Goal: Task Accomplishment & Management: Use online tool/utility

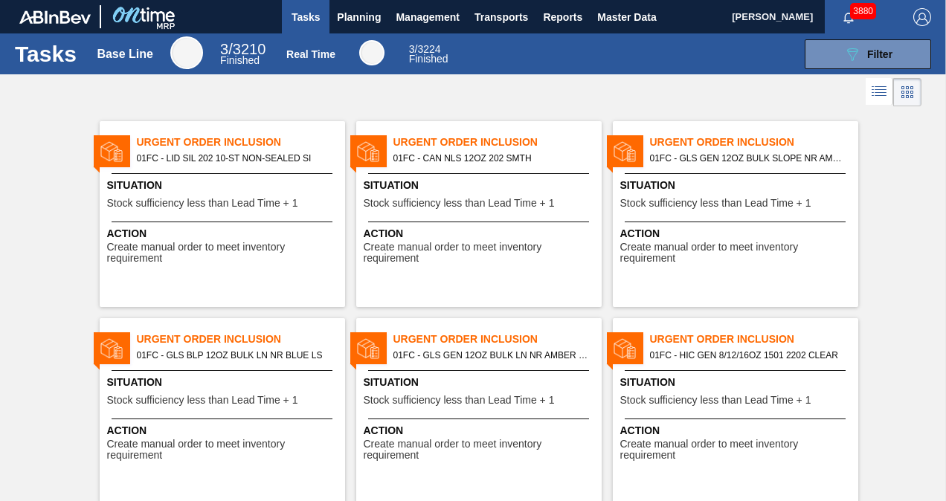
drag, startPoint x: 378, startPoint y: 22, endPoint x: 379, endPoint y: 34, distance: 12.0
click at [378, 22] on span "Planning" at bounding box center [359, 17] width 44 height 18
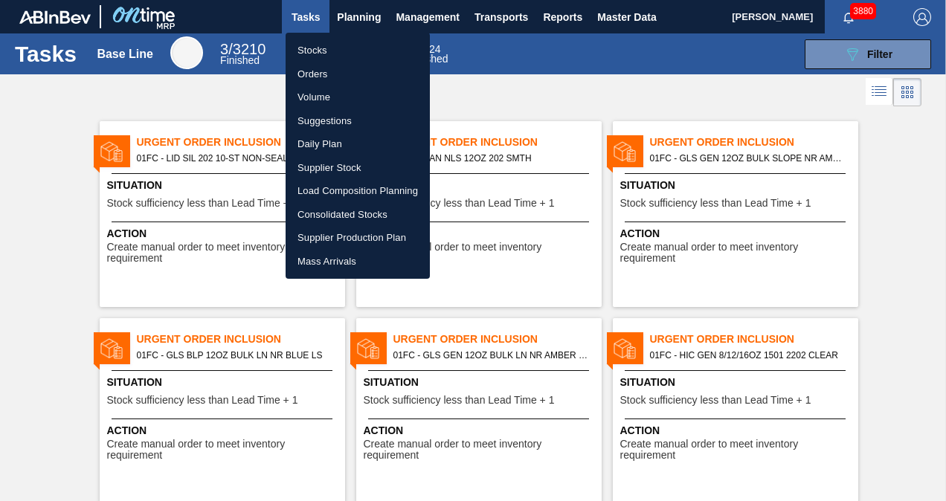
click at [318, 117] on li "Suggestions" at bounding box center [358, 121] width 144 height 24
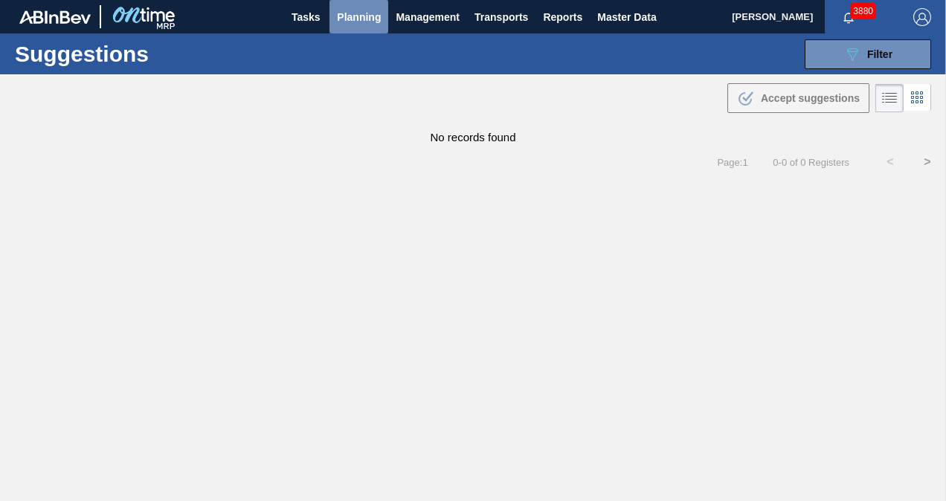
click at [358, 21] on span "Planning" at bounding box center [359, 17] width 44 height 18
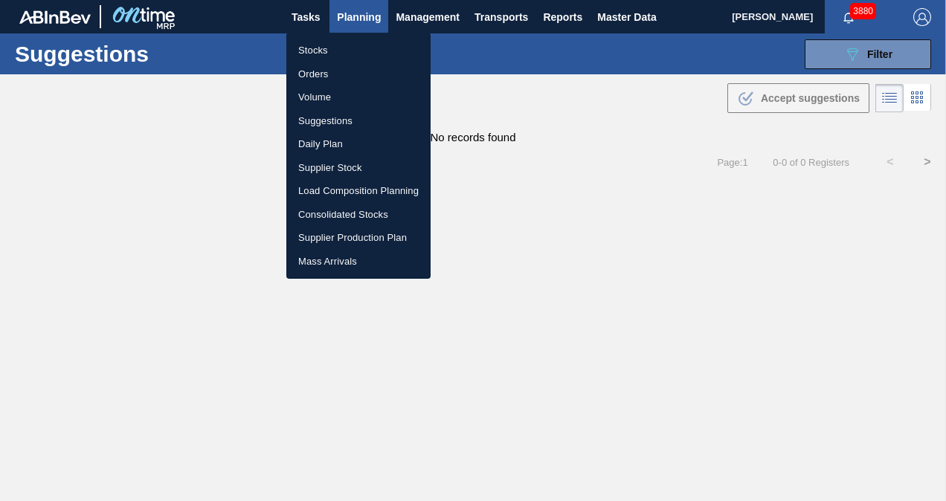
click at [859, 49] on div at bounding box center [473, 250] width 946 height 501
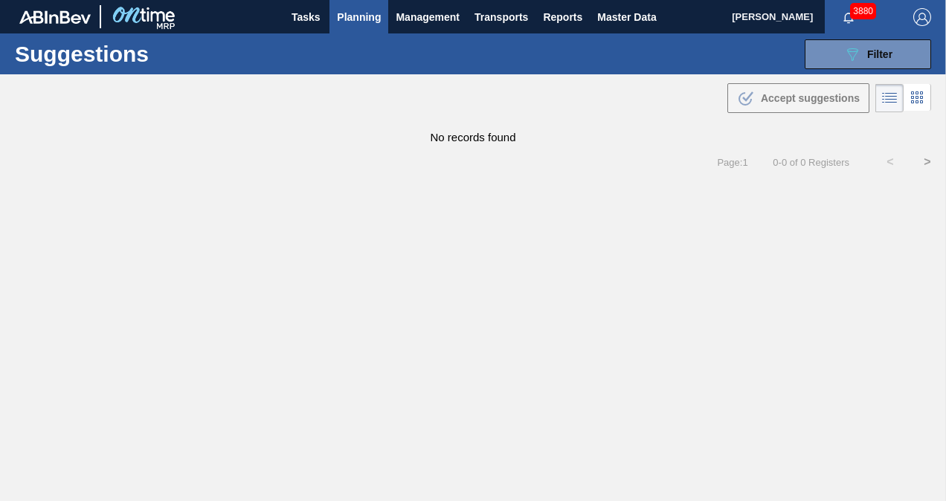
click at [826, 70] on div "Suggestions 089F7B8B-B2A5-4AFE-B5C0-19BA573D28AC Filter Step Step Source Source…" at bounding box center [473, 53] width 946 height 41
click at [827, 55] on button "089F7B8B-B2A5-4AFE-B5C0-19BA573D28AC Filter" at bounding box center [868, 54] width 126 height 30
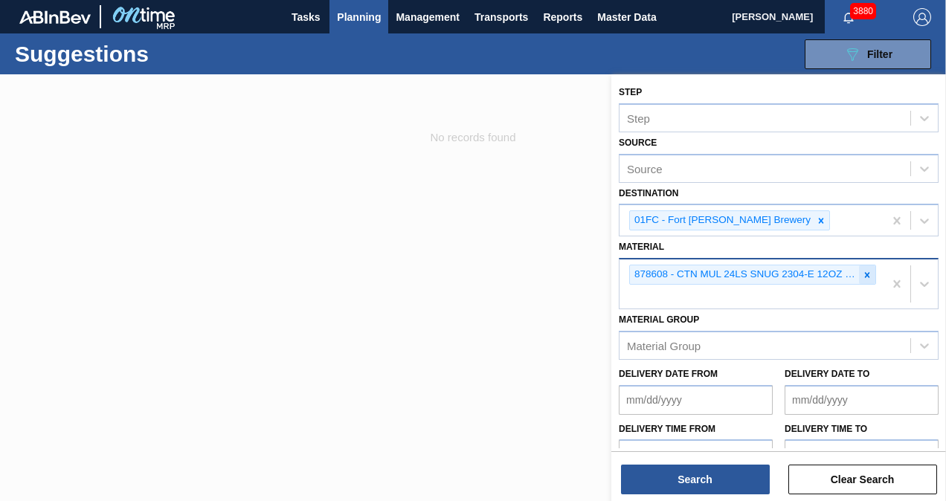
click at [863, 271] on icon at bounding box center [867, 275] width 10 height 10
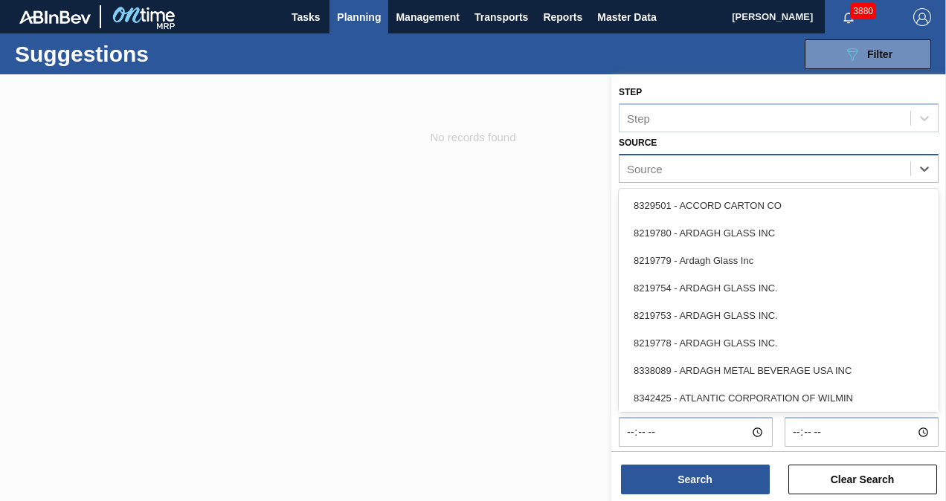
click at [749, 174] on div "Source" at bounding box center [764, 169] width 291 height 22
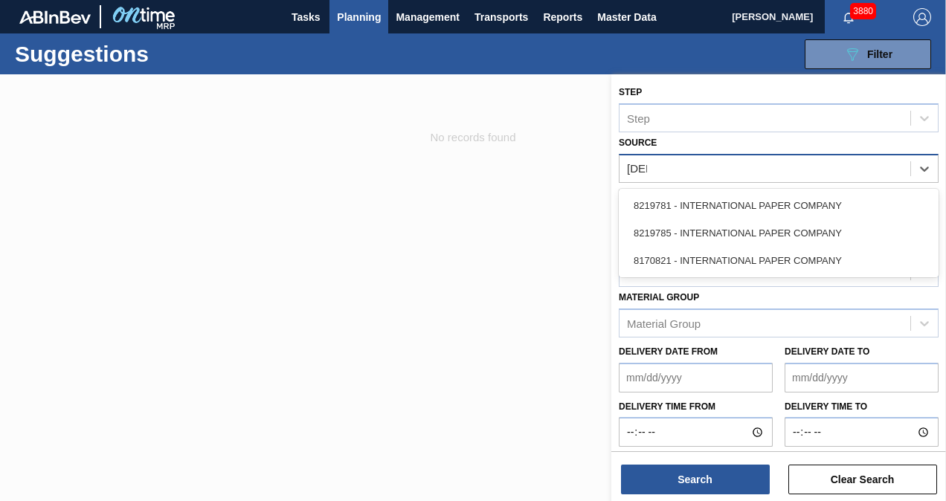
type input "paper"
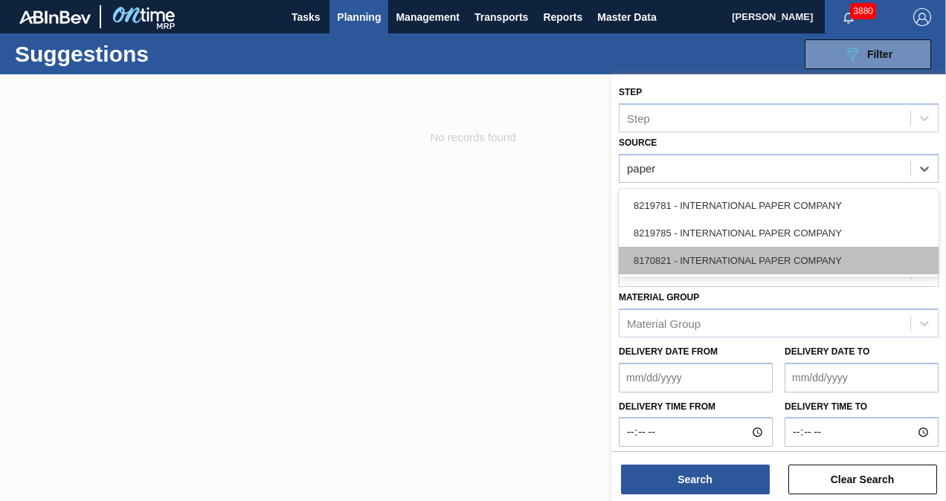
click at [748, 253] on div "8170821 - INTERNATIONAL PAPER COMPANY" at bounding box center [779, 261] width 320 height 28
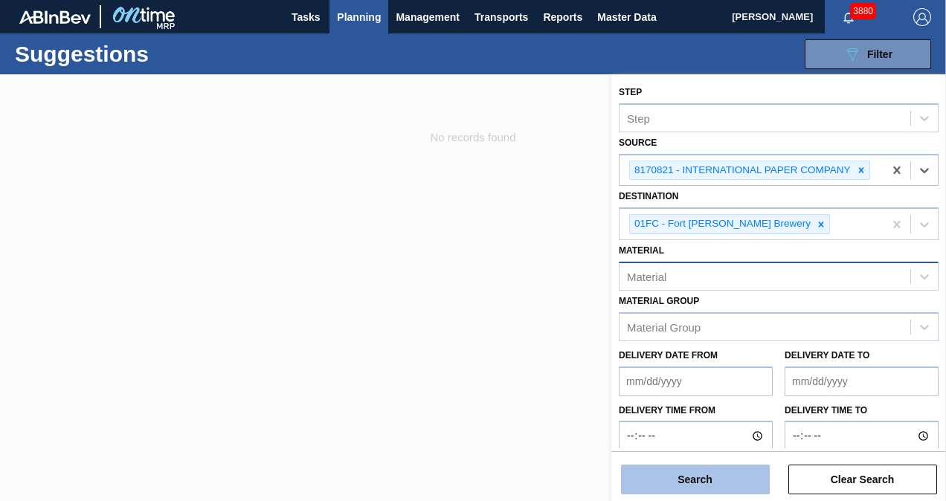
click at [717, 474] on button "Search" at bounding box center [695, 480] width 149 height 30
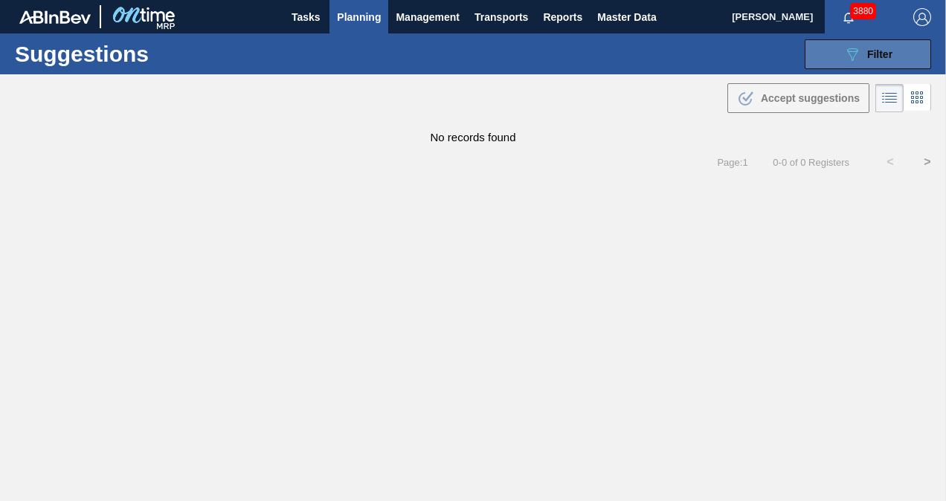
click at [824, 53] on button "089F7B8B-B2A5-4AFE-B5C0-19BA573D28AC Filter" at bounding box center [868, 54] width 126 height 30
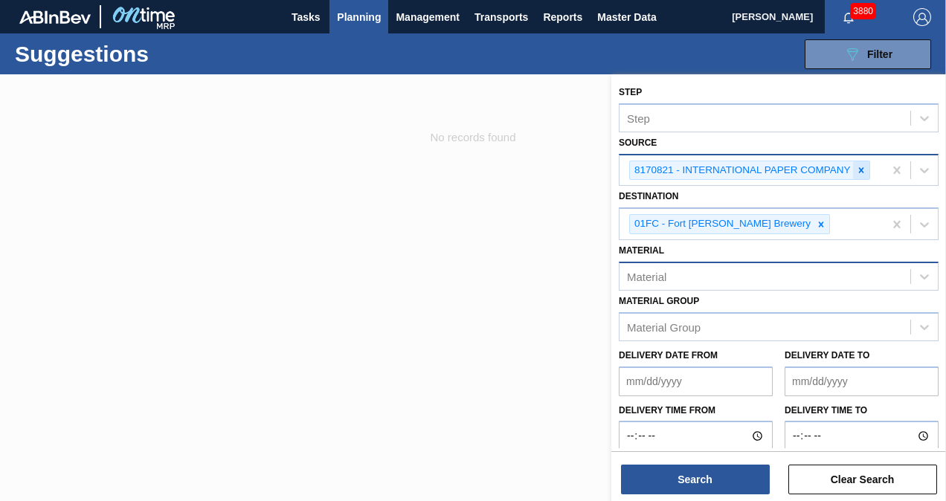
click at [860, 165] on icon at bounding box center [861, 170] width 10 height 10
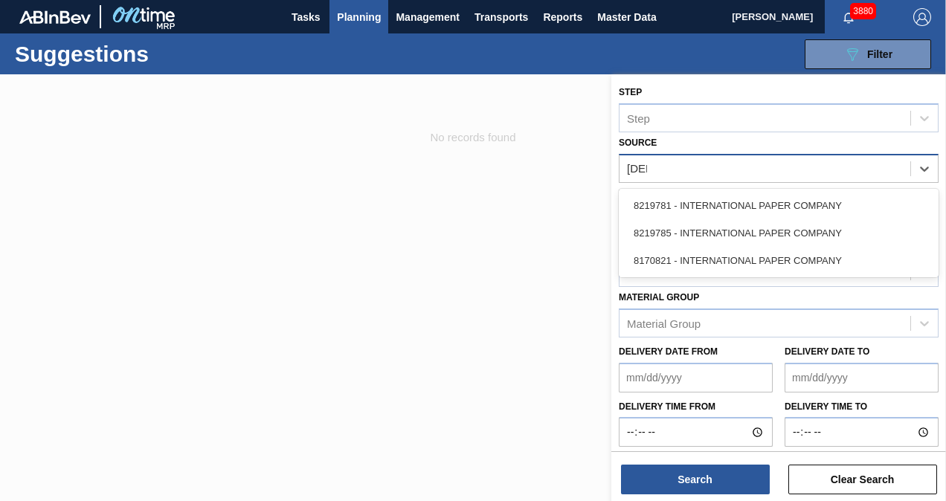
type input "paper"
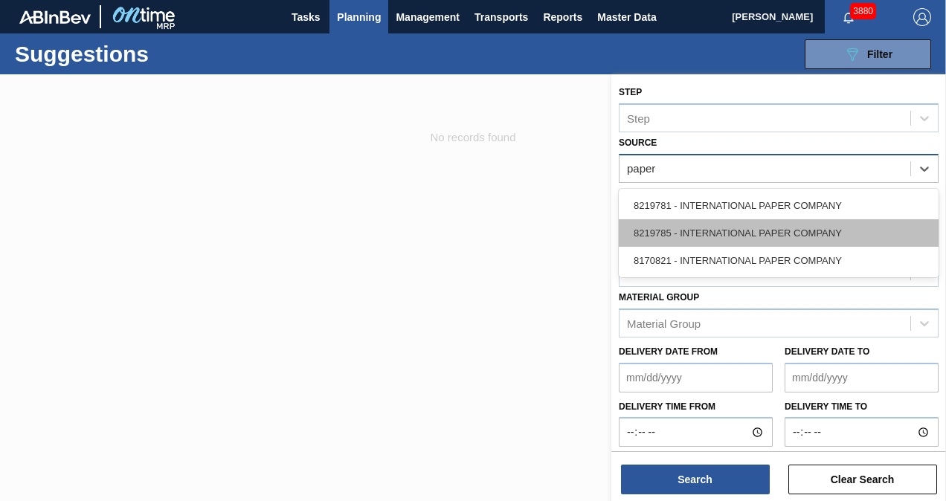
click at [790, 228] on div "8219785 - INTERNATIONAL PAPER COMPANY" at bounding box center [779, 233] width 320 height 28
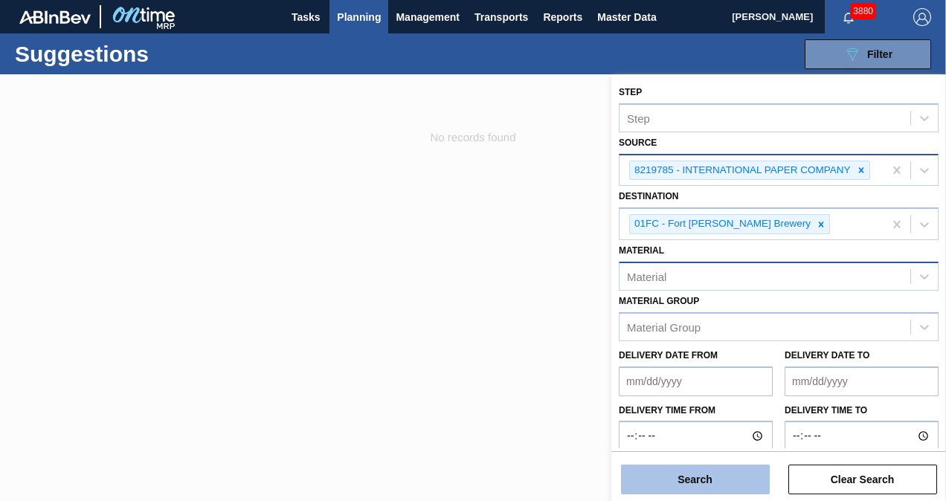
click at [721, 471] on button "Search" at bounding box center [695, 480] width 149 height 30
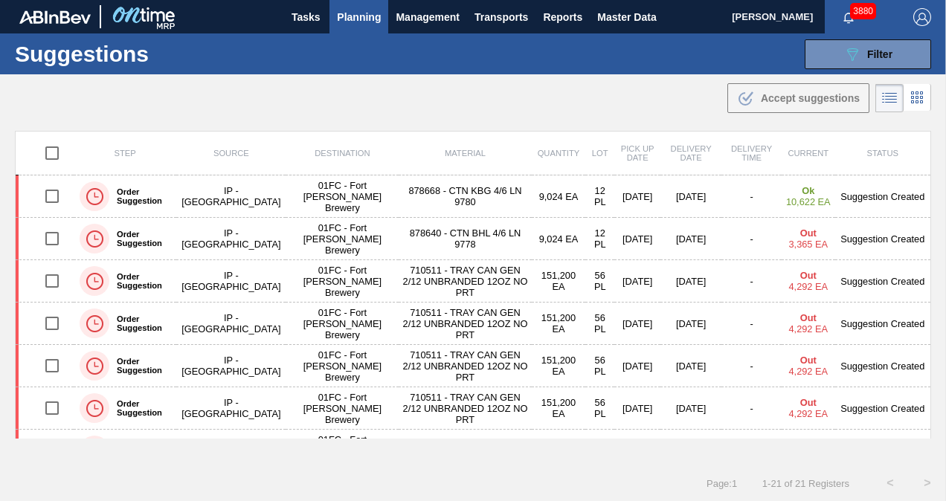
click at [584, 85] on div ".b{fill:var(--color-action-default)} Accept suggestions" at bounding box center [473, 95] width 946 height 42
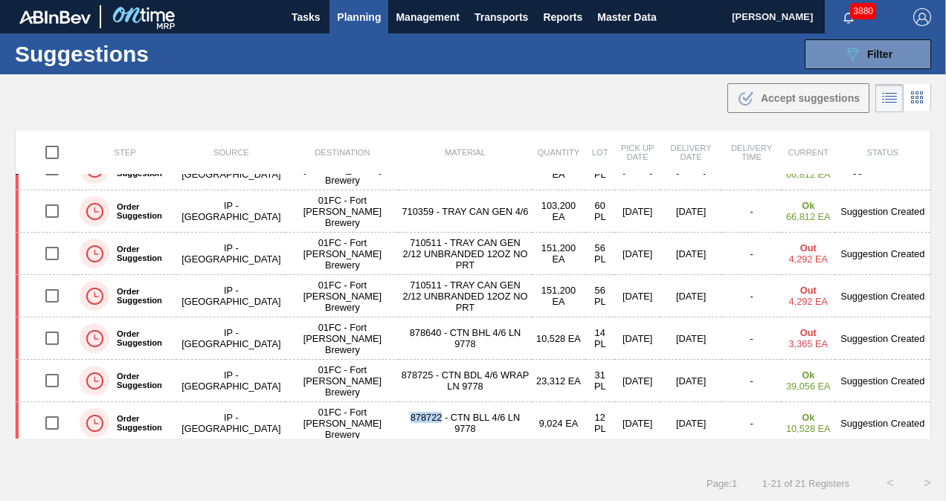
click at [477, 63] on div "Suggestions 089F7B8B-B2A5-4AFE-B5C0-19BA573D28AC Filter Step Step Source 821978…" at bounding box center [473, 53] width 946 height 41
click at [561, 71] on div "Suggestions 089F7B8B-B2A5-4AFE-B5C0-19BA573D28AC Filter Step Step Source 821978…" at bounding box center [473, 53] width 946 height 41
click at [547, 105] on div ".b{fill:var(--color-action-default)} Accept suggestions" at bounding box center [473, 95] width 946 height 42
click at [521, 104] on div ".b{fill:var(--color-action-default)} Accept suggestions" at bounding box center [473, 95] width 946 height 42
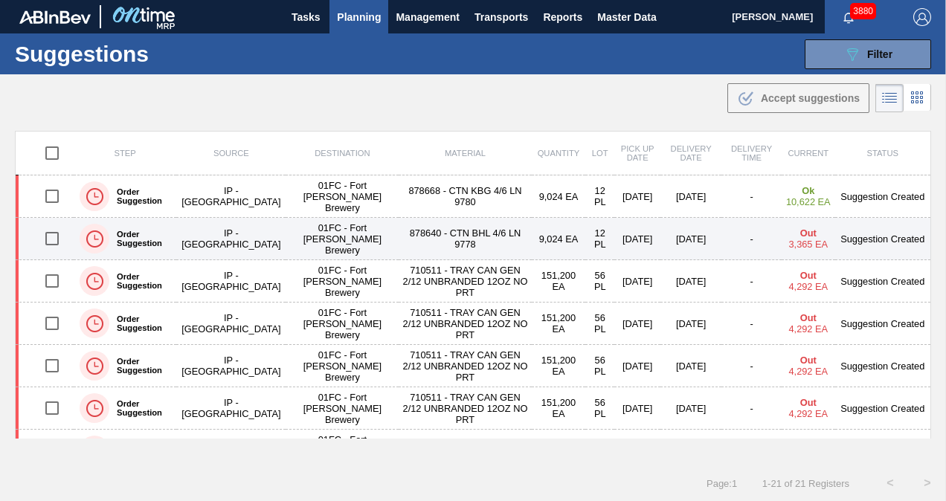
click at [52, 238] on input "checkbox" at bounding box center [51, 238] width 31 height 31
checkbox input "true"
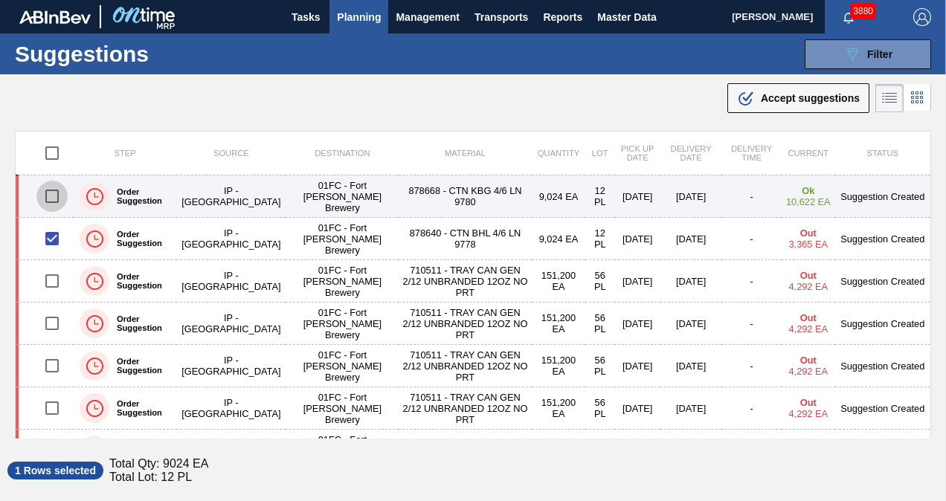
click at [51, 197] on input "checkbox" at bounding box center [51, 196] width 31 height 31
click at [45, 190] on input "checkbox" at bounding box center [51, 196] width 31 height 31
checkbox input "false"
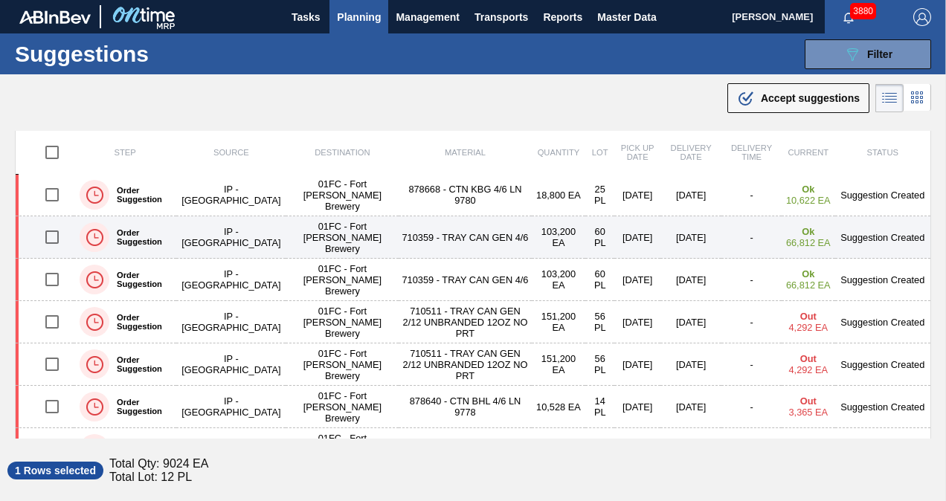
scroll to position [621, 0]
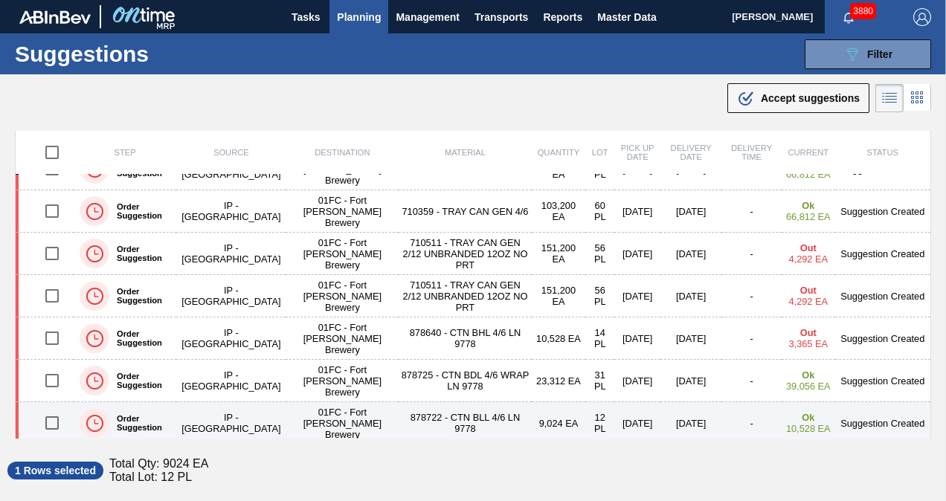
click at [51, 415] on input "checkbox" at bounding box center [51, 422] width 31 height 31
checkbox input "true"
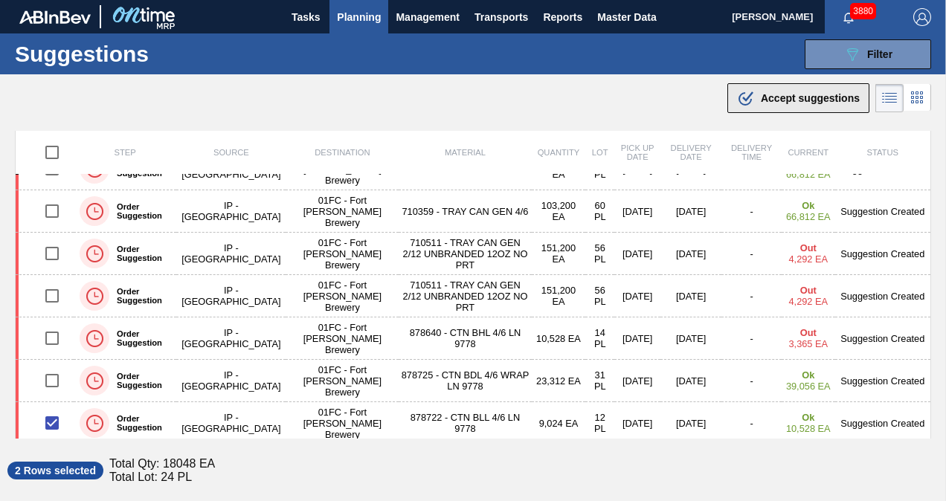
click at [782, 98] on span "Accept suggestions" at bounding box center [810, 98] width 99 height 12
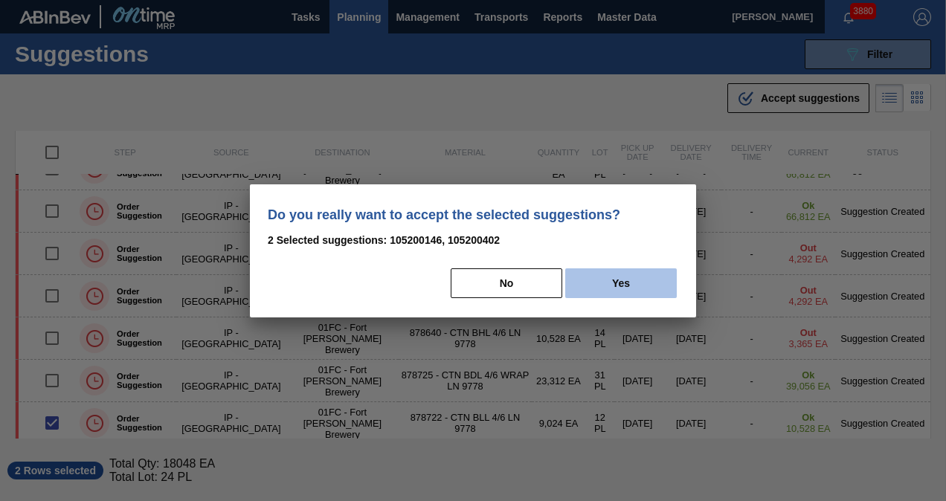
click at [624, 280] on button "Yes" at bounding box center [621, 283] width 112 height 30
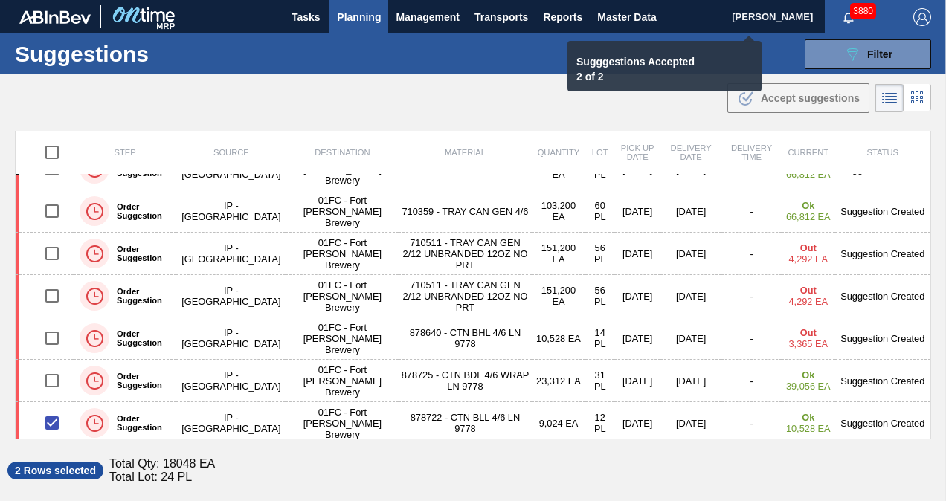
checkbox input "false"
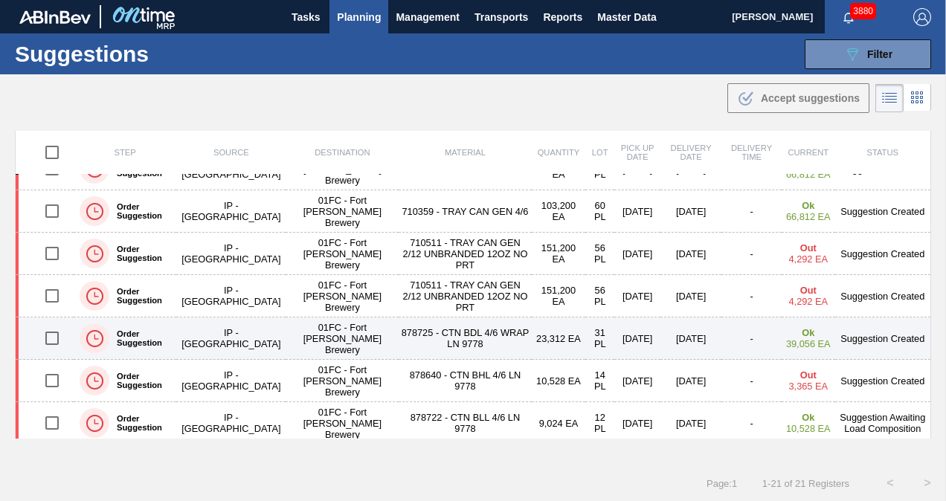
scroll to position [398, 0]
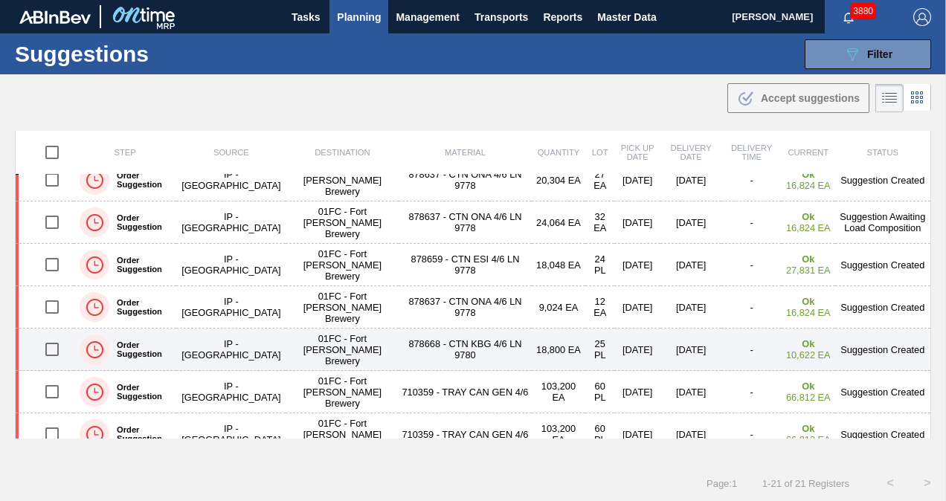
drag, startPoint x: 55, startPoint y: 301, endPoint x: 392, endPoint y: 353, distance: 340.8
click at [55, 301] on input "checkbox" at bounding box center [51, 306] width 31 height 31
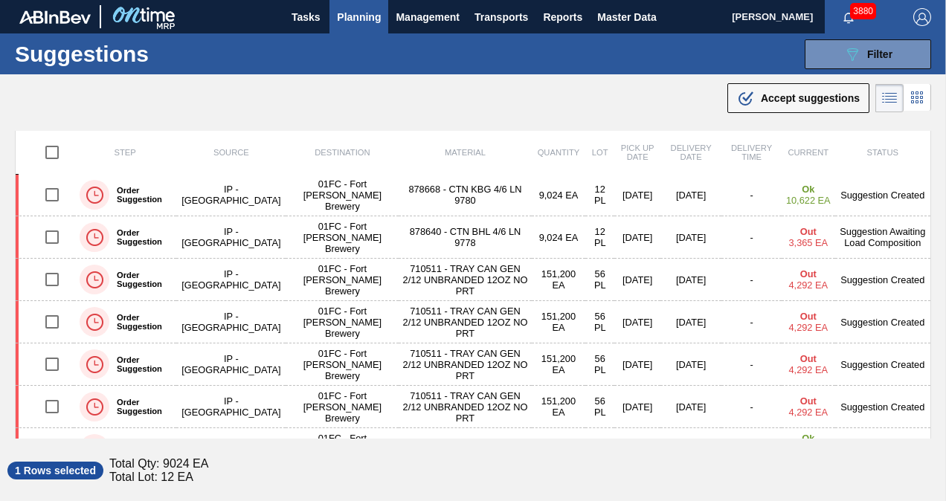
scroll to position [0, 0]
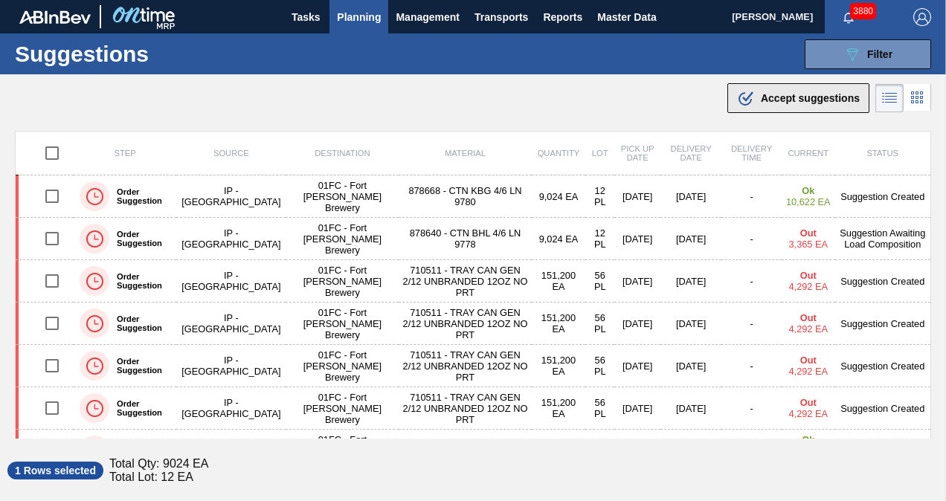
click at [756, 96] on div ".b{fill:var(--color-action-default)} Accept suggestions" at bounding box center [798, 98] width 123 height 18
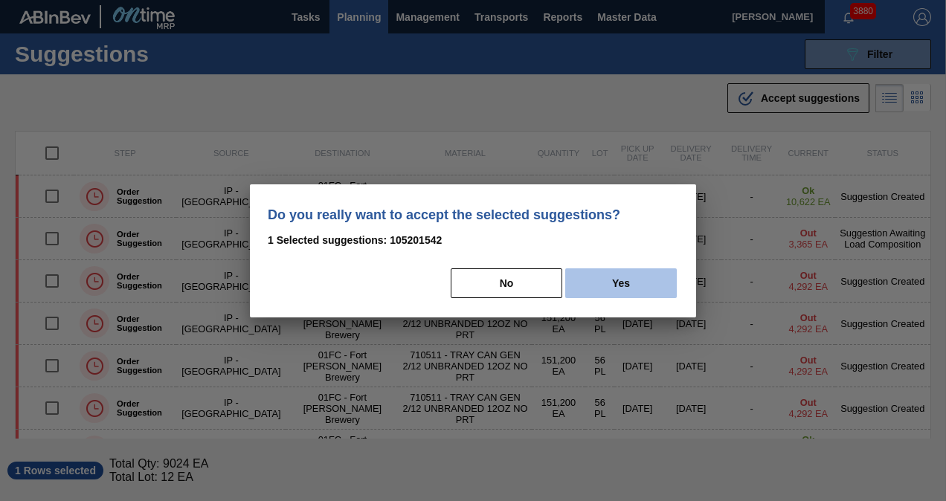
click at [610, 286] on button "Yes" at bounding box center [621, 283] width 112 height 30
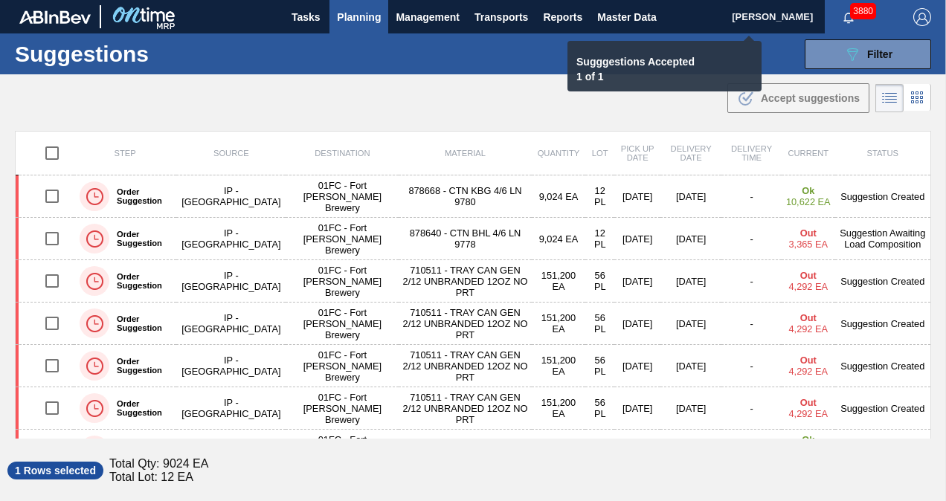
checkbox input "false"
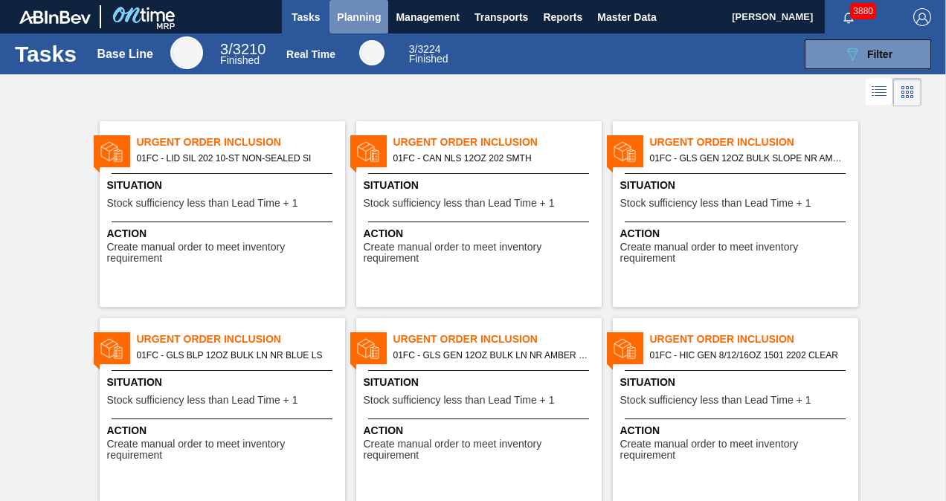
click at [355, 18] on span "Planning" at bounding box center [359, 17] width 44 height 18
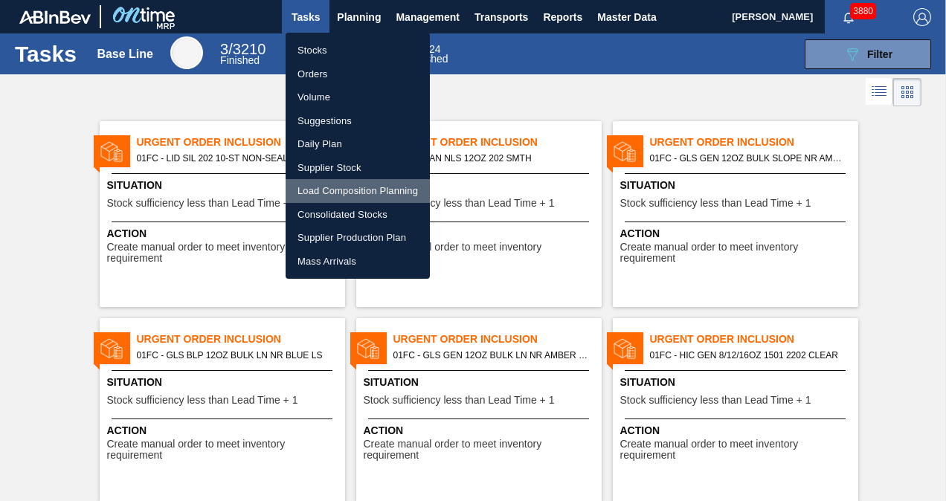
click at [367, 190] on li "Load Composition Planning" at bounding box center [358, 191] width 144 height 24
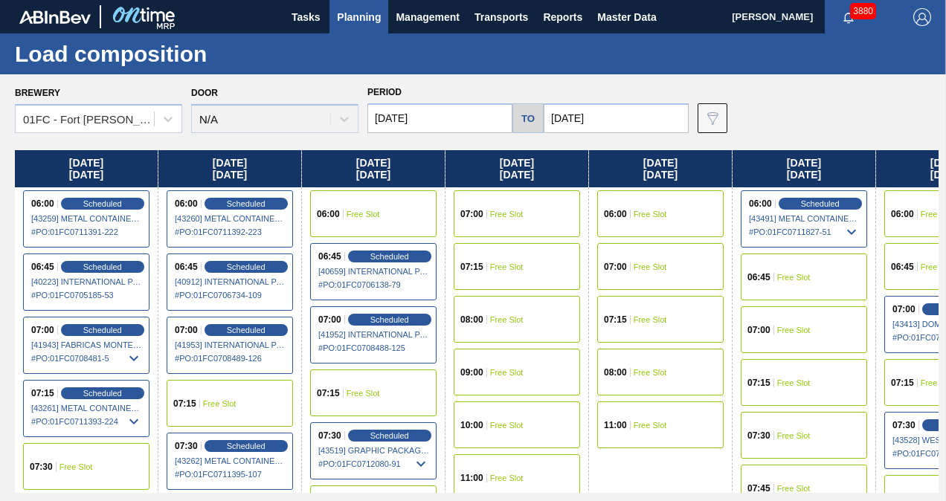
click at [470, 109] on input "10/08/2025" at bounding box center [439, 118] width 145 height 30
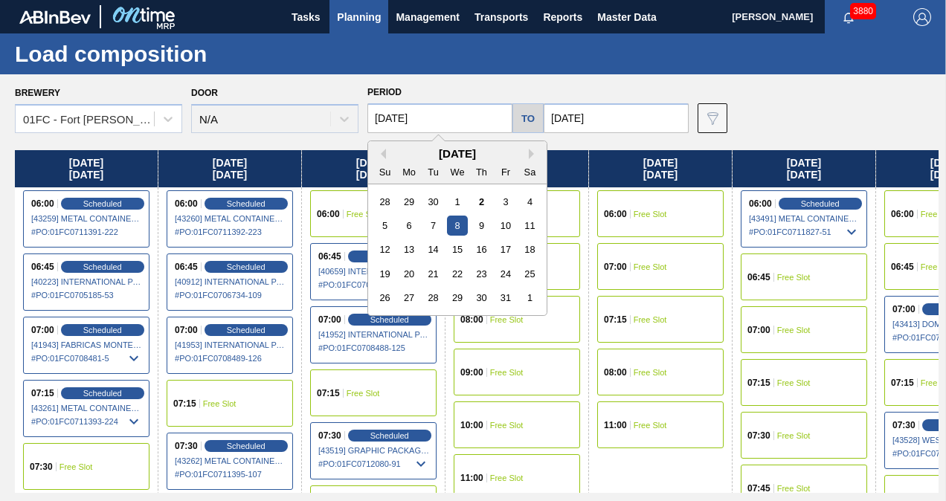
click at [591, 113] on input "[DATE]" at bounding box center [616, 118] width 145 height 30
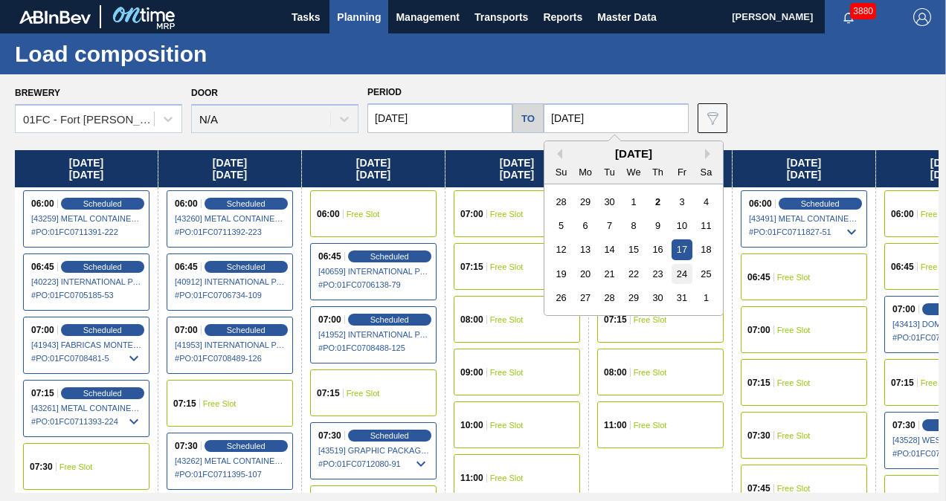
click at [688, 277] on div "24" at bounding box center [681, 274] width 20 height 20
type input "[DATE]"
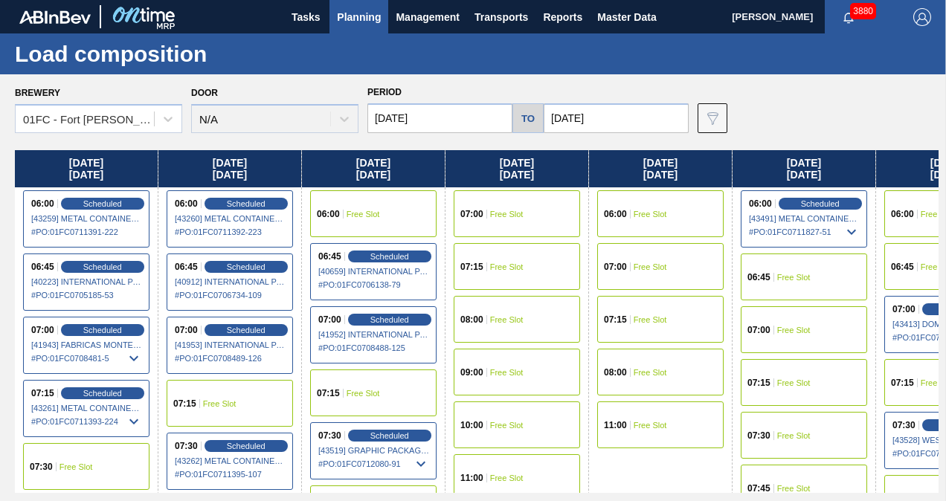
click at [457, 119] on input "10/08/2025" at bounding box center [439, 118] width 145 height 30
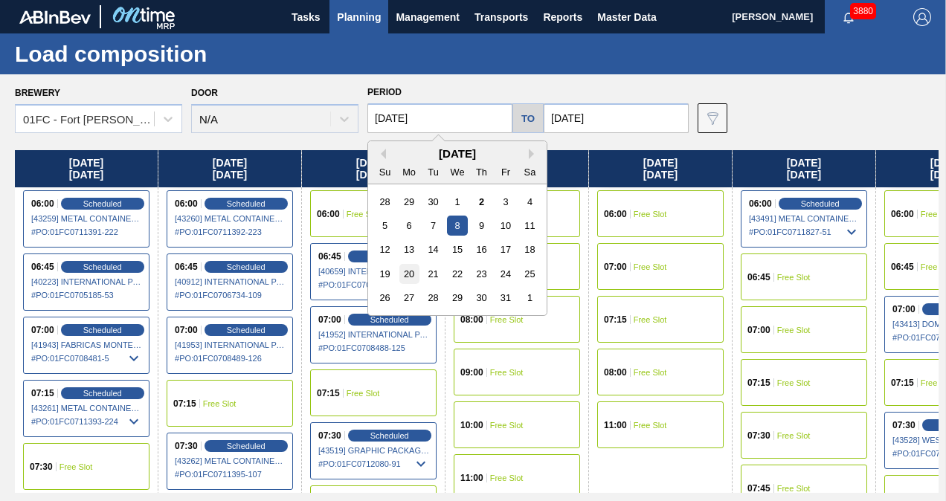
click at [410, 277] on div "20" at bounding box center [409, 274] width 20 height 20
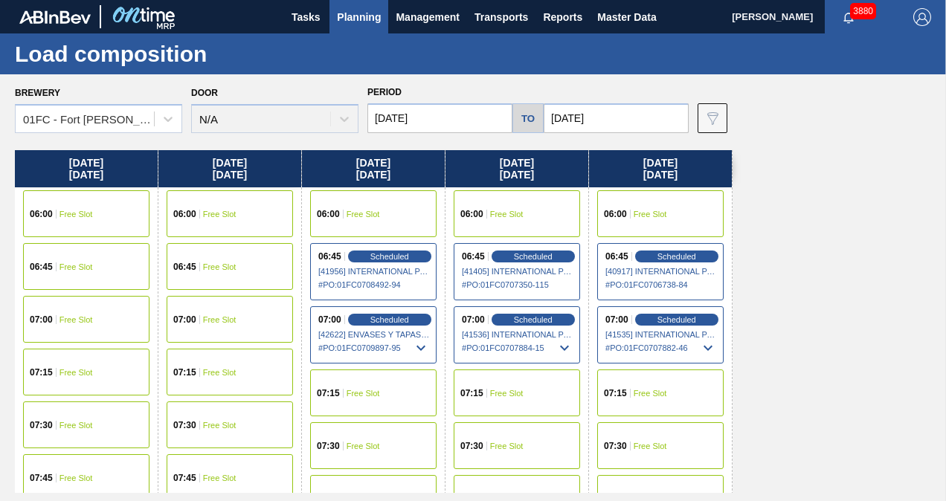
scroll to position [223, 0]
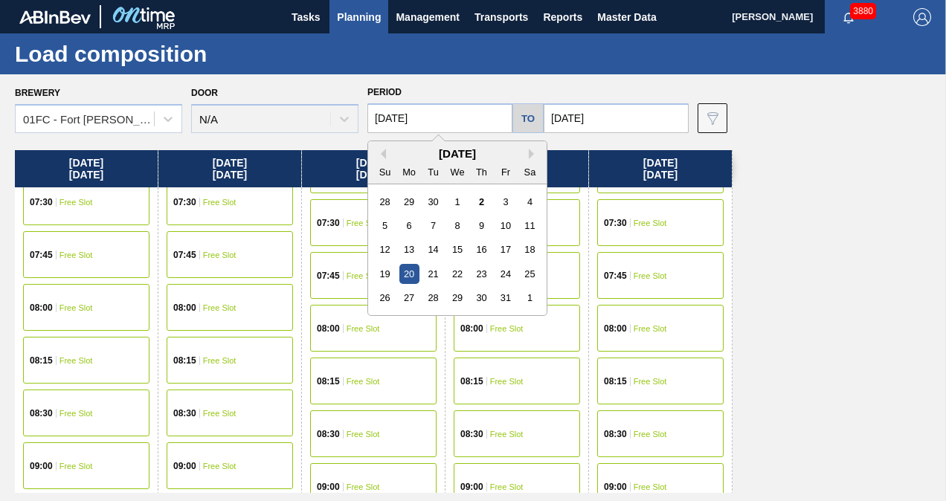
click at [436, 110] on input "[DATE]" at bounding box center [439, 118] width 145 height 30
click at [407, 251] on div "13" at bounding box center [409, 249] width 20 height 20
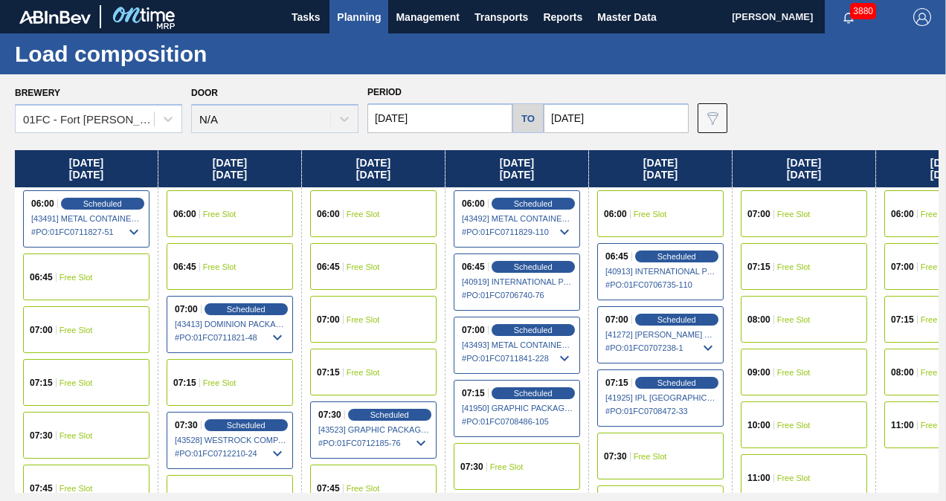
click at [425, 117] on input "[DATE]" at bounding box center [439, 118] width 145 height 30
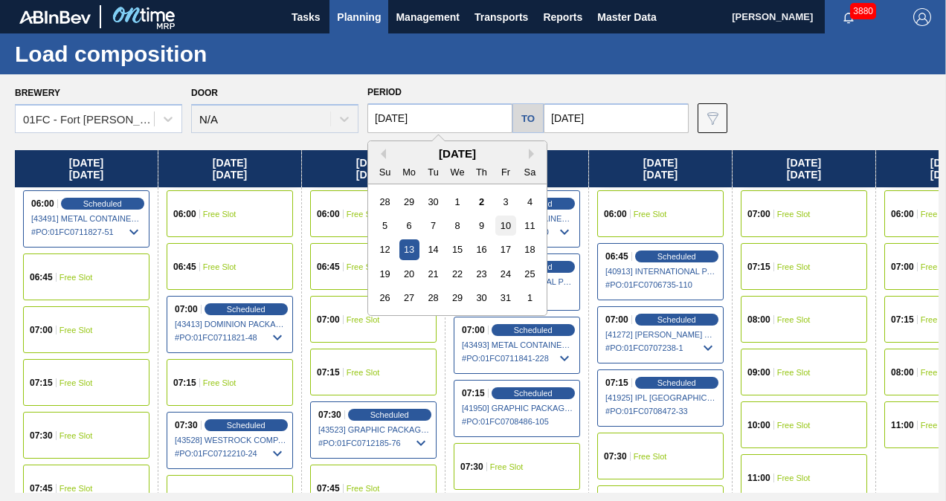
click at [498, 228] on div "10" at bounding box center [505, 226] width 20 height 20
type input "[DATE]"
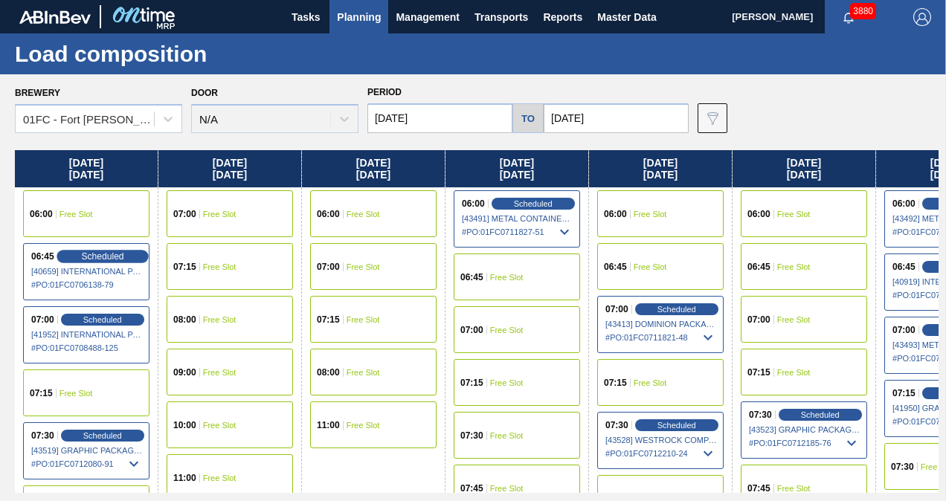
click at [91, 253] on span "Scheduled" at bounding box center [102, 256] width 42 height 10
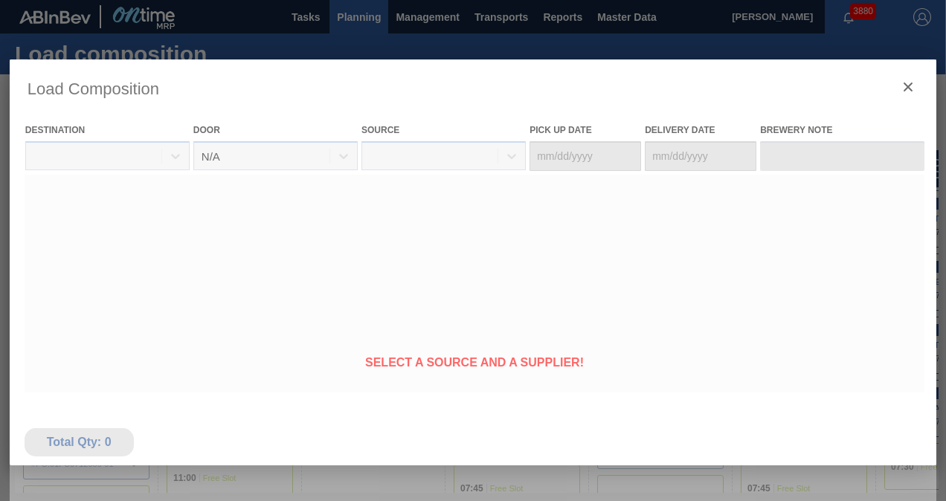
type Date "10/08/2025"
type Date "[DATE]"
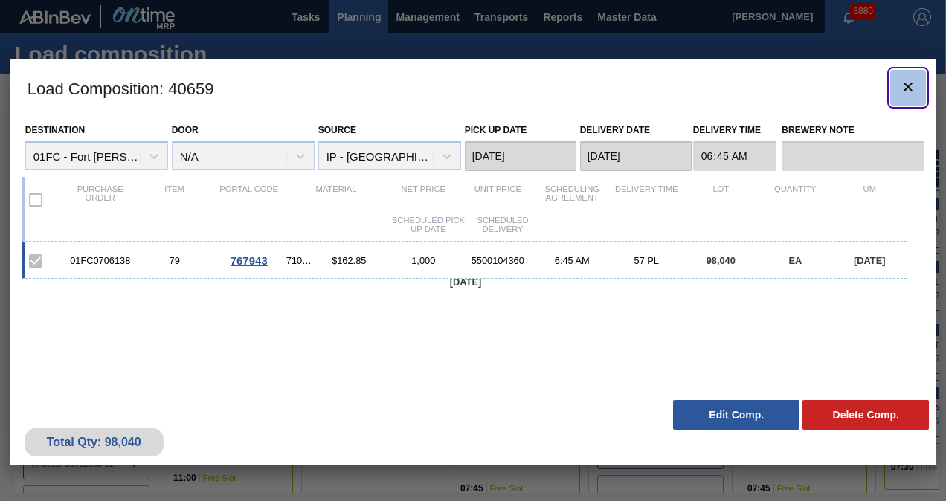
click at [898, 91] on button "botão de ícone" at bounding box center [908, 88] width 36 height 36
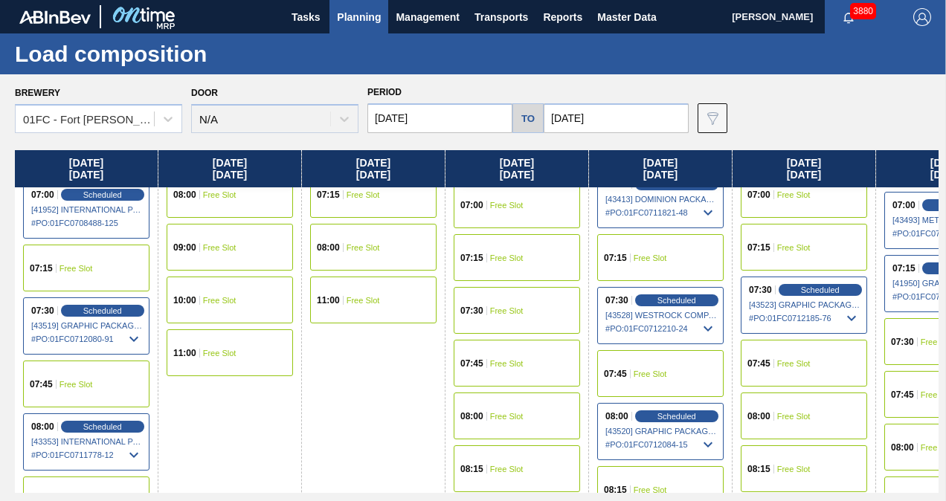
scroll to position [149, 0]
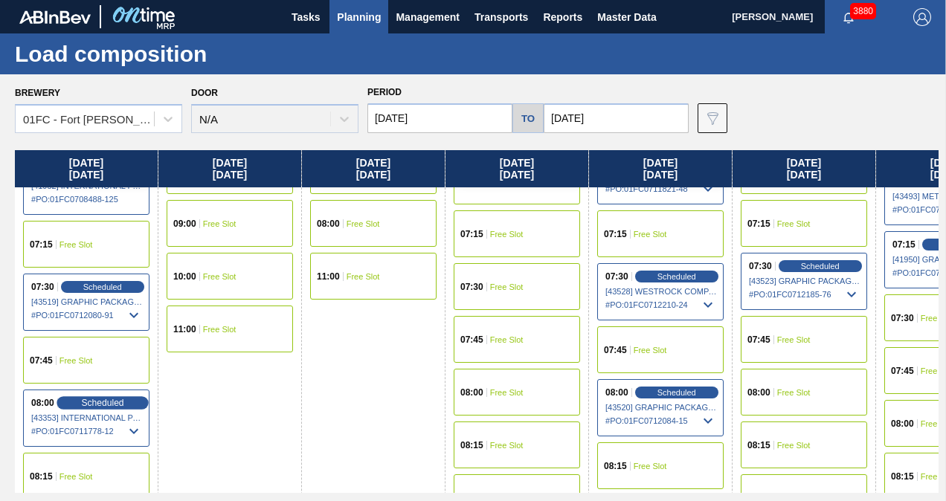
click at [97, 401] on span "Scheduled" at bounding box center [102, 403] width 42 height 10
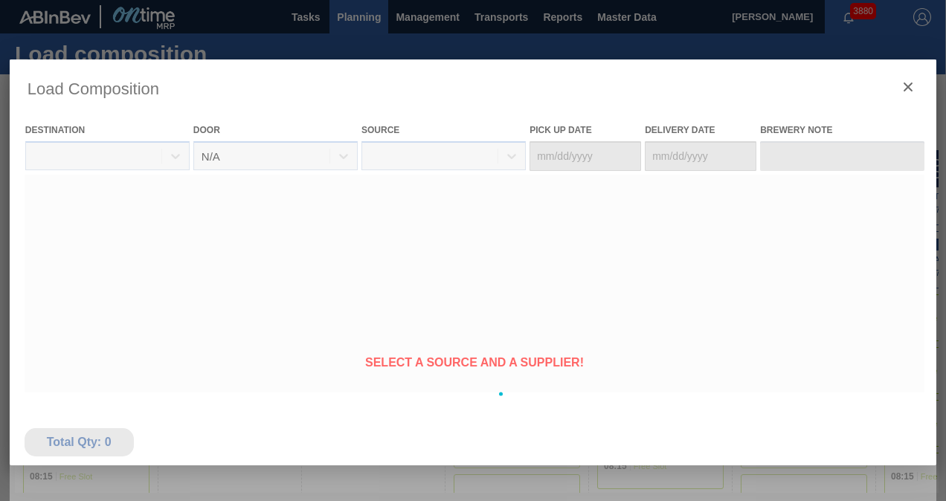
type Date "10/09/2025"
type Date "[DATE]"
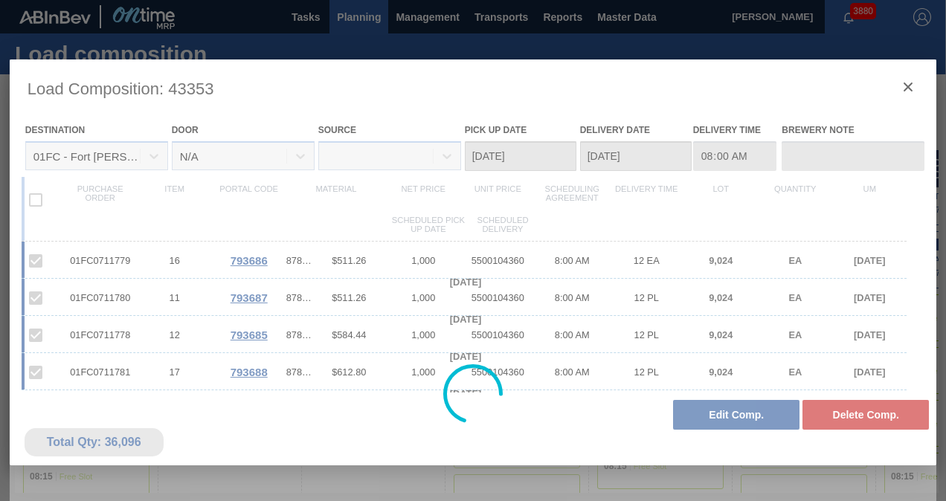
click at [901, 85] on div at bounding box center [473, 393] width 927 height 669
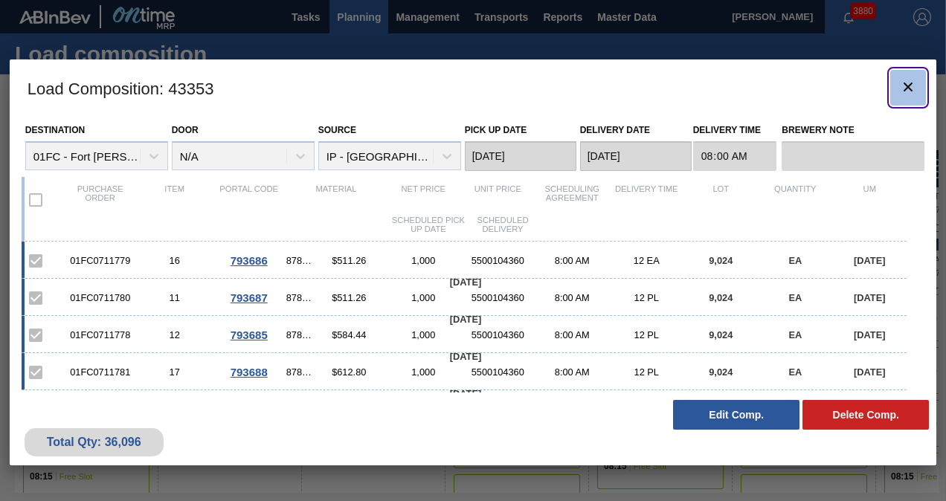
click at [904, 86] on icon "botão de ícone" at bounding box center [908, 87] width 18 height 18
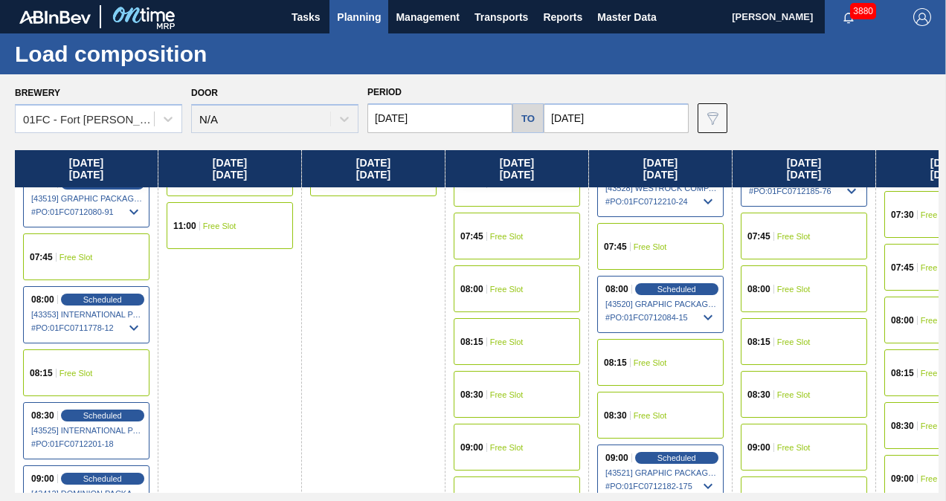
scroll to position [297, 0]
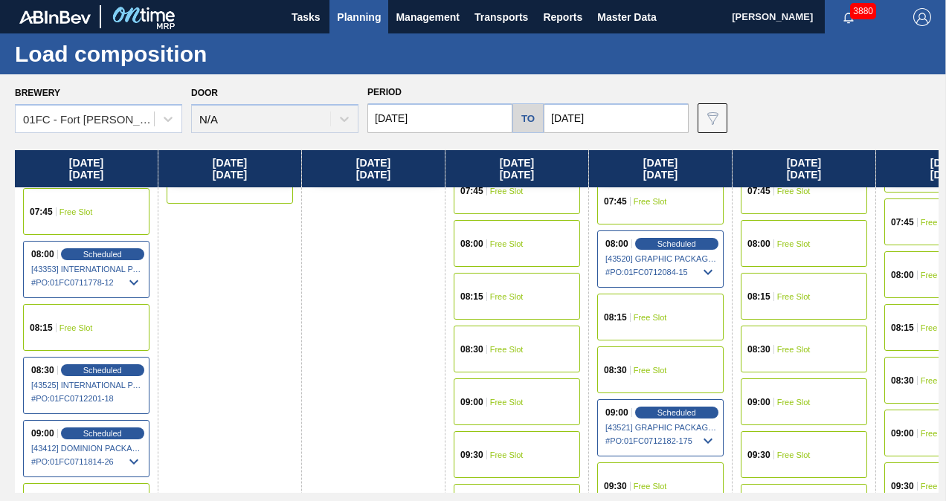
click at [71, 377] on div "08:30 Scheduled [43525] INTERNATIONAL PAPER COMPANY - 0008219785 # PO : 01FC071…" at bounding box center [86, 385] width 126 height 57
click at [89, 371] on span "Scheduled" at bounding box center [102, 370] width 42 height 10
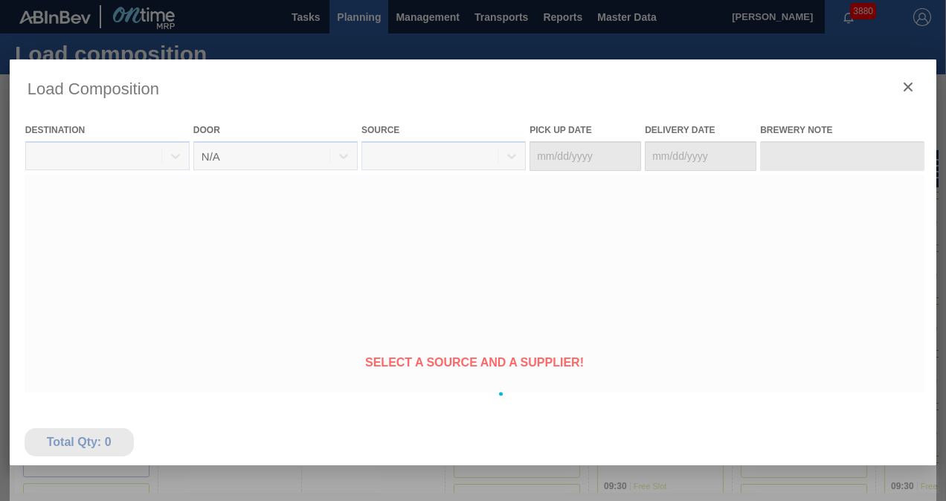
type Date "10/09/2025"
type Date "[DATE]"
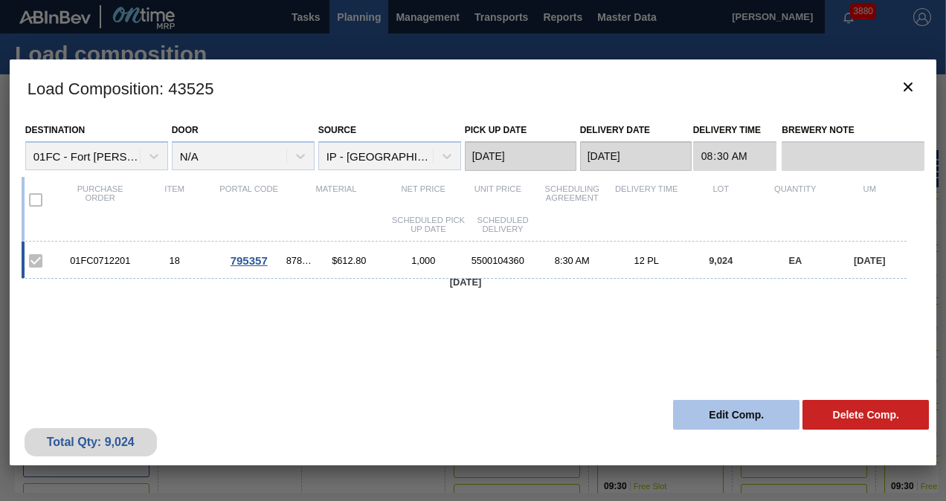
click at [724, 411] on button "Edit Comp." at bounding box center [736, 415] width 126 height 30
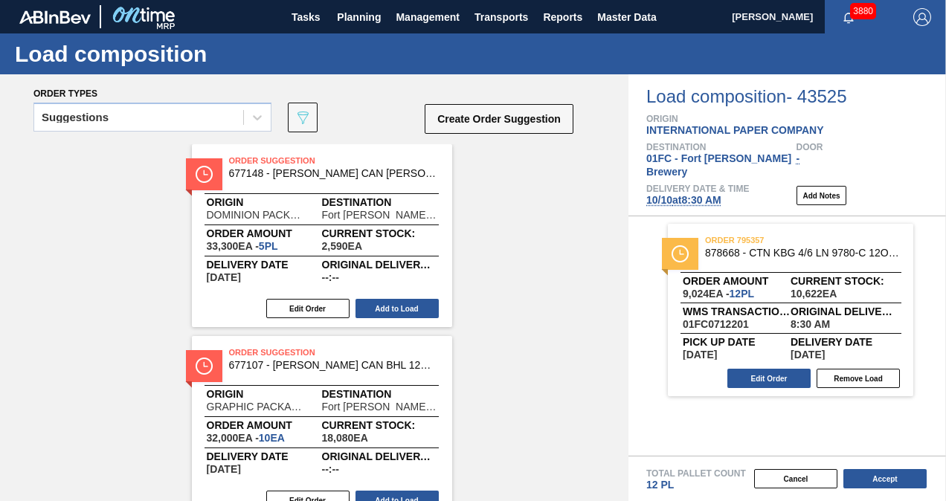
click at [693, 194] on span "10/10 at 8:30 AM" at bounding box center [683, 200] width 75 height 12
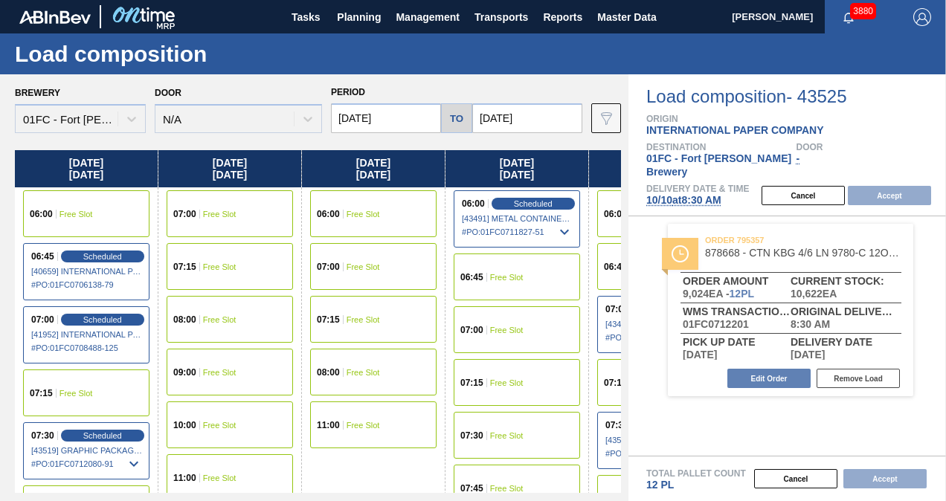
click at [404, 121] on input "[DATE]" at bounding box center [386, 118] width 110 height 30
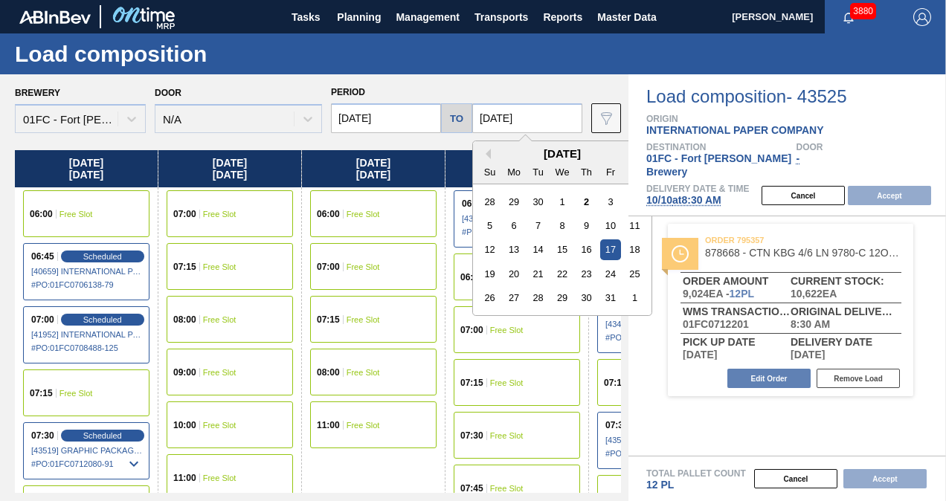
click at [531, 118] on input "[DATE]" at bounding box center [527, 118] width 110 height 30
click at [604, 273] on div "24" at bounding box center [610, 274] width 20 height 20
type input "[DATE]"
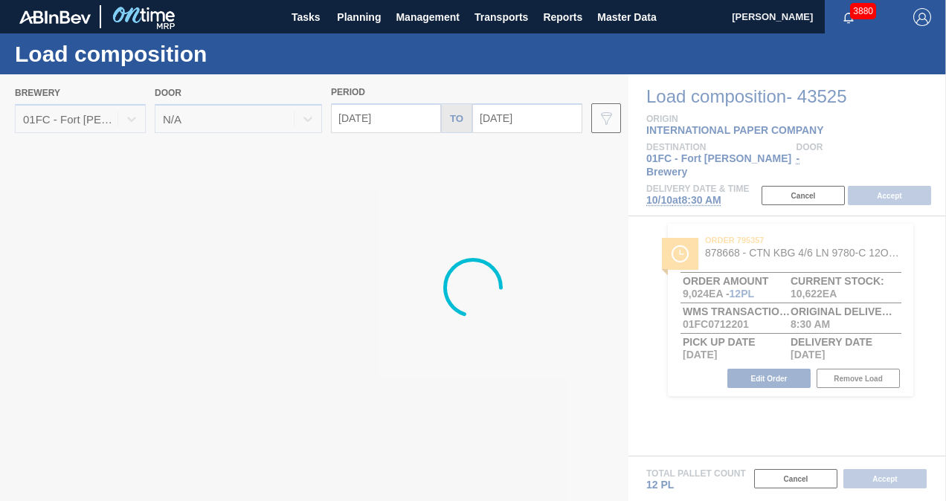
click at [415, 116] on div at bounding box center [473, 287] width 946 height 427
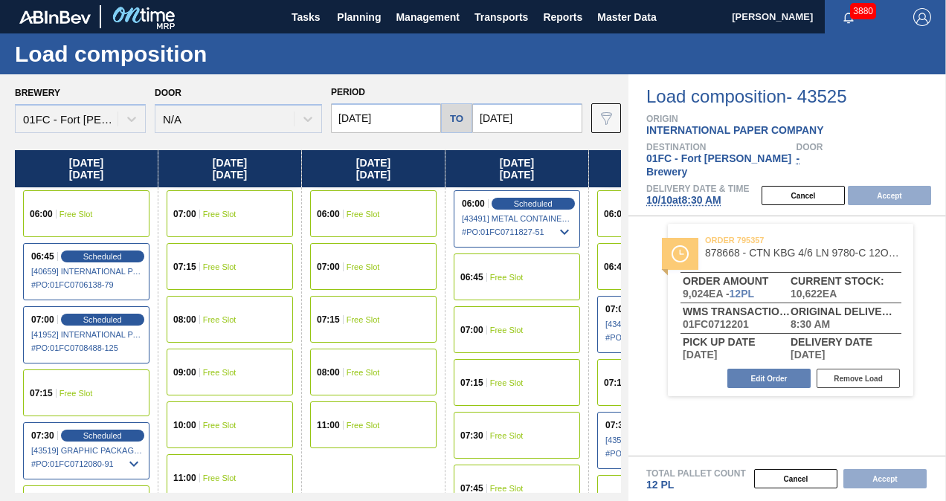
click at [405, 119] on input "[DATE]" at bounding box center [386, 118] width 110 height 30
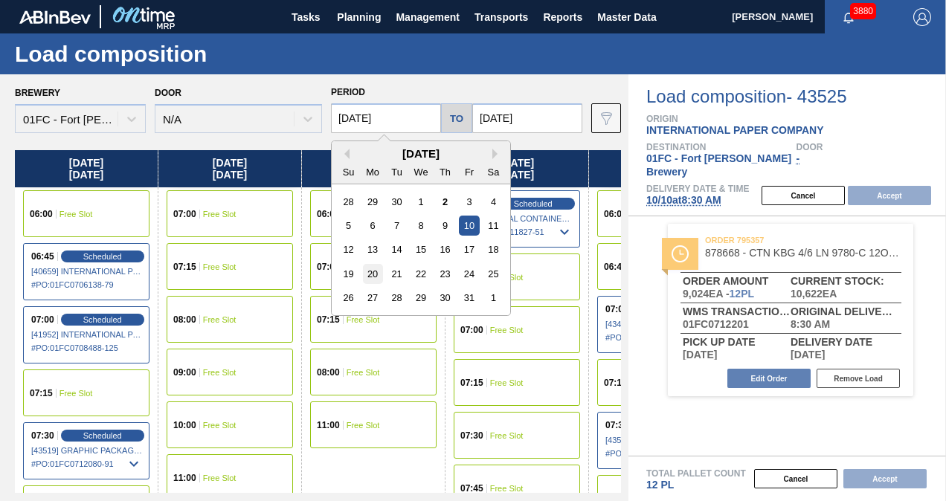
click at [371, 274] on div "20" at bounding box center [373, 274] width 20 height 20
type input "[DATE]"
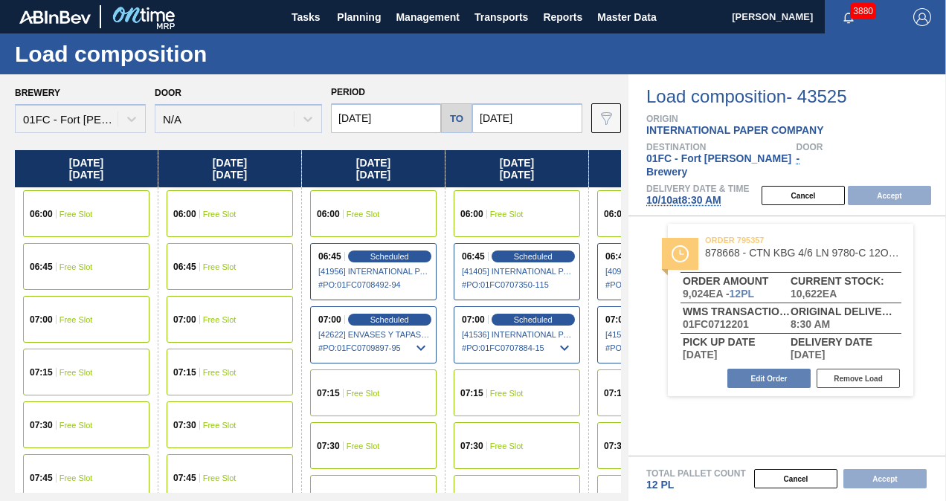
scroll to position [149, 0]
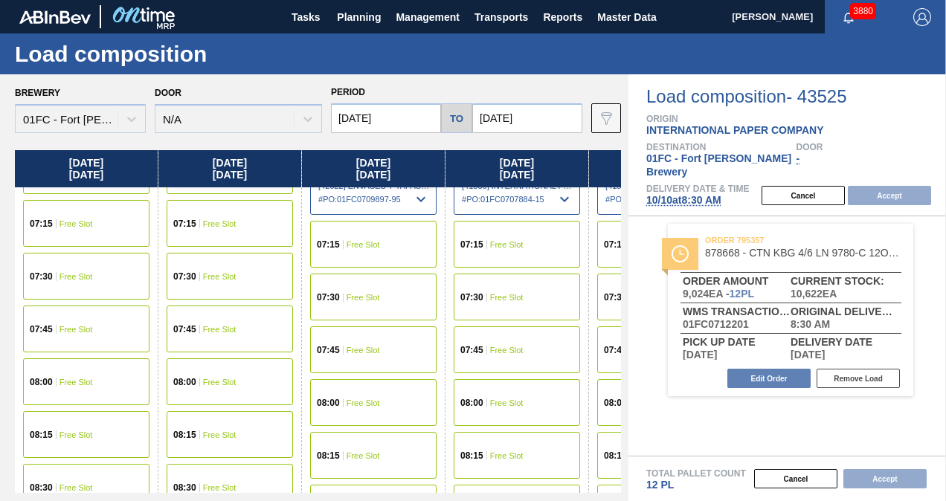
click at [89, 479] on div "08:30 Free Slot" at bounding box center [86, 487] width 126 height 47
click at [897, 186] on button "Accept" at bounding box center [889, 195] width 83 height 19
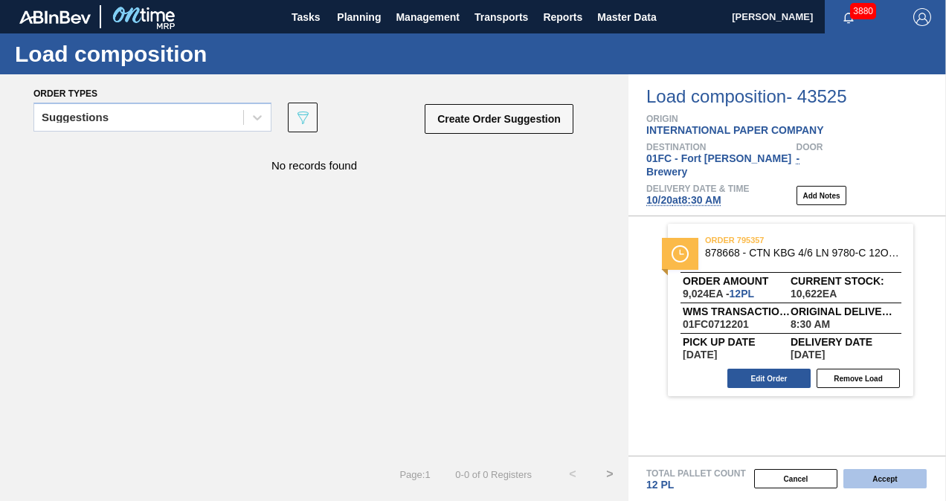
click at [888, 471] on button "Accept" at bounding box center [884, 478] width 83 height 19
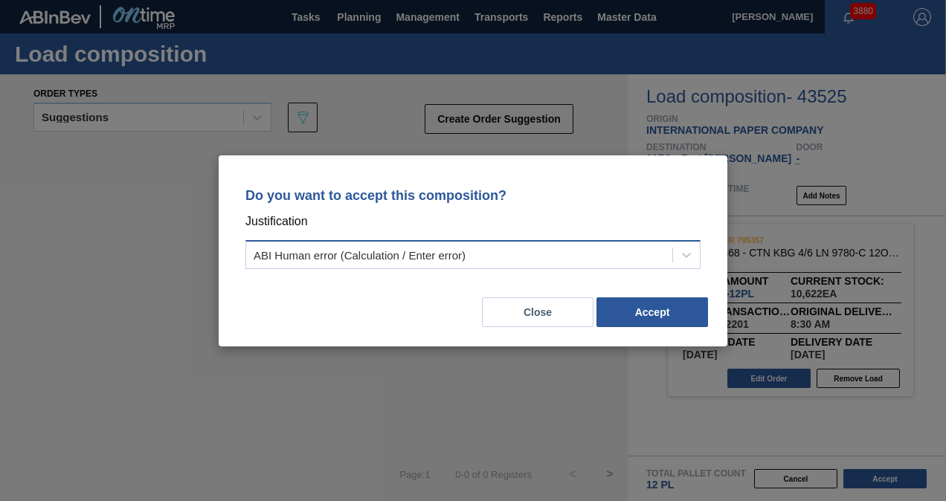
click at [480, 253] on div "ABI Human error (Calculation / Enter error)" at bounding box center [459, 255] width 426 height 22
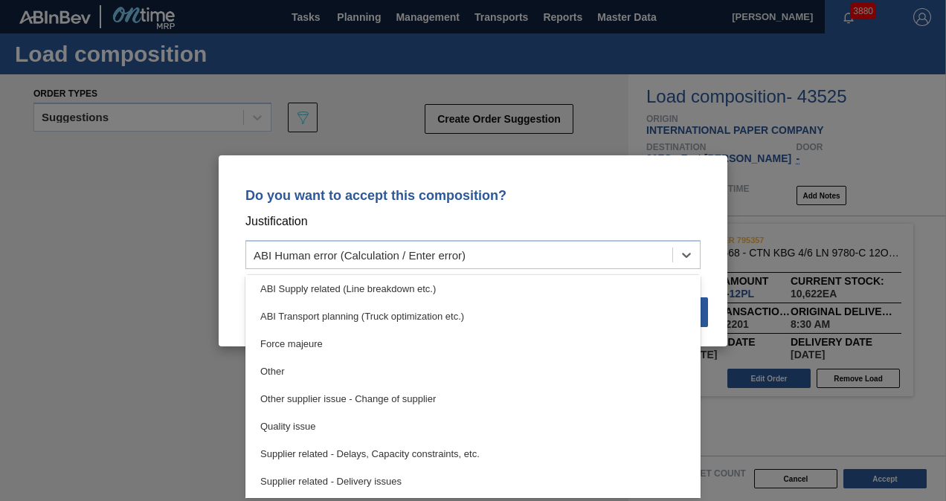
scroll to position [278, 0]
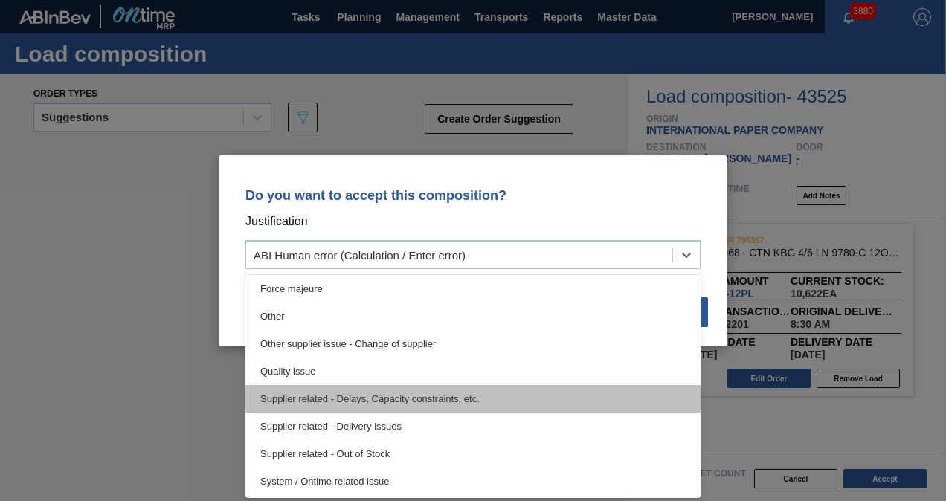
click at [495, 393] on div "Supplier related - Delays, Capacity constraints, etc." at bounding box center [472, 399] width 455 height 28
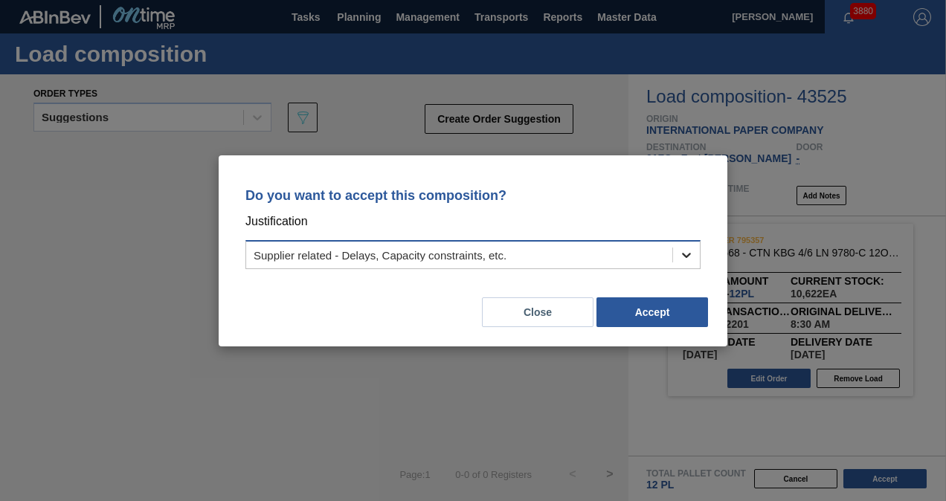
click at [694, 256] on div at bounding box center [686, 255] width 27 height 27
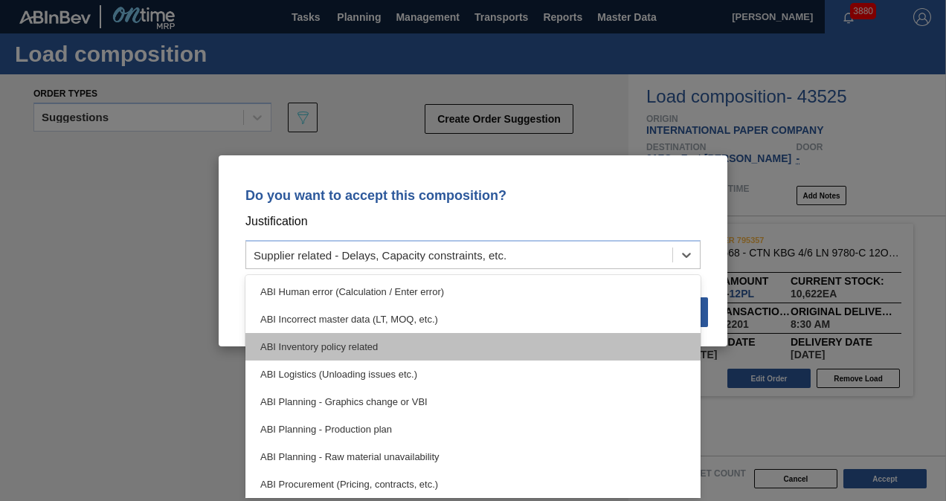
click at [421, 344] on div "ABI Inventory policy related" at bounding box center [472, 347] width 455 height 28
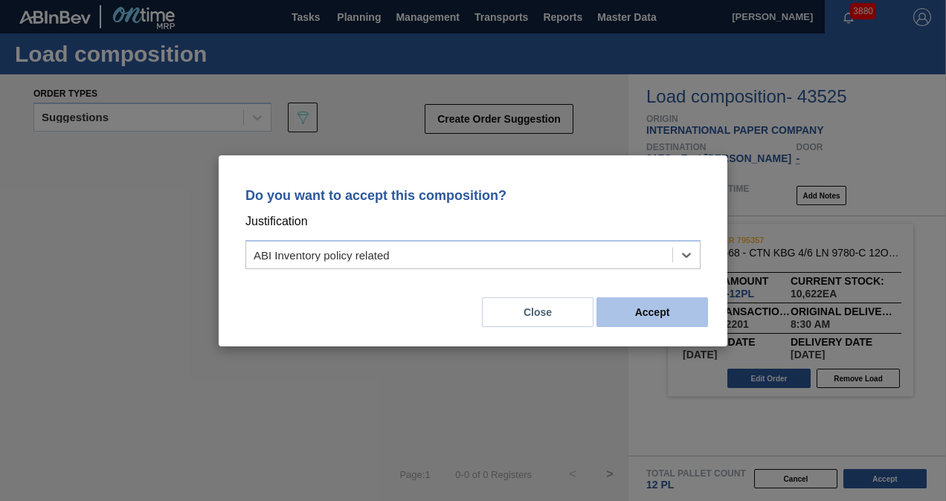
click at [651, 306] on button "Accept" at bounding box center [652, 312] width 112 height 30
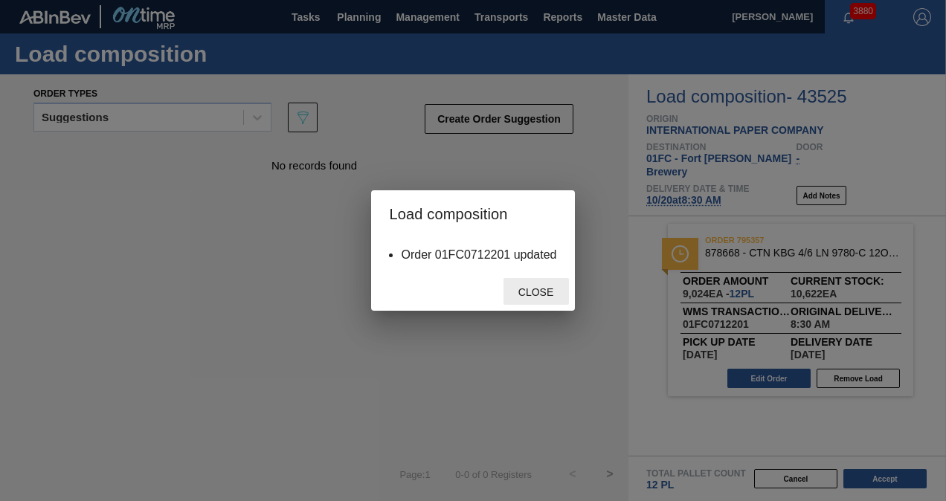
click at [529, 296] on span "Close" at bounding box center [535, 292] width 59 height 12
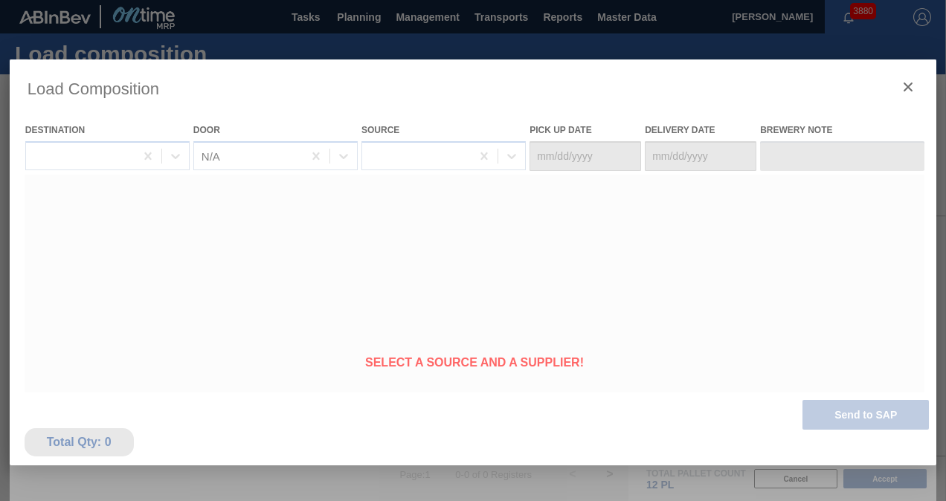
type Date "[DATE]"
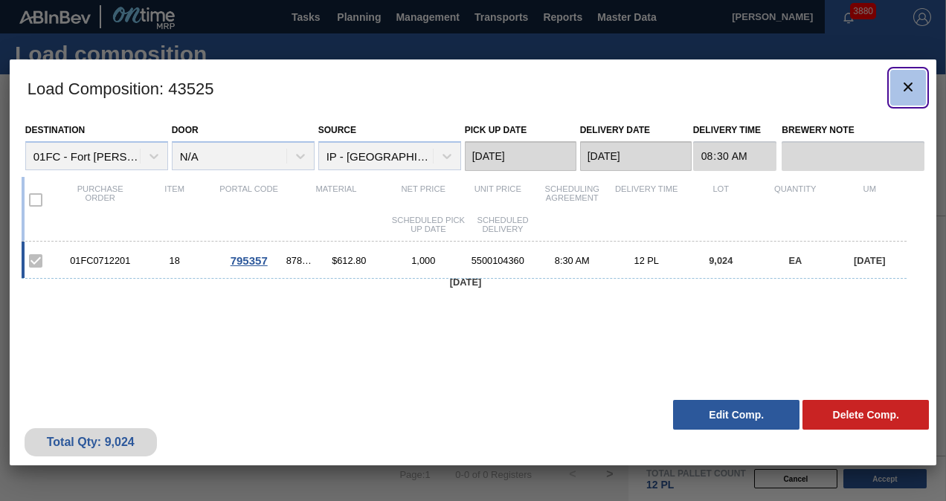
click at [903, 92] on icon "botão de ícone" at bounding box center [908, 87] width 18 height 18
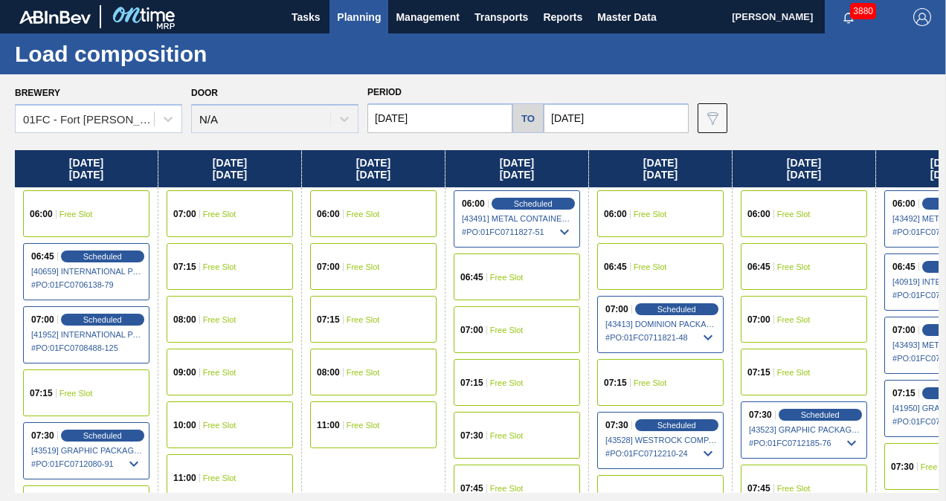
click at [432, 124] on input "[DATE]" at bounding box center [439, 118] width 145 height 30
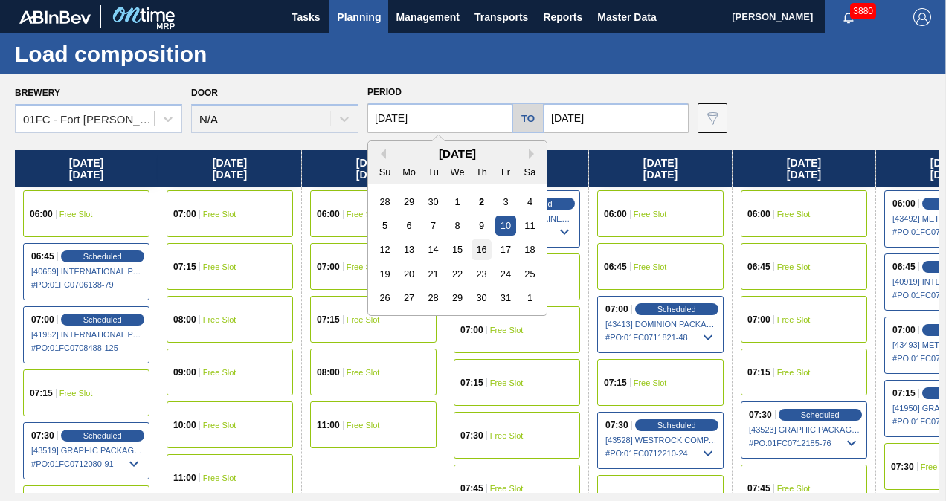
click at [483, 251] on div "16" at bounding box center [481, 249] width 20 height 20
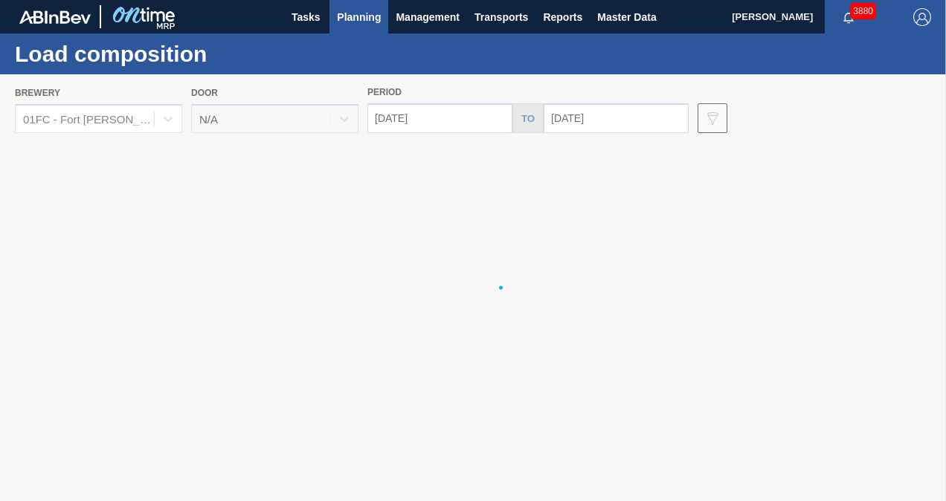
type input "[DATE]"
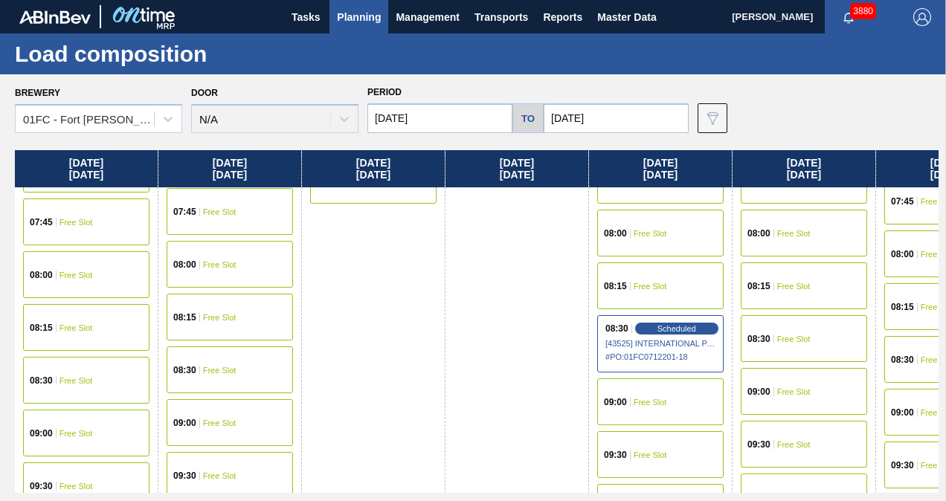
scroll to position [372, 0]
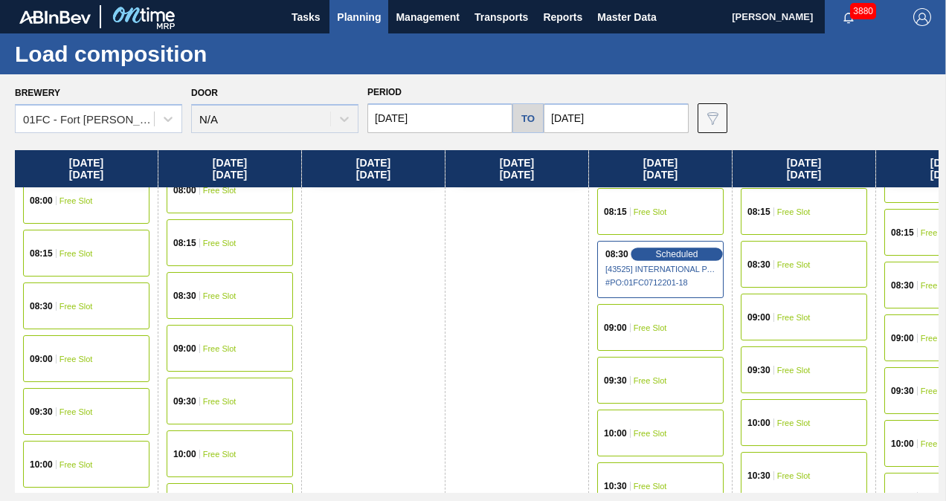
click at [662, 257] on span "Scheduled" at bounding box center [676, 254] width 42 height 10
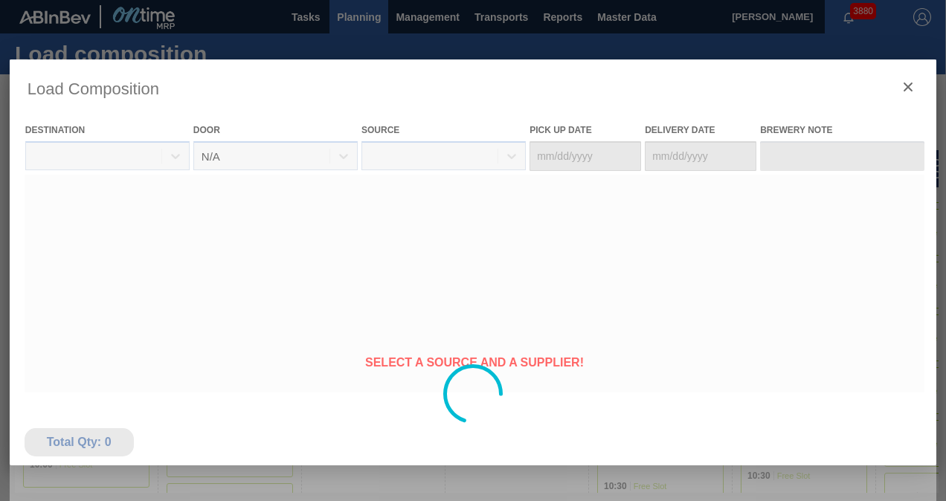
type Date "[DATE]"
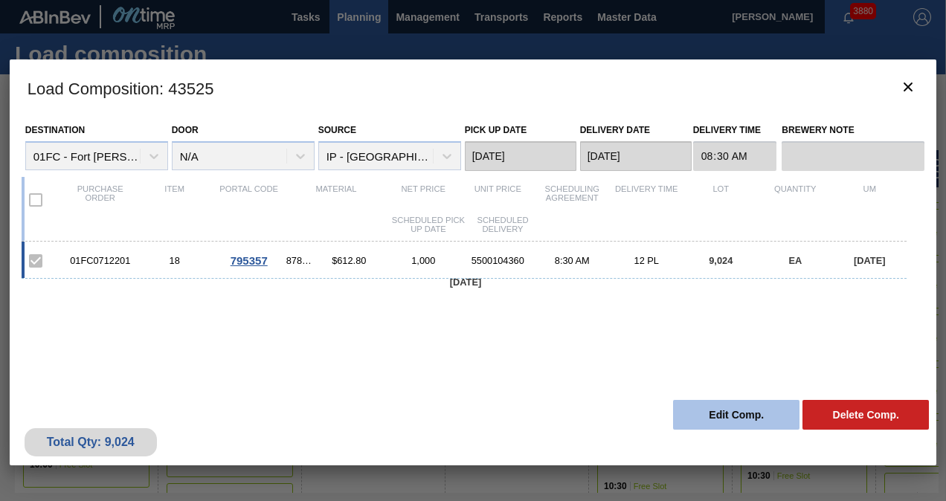
click at [697, 419] on button "Edit Comp." at bounding box center [736, 415] width 126 height 30
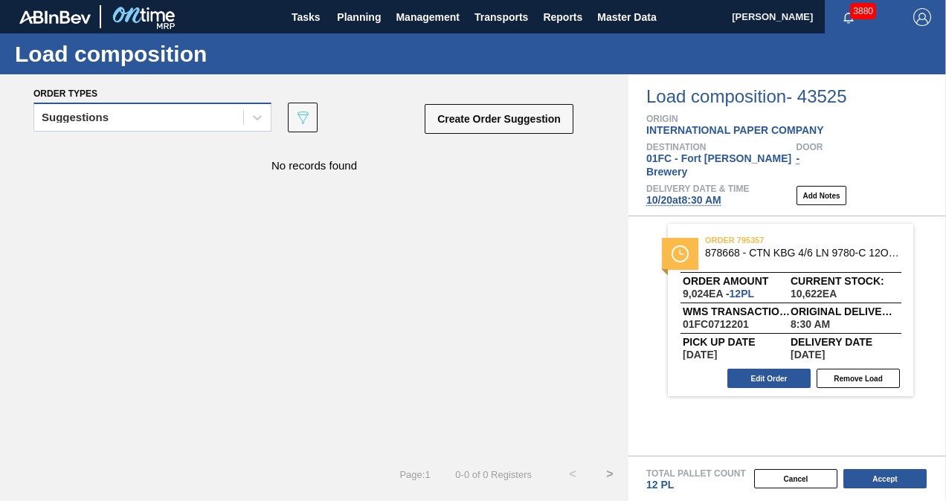
click at [134, 119] on div "Suggestions" at bounding box center [138, 118] width 209 height 22
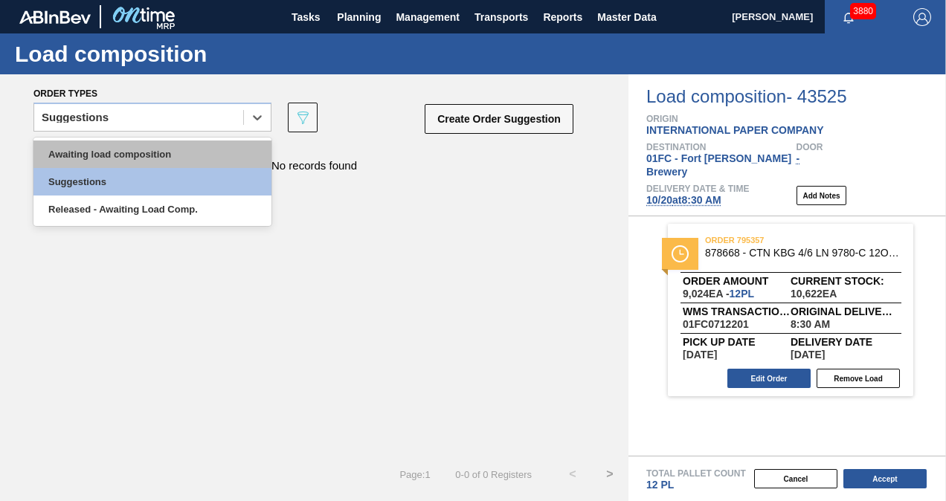
click at [109, 149] on div "Awaiting load composition" at bounding box center [152, 155] width 238 height 28
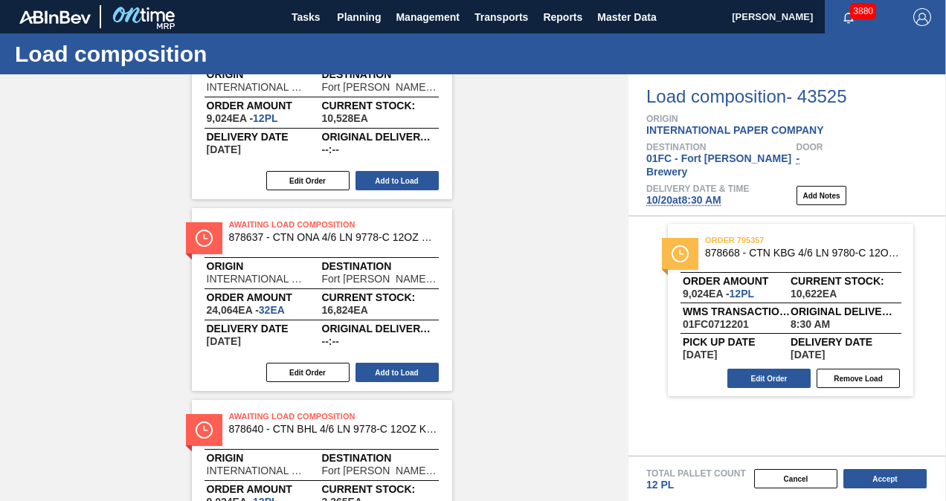
scroll to position [223, 0]
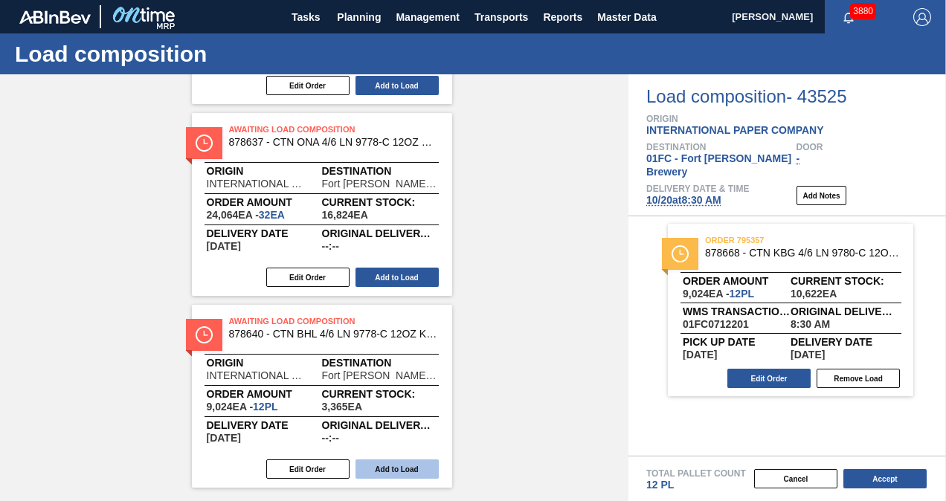
click at [421, 463] on button "Add to Load" at bounding box center [396, 469] width 83 height 19
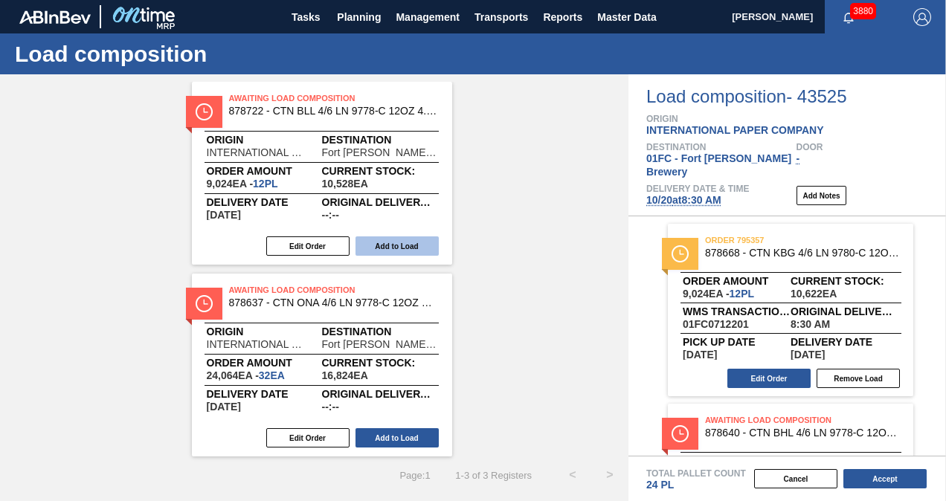
click at [402, 245] on button "Add to Load" at bounding box center [396, 245] width 83 height 19
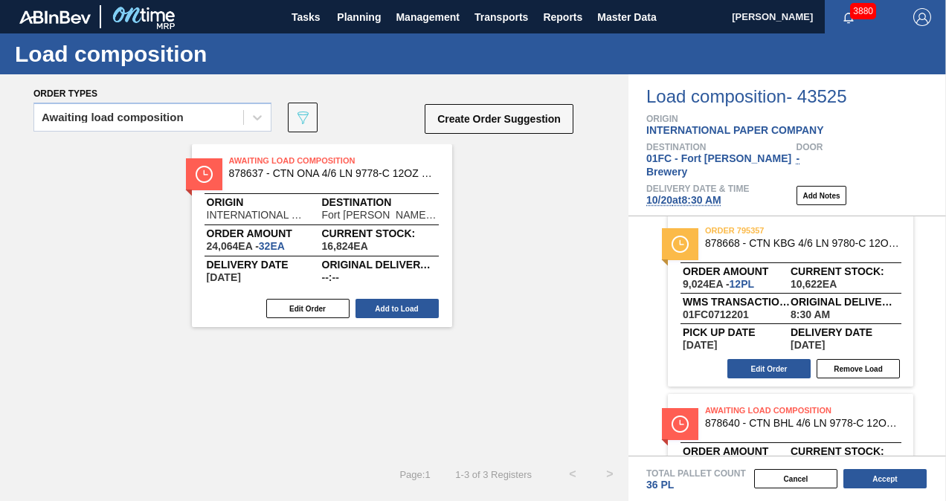
scroll to position [0, 0]
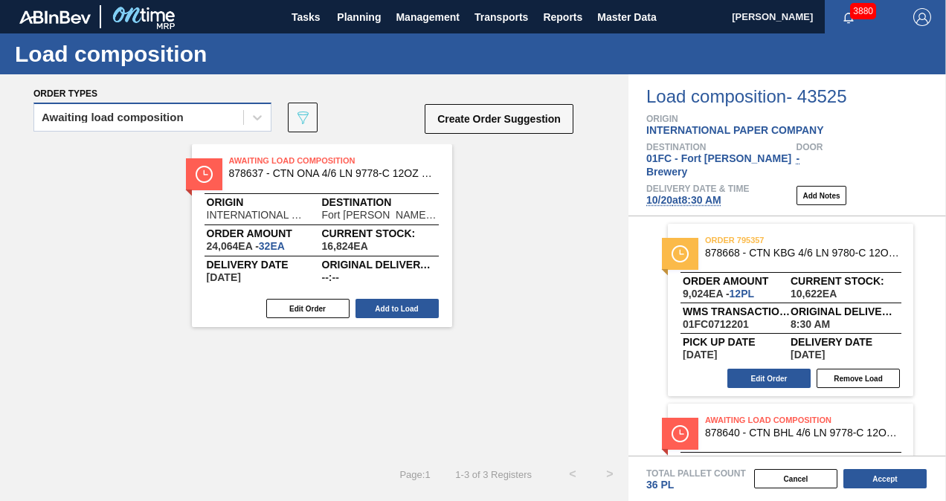
click at [118, 117] on div "Awaiting load composition" at bounding box center [113, 117] width 142 height 10
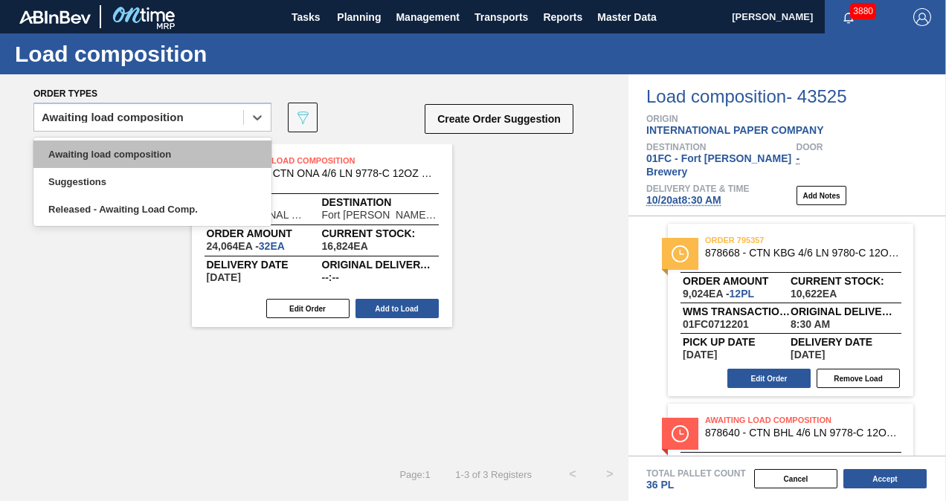
click at [106, 145] on div "Awaiting load composition" at bounding box center [152, 155] width 238 height 28
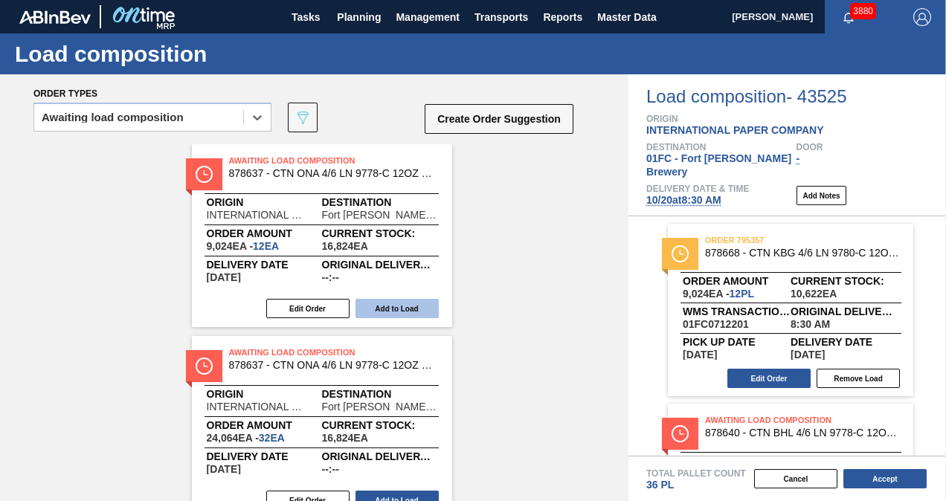
click at [411, 306] on button "Add to Load" at bounding box center [396, 308] width 83 height 19
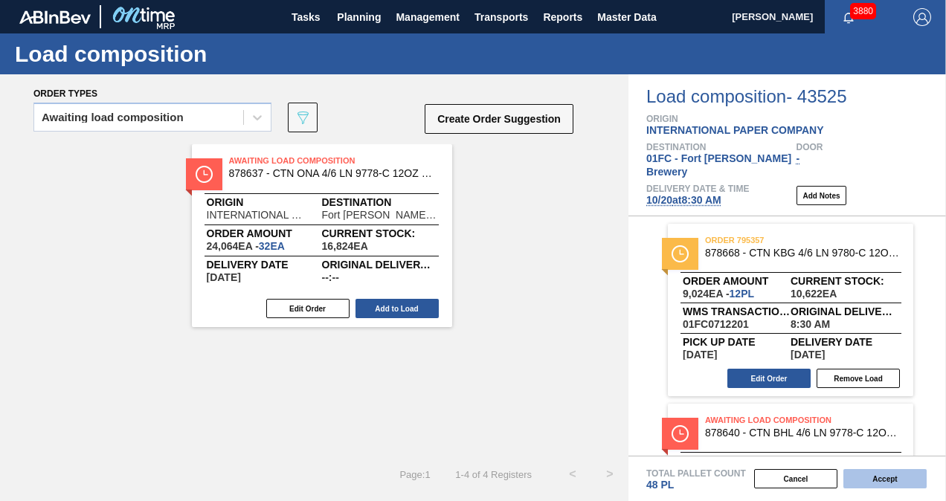
click at [883, 481] on button "Accept" at bounding box center [884, 478] width 83 height 19
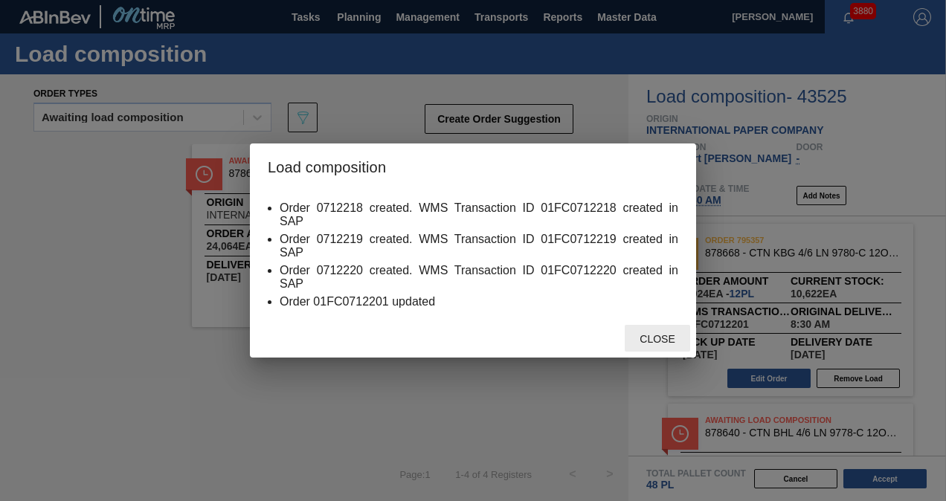
click at [673, 346] on div "Close" at bounding box center [657, 339] width 65 height 28
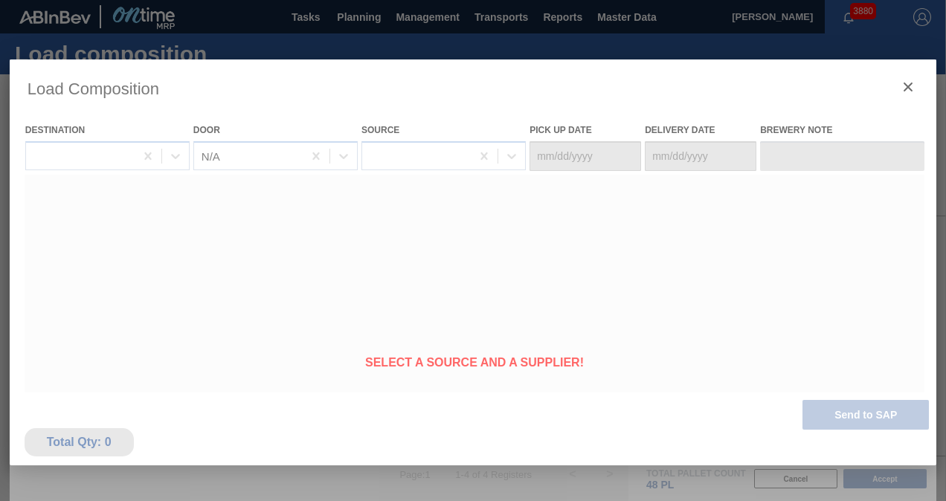
type Date "[DATE]"
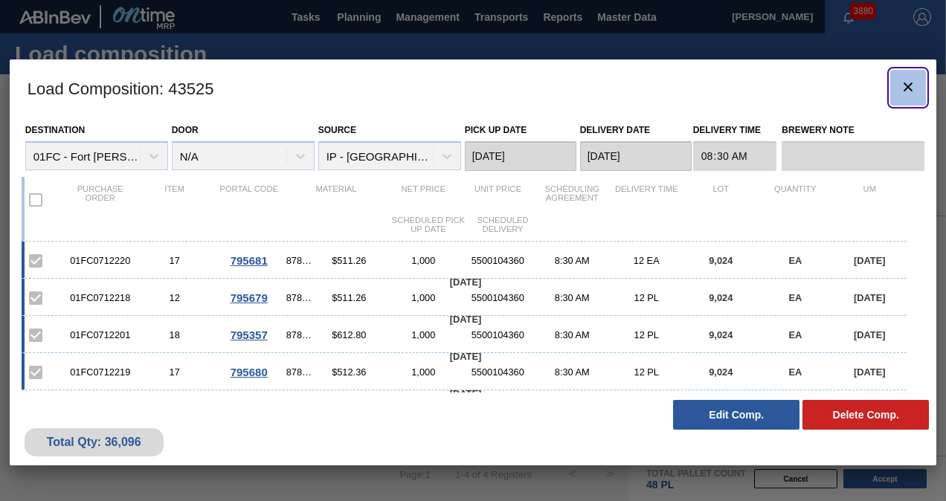
click at [904, 80] on icon "botão de ícone" at bounding box center [908, 87] width 18 height 18
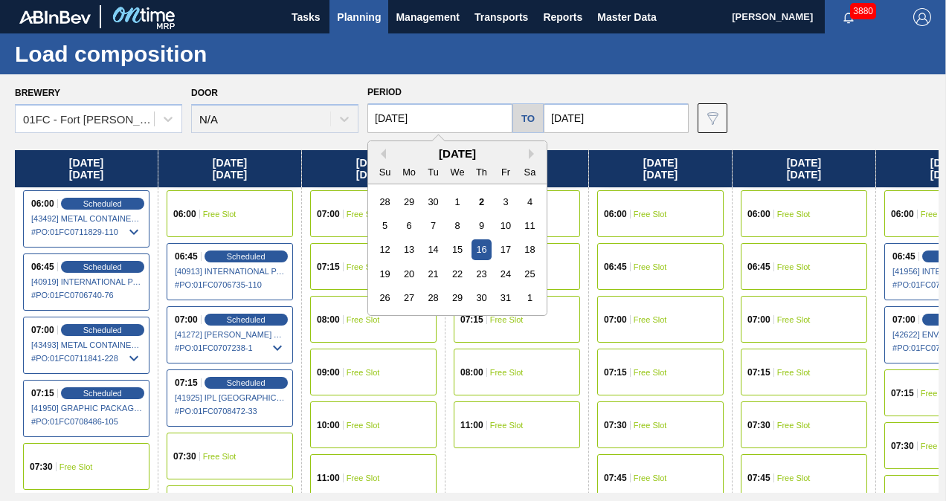
click at [440, 119] on input "[DATE]" at bounding box center [439, 118] width 145 height 30
click at [408, 280] on div "20" at bounding box center [409, 274] width 20 height 20
type input "[DATE]"
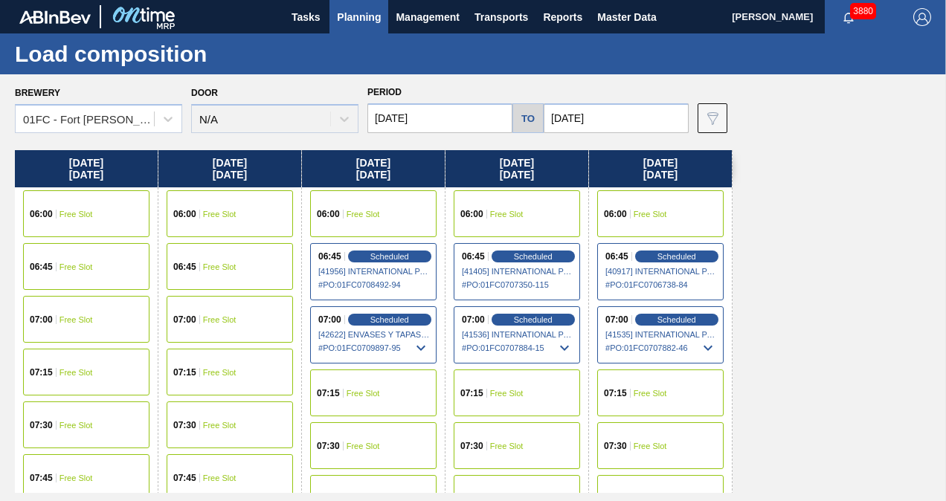
click at [633, 126] on input "[DATE]" at bounding box center [616, 118] width 145 height 30
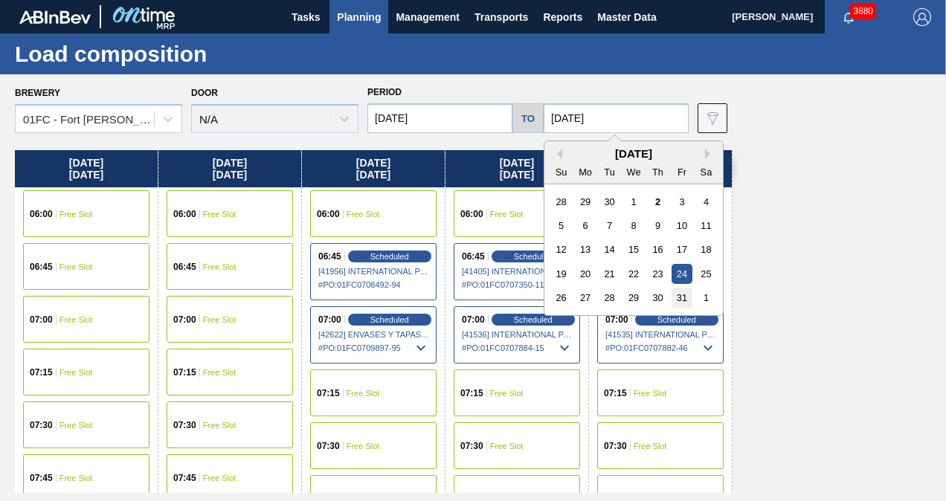
click at [678, 300] on div "31" at bounding box center [681, 298] width 20 height 20
type input "[DATE]"
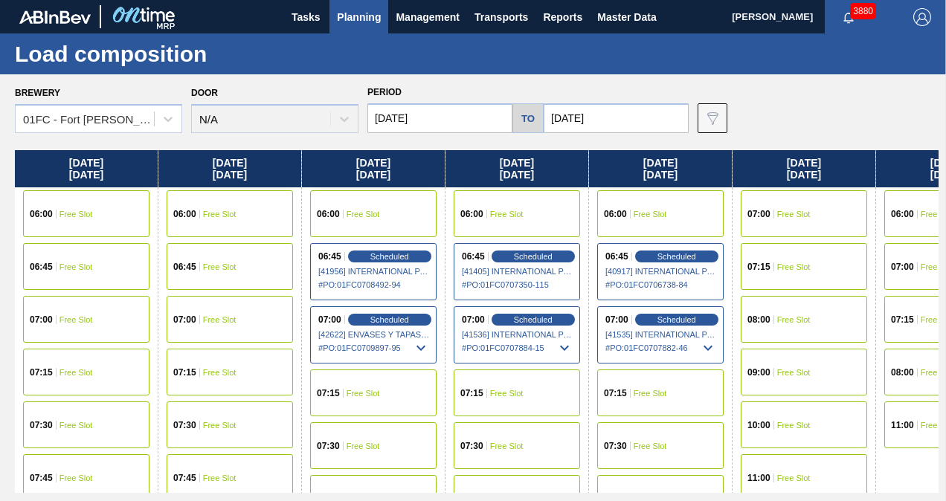
scroll to position [223, 0]
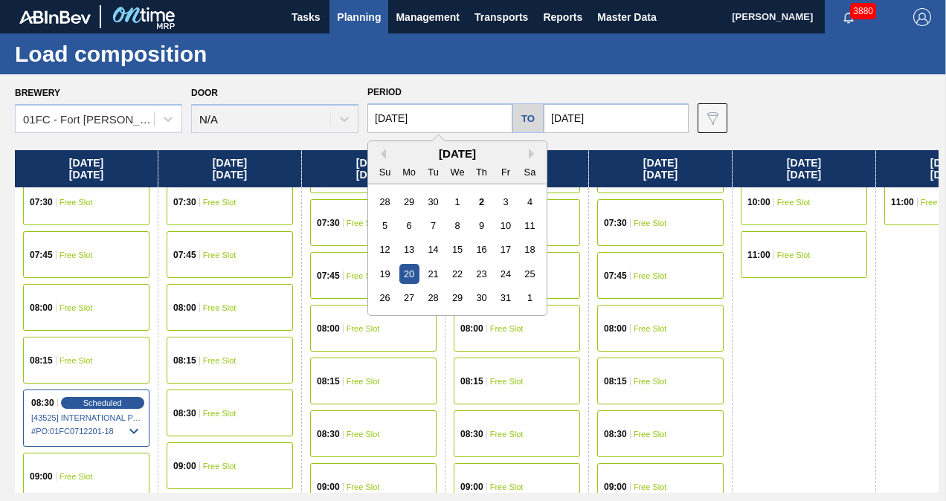
click at [477, 121] on input "[DATE]" at bounding box center [439, 118] width 145 height 30
click at [413, 296] on div "27" at bounding box center [409, 298] width 20 height 20
type input "[DATE]"
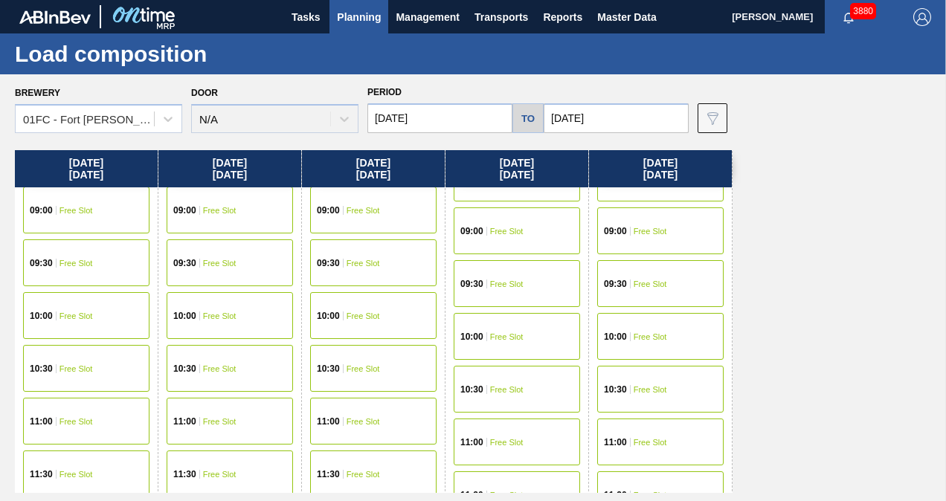
scroll to position [398, 0]
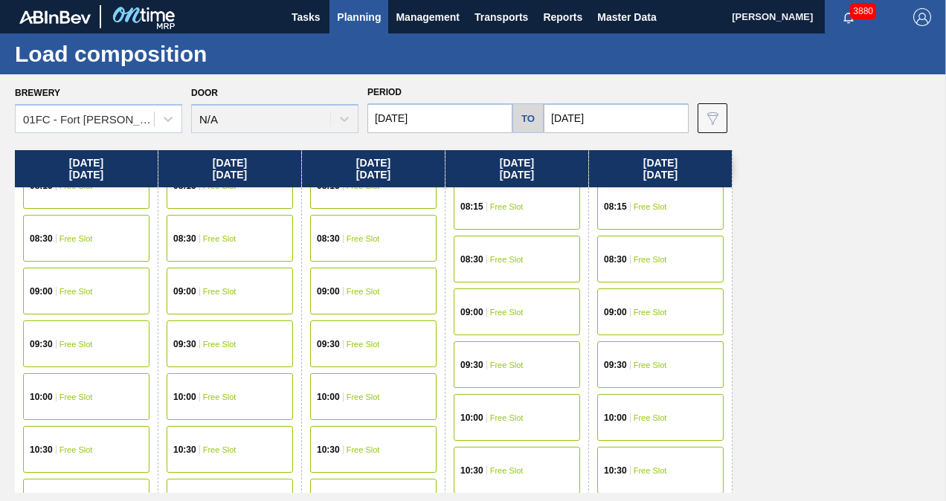
click at [116, 290] on div "09:00 Free Slot" at bounding box center [86, 291] width 126 height 47
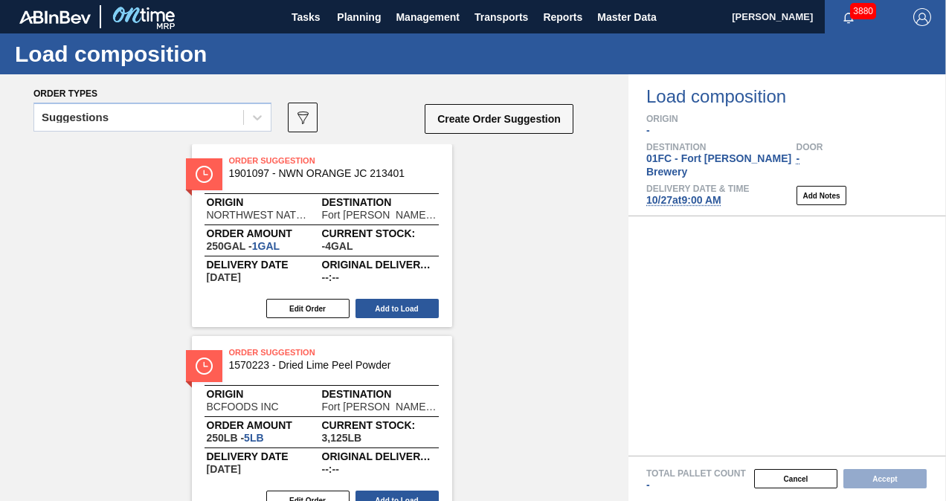
click at [158, 120] on div "Suggestions" at bounding box center [138, 118] width 209 height 22
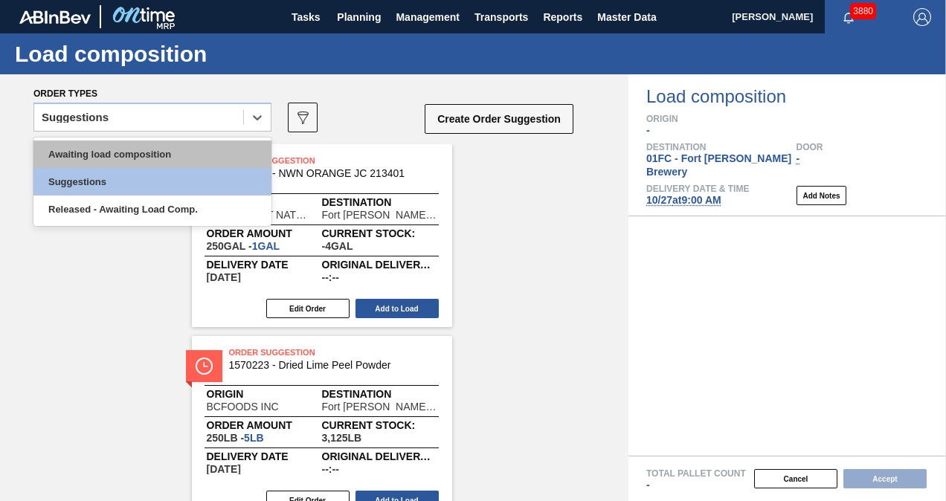
click at [121, 158] on div "Awaiting load composition" at bounding box center [152, 155] width 238 height 28
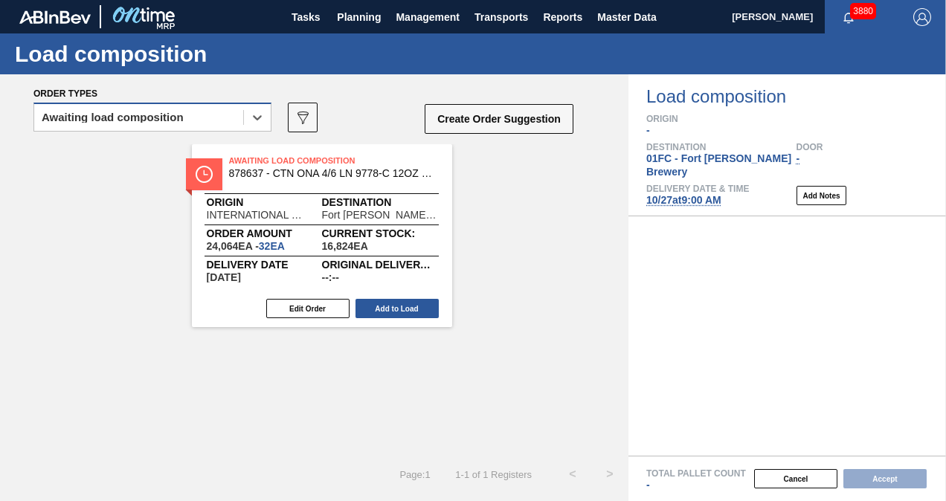
click at [98, 110] on div "Awaiting load composition" at bounding box center [138, 118] width 209 height 22
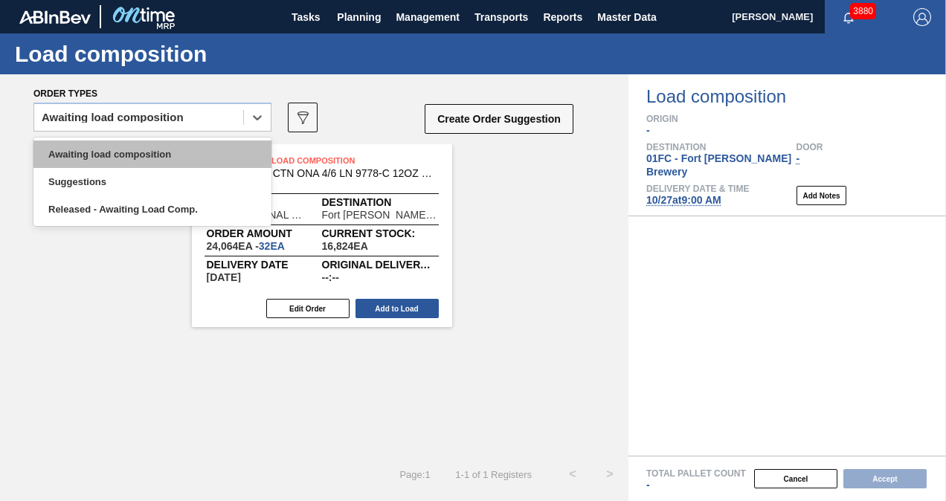
click at [79, 152] on div "Awaiting load composition" at bounding box center [152, 155] width 238 height 28
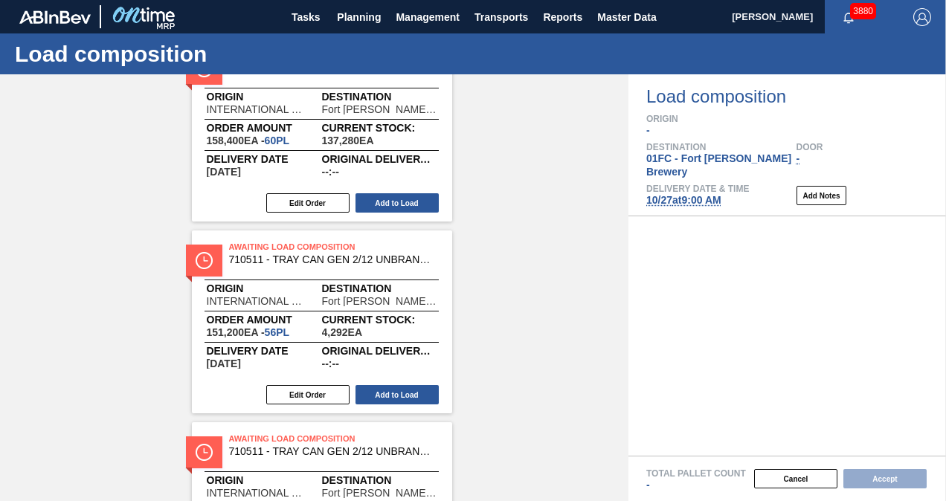
scroll to position [446, 0]
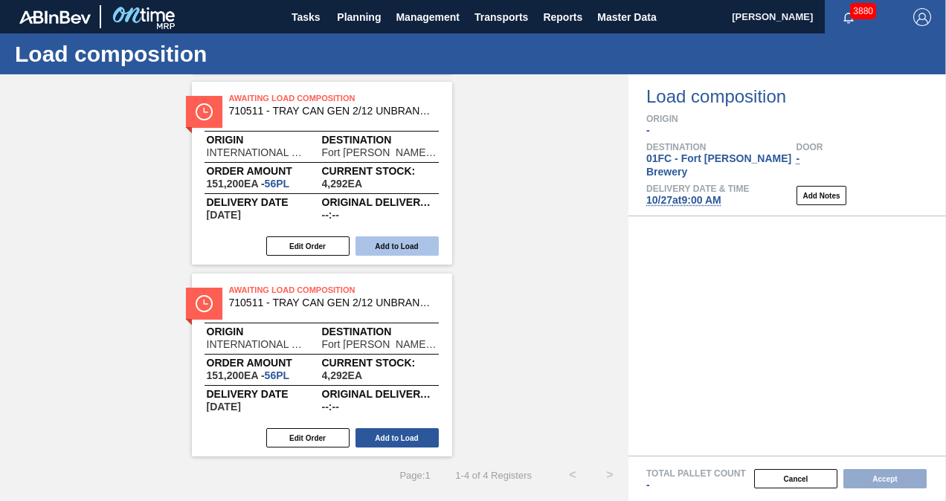
click at [402, 251] on button "Add to Load" at bounding box center [396, 245] width 83 height 19
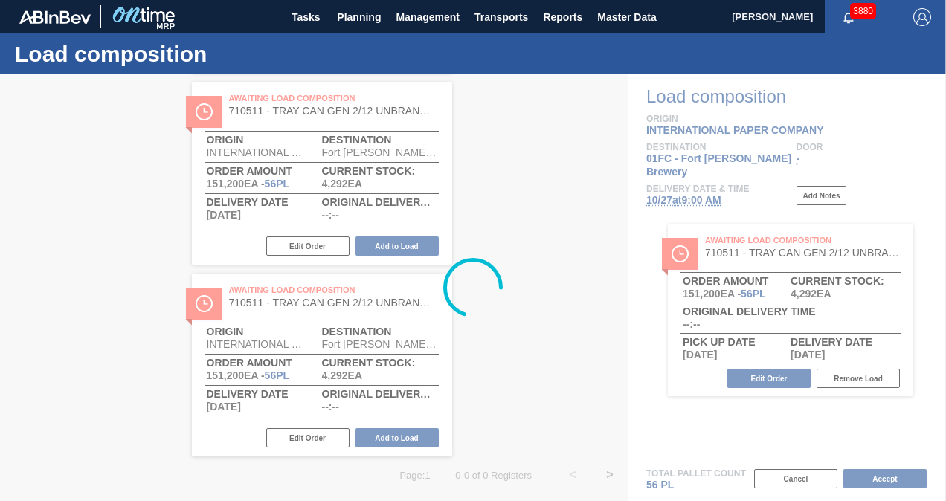
scroll to position [254, 0]
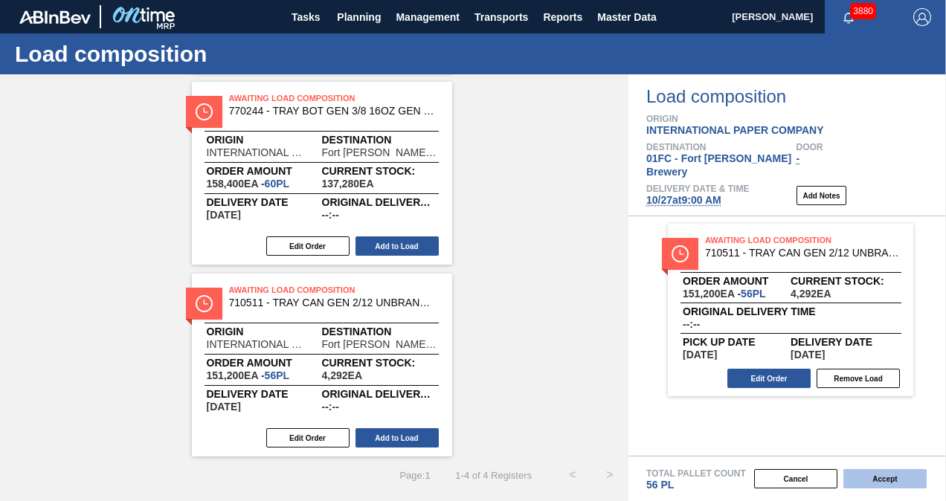
click at [867, 477] on button "Accept" at bounding box center [884, 478] width 83 height 19
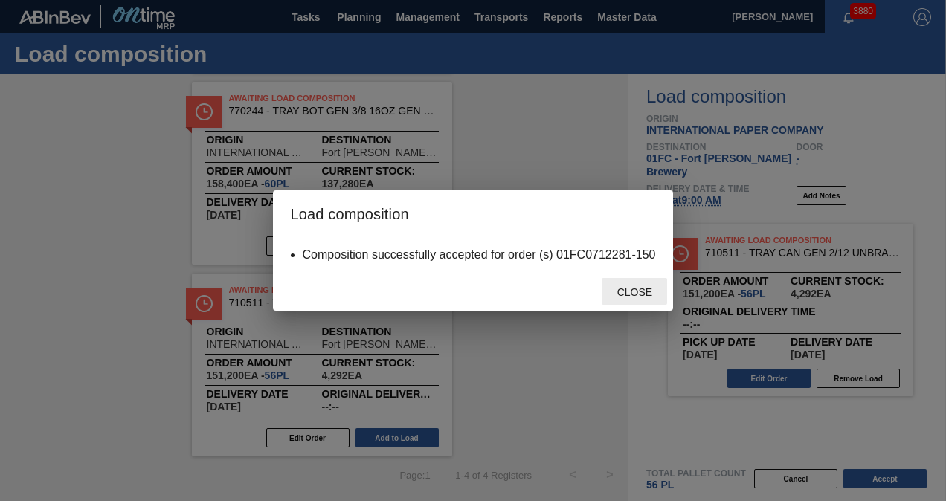
click at [646, 294] on span "Close" at bounding box center [634, 292] width 59 height 12
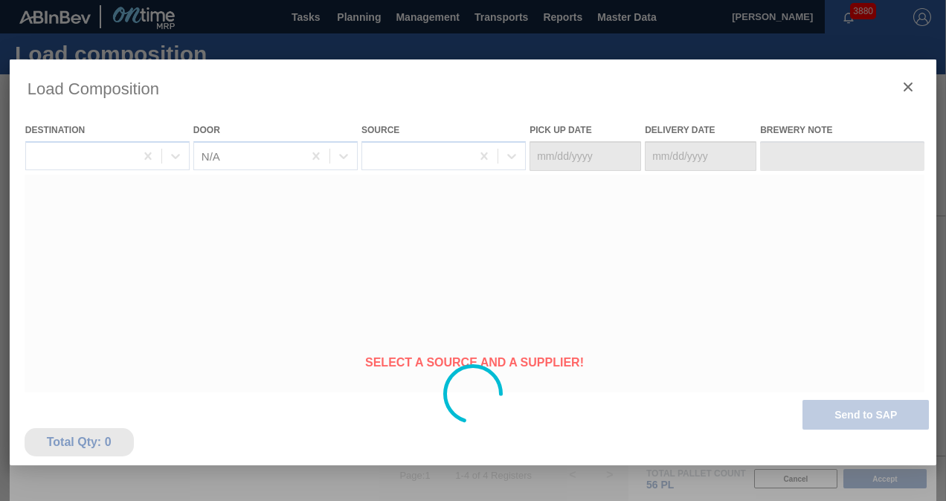
type Date "[DATE]"
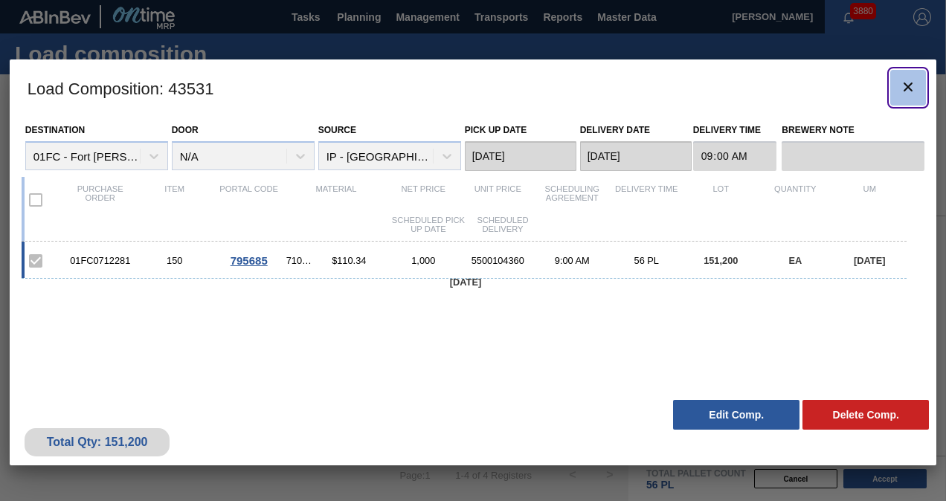
click at [903, 78] on icon "botão de ícone" at bounding box center [908, 87] width 18 height 18
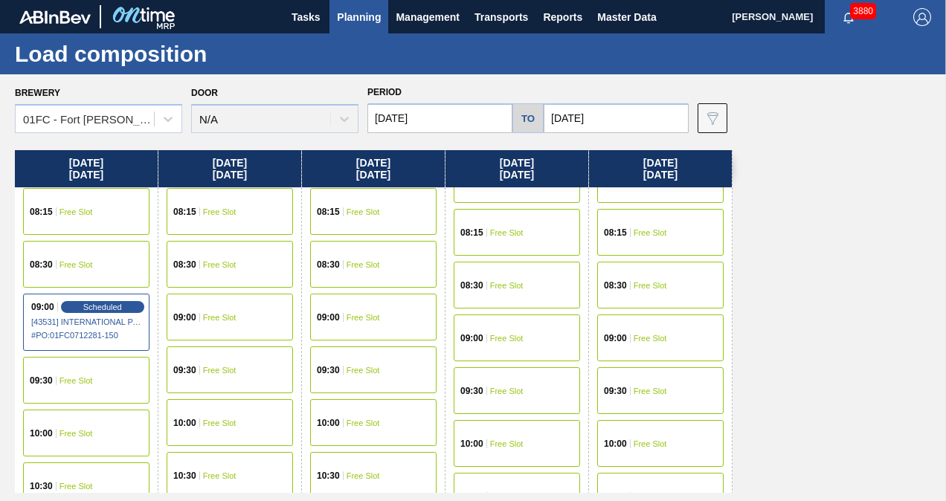
scroll to position [223, 0]
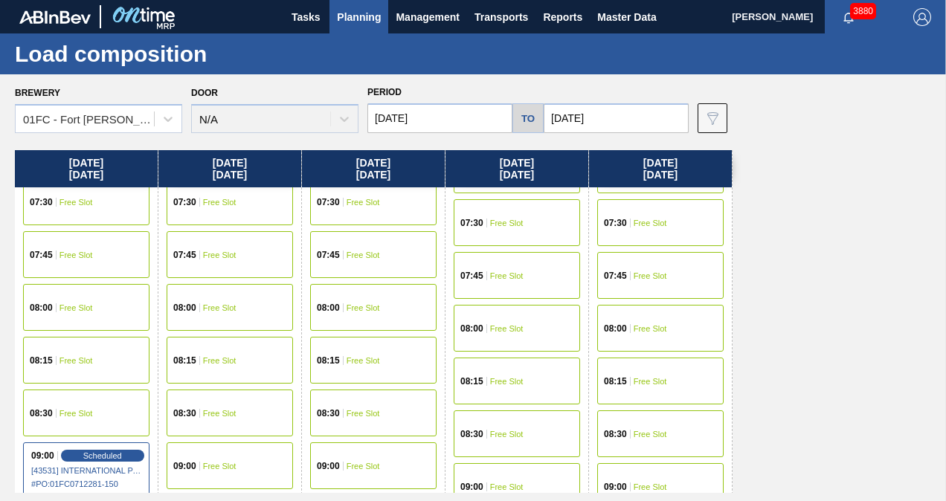
click at [387, 311] on div "08:00 Free Slot" at bounding box center [373, 307] width 126 height 47
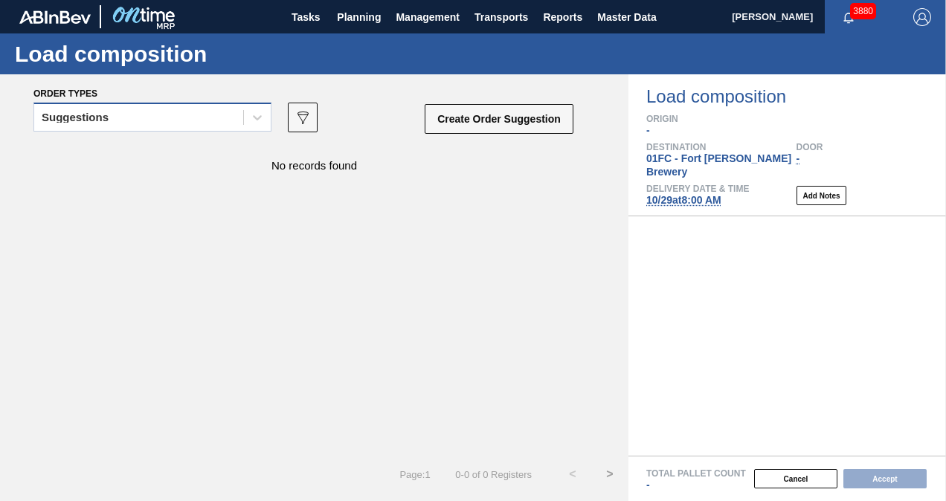
click at [164, 117] on div "Suggestions" at bounding box center [138, 118] width 209 height 22
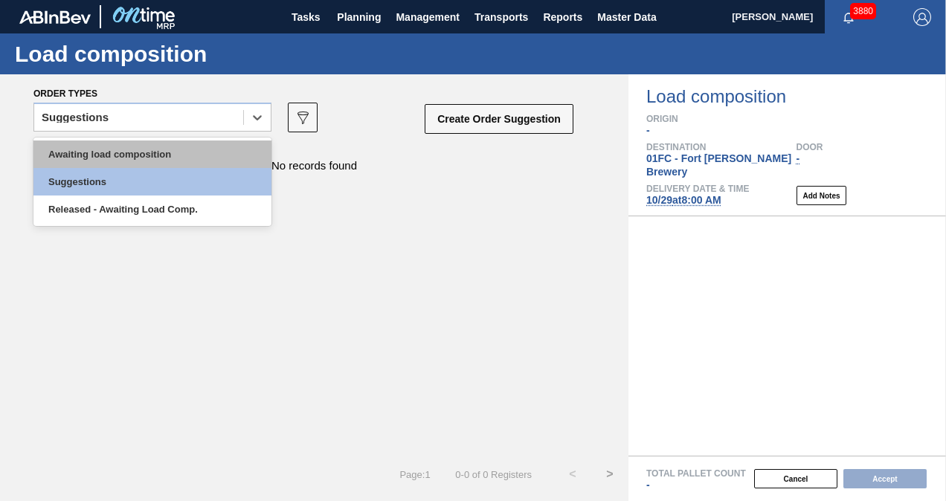
click at [123, 155] on div "Awaiting load composition" at bounding box center [152, 155] width 238 height 28
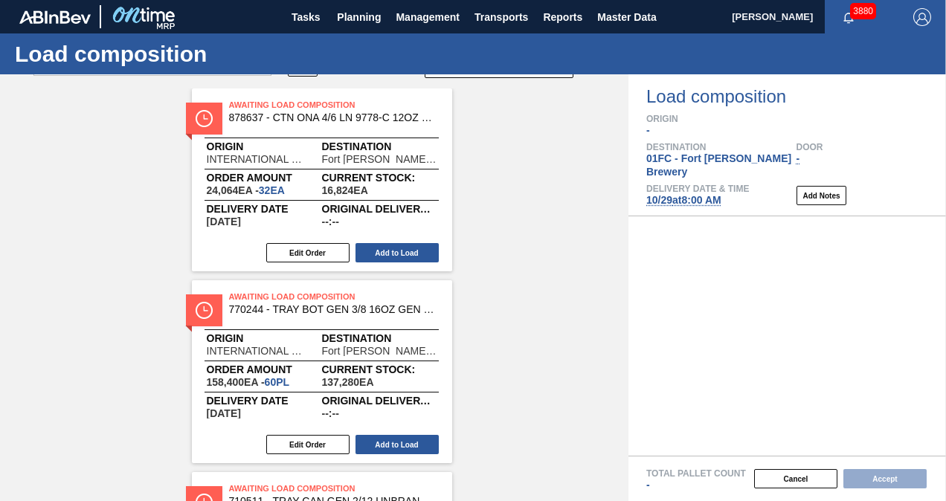
scroll to position [74, 0]
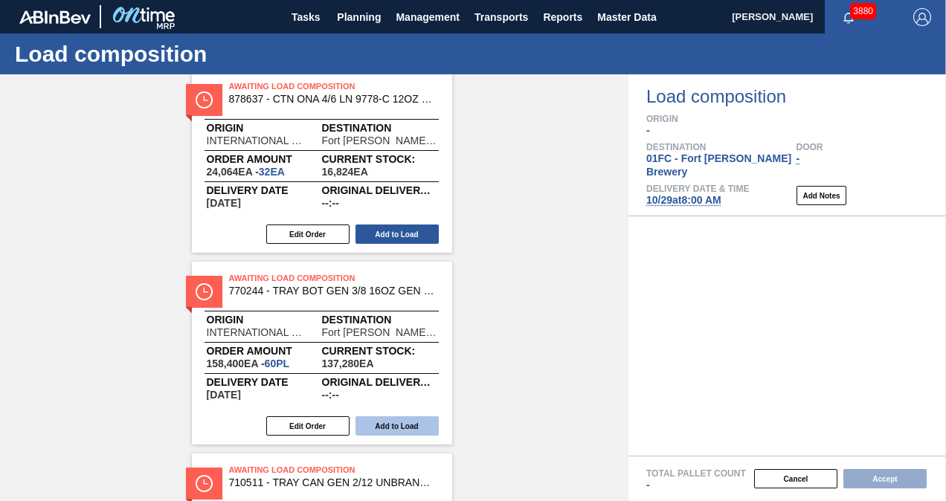
click at [390, 423] on button "Add to Load" at bounding box center [396, 425] width 83 height 19
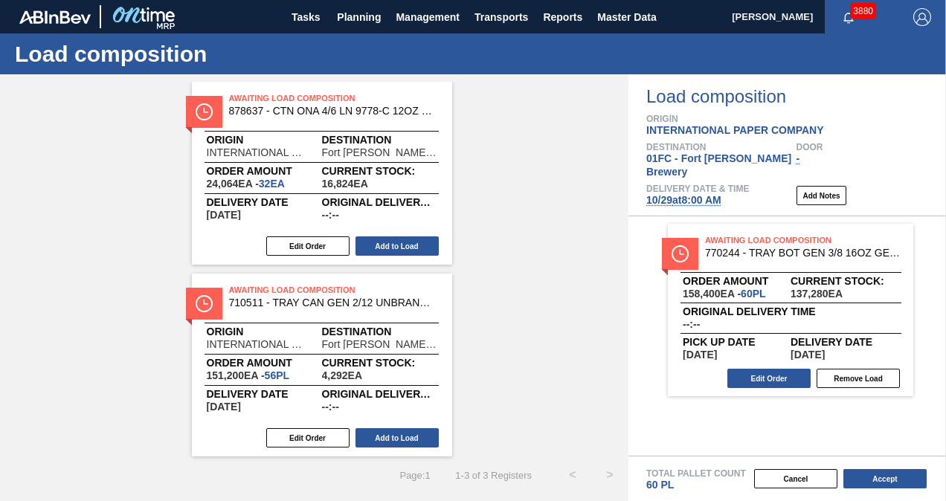
scroll to position [62, 0]
click at [874, 479] on button "Accept" at bounding box center [884, 478] width 83 height 19
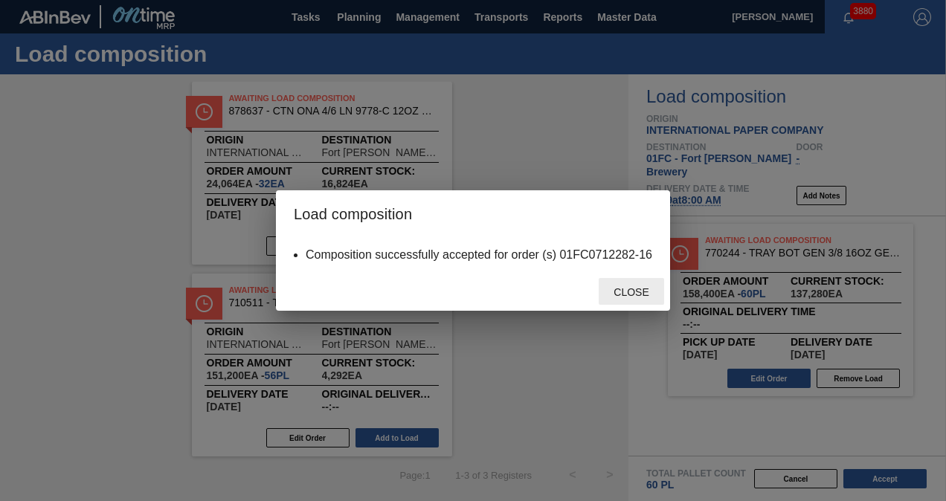
click at [635, 293] on span "Close" at bounding box center [631, 292] width 59 height 12
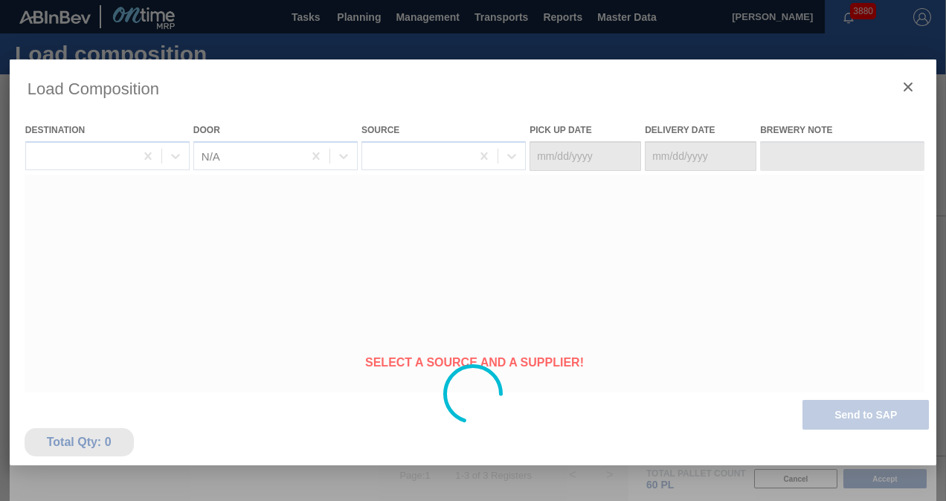
type Date "[DATE]"
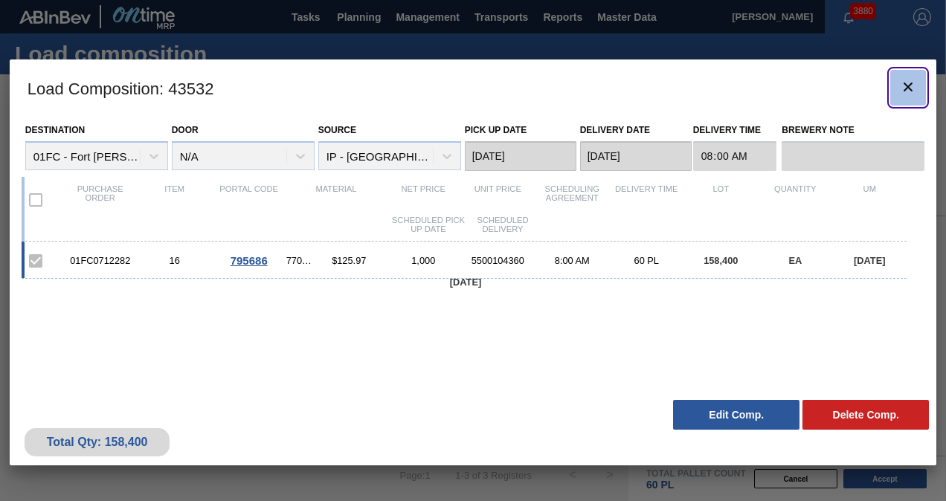
click at [903, 85] on icon "botão de ícone" at bounding box center [908, 87] width 18 height 18
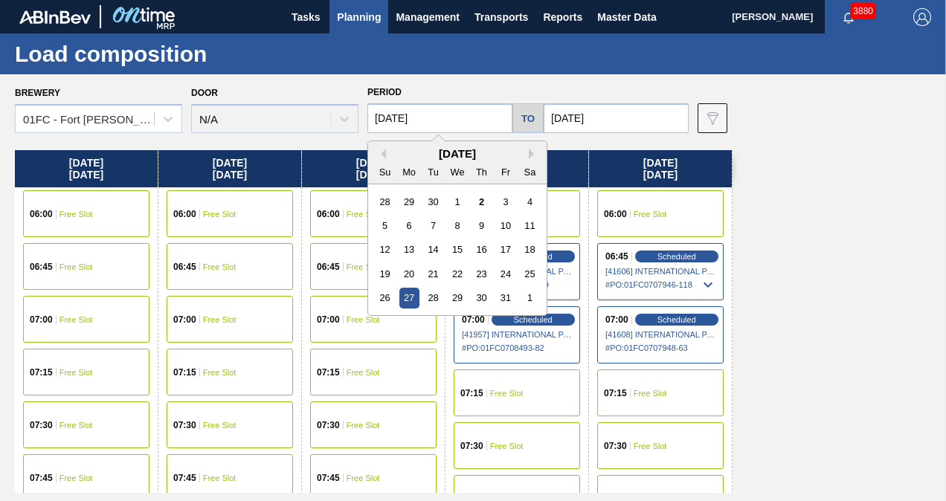
click at [455, 119] on input "[DATE]" at bounding box center [439, 118] width 145 height 30
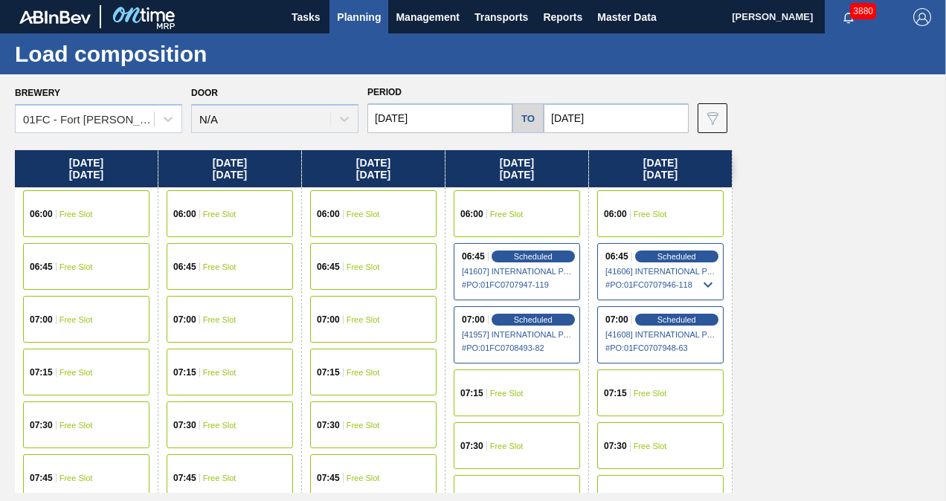
click at [480, 86] on div "Period 10/27/2025 to 10/31/2025" at bounding box center [527, 107] width 321 height 51
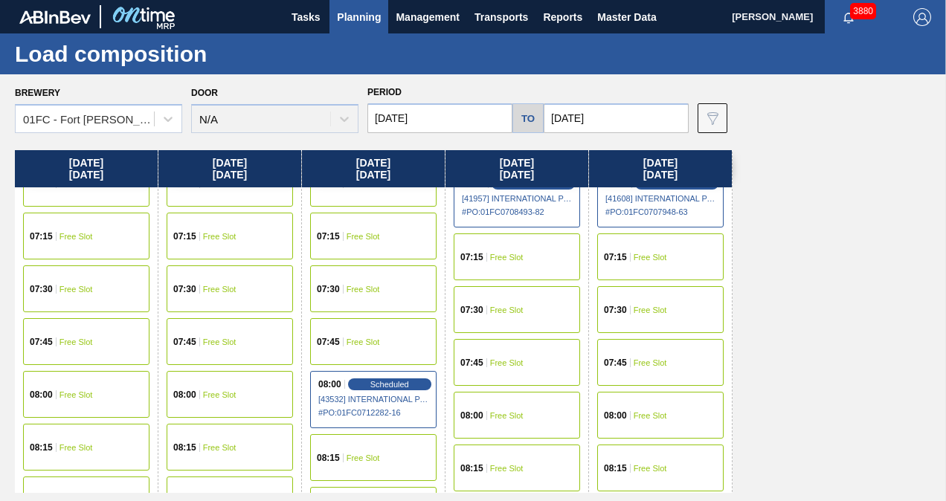
scroll to position [223, 0]
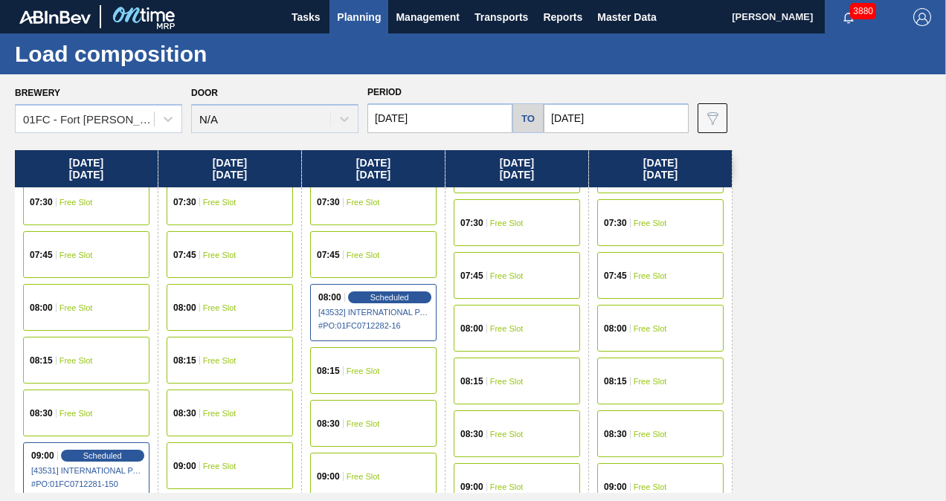
click at [668, 329] on div "08:00 Free Slot" at bounding box center [660, 328] width 126 height 47
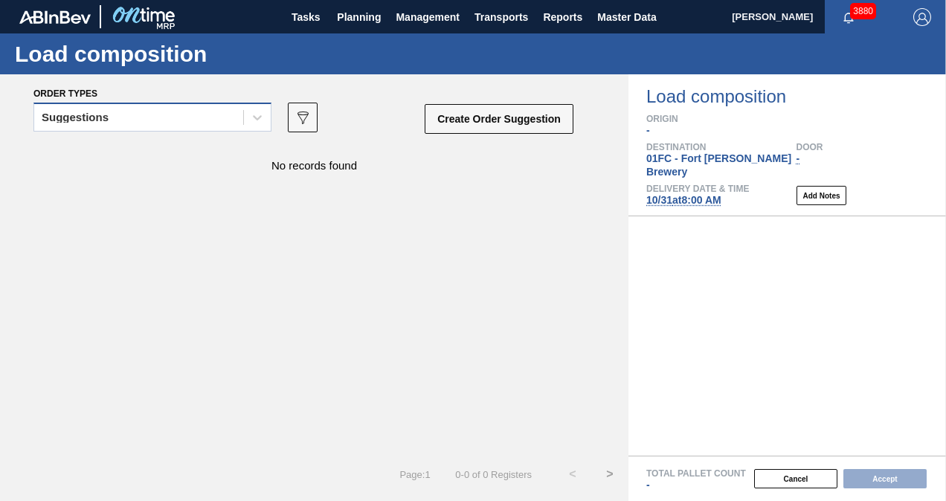
click at [228, 120] on div "Suggestions" at bounding box center [138, 118] width 209 height 22
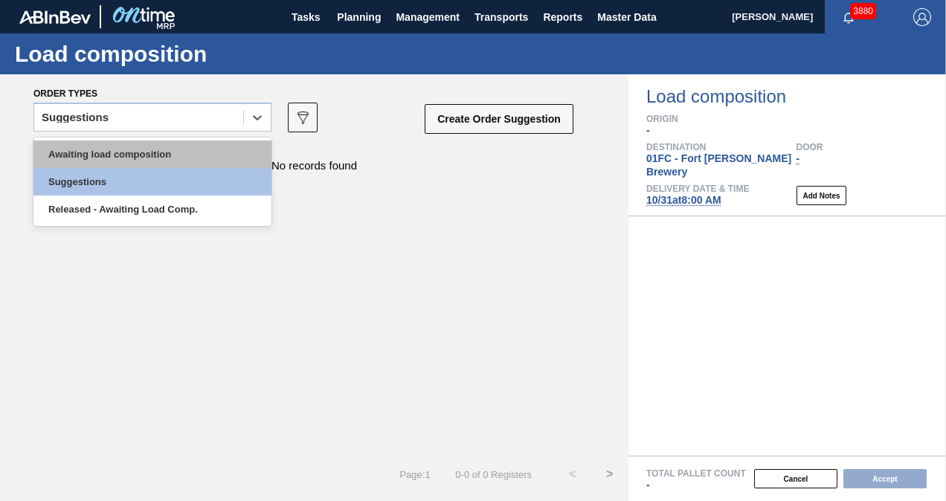
click at [134, 164] on div "Awaiting load composition" at bounding box center [152, 155] width 238 height 28
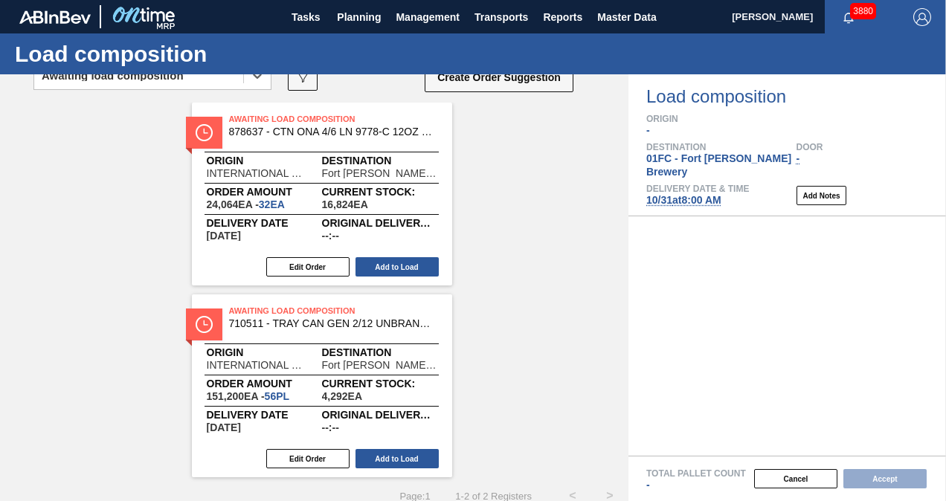
scroll to position [62, 0]
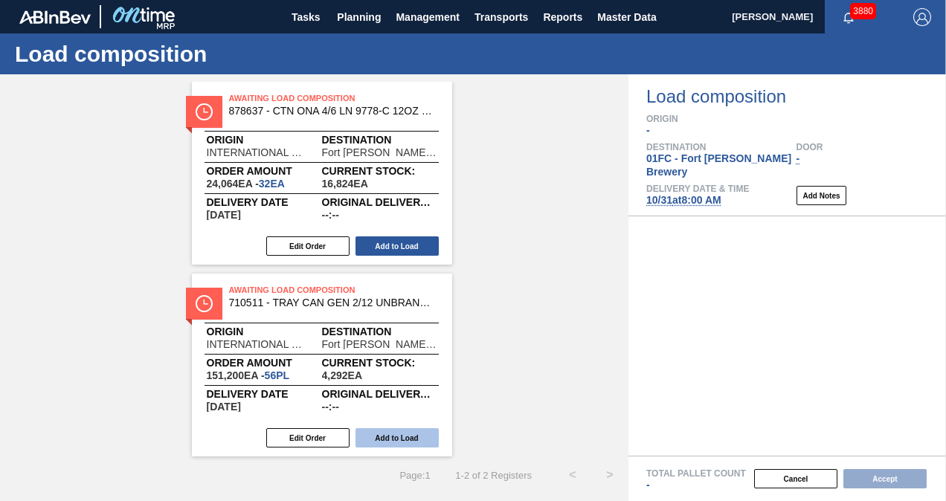
click at [393, 432] on button "Add to Load" at bounding box center [396, 437] width 83 height 19
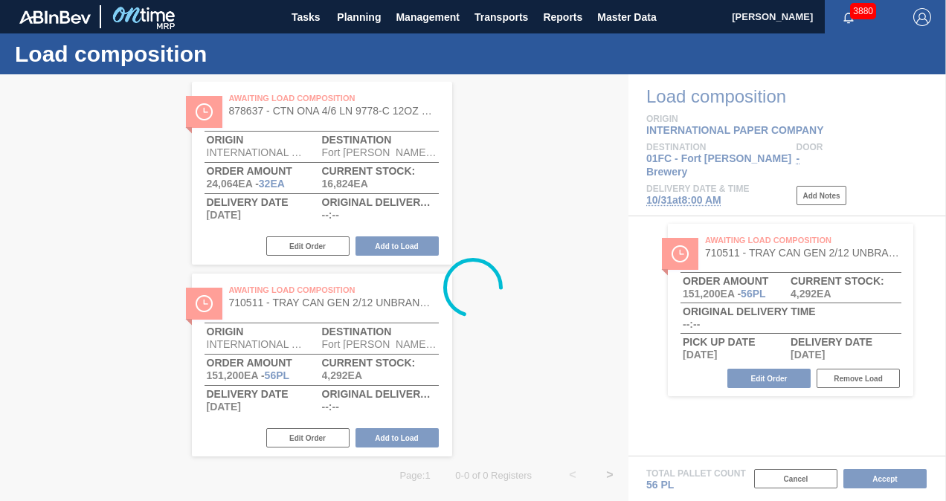
scroll to position [0, 0]
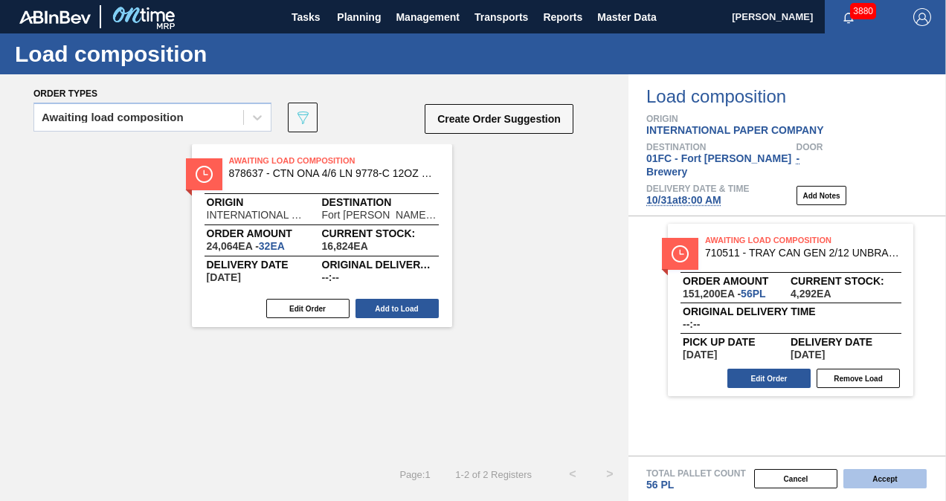
click at [858, 479] on button "Accept" at bounding box center [884, 478] width 83 height 19
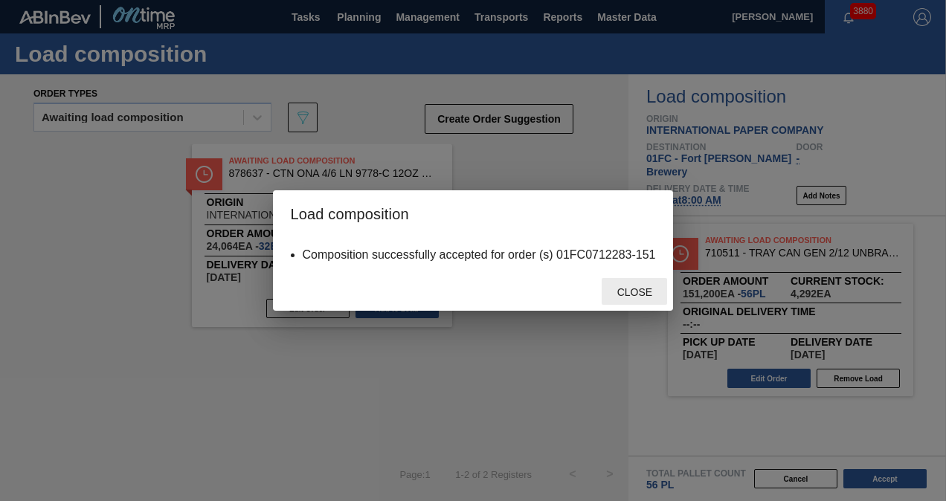
click at [624, 294] on span "Close" at bounding box center [634, 292] width 59 height 12
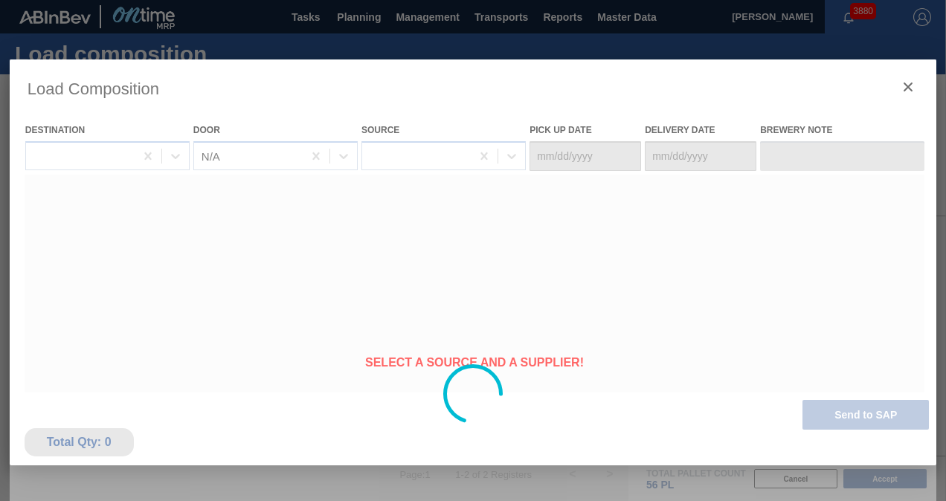
type Date "[DATE]"
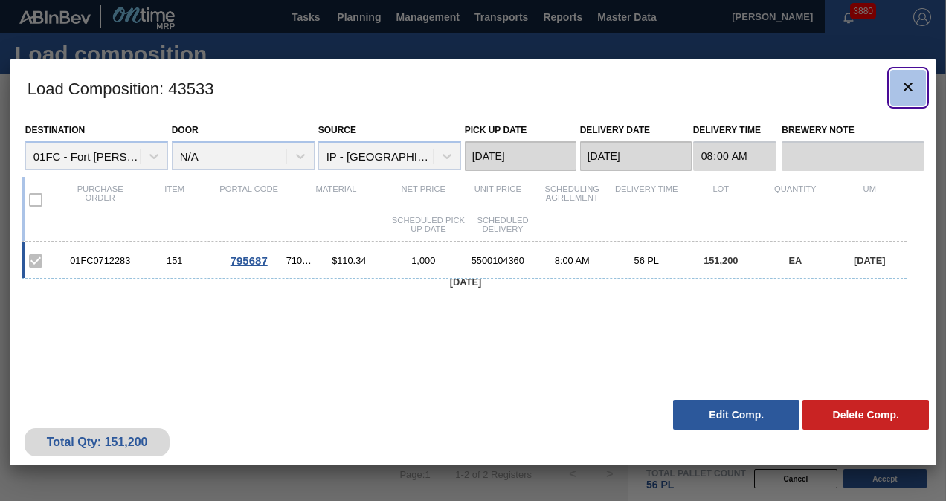
click at [908, 86] on icon "botão de ícone" at bounding box center [907, 87] width 9 height 9
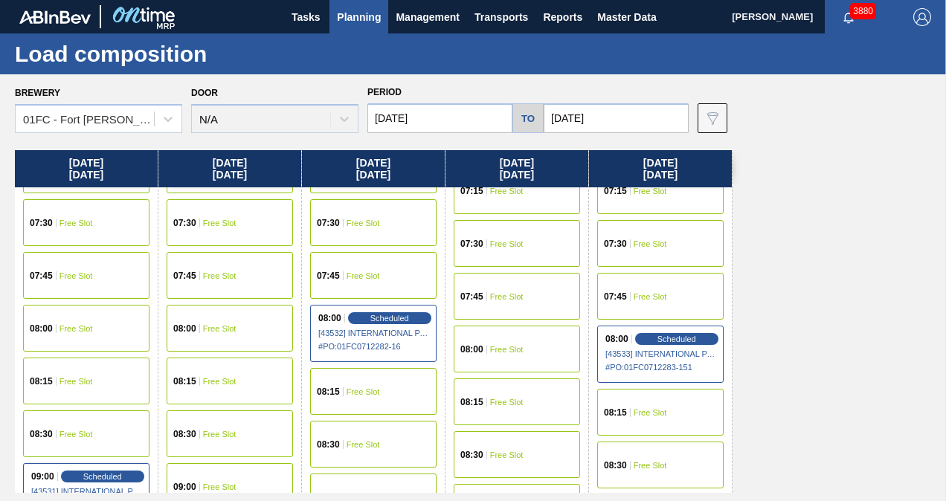
scroll to position [149, 0]
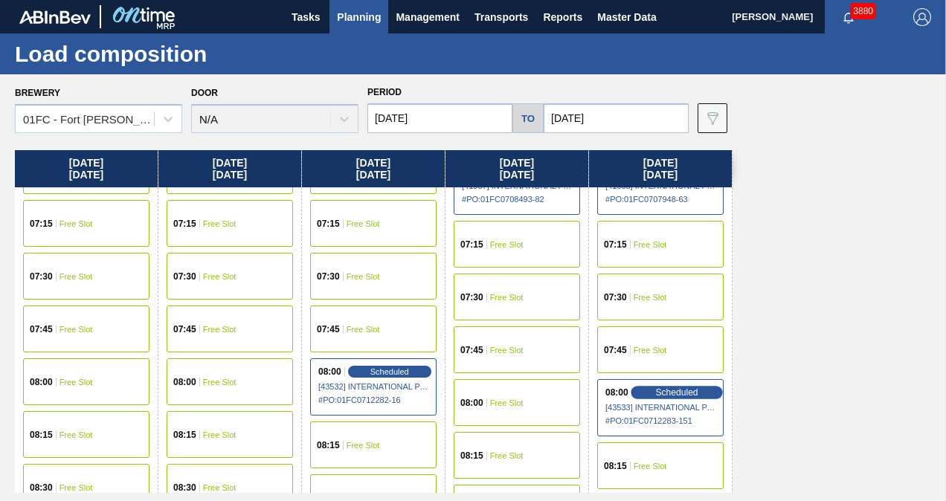
click at [677, 391] on span "Scheduled" at bounding box center [676, 392] width 42 height 10
click at [673, 389] on span "Scheduled" at bounding box center [676, 392] width 42 height 10
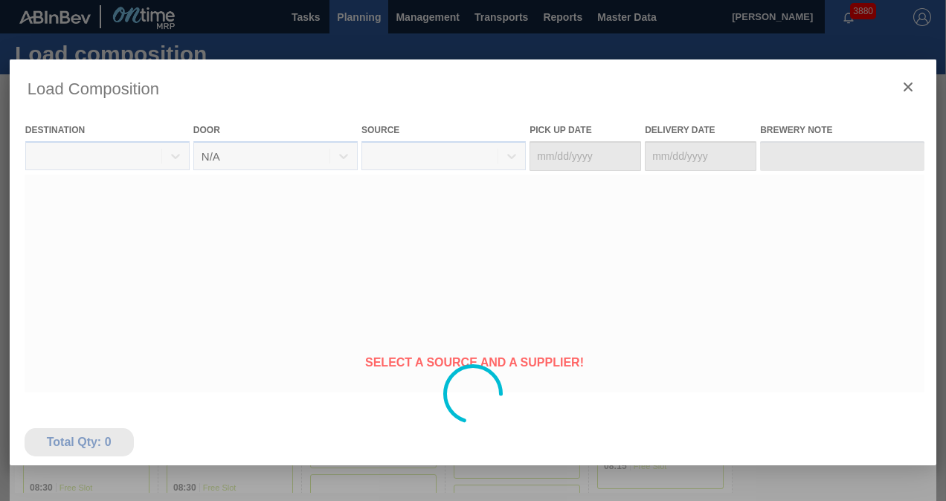
type Date "[DATE]"
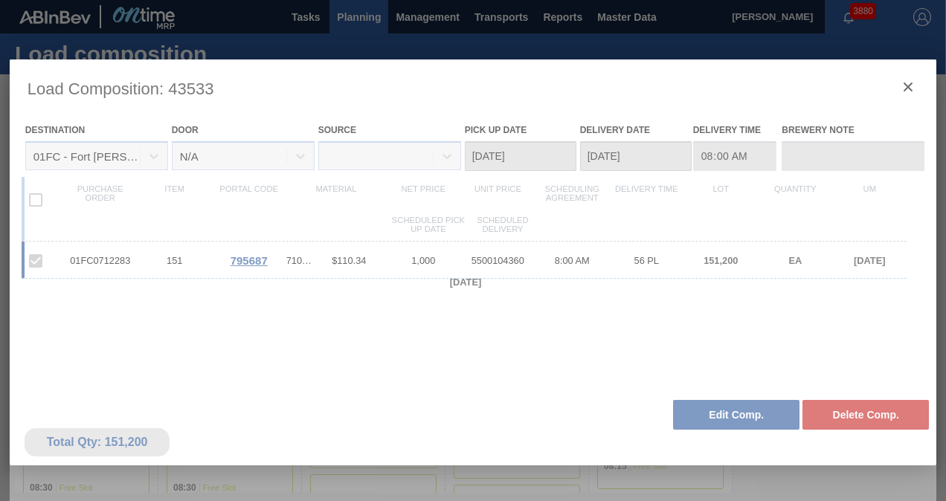
click at [910, 85] on div at bounding box center [473, 393] width 927 height 669
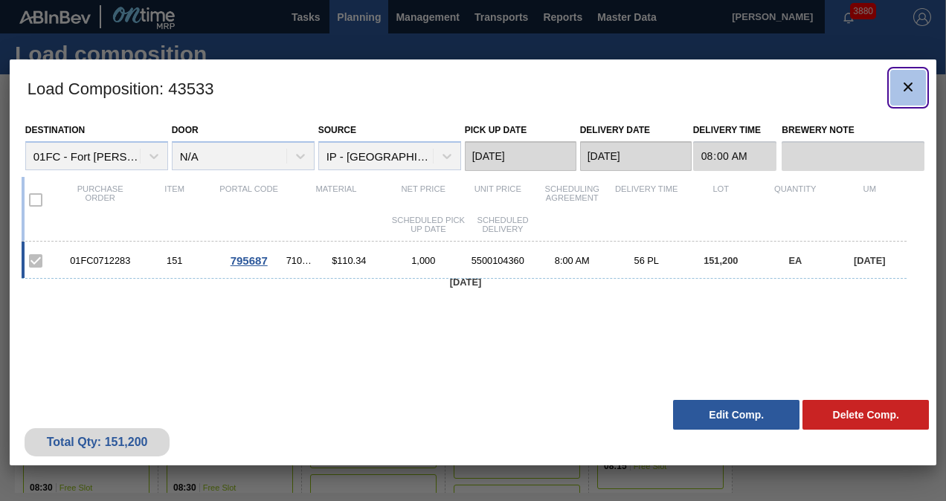
click at [910, 88] on icon "botão de ícone" at bounding box center [907, 87] width 9 height 9
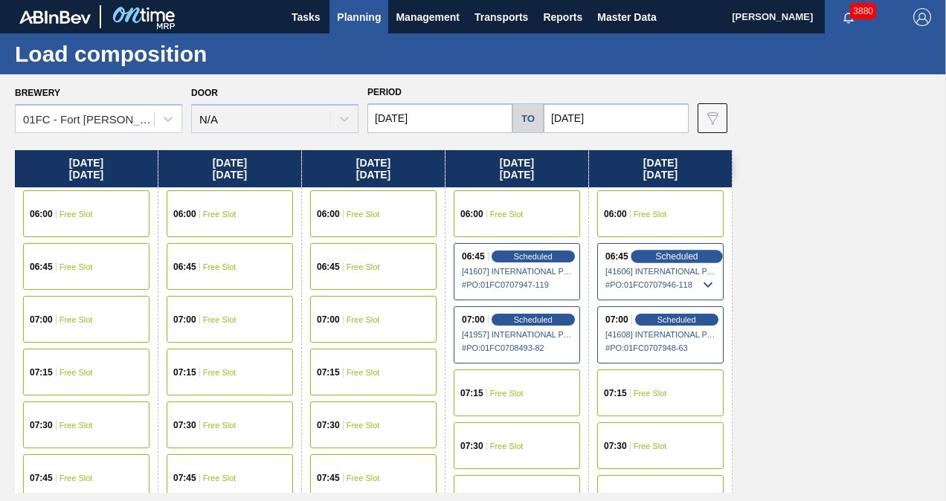
click at [677, 254] on span "Scheduled" at bounding box center [676, 256] width 42 height 10
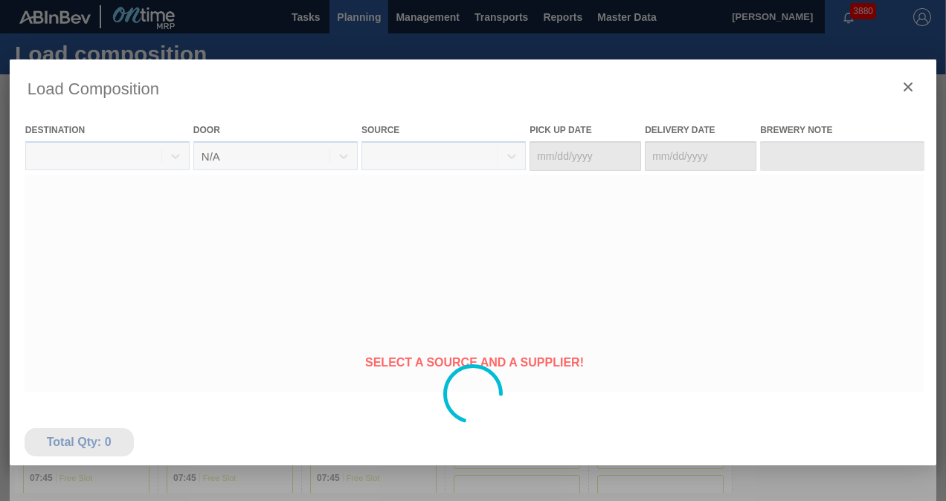
type Date "[DATE]"
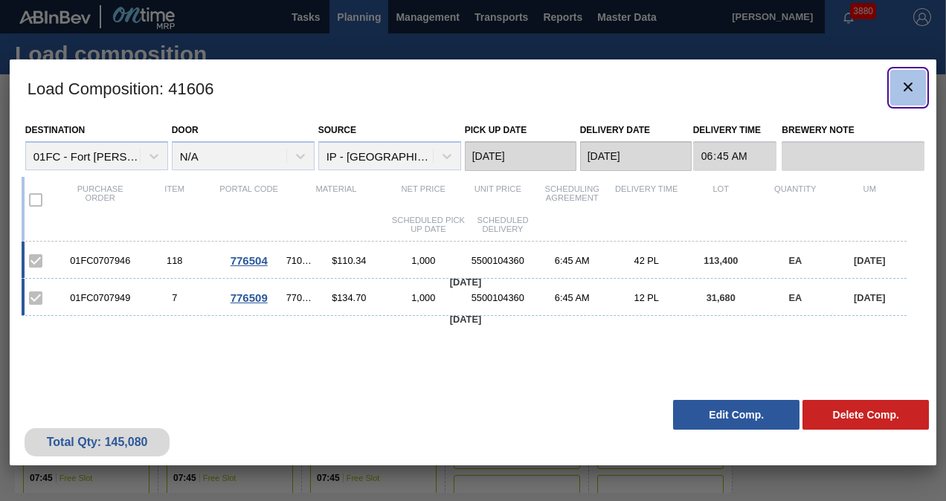
click at [910, 89] on icon "botão de ícone" at bounding box center [908, 87] width 18 height 18
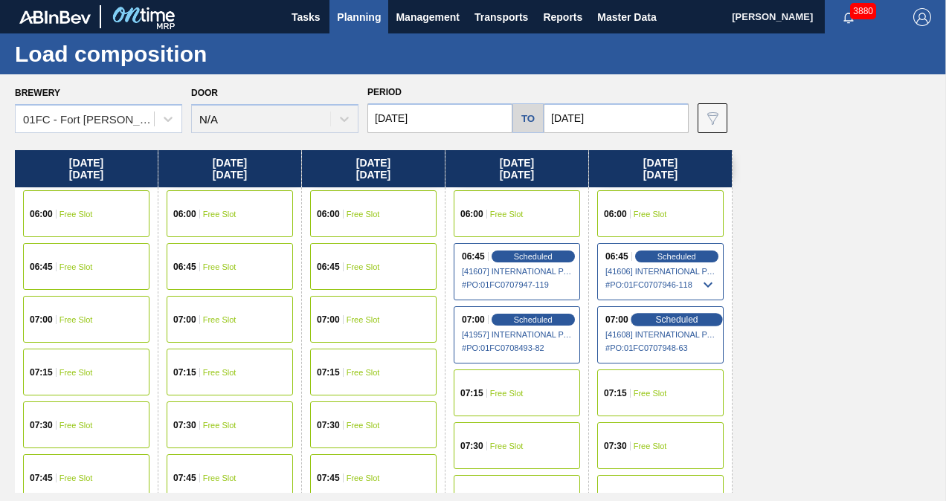
click at [653, 317] on div "Scheduled" at bounding box center [676, 319] width 91 height 13
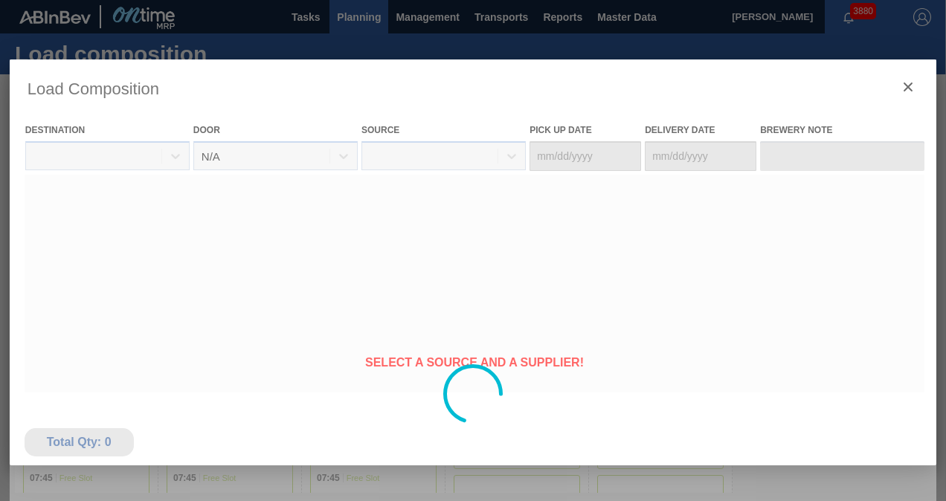
type Date "[DATE]"
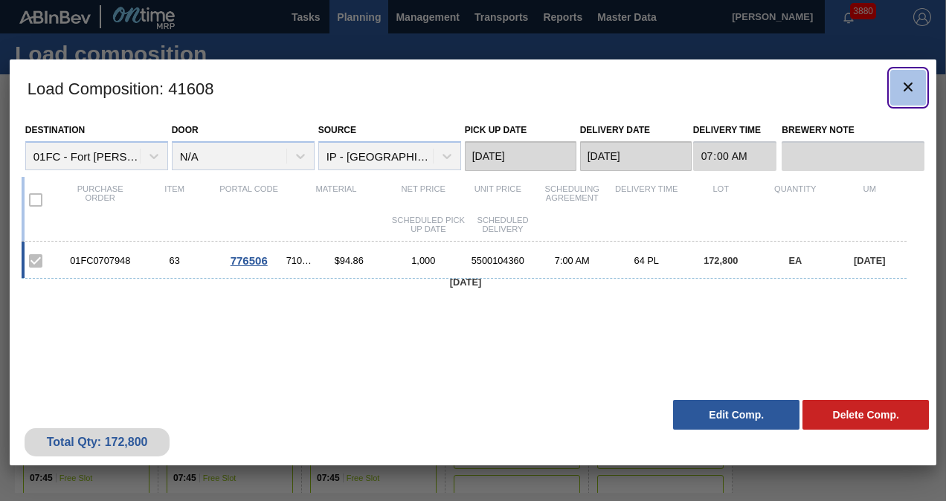
click at [917, 85] on button "botão de ícone" at bounding box center [908, 88] width 36 height 36
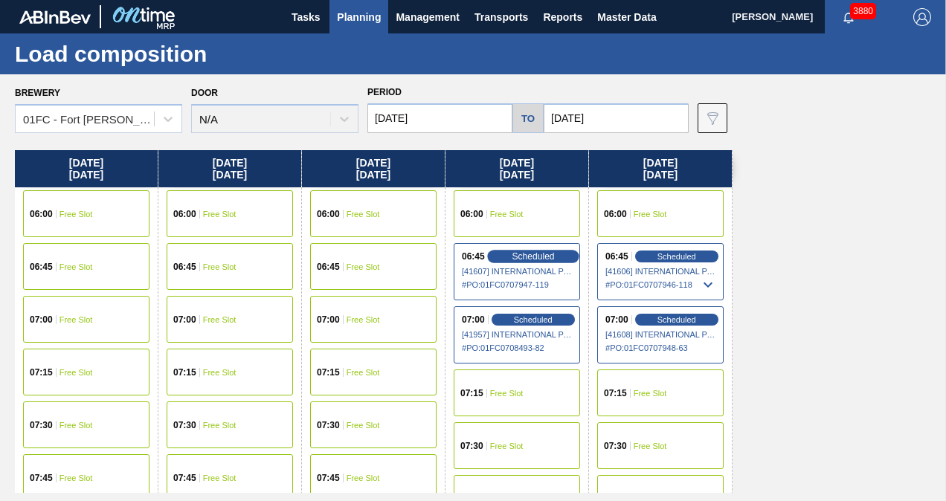
click at [523, 257] on span "Scheduled" at bounding box center [533, 256] width 42 height 10
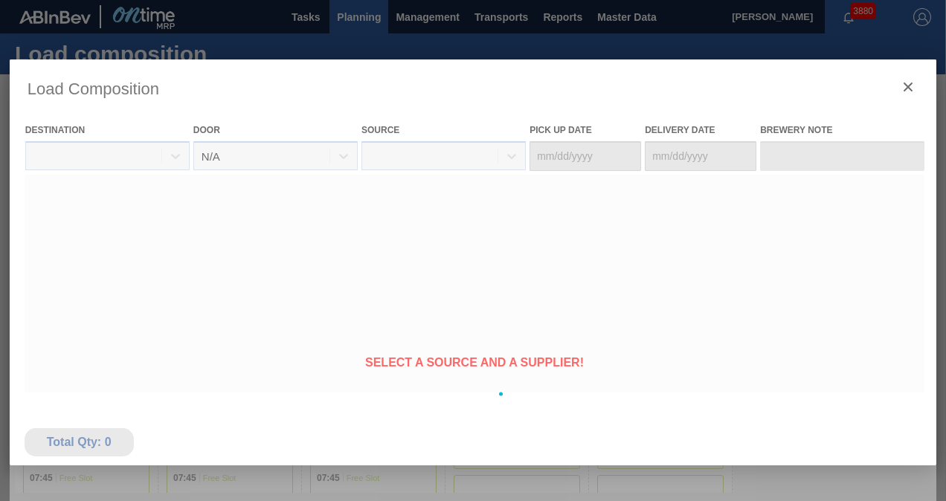
type Date "[DATE]"
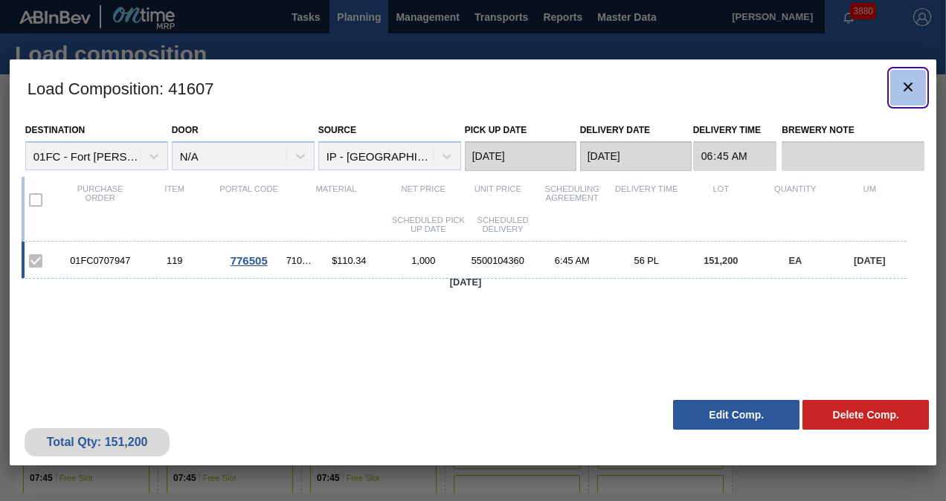
click at [905, 89] on icon "botão de ícone" at bounding box center [907, 87] width 9 height 9
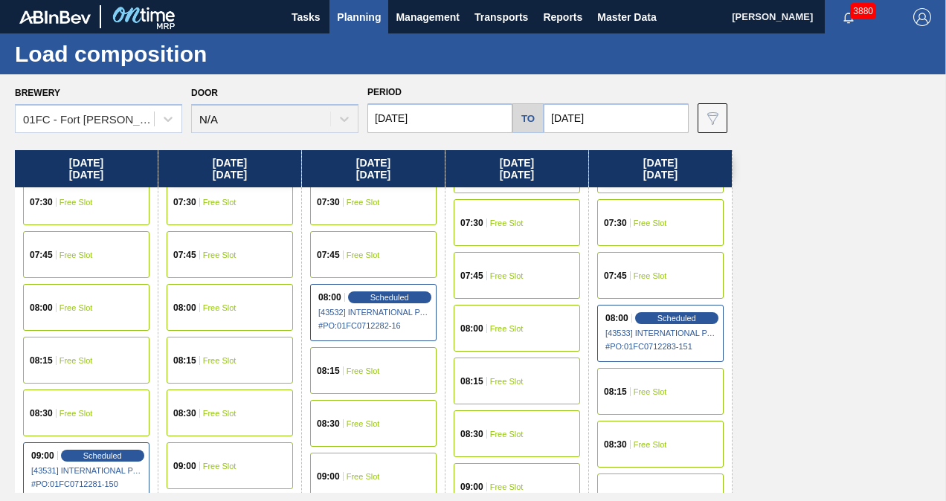
scroll to position [372, 0]
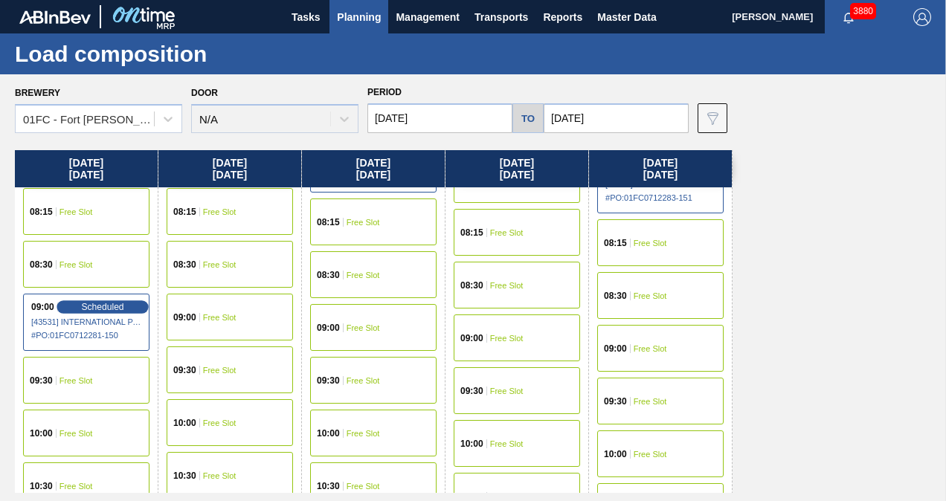
click at [101, 308] on span "Scheduled" at bounding box center [102, 307] width 42 height 10
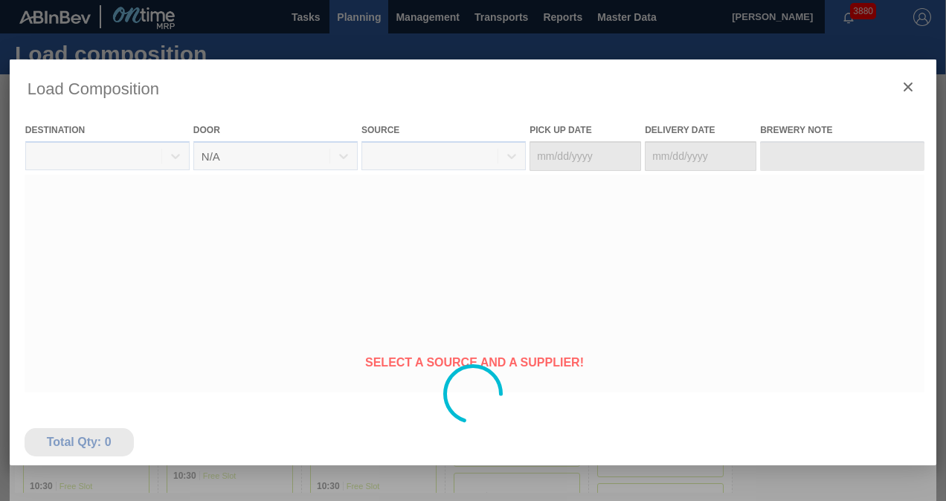
type Date "[DATE]"
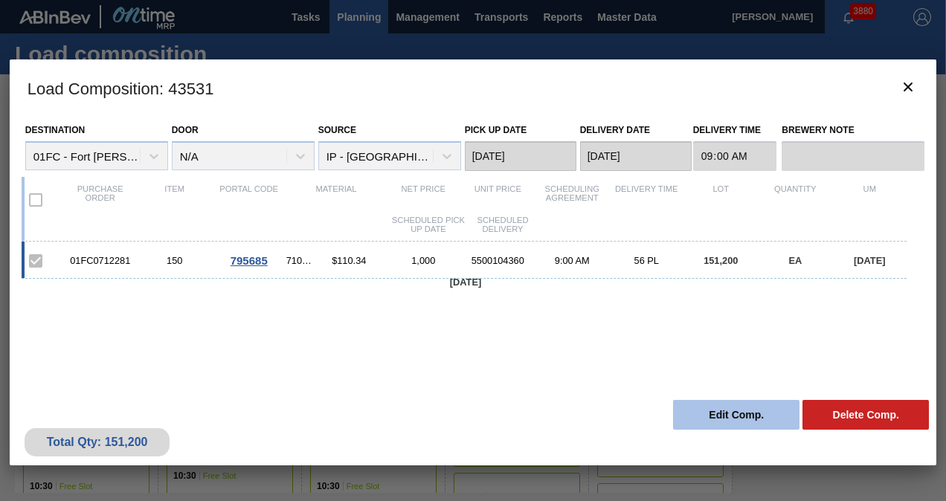
click at [715, 416] on button "Edit Comp." at bounding box center [736, 415] width 126 height 30
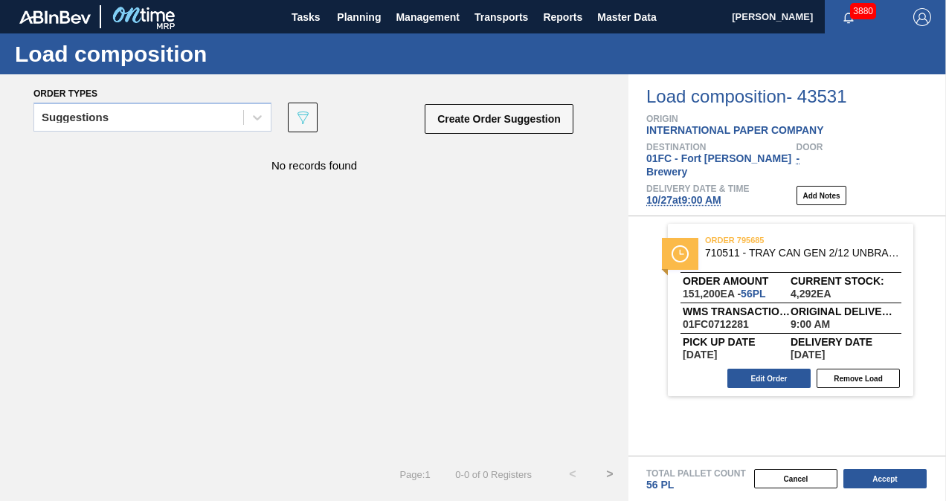
click at [697, 194] on span "10/27 at 9:00 AM" at bounding box center [683, 200] width 75 height 12
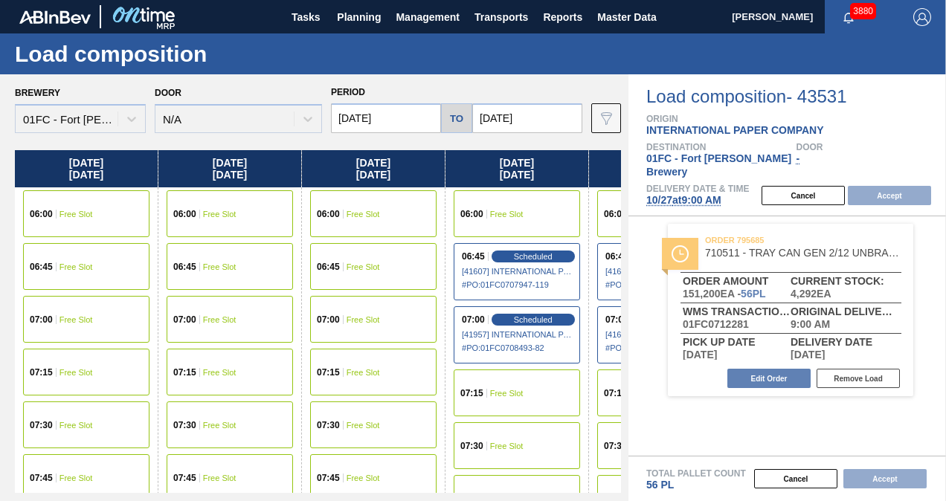
click at [397, 118] on input "[DATE]" at bounding box center [386, 118] width 110 height 30
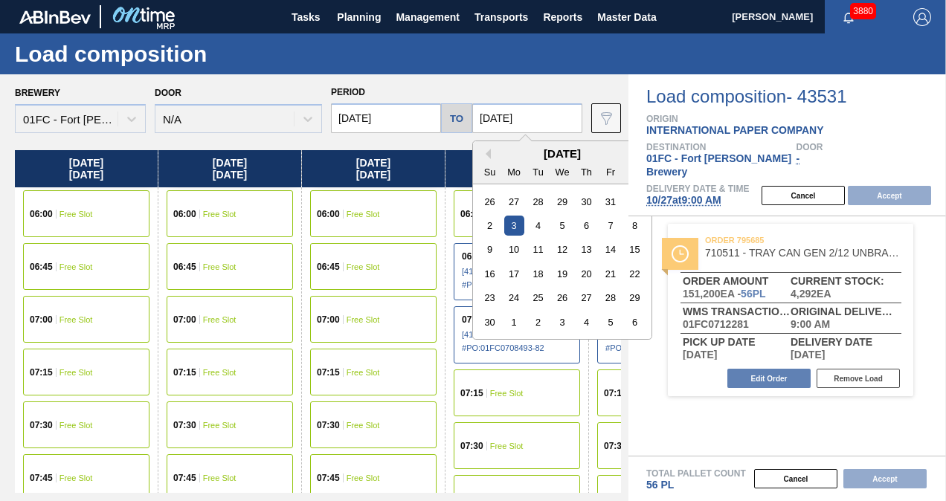
click at [522, 113] on input "[DATE]" at bounding box center [527, 118] width 110 height 30
click at [610, 259] on div "14" at bounding box center [610, 249] width 20 height 20
type input "[DATE]"
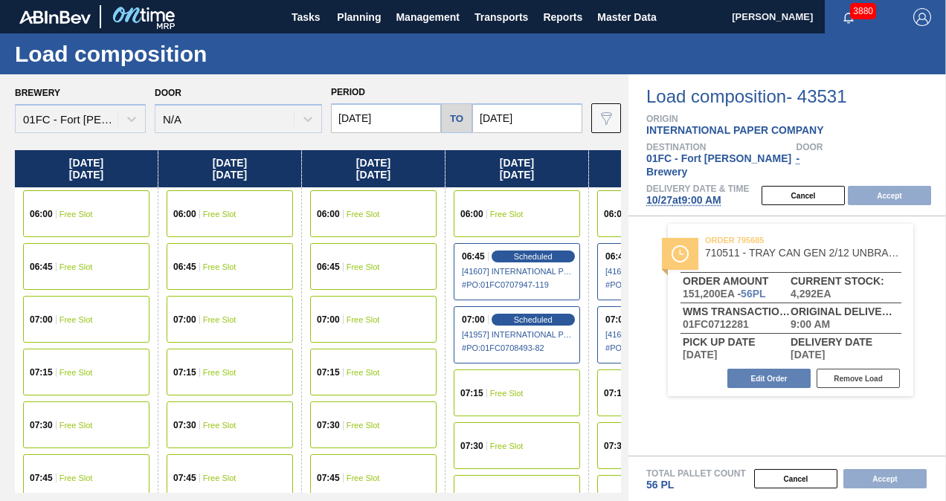
click at [400, 117] on input "[DATE]" at bounding box center [386, 118] width 110 height 30
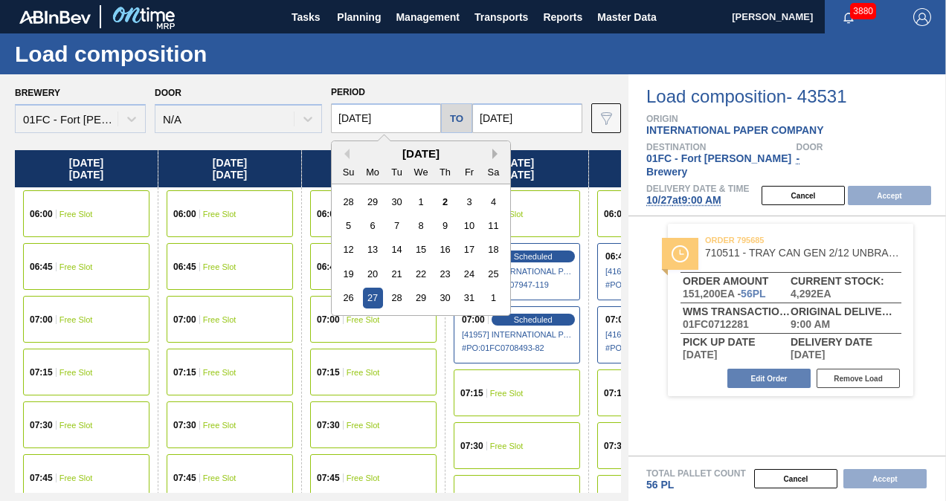
click at [497, 151] on button "Next Month" at bounding box center [497, 154] width 10 height 10
click at [369, 247] on div "10" at bounding box center [373, 249] width 20 height 20
type input "11/10/2025"
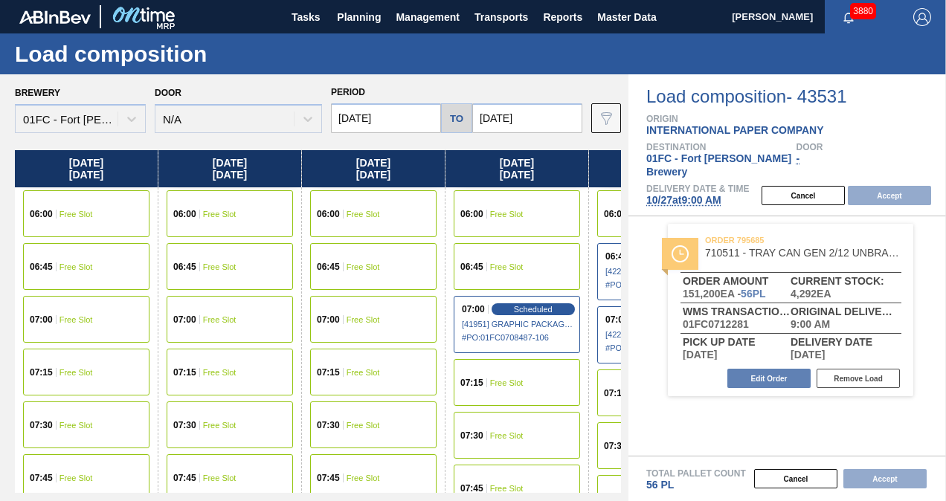
click at [112, 272] on div "06:45 Free Slot" at bounding box center [86, 266] width 126 height 47
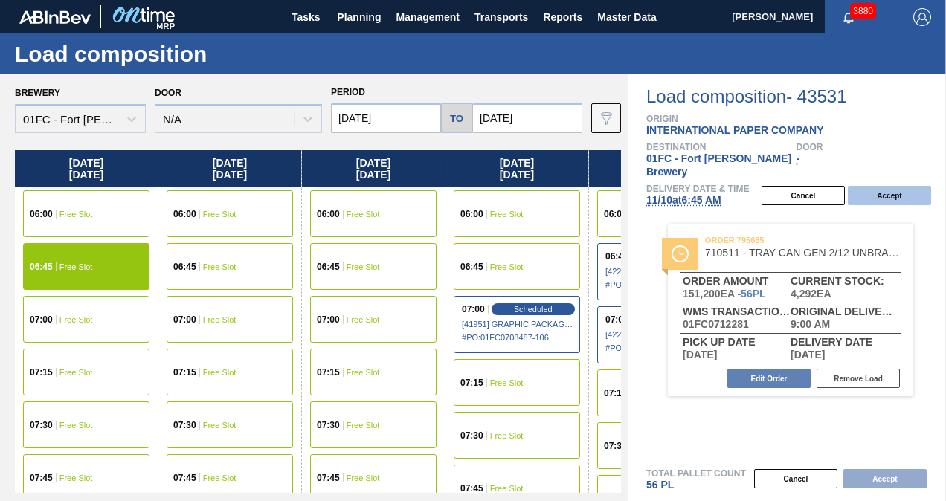
click at [880, 186] on button "Accept" at bounding box center [889, 195] width 83 height 19
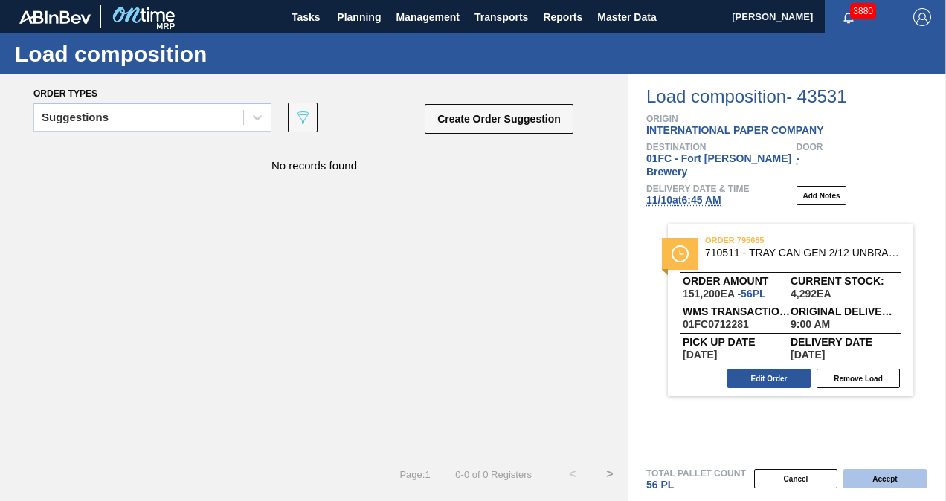
click at [868, 483] on button "Accept" at bounding box center [884, 478] width 83 height 19
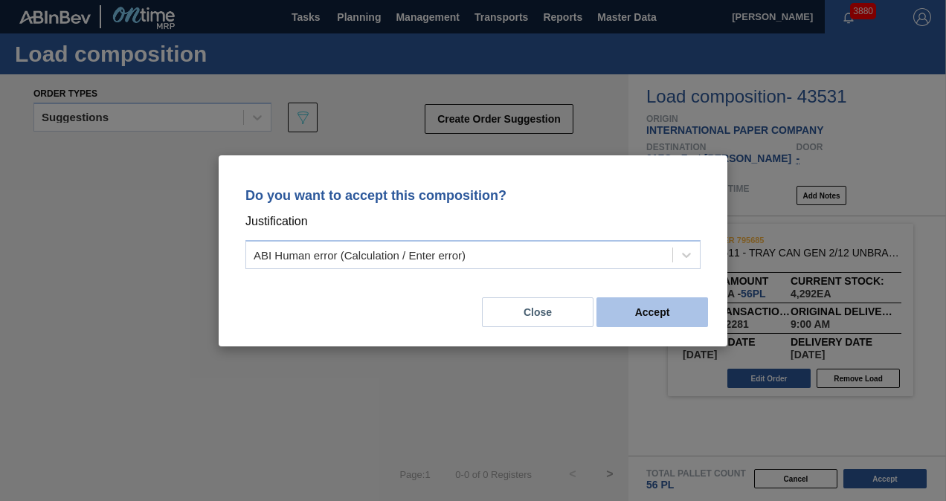
click at [634, 309] on button "Accept" at bounding box center [652, 312] width 112 height 30
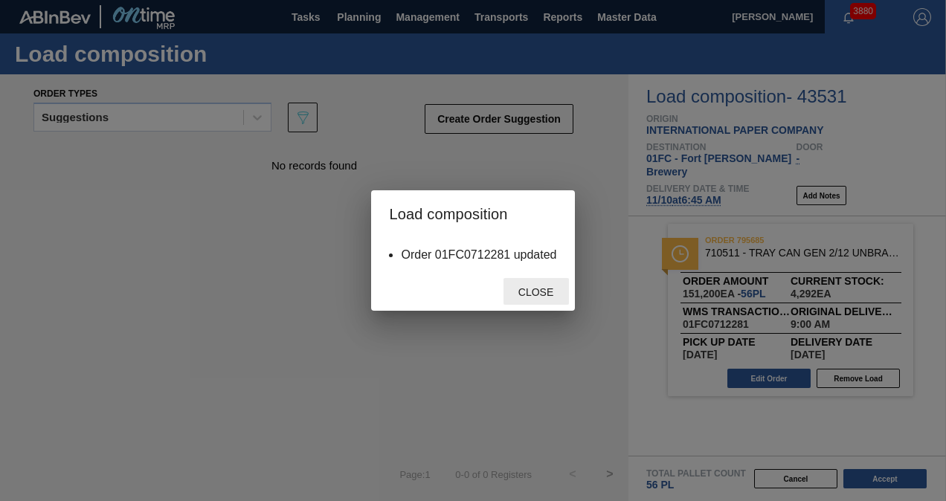
click at [536, 289] on span "Close" at bounding box center [535, 292] width 59 height 12
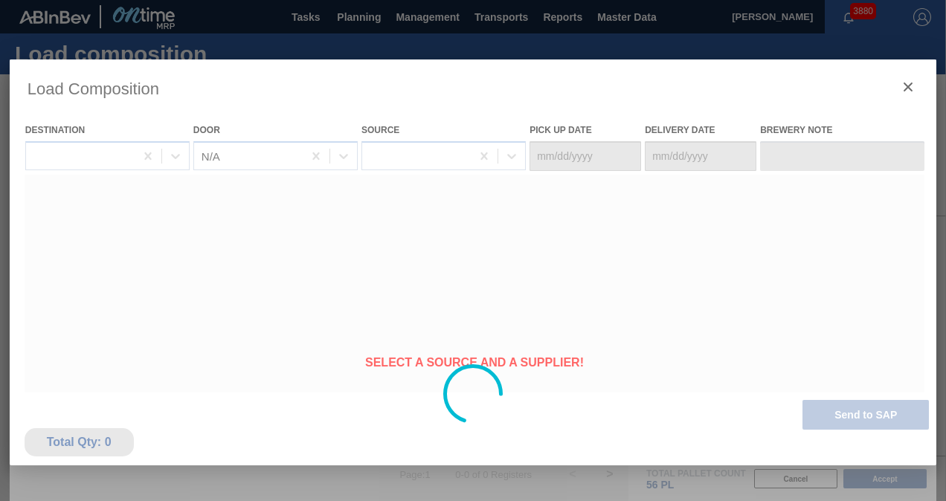
type Date "11/09/2025"
type Date "11/10/2025"
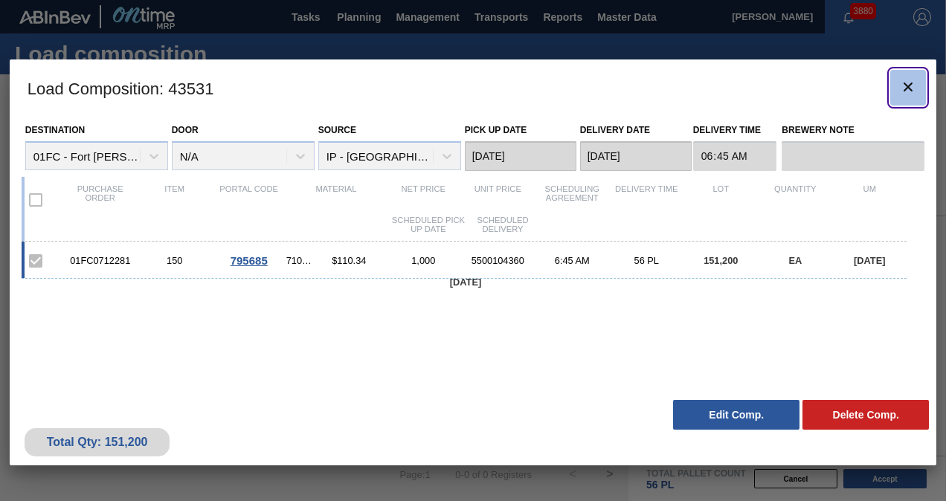
click at [906, 83] on icon "botão de ícone" at bounding box center [908, 87] width 18 height 18
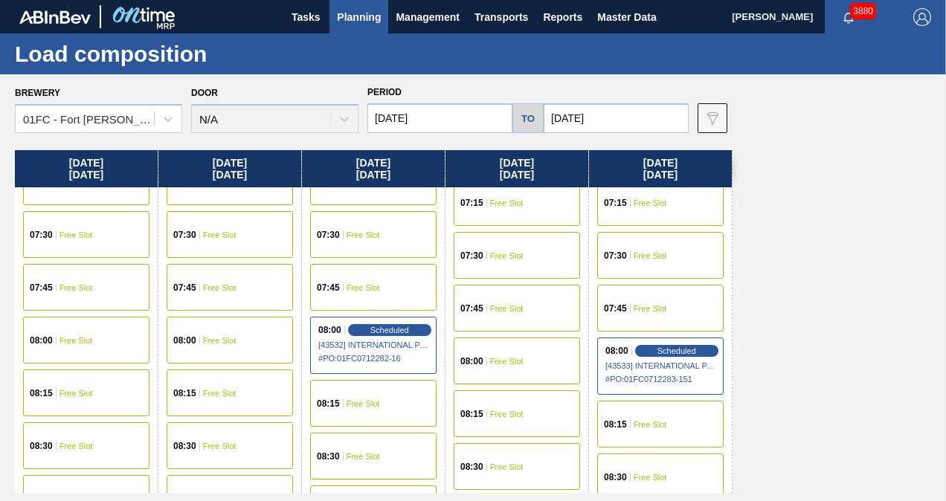
scroll to position [149, 0]
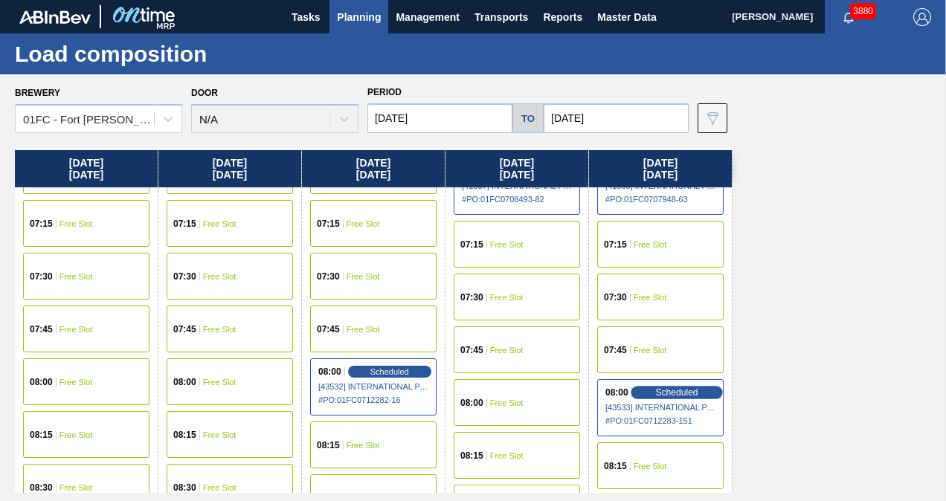
click at [686, 392] on span "Scheduled" at bounding box center [676, 392] width 42 height 10
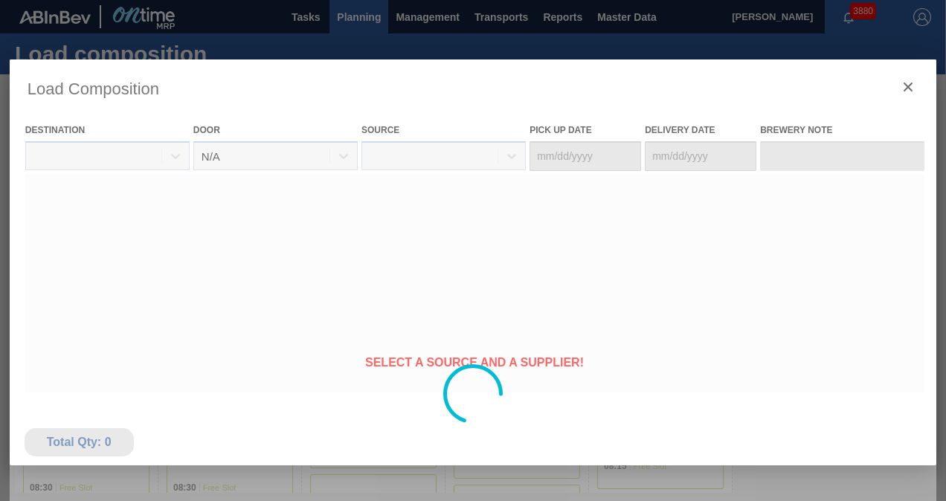
type Date "[DATE]"
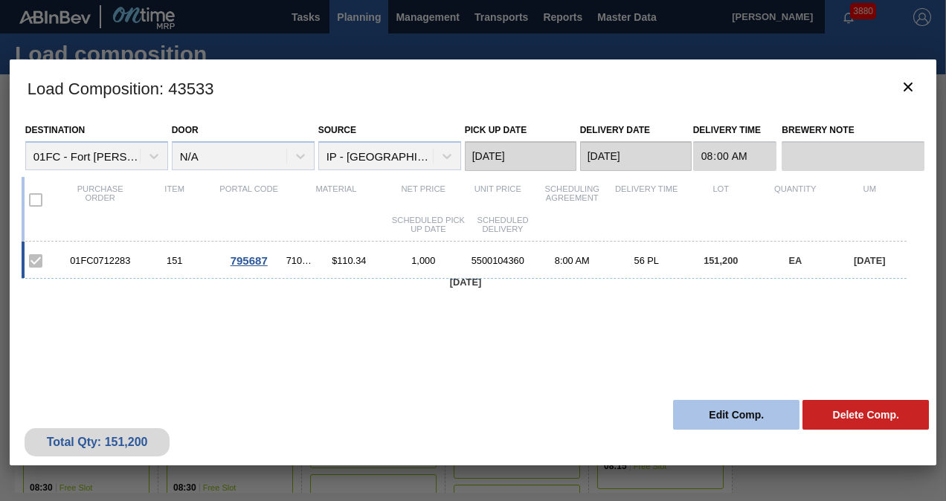
click at [738, 422] on button "Edit Comp." at bounding box center [736, 415] width 126 height 30
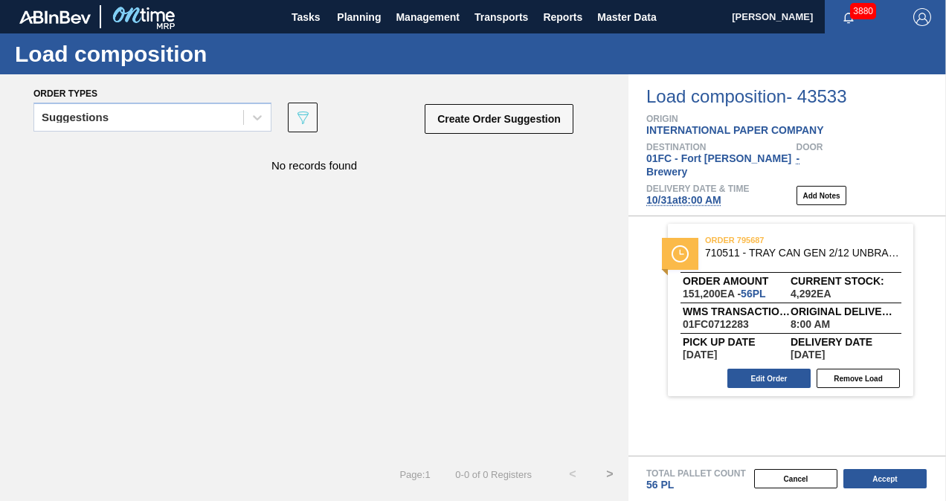
click at [671, 194] on span "10/31 at 8:00 AM" at bounding box center [683, 200] width 75 height 12
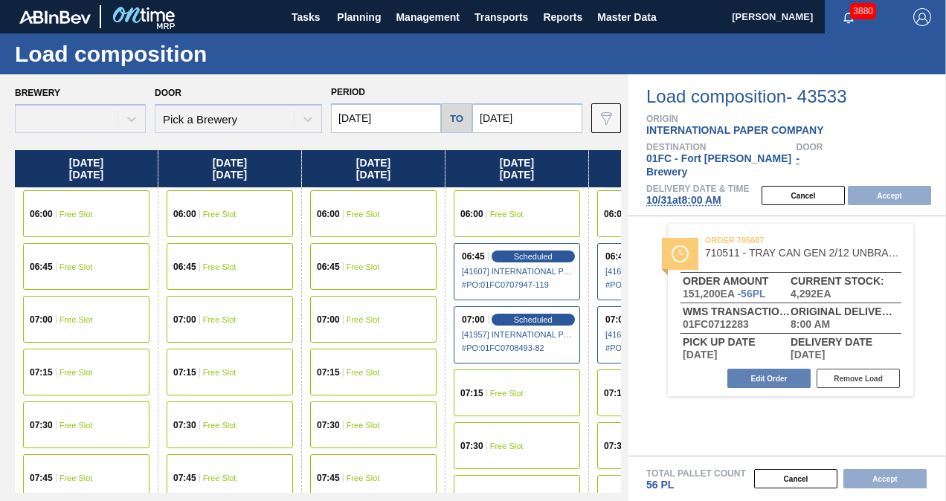
click at [419, 123] on input "[DATE]" at bounding box center [386, 118] width 110 height 30
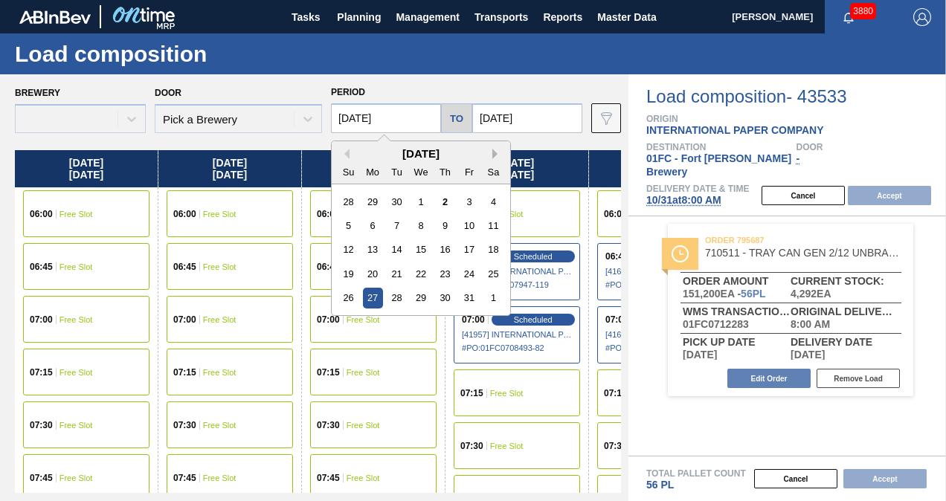
click at [495, 155] on button "Next Month" at bounding box center [497, 154] width 10 height 10
type input "[DATE]"
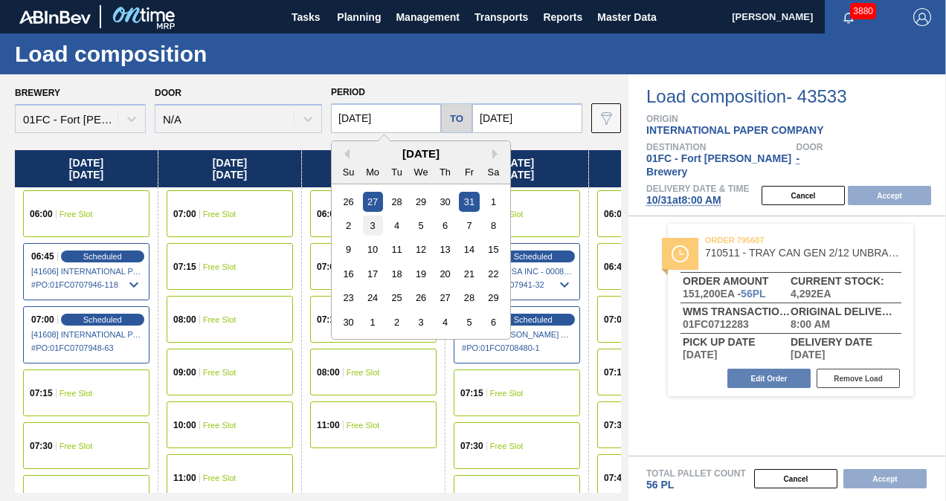
click at [372, 231] on div "3" at bounding box center [373, 226] width 20 height 20
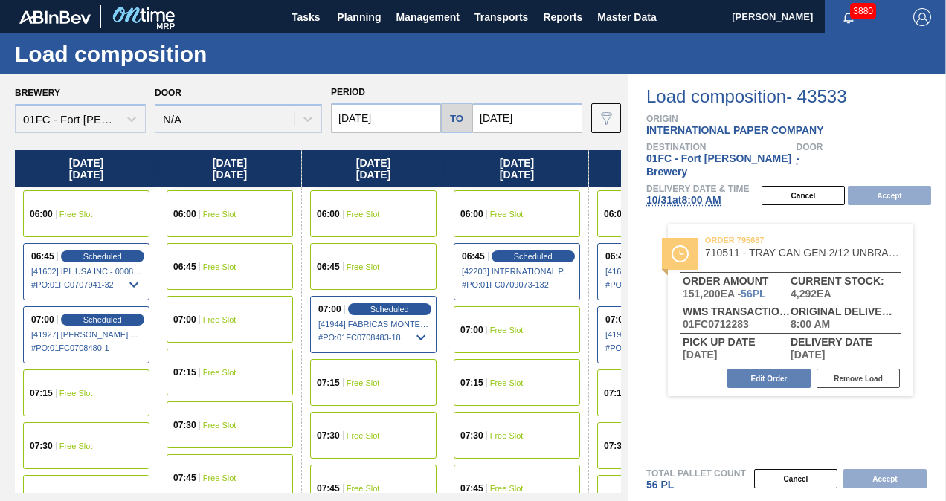
click at [525, 120] on input "[DATE]" at bounding box center [527, 118] width 110 height 30
click at [528, 85] on div "Period 11/03/2025 to 11/07/2025" at bounding box center [456, 107] width 251 height 51
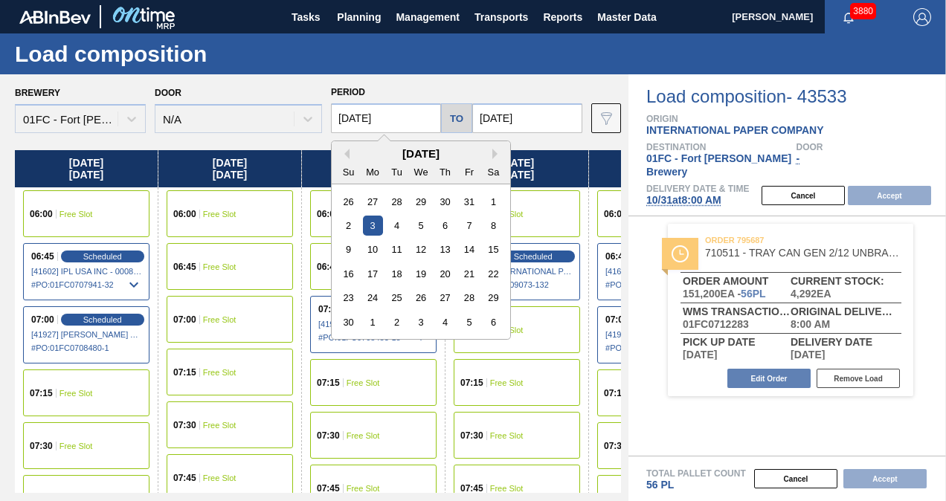
click at [388, 121] on input "[DATE]" at bounding box center [386, 118] width 110 height 30
click at [378, 254] on div "10" at bounding box center [373, 249] width 20 height 20
type input "11/10/2025"
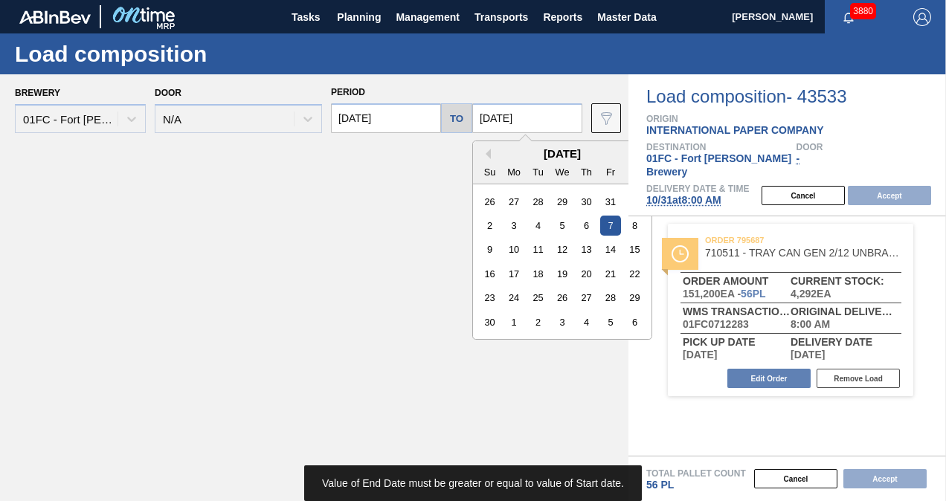
click at [544, 123] on input "[DATE]" at bounding box center [527, 118] width 110 height 30
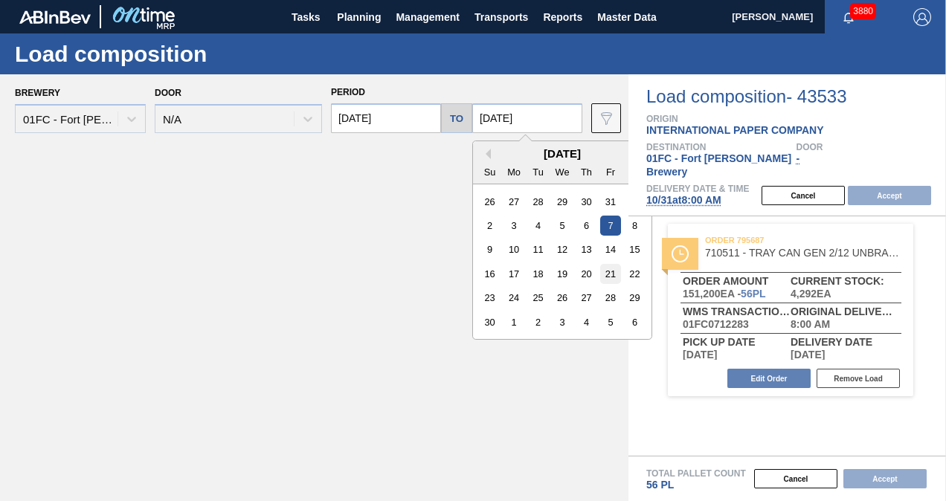
click at [604, 268] on div "21" at bounding box center [610, 274] width 20 height 20
type input "[DATE]"
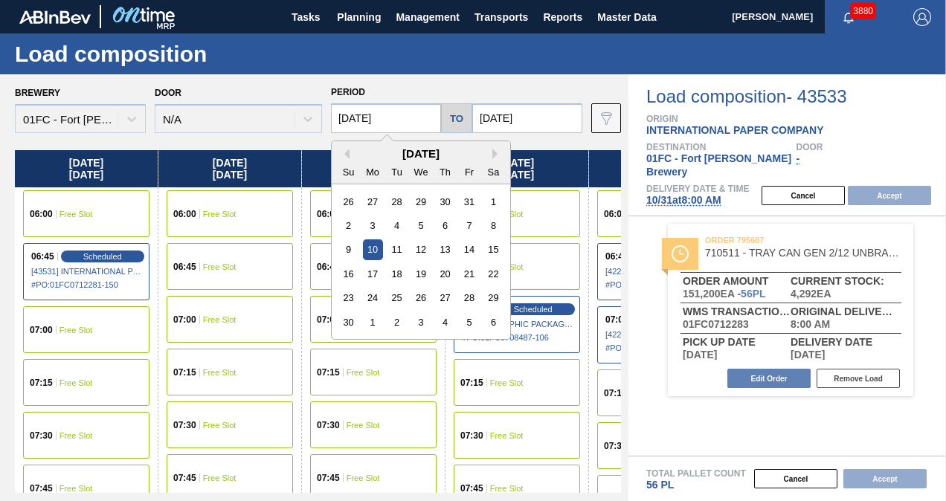
click at [410, 128] on input "11/10/2025" at bounding box center [386, 118] width 110 height 30
click at [367, 277] on div "17" at bounding box center [373, 274] width 20 height 20
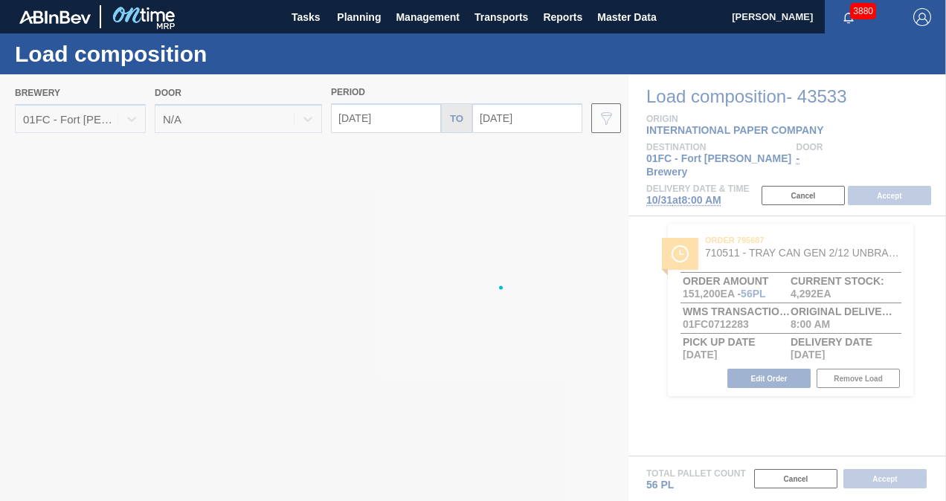
type input "11/17/2025"
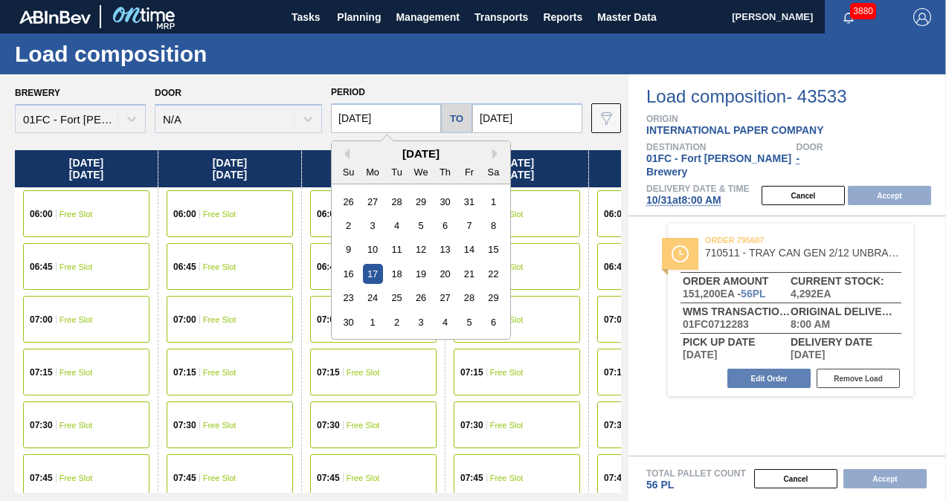
click at [406, 119] on input "11/17/2025" at bounding box center [386, 118] width 110 height 30
click at [83, 261] on div "06:45 Free Slot" at bounding box center [86, 266] width 126 height 47
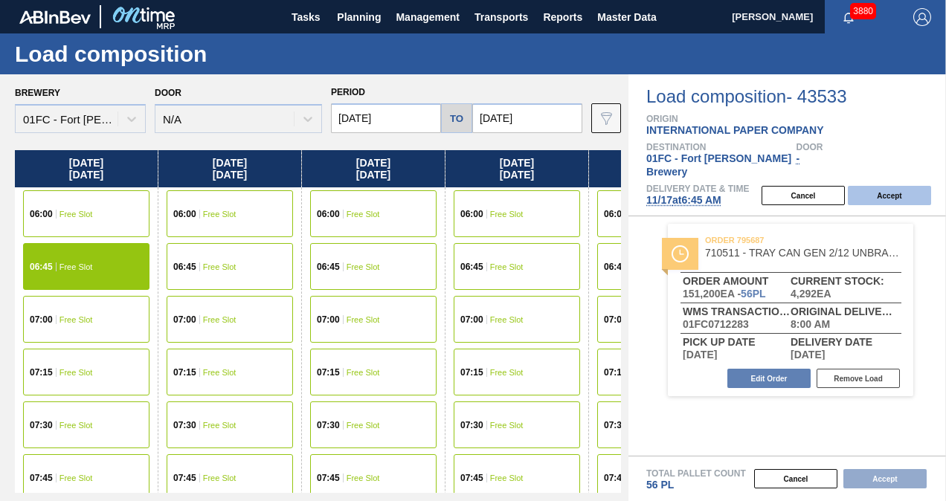
click at [895, 186] on button "Accept" at bounding box center [889, 195] width 83 height 19
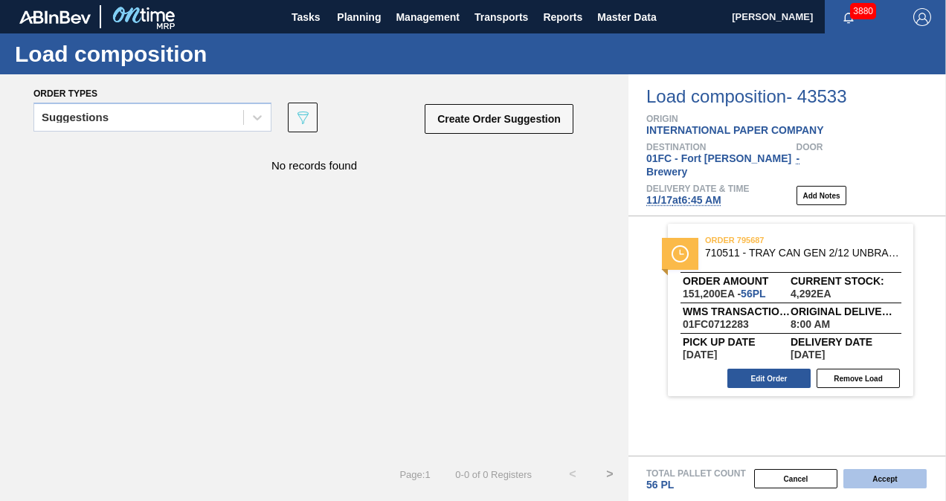
click at [910, 482] on button "Accept" at bounding box center [884, 478] width 83 height 19
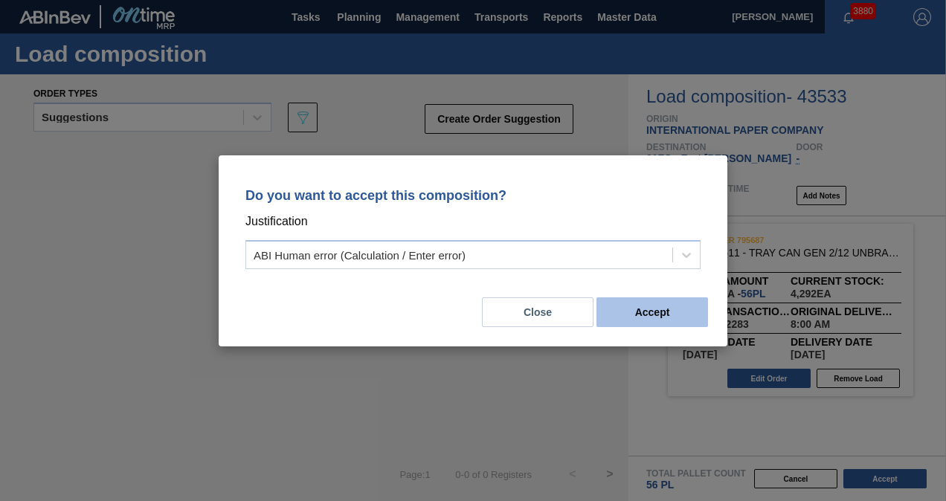
click at [632, 320] on button "Accept" at bounding box center [652, 312] width 112 height 30
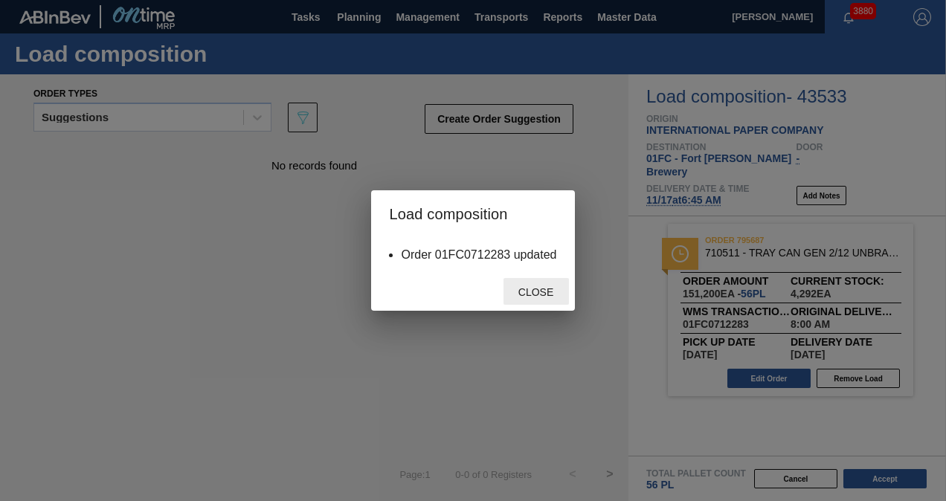
click at [549, 293] on span "Close" at bounding box center [535, 292] width 59 height 12
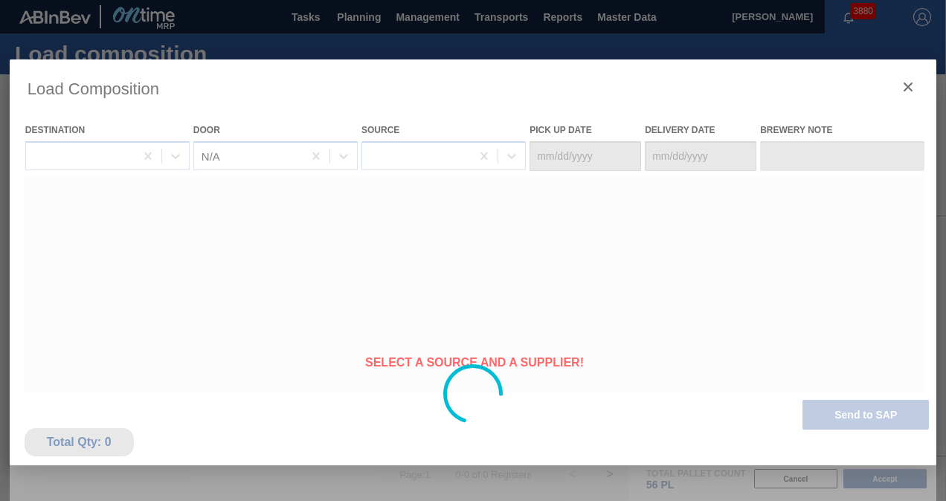
type Date "11/16/2025"
type Date "11/17/2025"
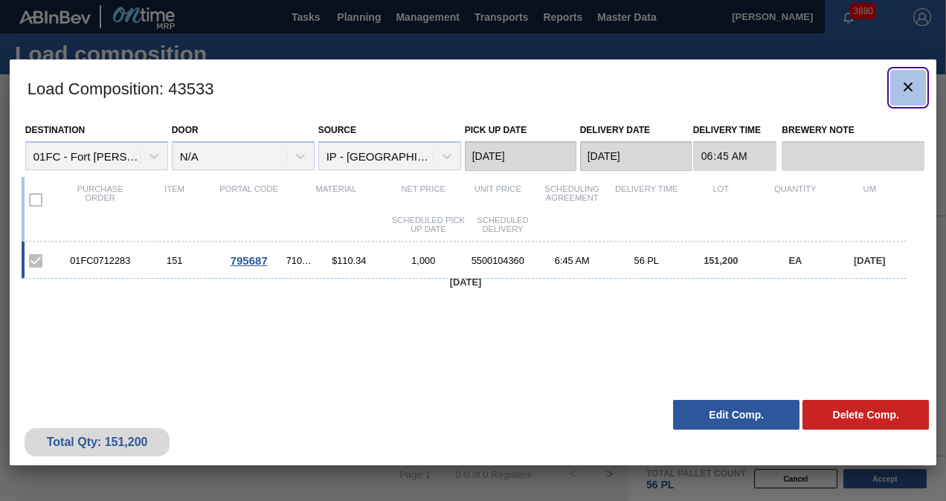
click at [906, 88] on icon "botão de ícone" at bounding box center [907, 87] width 9 height 9
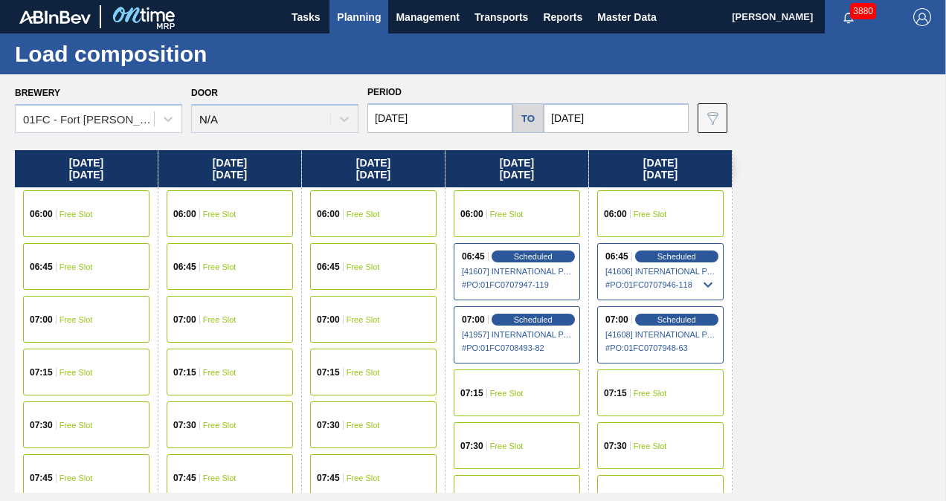
scroll to position [223, 0]
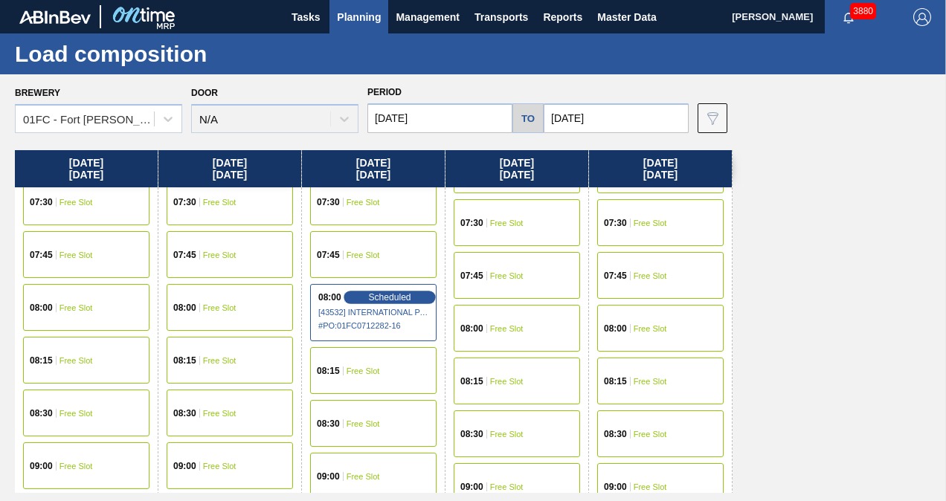
click at [387, 297] on span "Scheduled" at bounding box center [389, 297] width 42 height 10
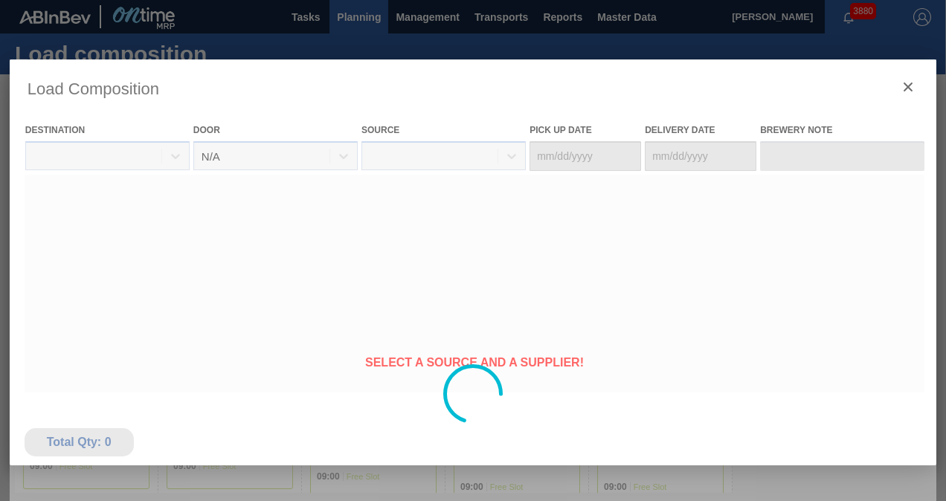
type Date "[DATE]"
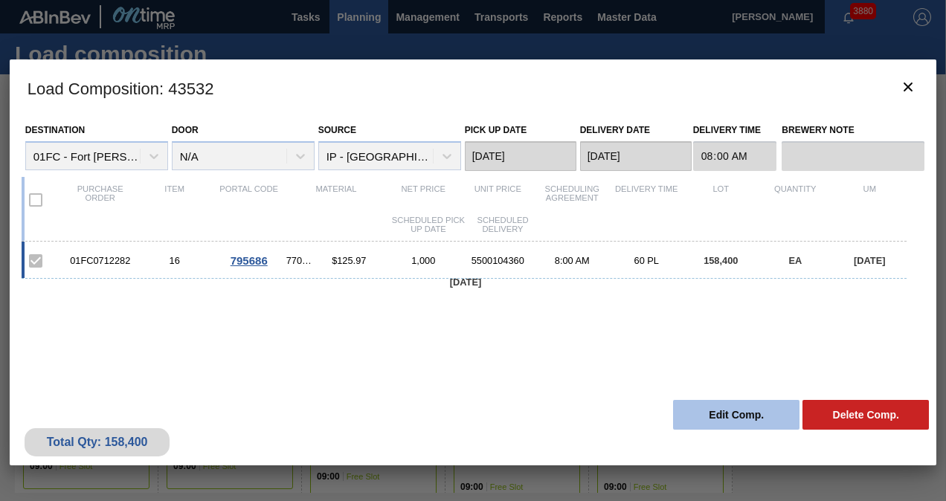
click at [763, 412] on button "Edit Comp." at bounding box center [736, 415] width 126 height 30
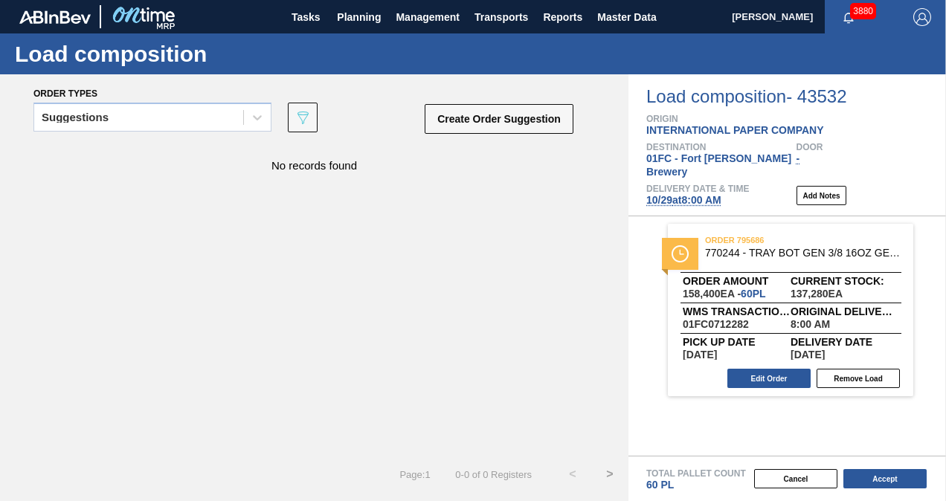
click at [672, 194] on span "10/29 at 8:00 AM" at bounding box center [683, 200] width 75 height 12
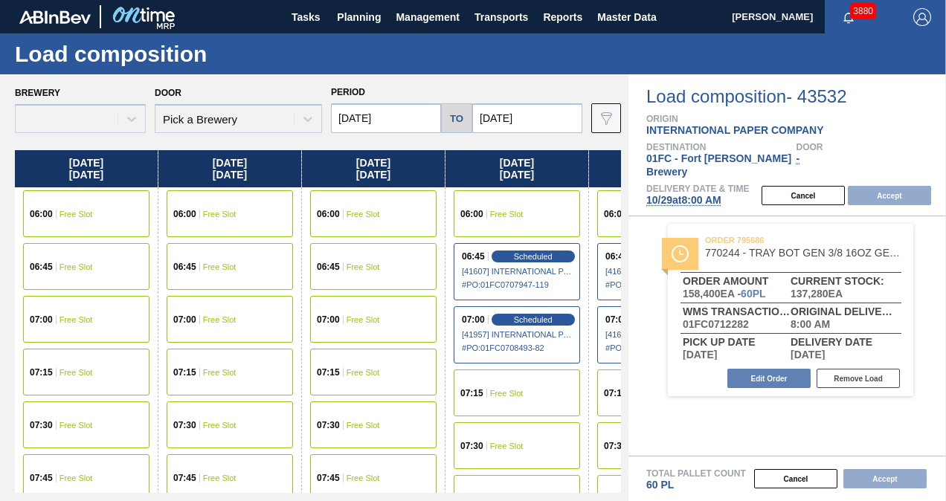
type input "[DATE]"
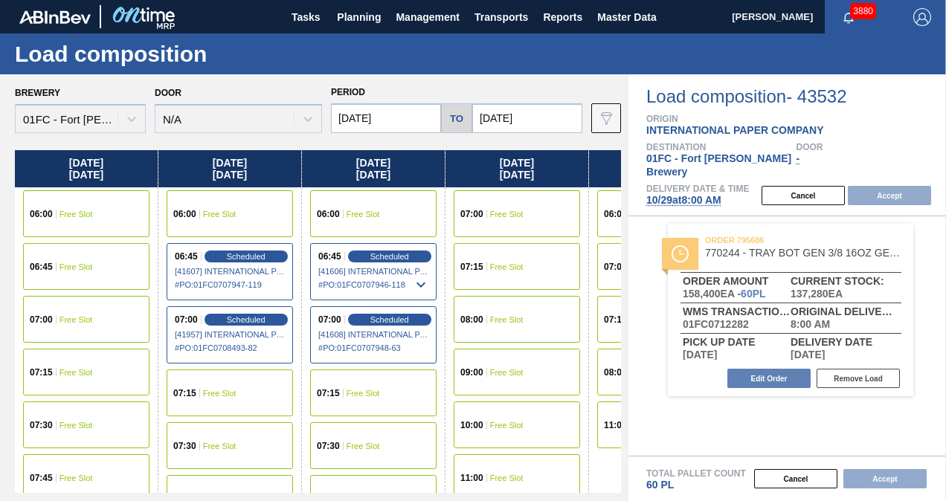
click at [402, 116] on input "[DATE]" at bounding box center [386, 118] width 110 height 30
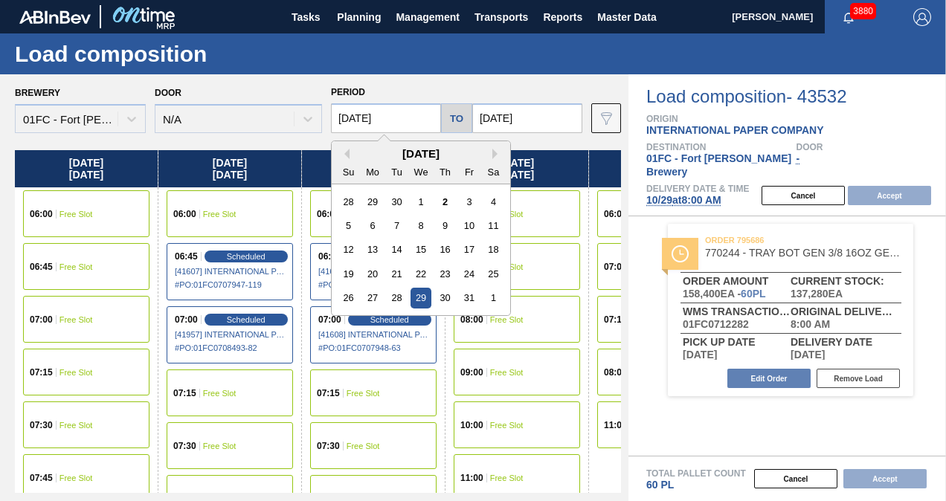
click at [499, 158] on div "[DATE]" at bounding box center [421, 153] width 178 height 13
click at [495, 152] on button "Next Month" at bounding box center [497, 154] width 10 height 10
click at [530, 117] on input "[DATE]" at bounding box center [527, 118] width 110 height 30
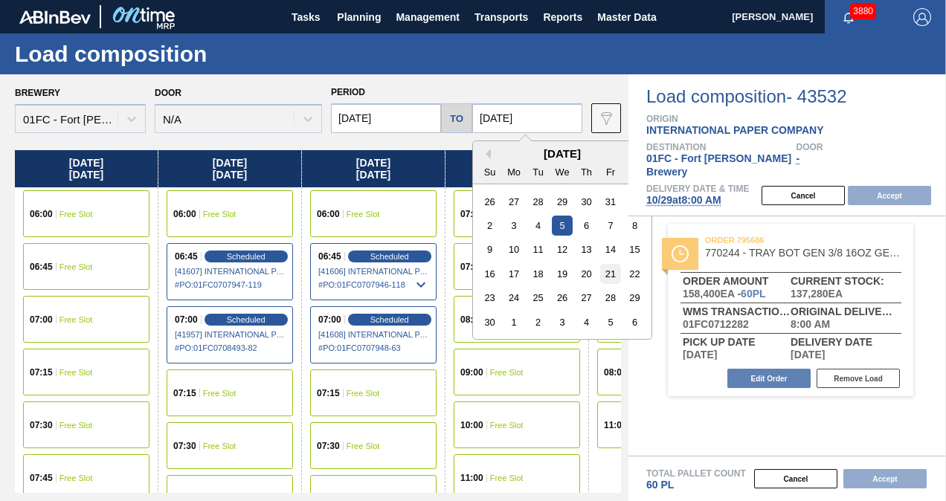
click at [613, 277] on div "21" at bounding box center [610, 274] width 20 height 20
type input "[DATE]"
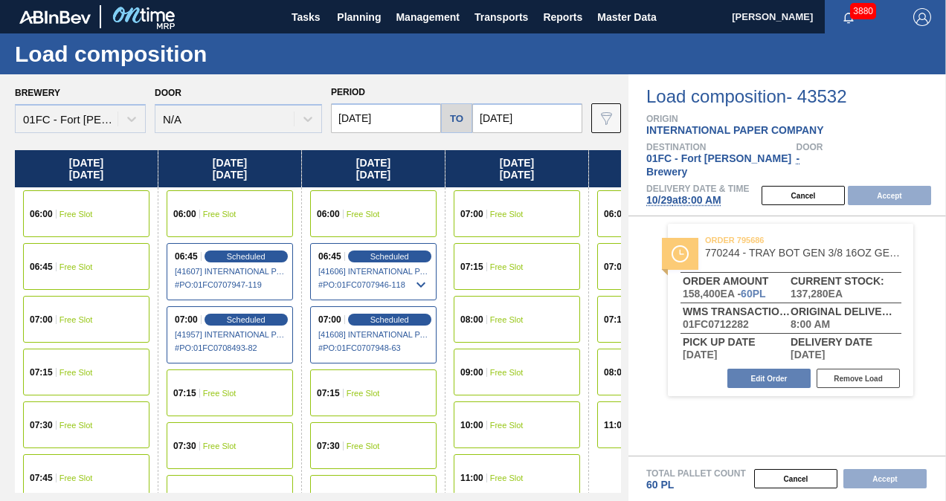
click at [403, 117] on input "[DATE]" at bounding box center [386, 118] width 110 height 30
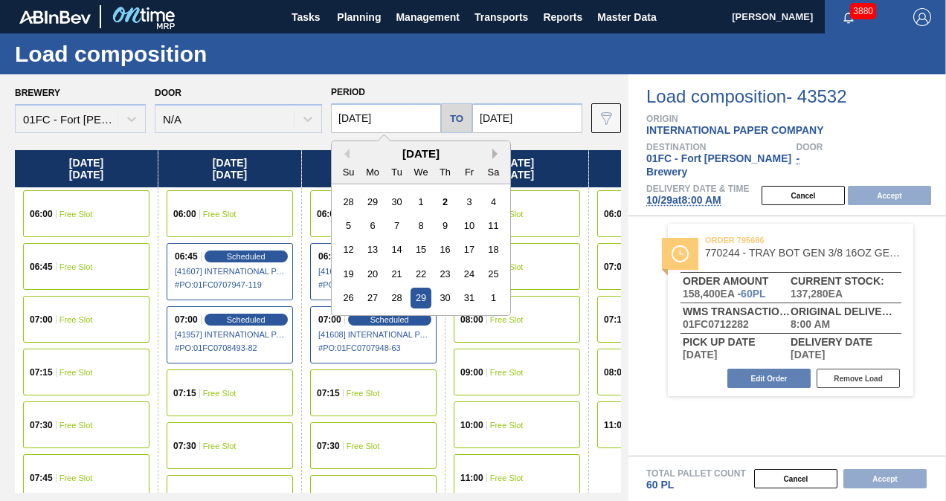
click at [492, 157] on button "Next Month" at bounding box center [497, 154] width 10 height 10
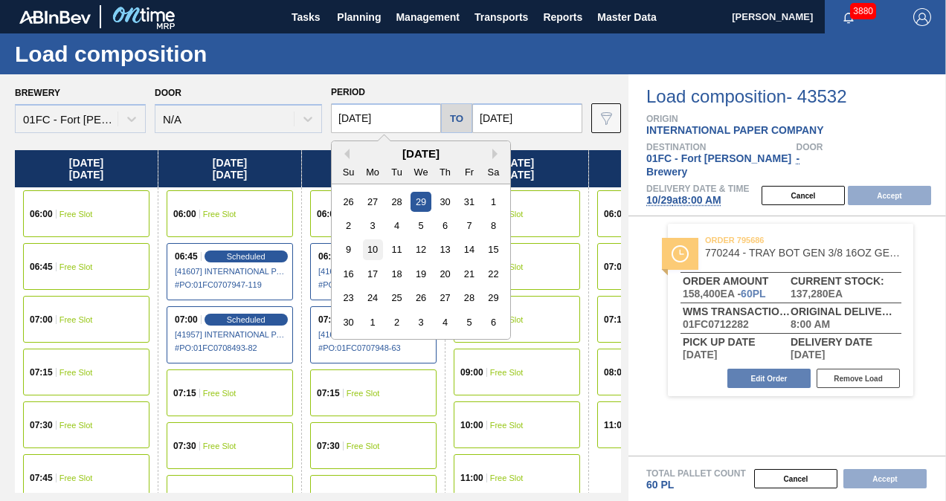
click at [378, 245] on div "10" at bounding box center [373, 249] width 20 height 20
type input "11/10/2025"
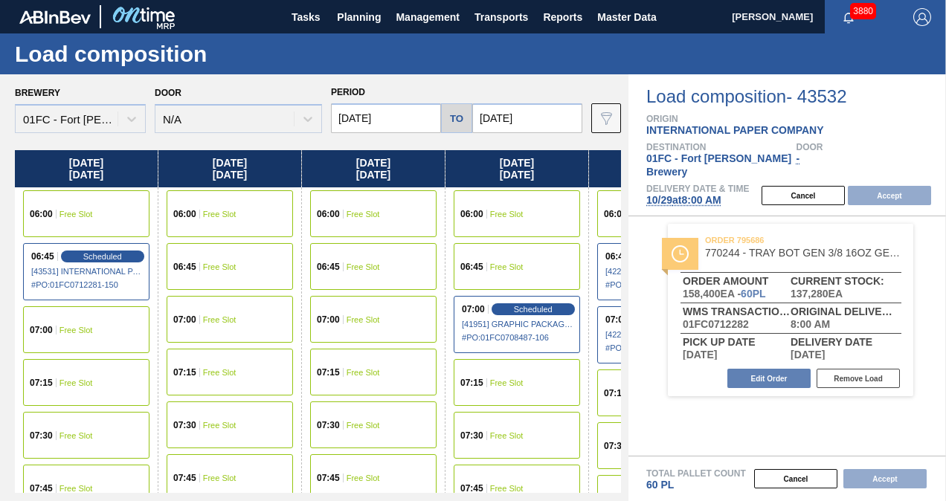
click at [213, 266] on span "Free Slot" at bounding box center [219, 266] width 33 height 9
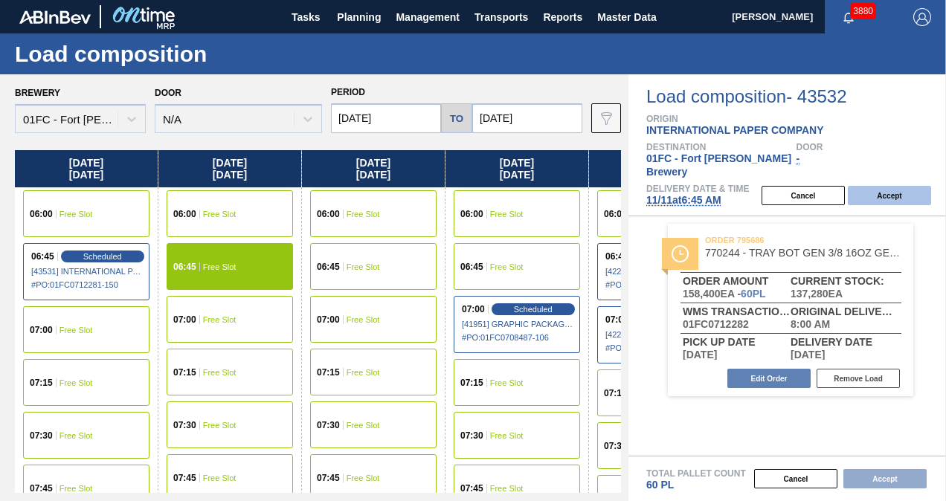
click at [876, 186] on button "Accept" at bounding box center [889, 195] width 83 height 19
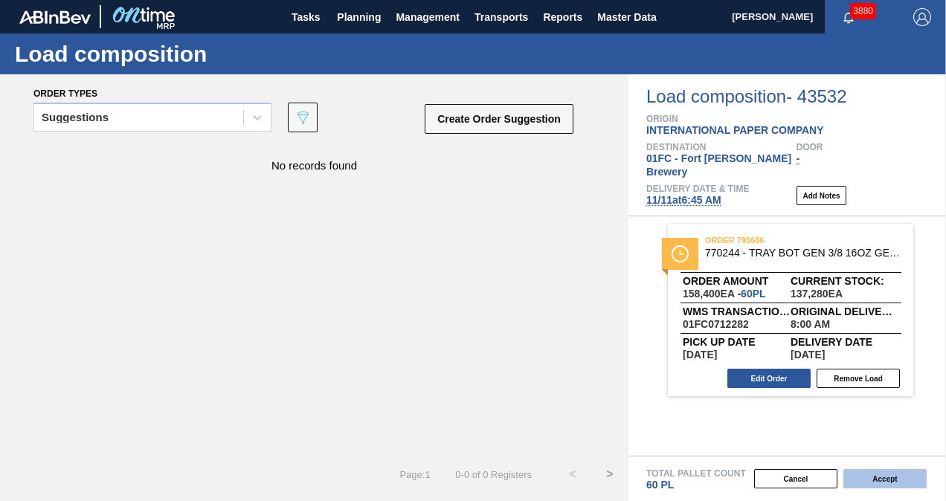
click at [876, 477] on button "Accept" at bounding box center [884, 478] width 83 height 19
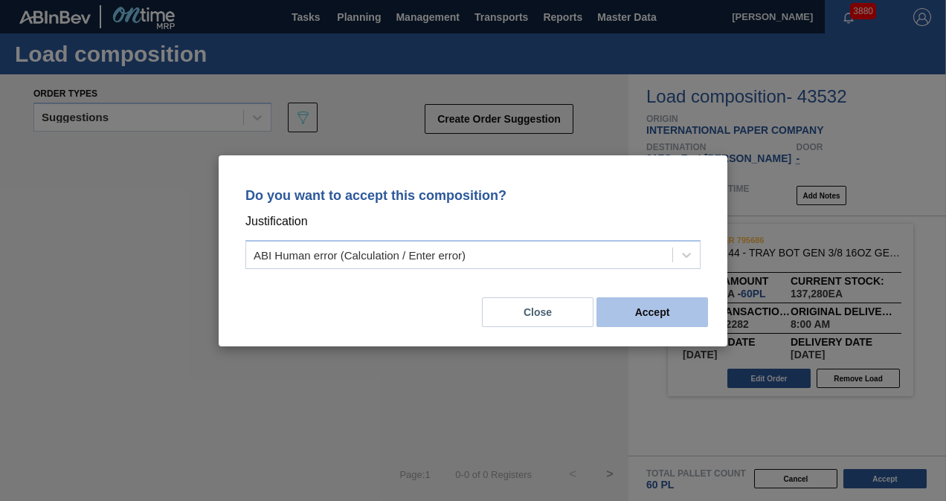
click at [644, 312] on button "Accept" at bounding box center [652, 312] width 112 height 30
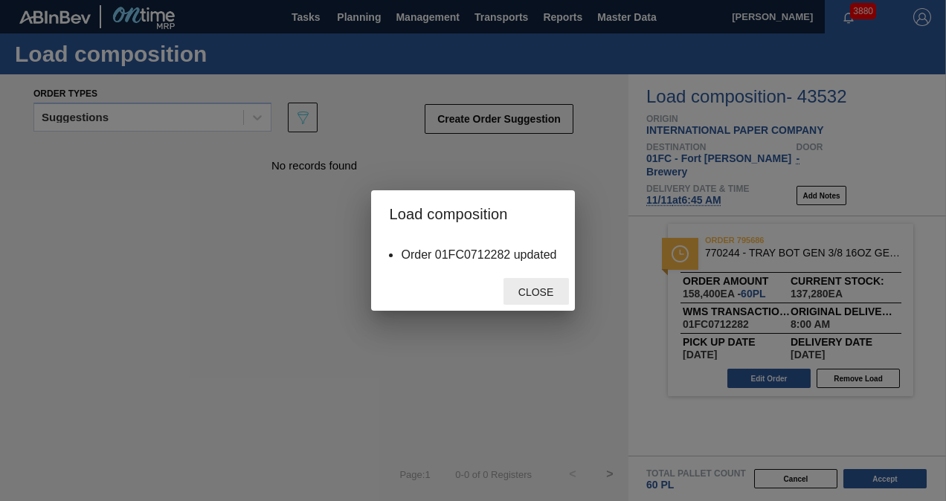
click at [547, 296] on span "Close" at bounding box center [535, 292] width 59 height 12
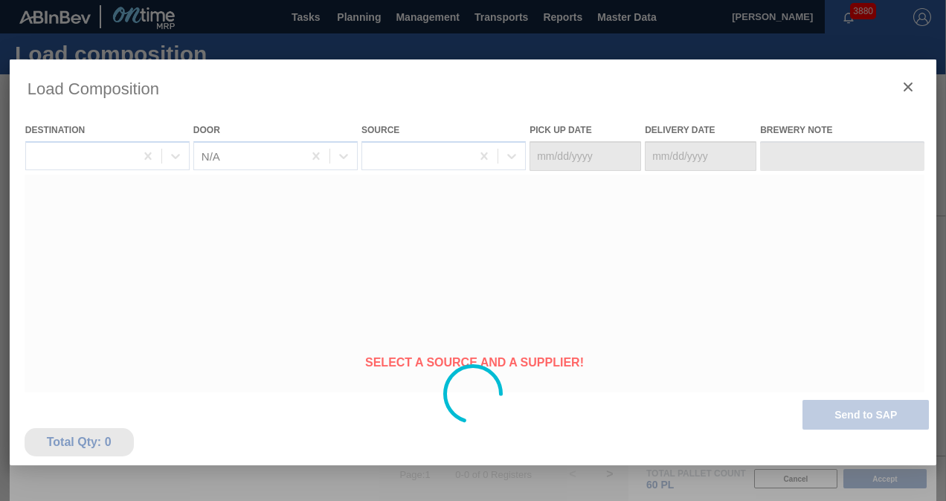
type Date "11/10/2025"
type Date "11/11/2025"
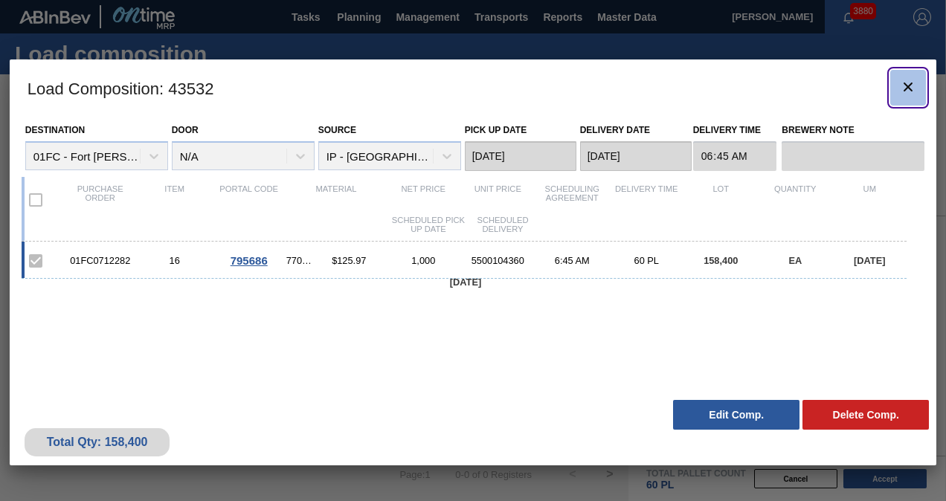
click at [903, 85] on icon "botão de ícone" at bounding box center [908, 87] width 18 height 18
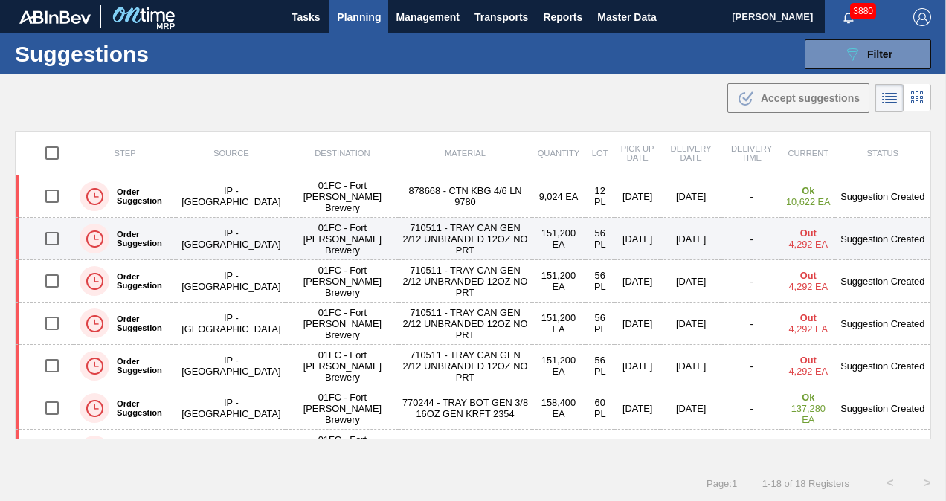
click at [45, 237] on input "checkbox" at bounding box center [51, 238] width 31 height 31
checkbox input "true"
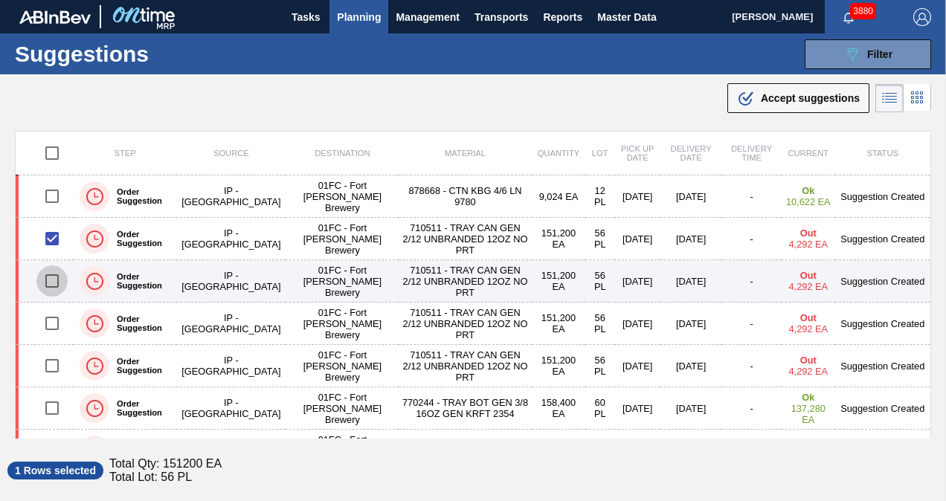
click at [52, 279] on input "checkbox" at bounding box center [51, 280] width 31 height 31
checkbox input "true"
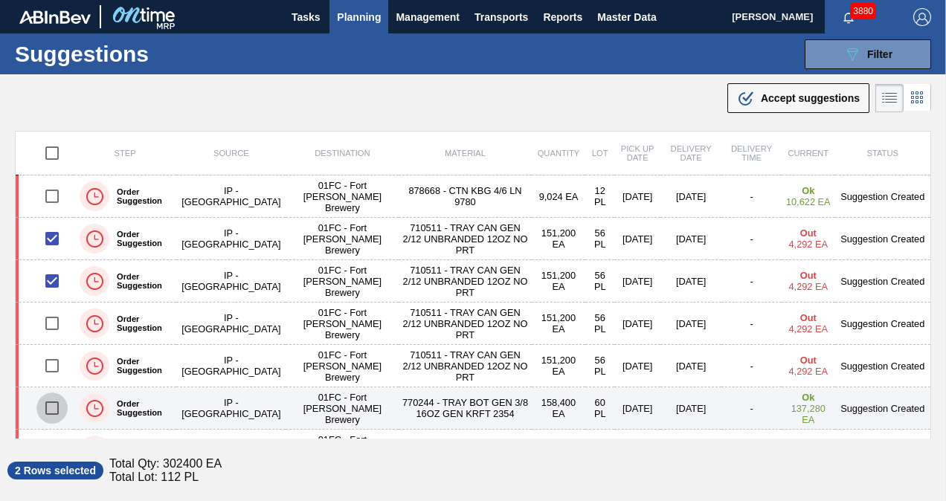
click at [55, 410] on input "checkbox" at bounding box center [51, 408] width 31 height 31
checkbox input "true"
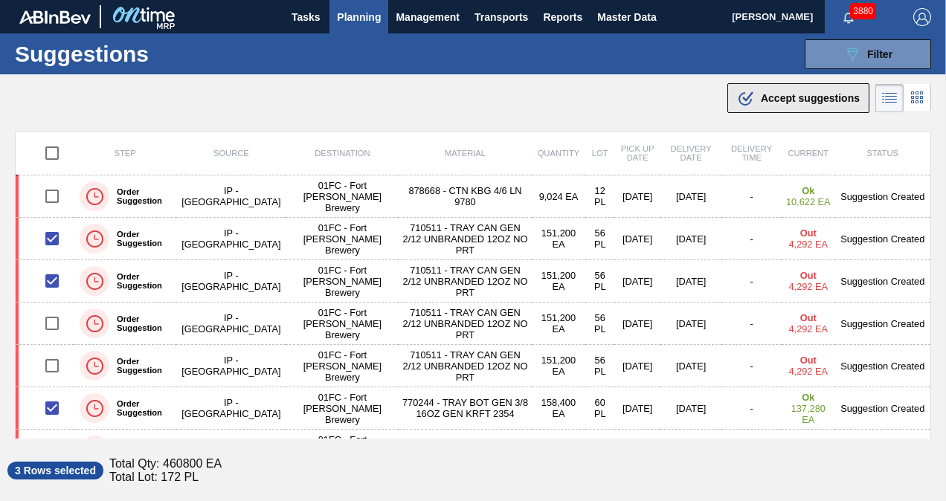
click at [779, 107] on button ".b{fill:var(--color-action-default)} Accept suggestions" at bounding box center [798, 98] width 142 height 30
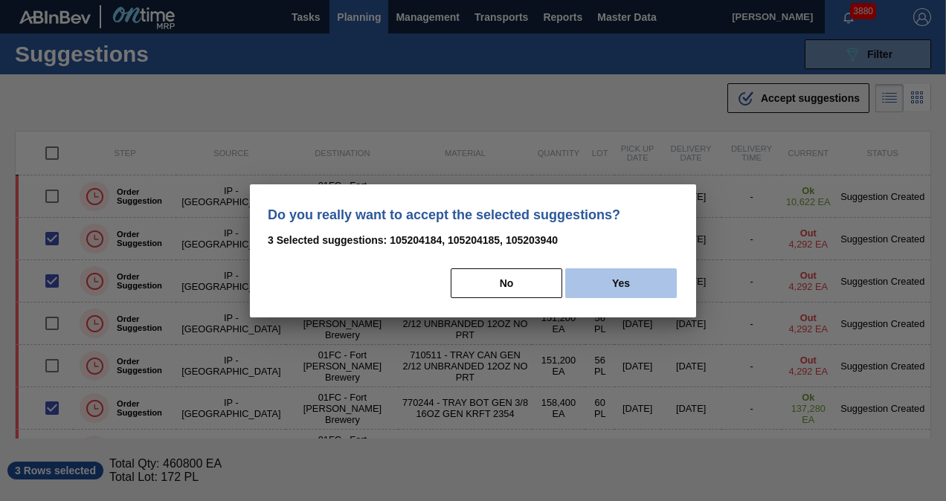
click at [641, 276] on button "Yes" at bounding box center [621, 283] width 112 height 30
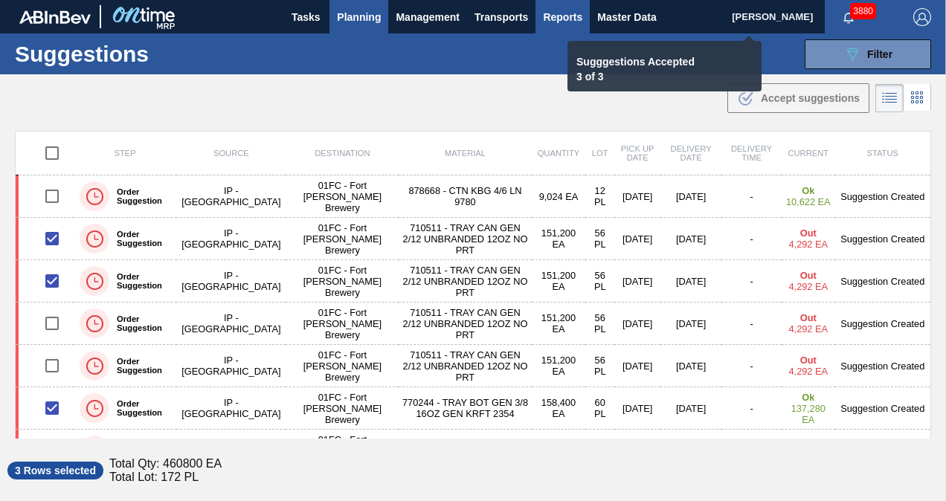
checkbox input "false"
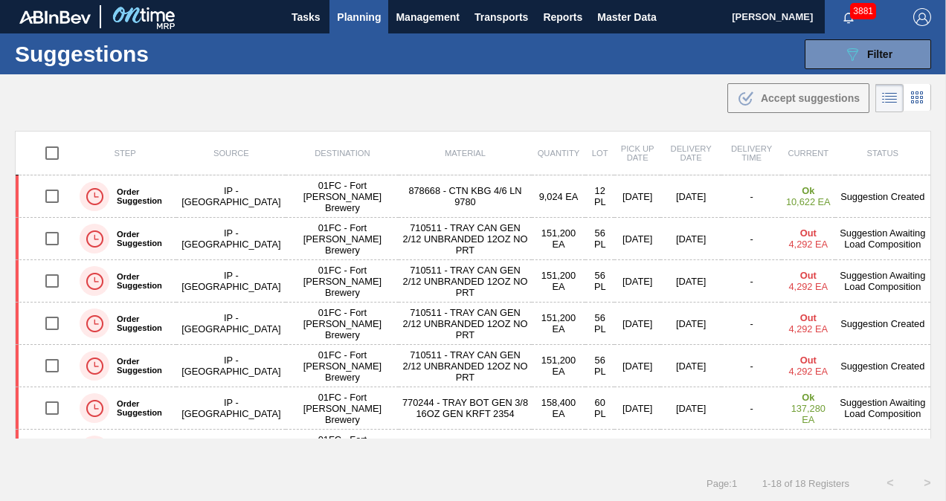
drag, startPoint x: 808, startPoint y: 57, endPoint x: 834, endPoint y: 99, distance: 49.1
click at [808, 57] on button "089F7B8B-B2A5-4AFE-B5C0-19BA573D28AC Filter" at bounding box center [868, 54] width 126 height 30
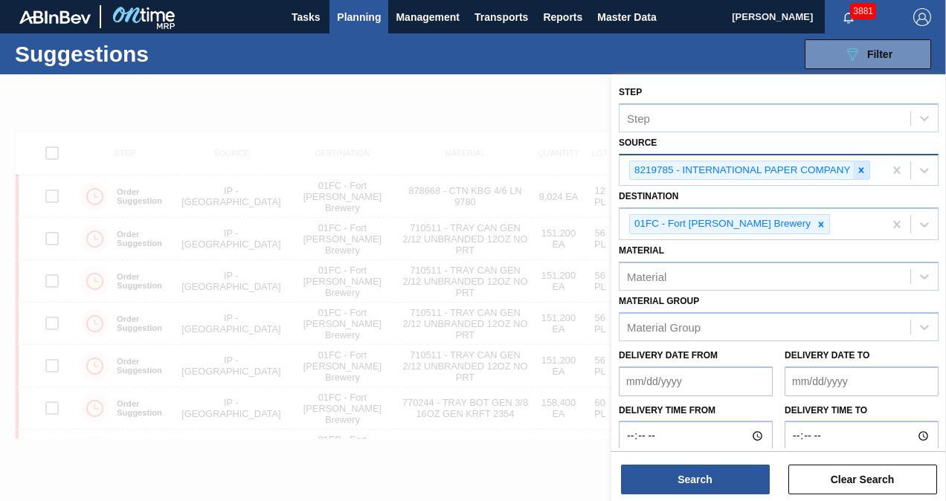
click at [857, 170] on icon at bounding box center [861, 170] width 10 height 10
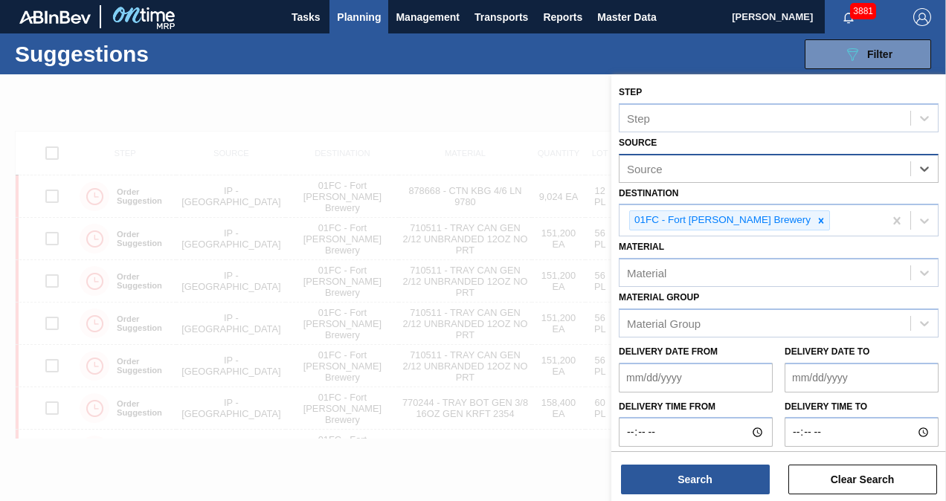
scroll to position [4, 0]
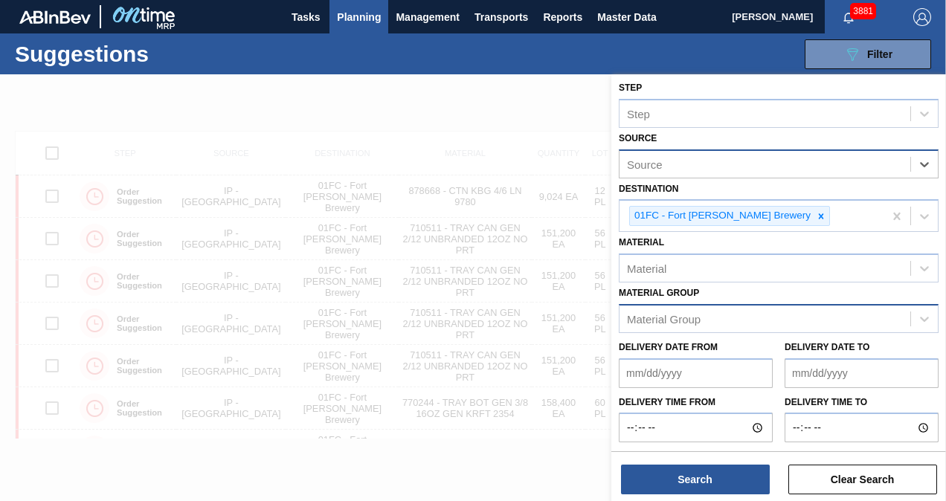
click at [758, 315] on div "Material Group" at bounding box center [764, 319] width 291 height 22
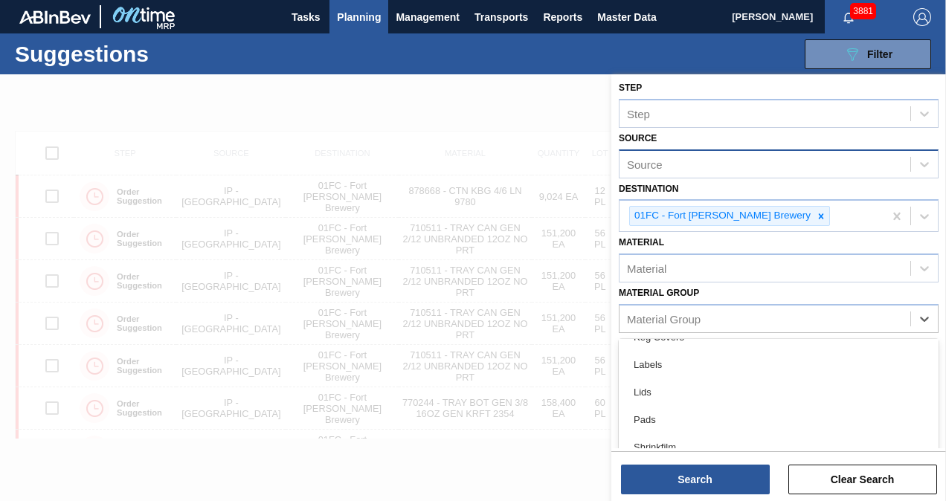
scroll to position [288, 0]
type Group "a"
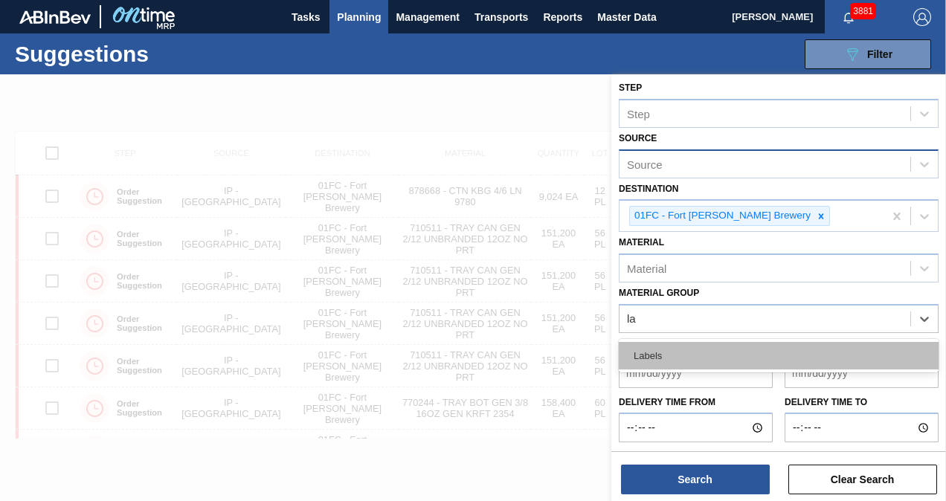
type Group "l"
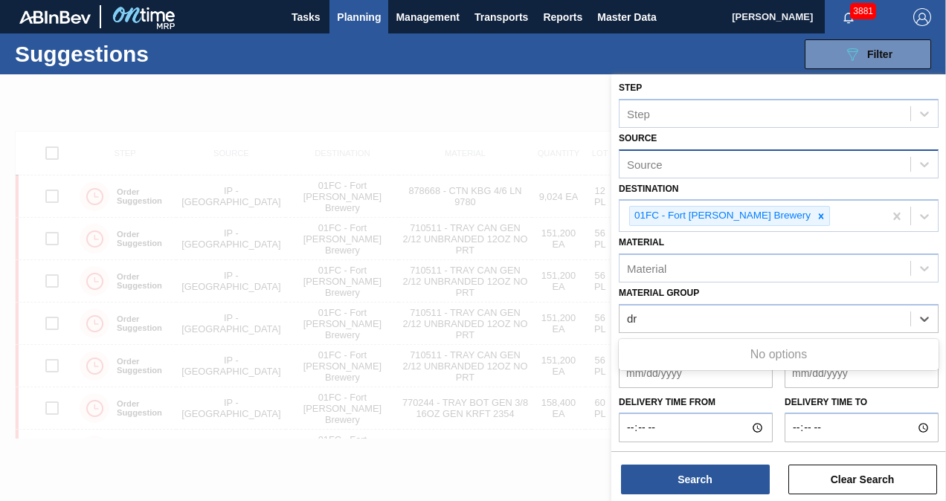
type Group "d"
type Group "labe"
click at [739, 357] on div "Labels" at bounding box center [779, 356] width 320 height 28
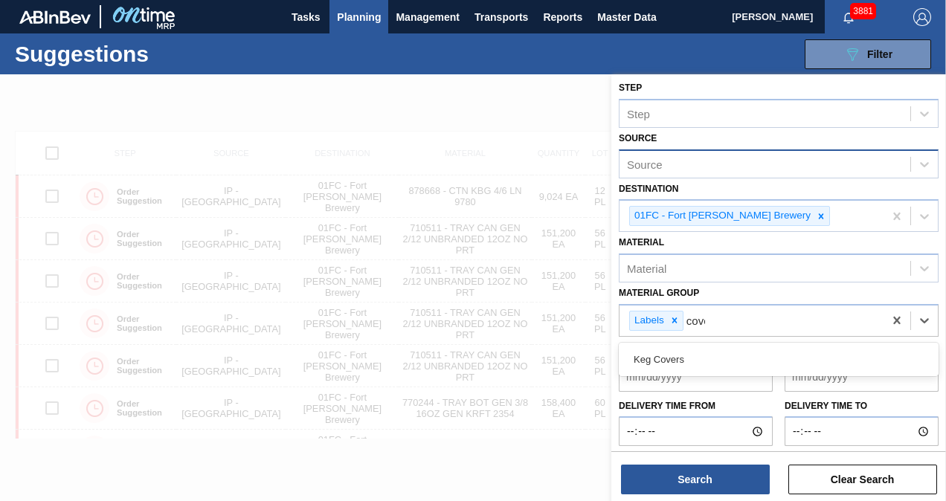
type Group "cover"
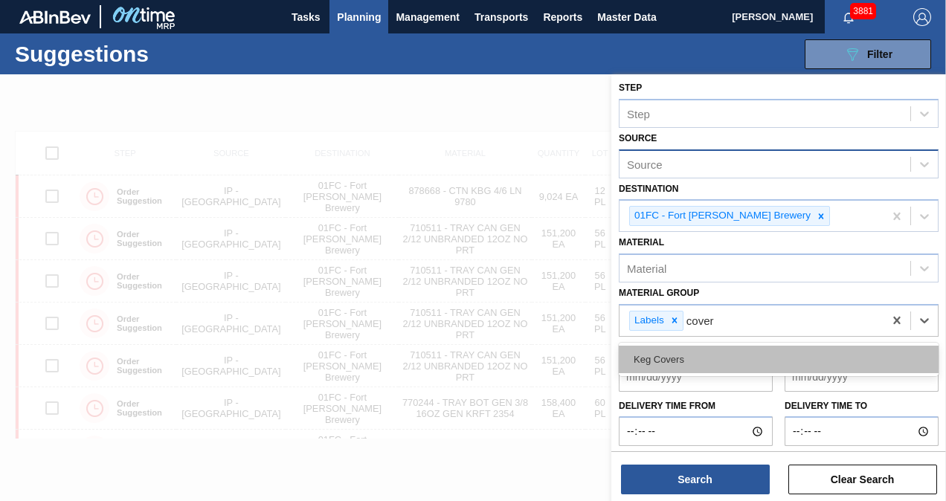
click at [729, 360] on div "Keg Covers" at bounding box center [779, 360] width 320 height 28
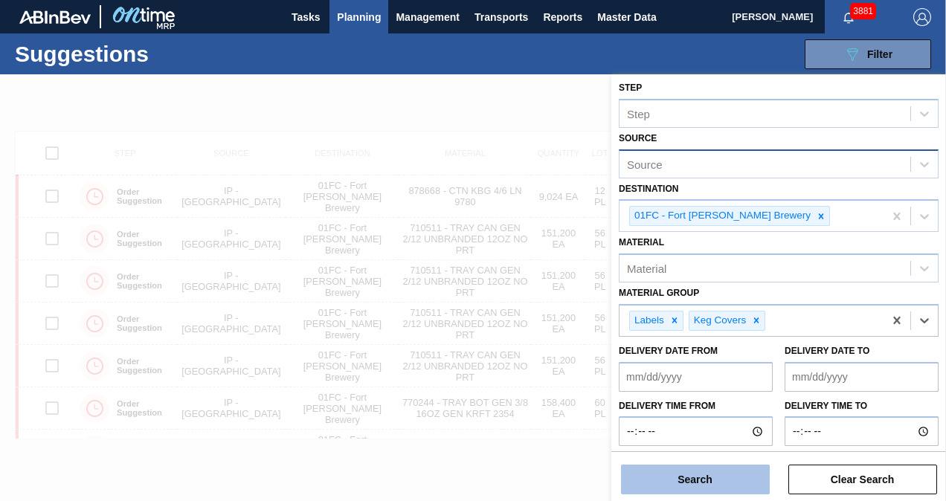
click at [709, 474] on button "Search" at bounding box center [695, 480] width 149 height 30
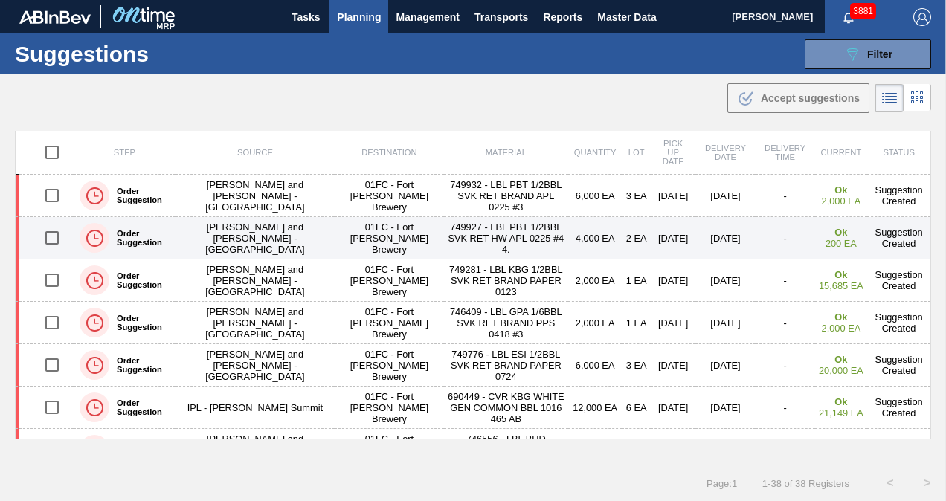
scroll to position [1337, 0]
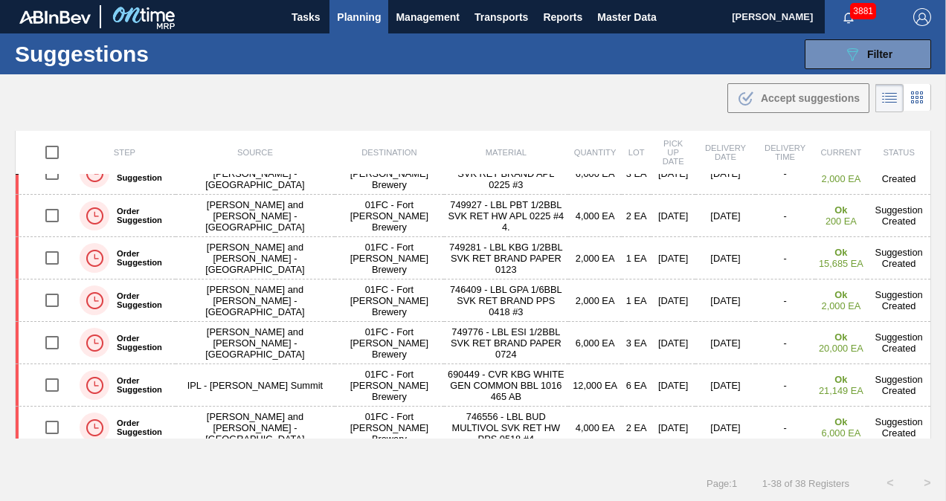
click at [926, 407] on td "Suggestion Created" at bounding box center [898, 428] width 63 height 42
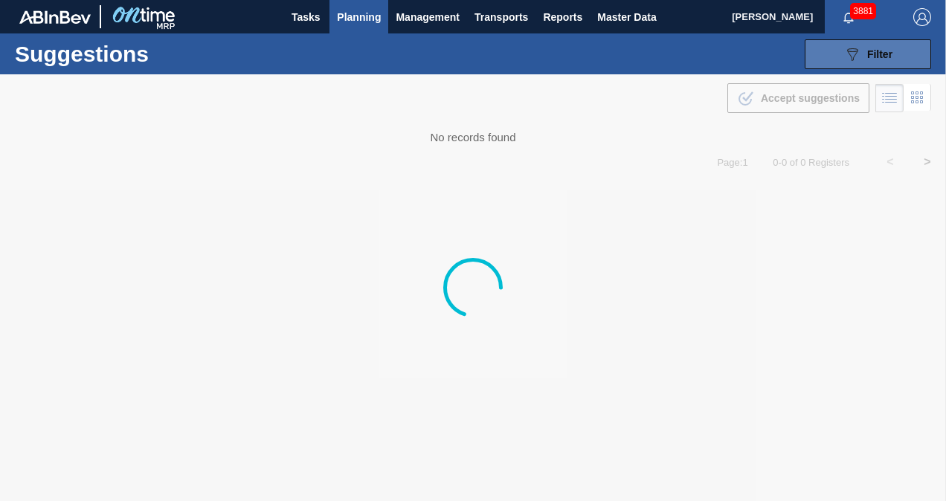
click at [863, 52] on div "089F7B8B-B2A5-4AFE-B5C0-19BA573D28AC Filter" at bounding box center [867, 54] width 49 height 18
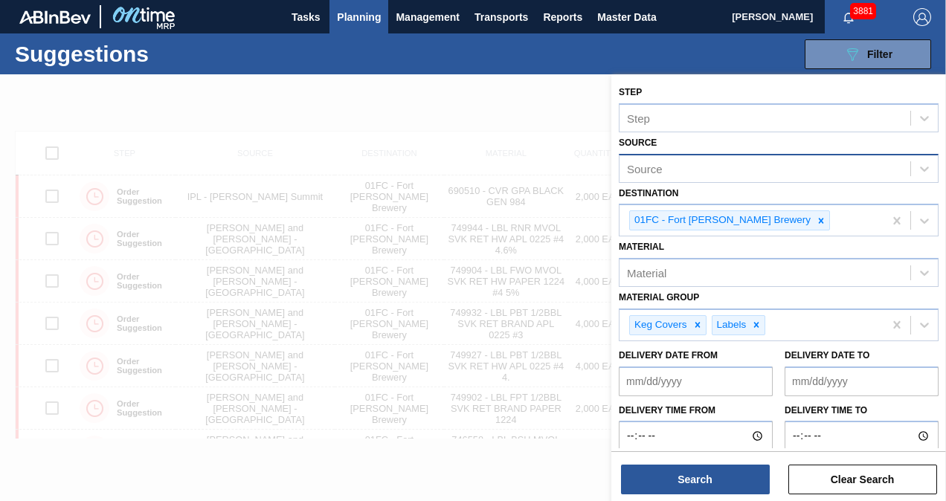
click at [726, 165] on div "Source" at bounding box center [764, 169] width 291 height 22
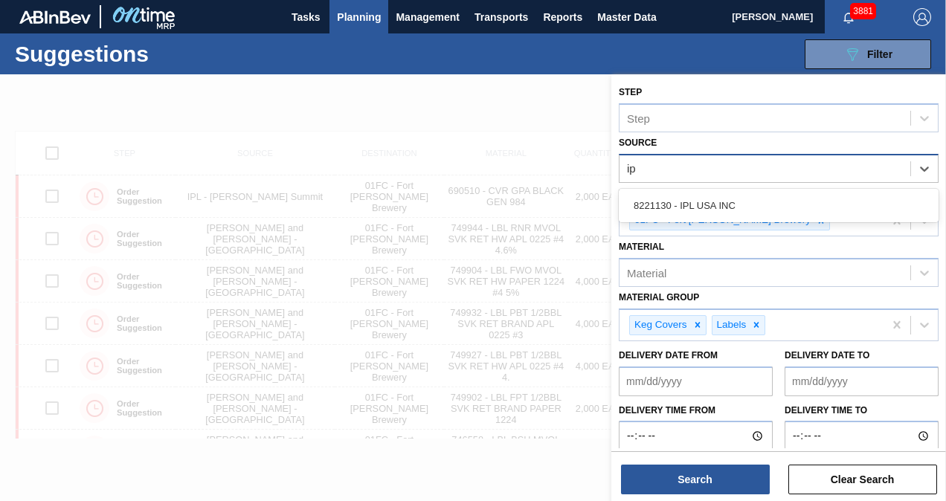
type input "ipl"
click at [729, 220] on div "8221130 - IPL USA INC" at bounding box center [779, 205] width 320 height 33
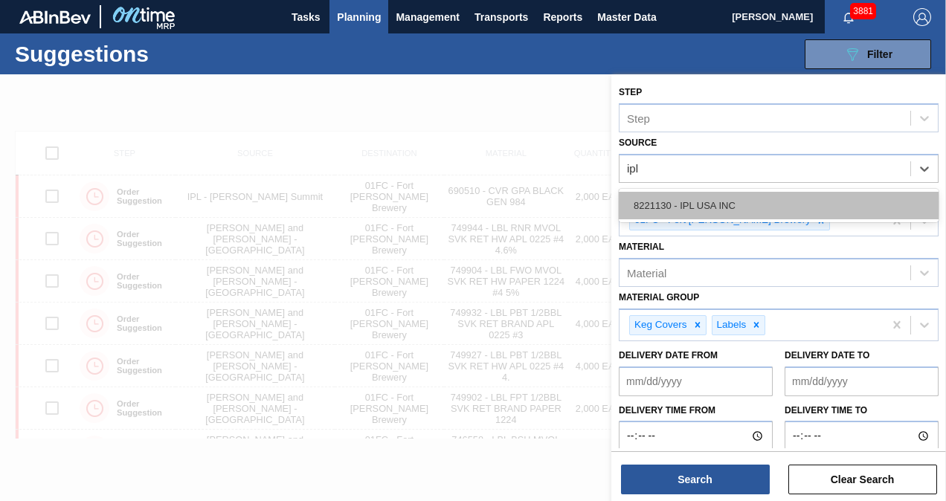
click at [729, 201] on div "8221130 - IPL USA INC" at bounding box center [779, 206] width 320 height 28
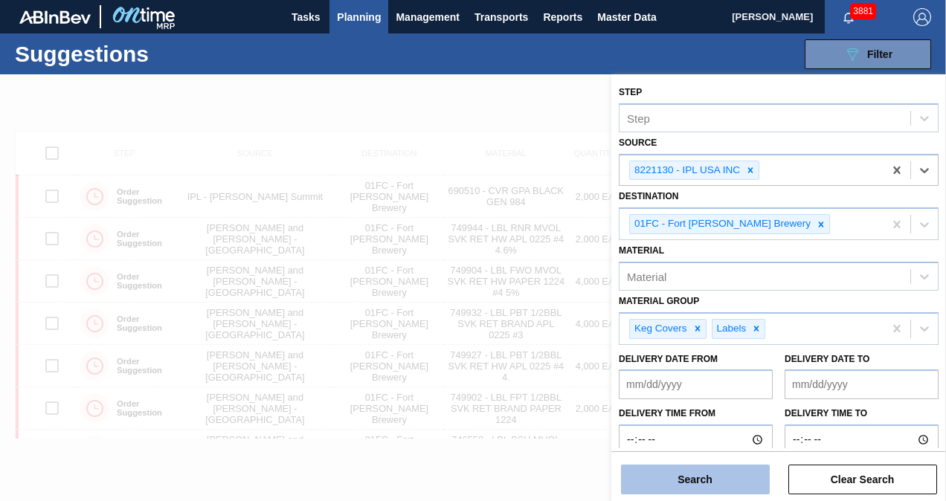
click at [702, 480] on button "Search" at bounding box center [695, 480] width 149 height 30
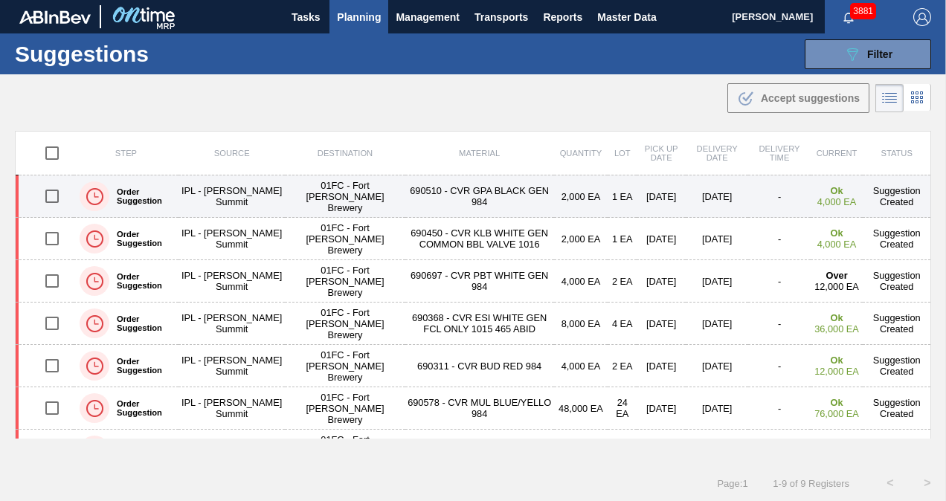
drag, startPoint x: 57, startPoint y: 235, endPoint x: 51, endPoint y: 203, distance: 32.4
click at [57, 235] on input "checkbox" at bounding box center [51, 238] width 31 height 31
checkbox input "true"
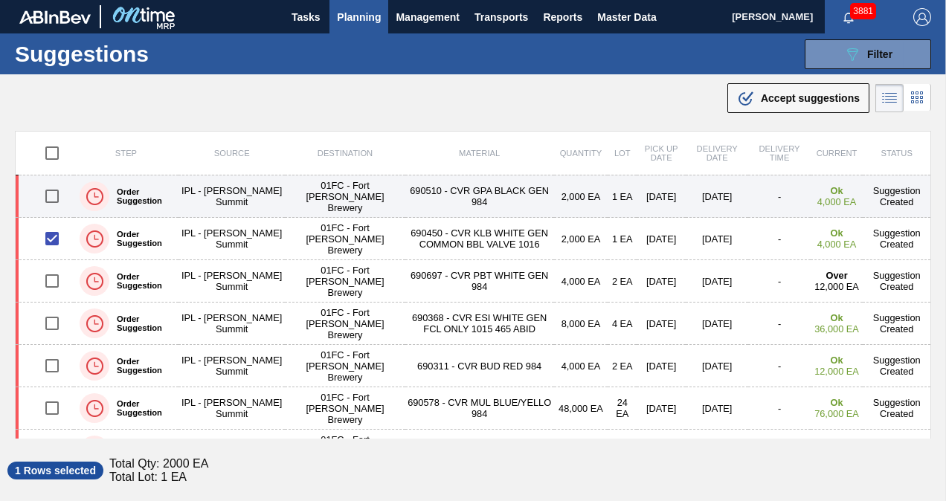
click at [50, 195] on input "checkbox" at bounding box center [51, 196] width 31 height 31
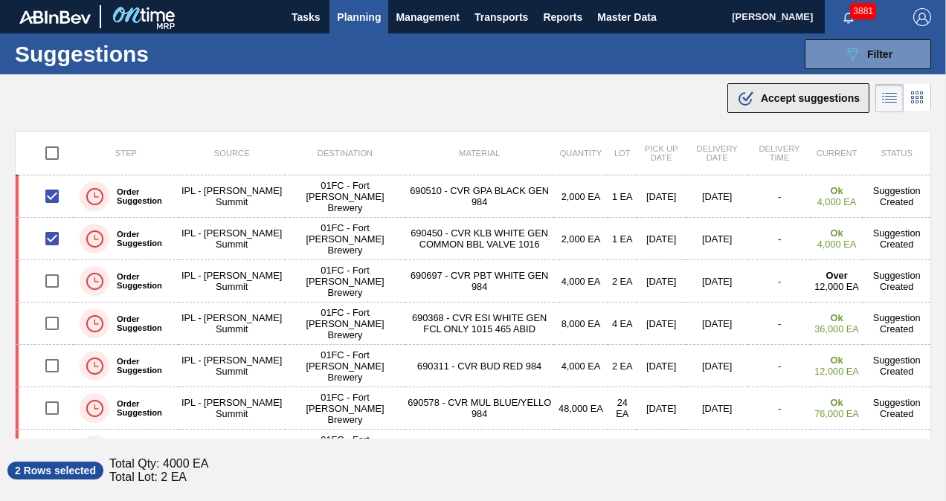
click at [795, 97] on span "Accept suggestions" at bounding box center [810, 98] width 99 height 12
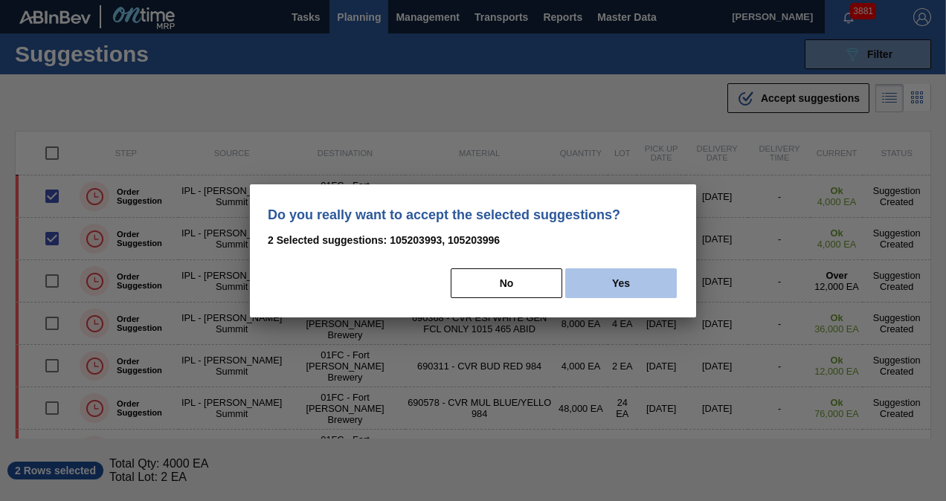
click at [651, 294] on button "Yes" at bounding box center [621, 283] width 112 height 30
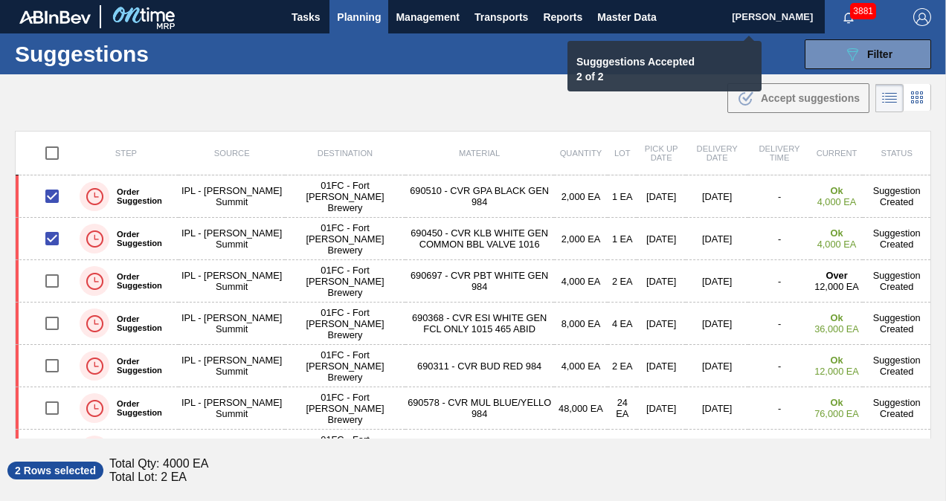
checkbox input "false"
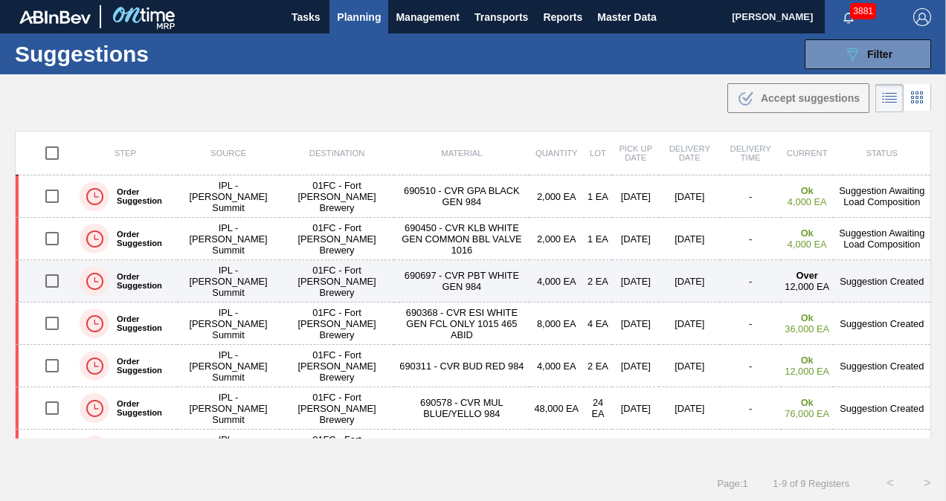
drag, startPoint x: 57, startPoint y: 278, endPoint x: 233, endPoint y: 259, distance: 177.9
click at [57, 278] on input "checkbox" at bounding box center [51, 280] width 31 height 31
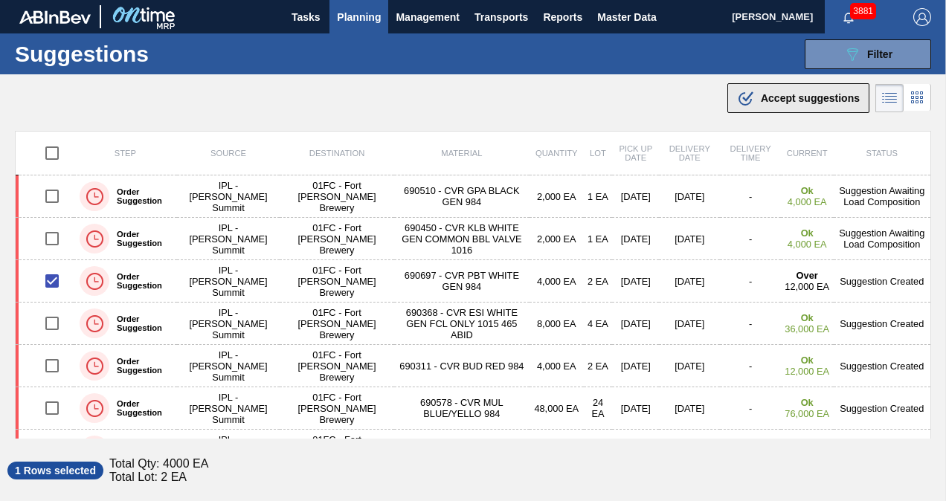
click at [807, 89] on div ".b{fill:var(--color-action-default)} Accept suggestions" at bounding box center [798, 98] width 123 height 18
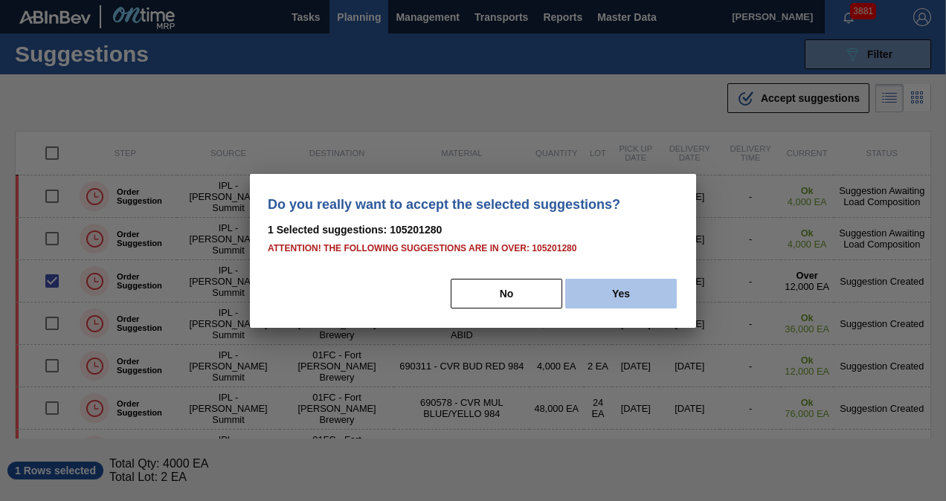
click at [587, 285] on button "Yes" at bounding box center [621, 294] width 112 height 30
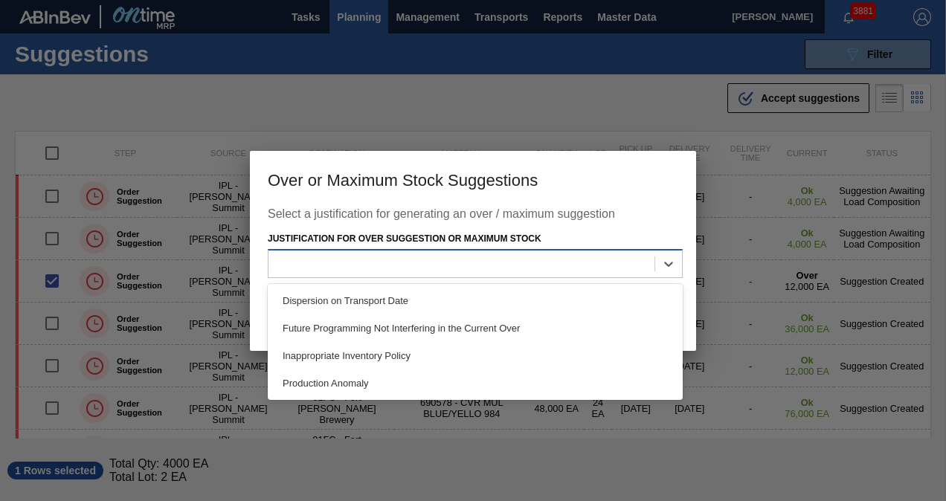
click at [628, 262] on div at bounding box center [461, 265] width 386 height 22
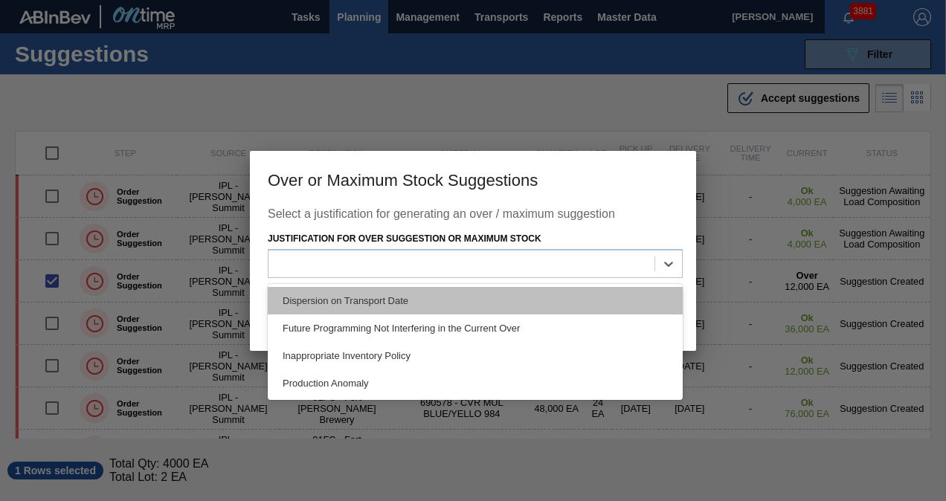
click at [529, 303] on div "Dispersion on Transport Date" at bounding box center [475, 301] width 415 height 28
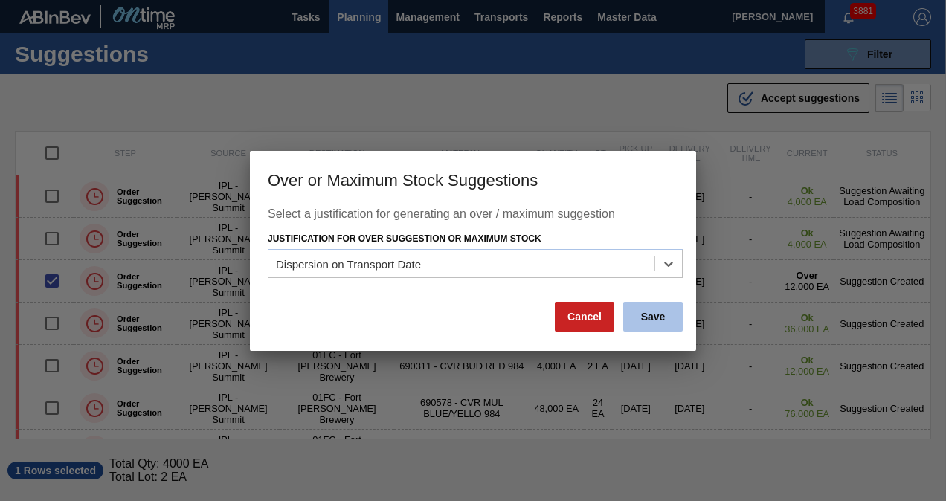
click at [647, 323] on button "Save" at bounding box center [652, 317] width 59 height 30
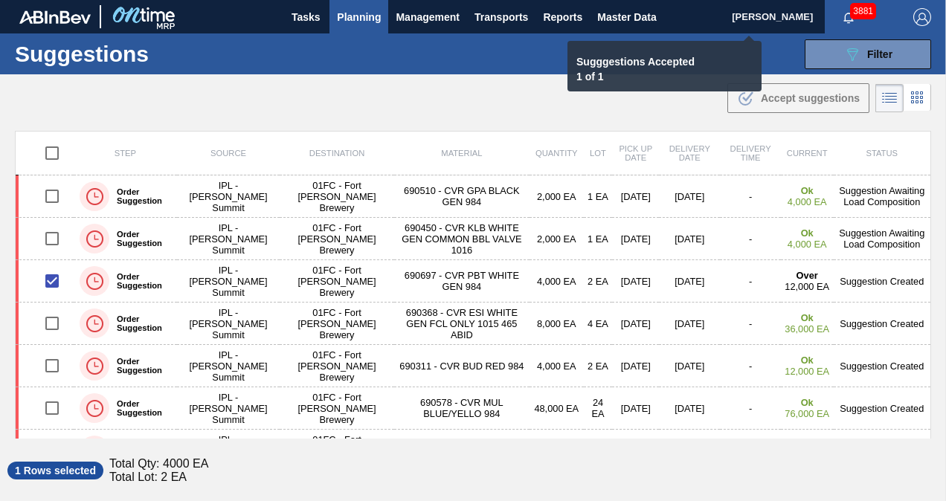
checkbox input "false"
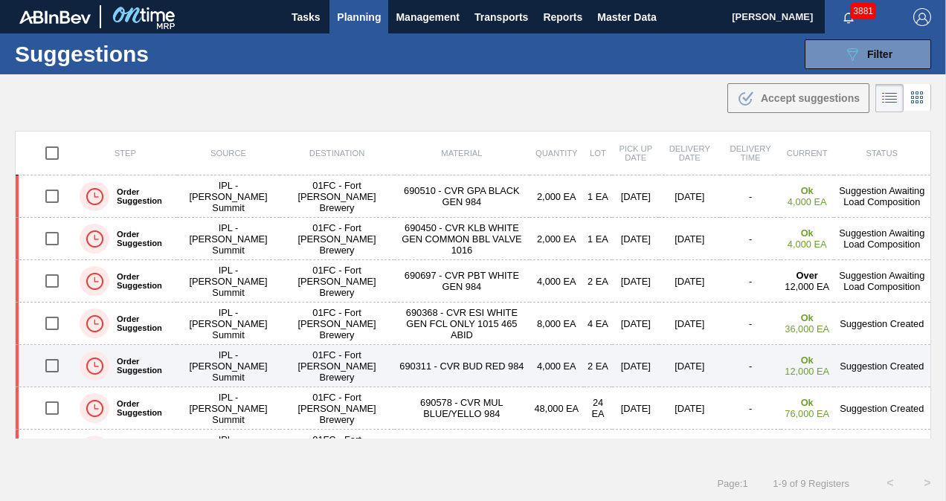
click at [59, 364] on input "checkbox" at bounding box center [51, 365] width 31 height 31
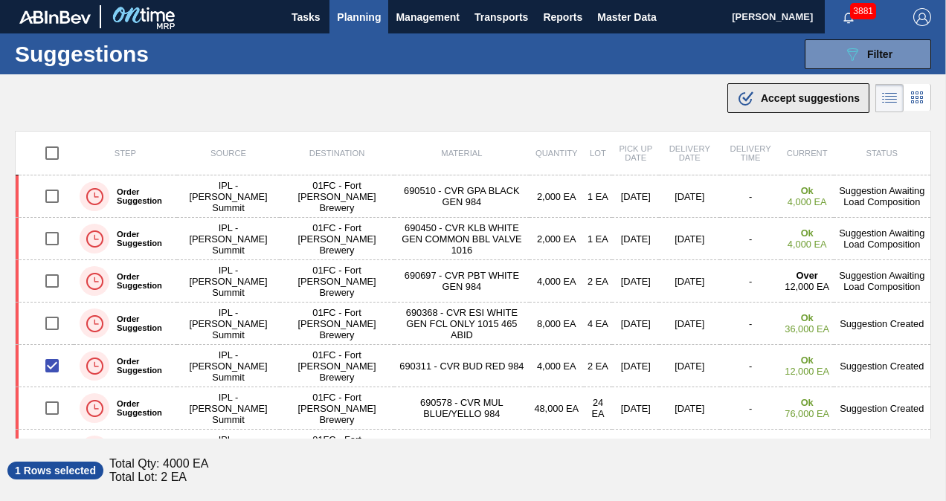
click at [806, 100] on span "Accept suggestions" at bounding box center [810, 98] width 99 height 12
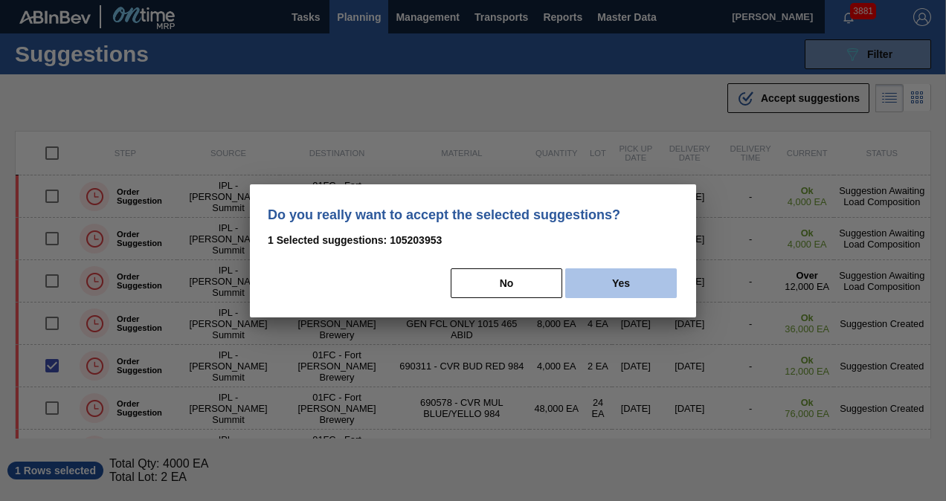
click at [639, 281] on button "Yes" at bounding box center [621, 283] width 112 height 30
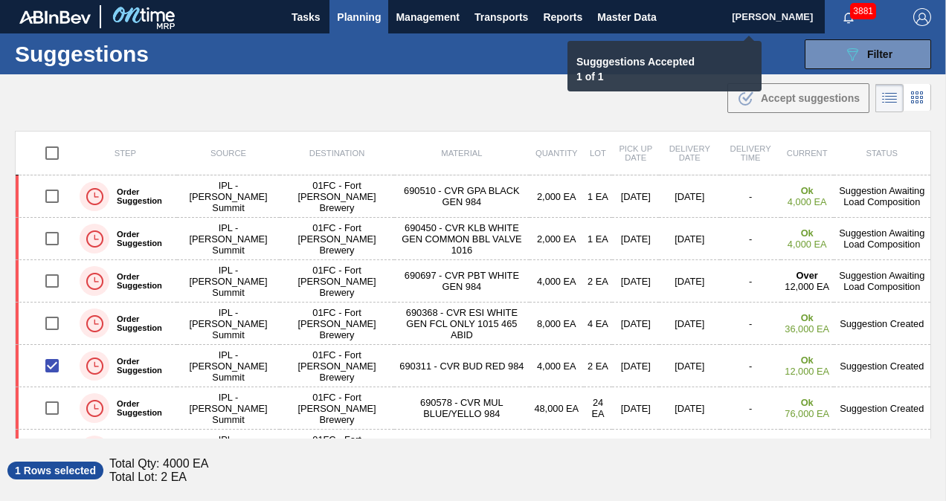
checkbox input "false"
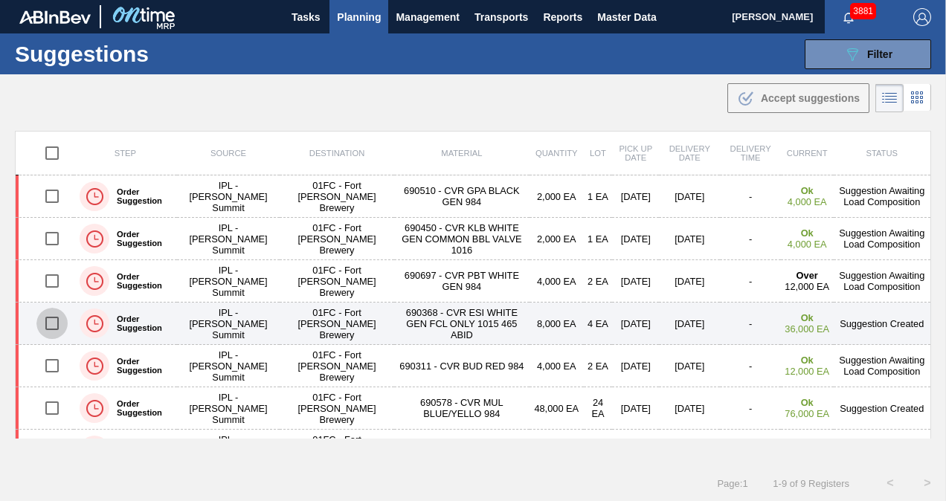
click at [48, 318] on input "checkbox" at bounding box center [51, 323] width 31 height 31
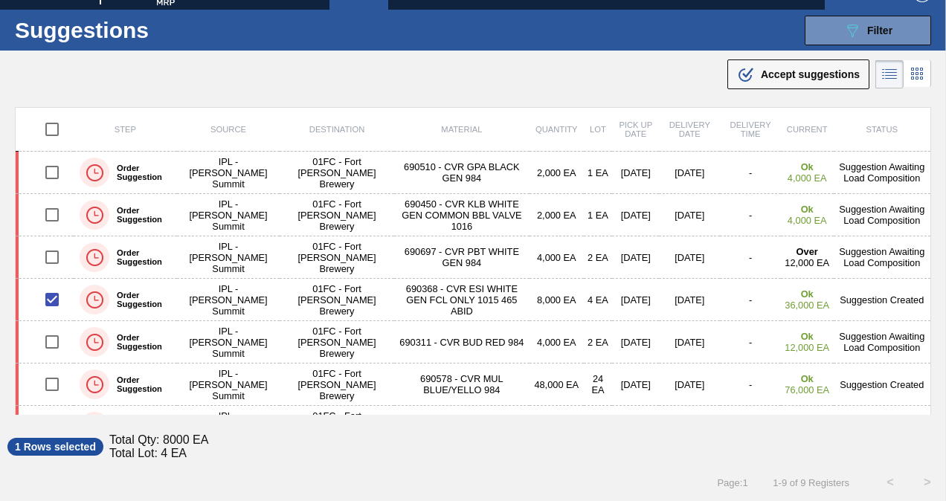
click at [525, 58] on div ".b{fill:var(--color-action-default)} Accept suggestions" at bounding box center [473, 72] width 946 height 42
click at [784, 76] on span "Accept suggestions" at bounding box center [810, 74] width 99 height 12
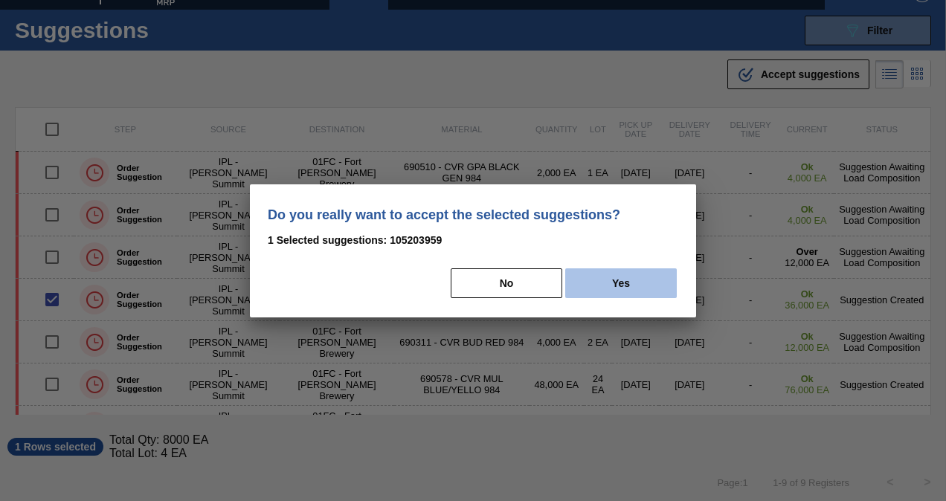
click at [610, 271] on button "Yes" at bounding box center [621, 283] width 112 height 30
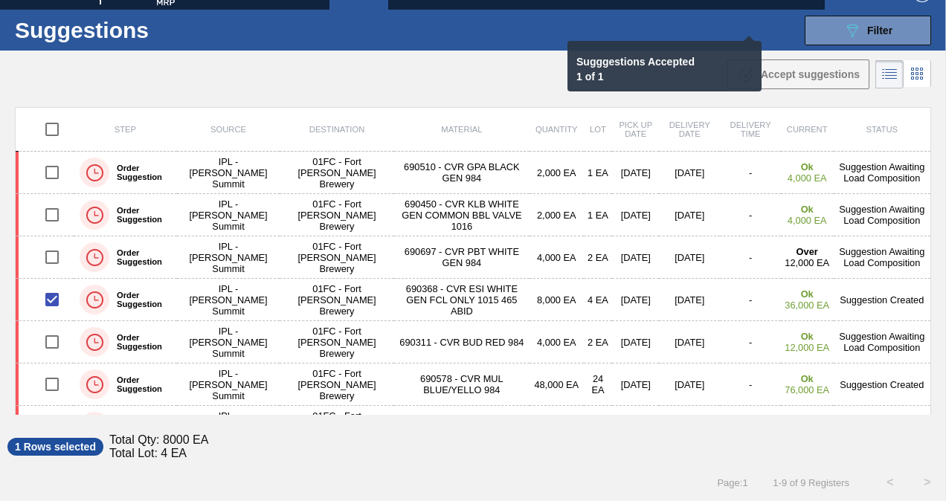
checkbox input "false"
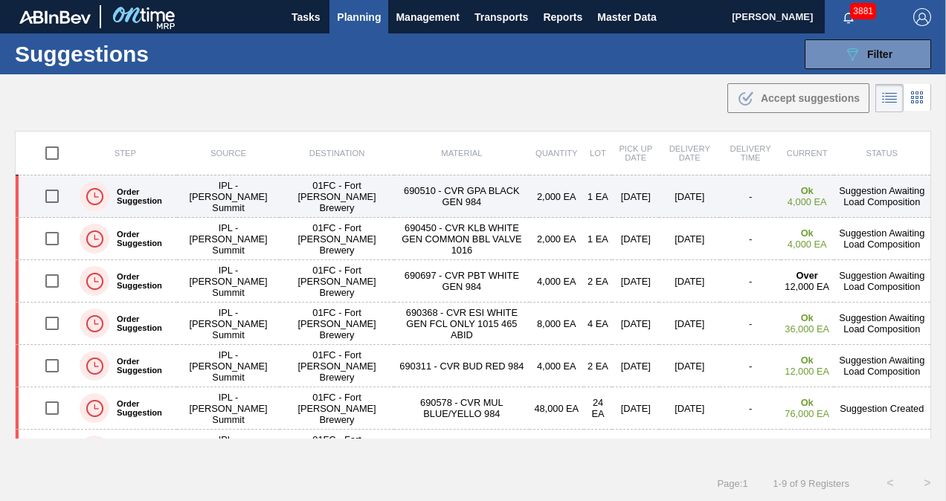
click at [51, 198] on input "checkbox" at bounding box center [51, 196] width 31 height 31
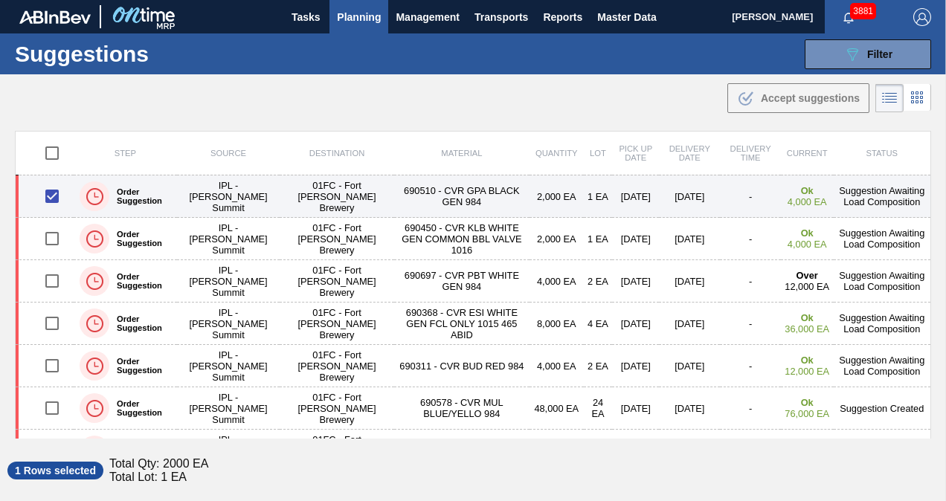
click at [54, 189] on input "checkbox" at bounding box center [51, 196] width 31 height 31
checkbox input "false"
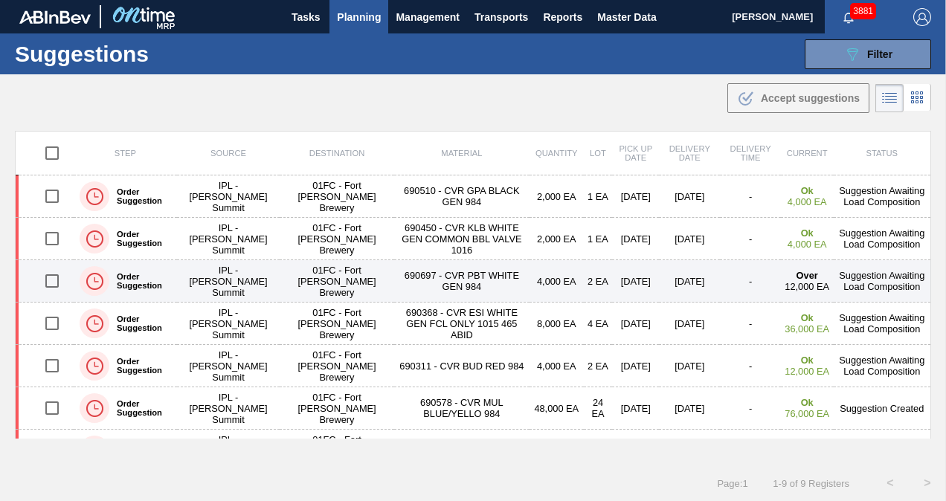
scroll to position [115, 0]
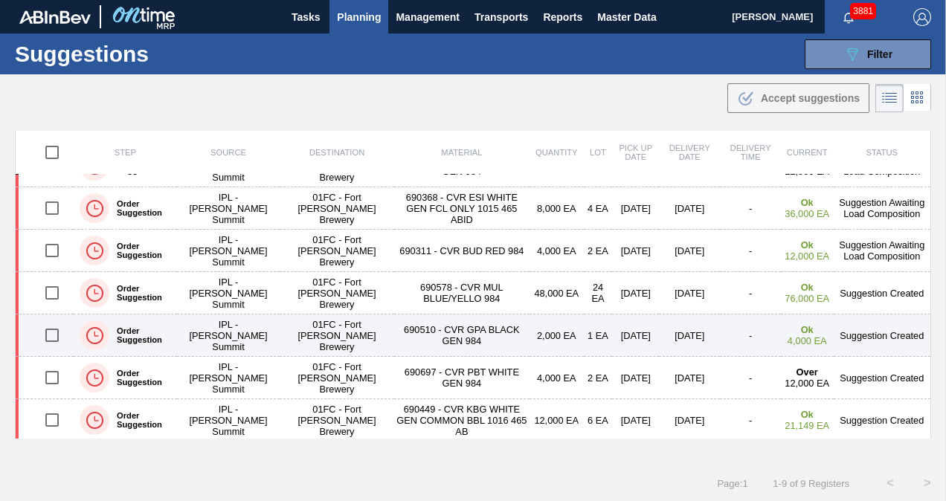
drag, startPoint x: 54, startPoint y: 294, endPoint x: 53, endPoint y: 334, distance: 39.4
click at [54, 294] on input "checkbox" at bounding box center [51, 292] width 31 height 31
checkbox input "true"
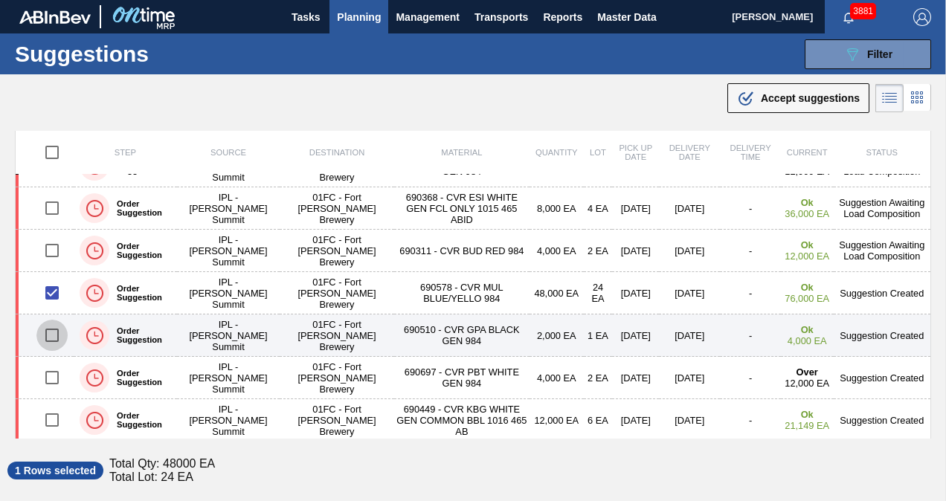
click at [56, 327] on input "checkbox" at bounding box center [51, 335] width 31 height 31
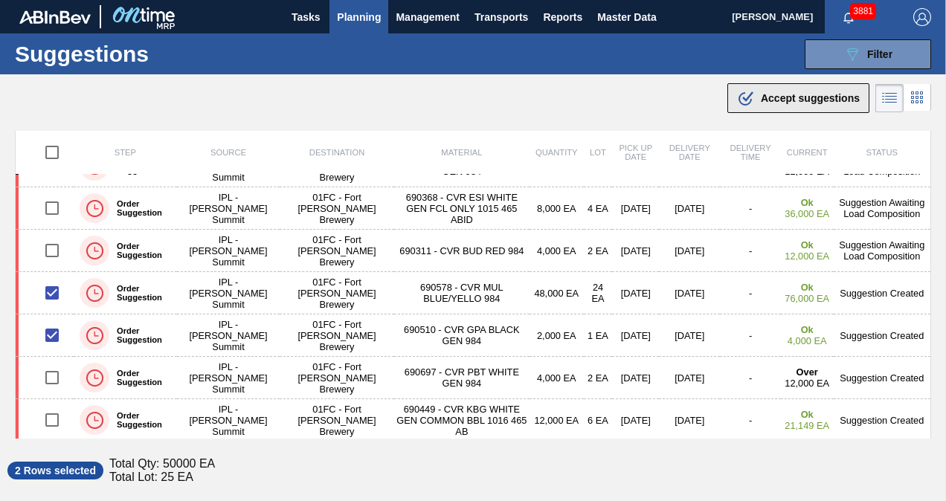
click at [738, 107] on button ".b{fill:var(--color-action-default)} Accept suggestions" at bounding box center [798, 98] width 142 height 30
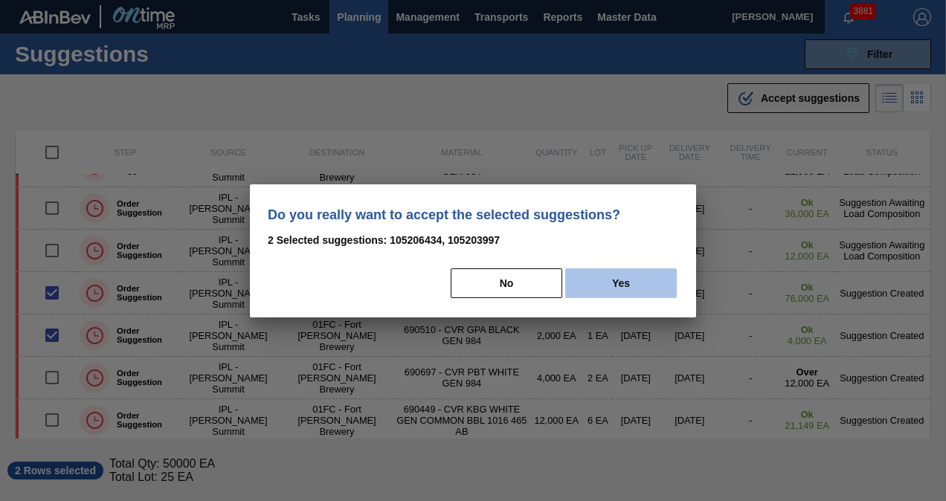
click at [601, 281] on button "Yes" at bounding box center [621, 283] width 112 height 30
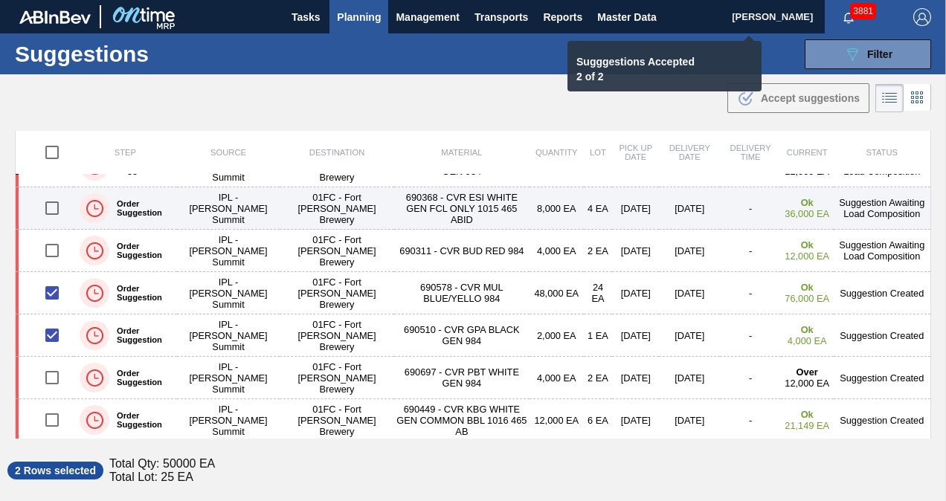
checkbox input "false"
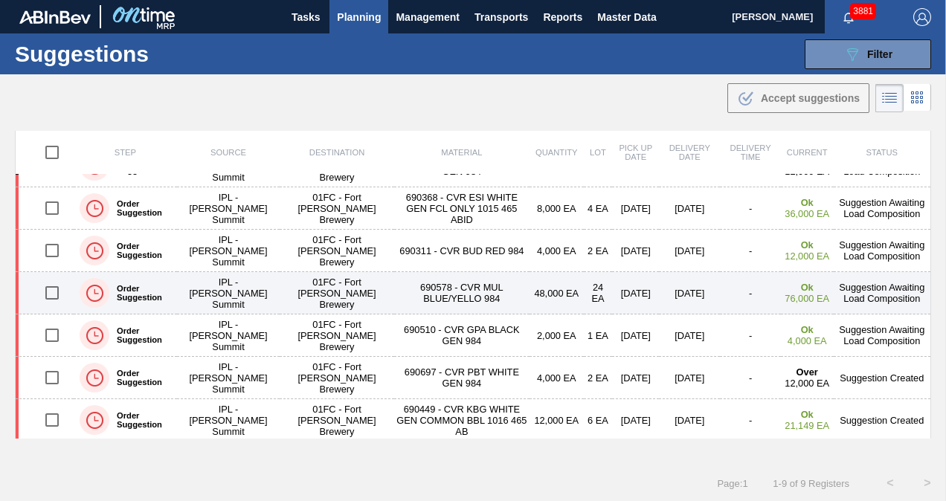
scroll to position [0, 0]
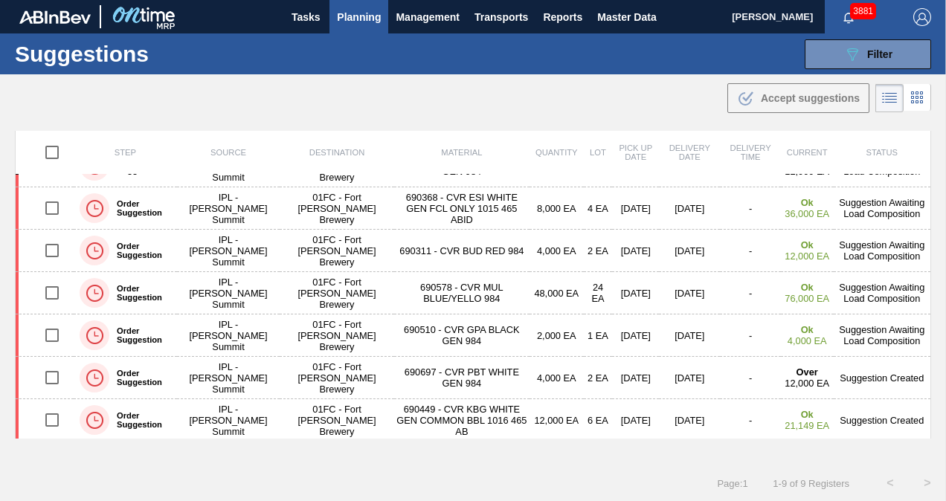
click at [628, 98] on div ".b{fill:var(--color-action-default)} Accept suggestions" at bounding box center [473, 95] width 946 height 42
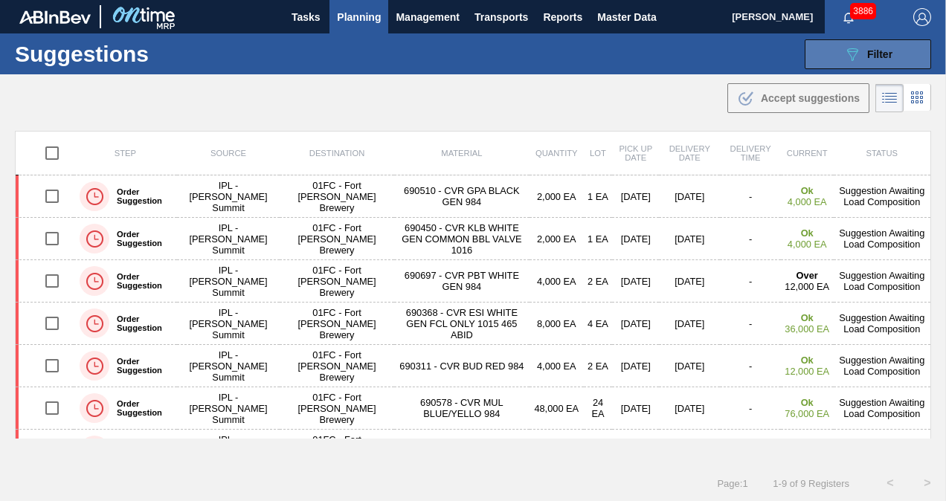
click at [874, 65] on button "089F7B8B-B2A5-4AFE-B5C0-19BA573D28AC Filter" at bounding box center [868, 54] width 126 height 30
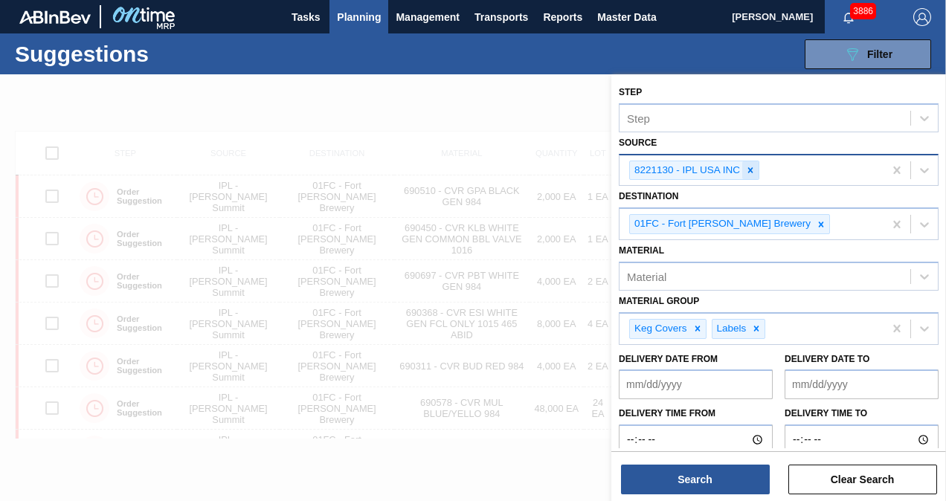
click at [748, 163] on div at bounding box center [750, 170] width 16 height 19
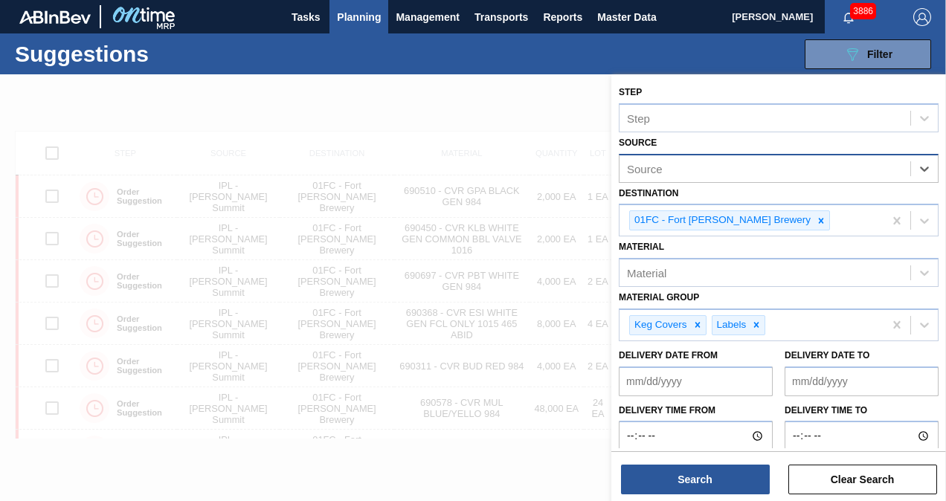
click at [741, 171] on div "Source" at bounding box center [764, 169] width 291 height 22
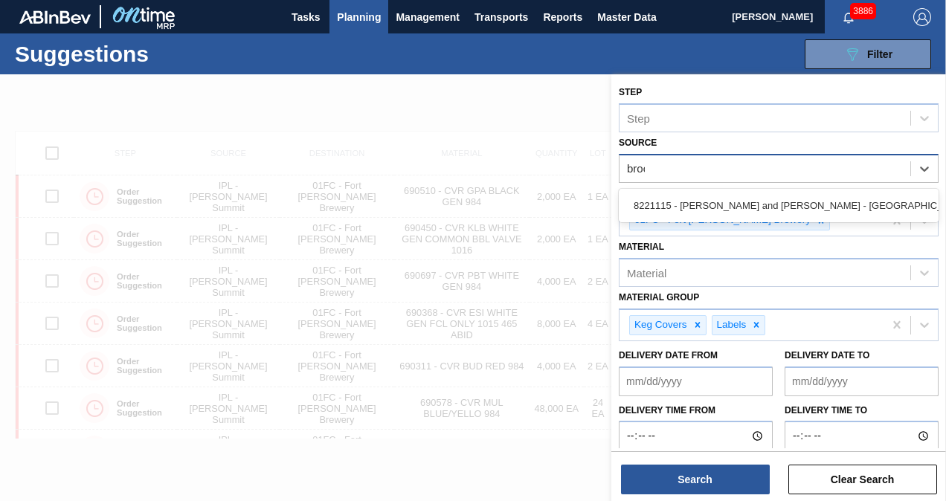
type input "brook"
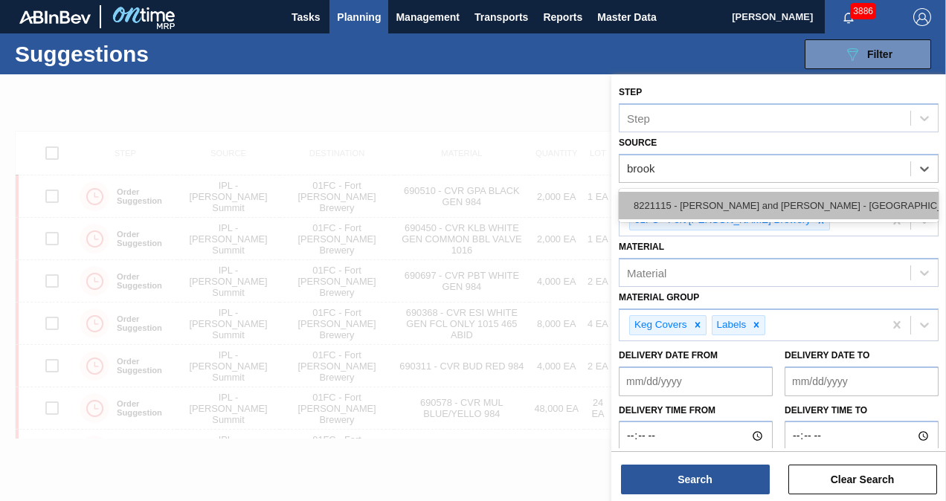
click at [732, 198] on div "8221115 - Brooks and Whittle - Saint Louis" at bounding box center [779, 206] width 320 height 28
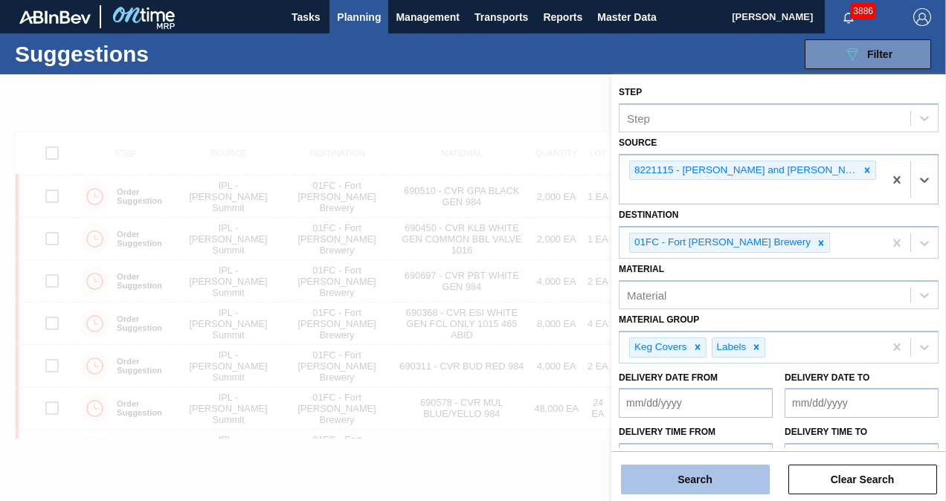
click at [706, 477] on button "Search" at bounding box center [695, 480] width 149 height 30
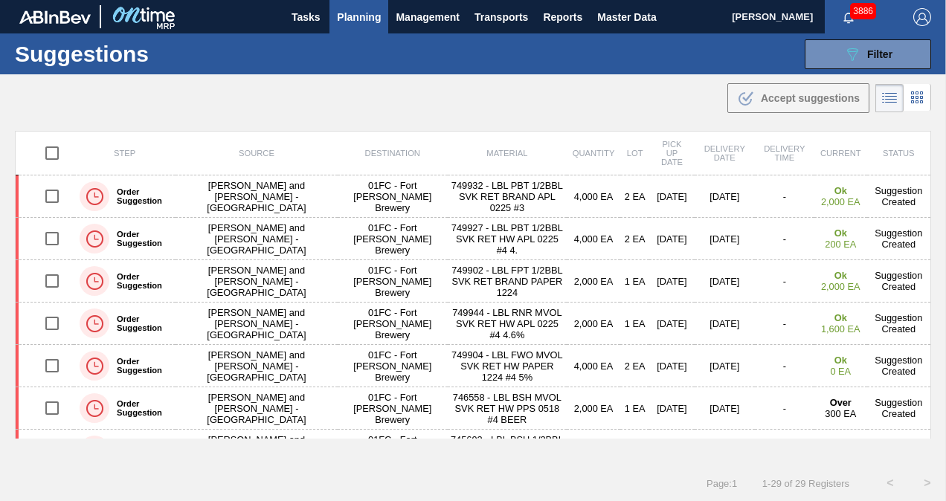
click at [506, 95] on div ".b{fill:var(--color-action-default)} Accept suggestions" at bounding box center [473, 95] width 946 height 42
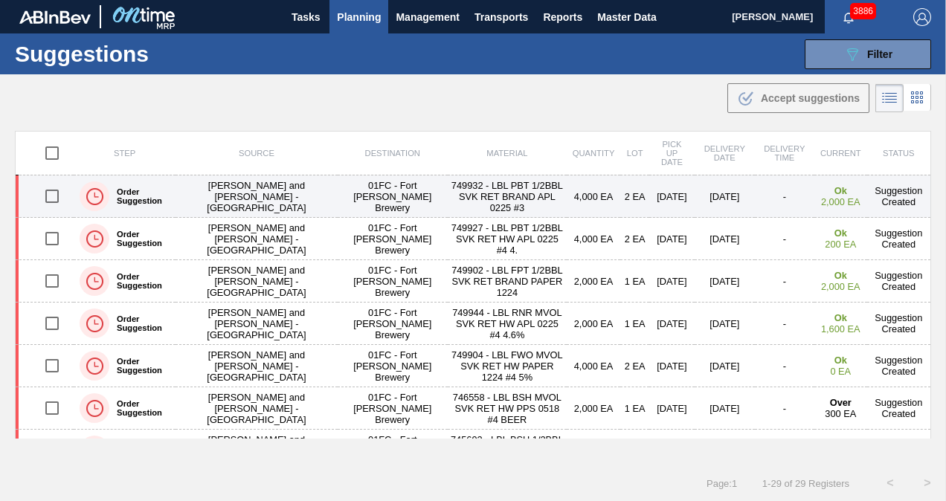
click at [925, 178] on td "Suggestion Created" at bounding box center [899, 196] width 64 height 42
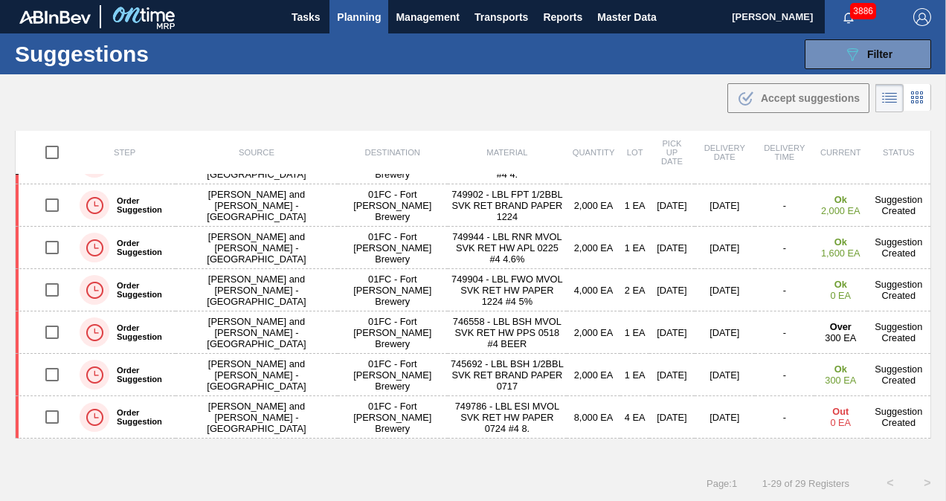
scroll to position [73, 0]
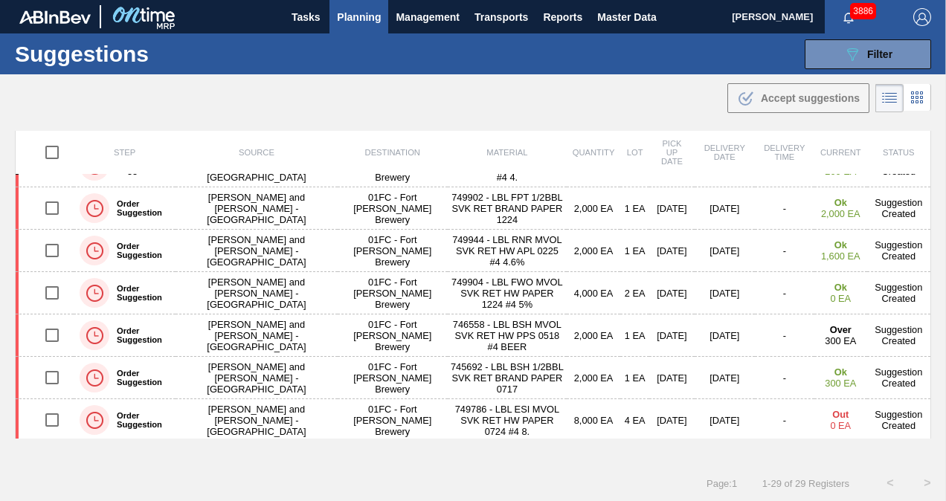
click at [430, 103] on div ".b{fill:var(--color-action-default)} Accept suggestions" at bounding box center [473, 95] width 946 height 42
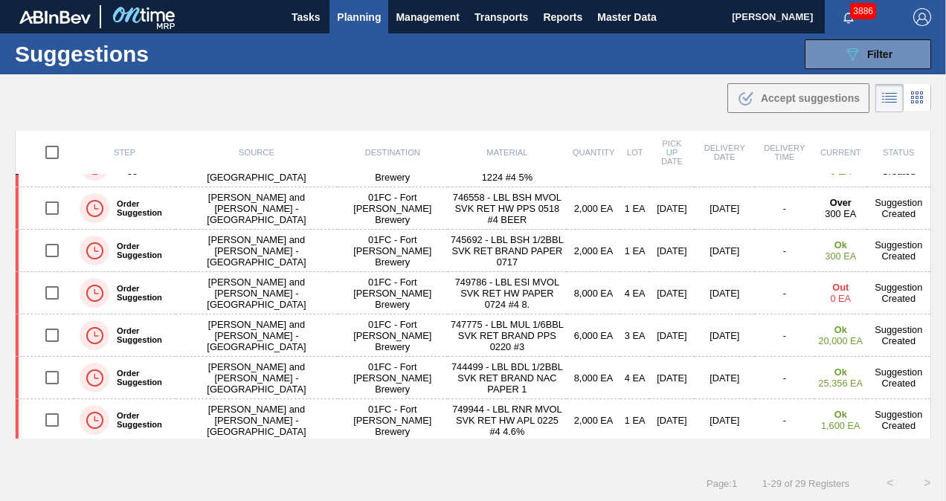
scroll to position [453, 0]
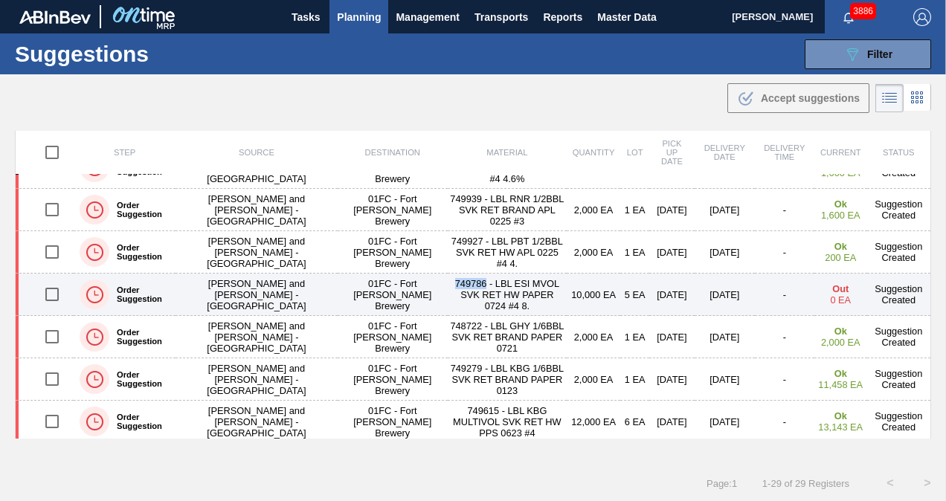
click at [56, 290] on input "checkbox" at bounding box center [51, 294] width 31 height 31
checkbox input "true"
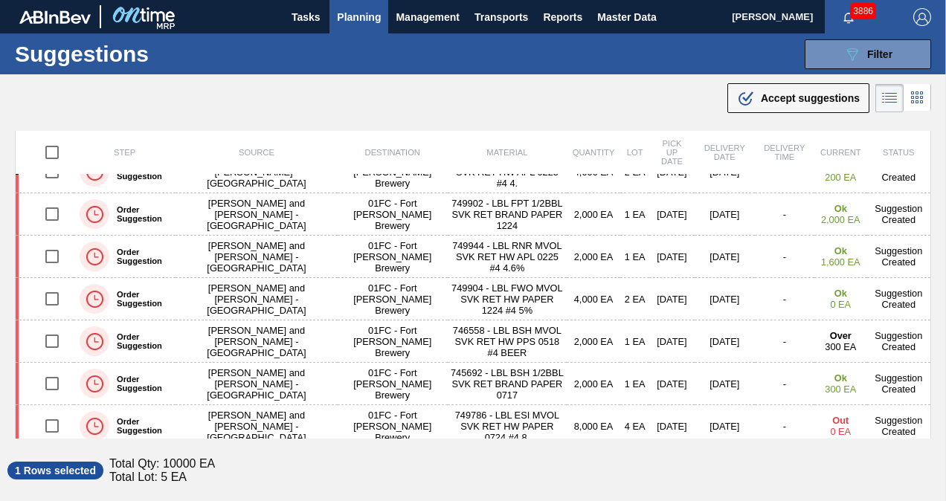
scroll to position [81, 0]
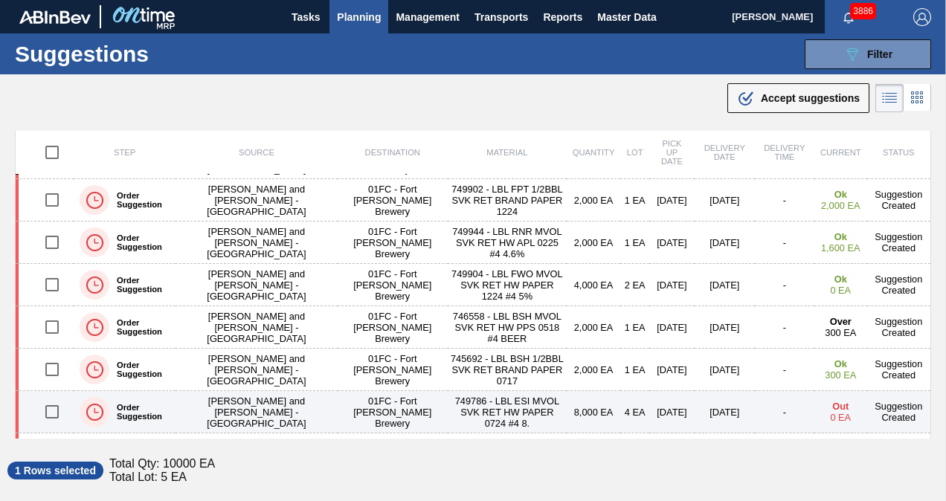
click at [57, 411] on input "checkbox" at bounding box center [51, 411] width 31 height 31
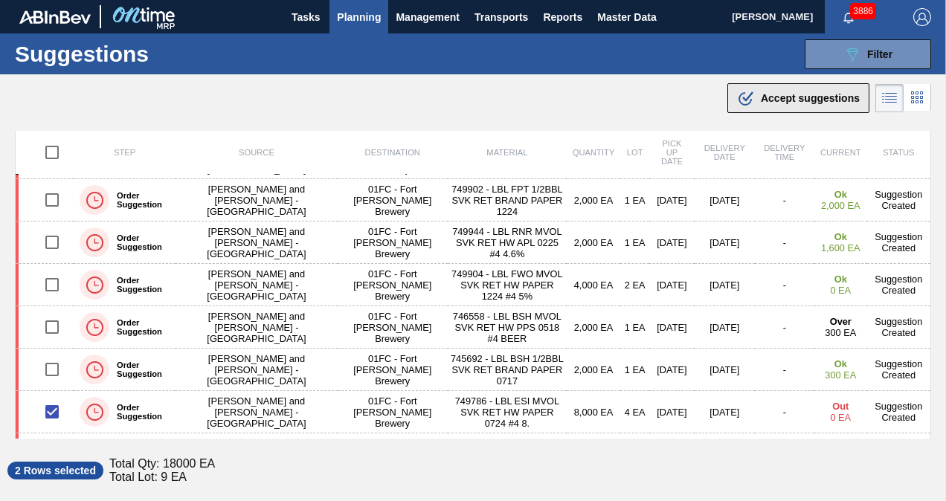
click at [840, 97] on span "Accept suggestions" at bounding box center [810, 98] width 99 height 12
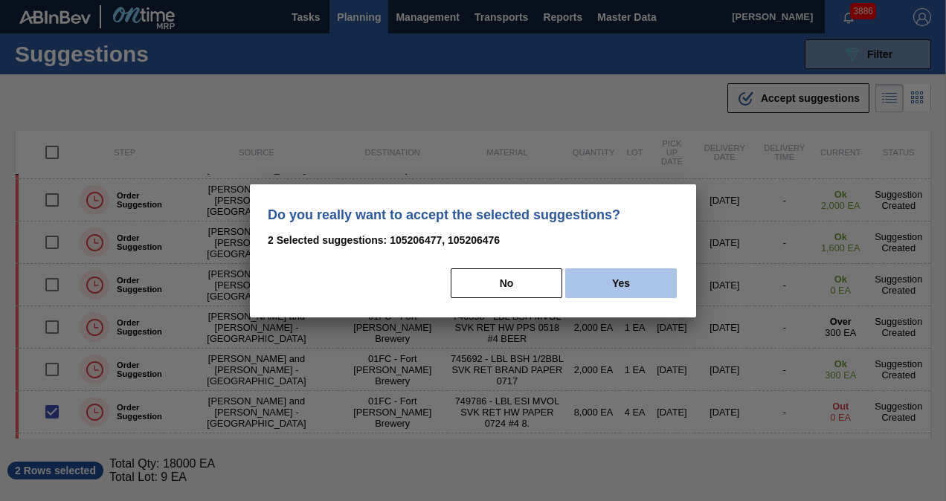
click at [617, 273] on button "Yes" at bounding box center [621, 283] width 112 height 30
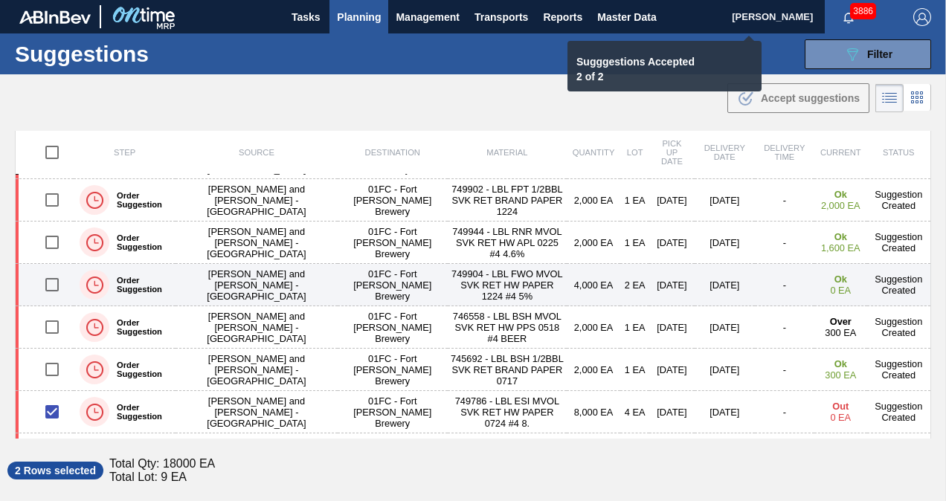
checkbox input "false"
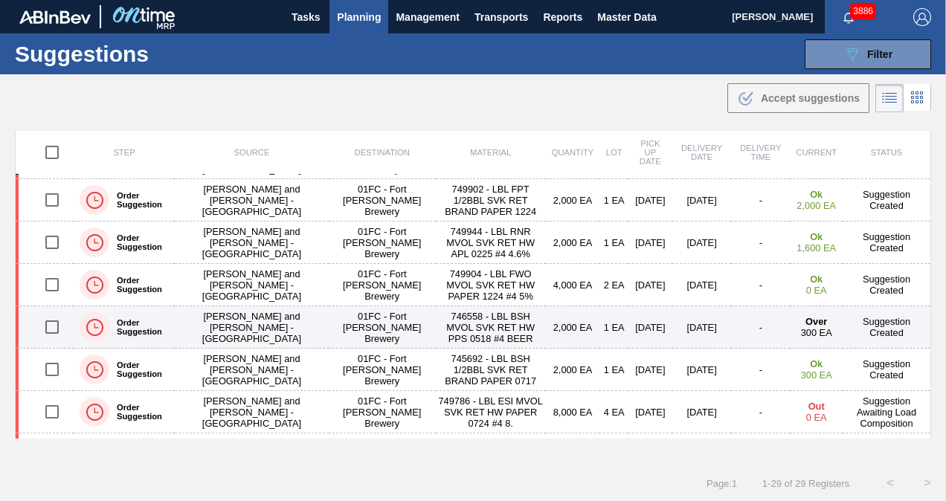
click at [48, 323] on input "checkbox" at bounding box center [51, 327] width 31 height 31
checkbox input "true"
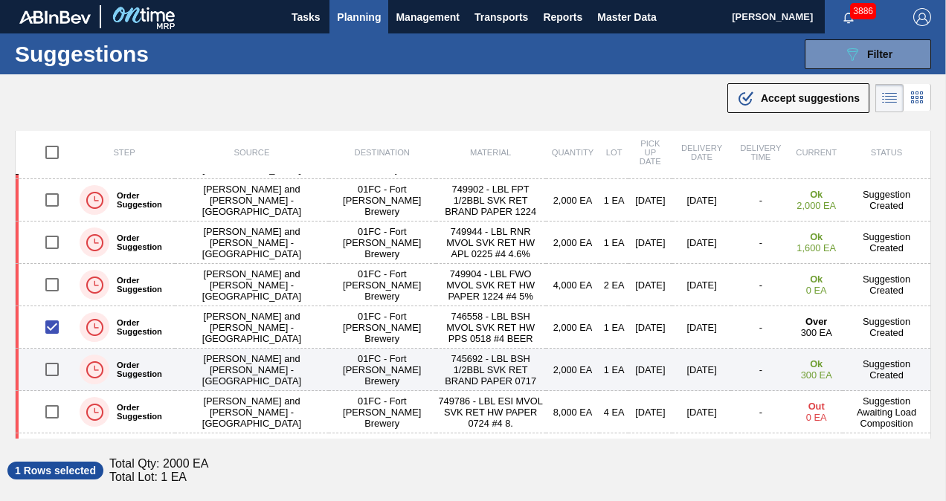
click at [62, 366] on input "checkbox" at bounding box center [51, 369] width 31 height 31
checkbox input "true"
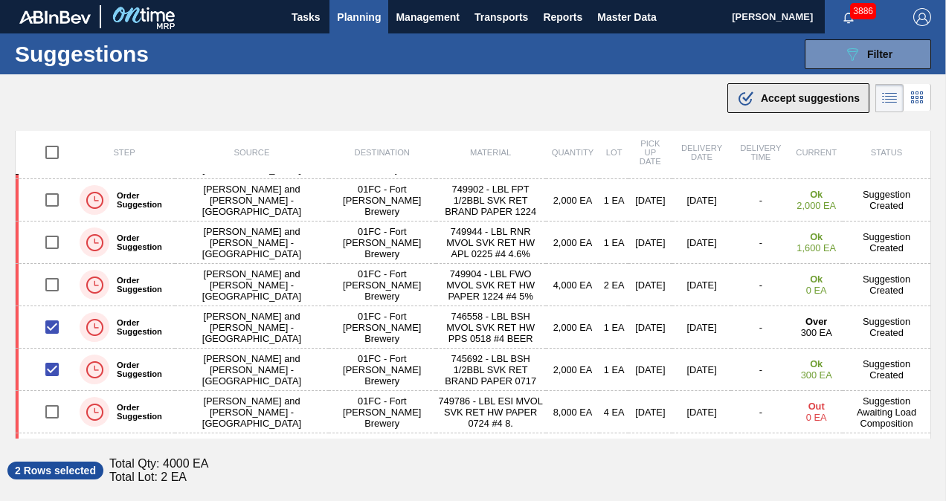
click at [805, 106] on div ".b{fill:var(--color-action-default)} Accept suggestions" at bounding box center [798, 98] width 123 height 18
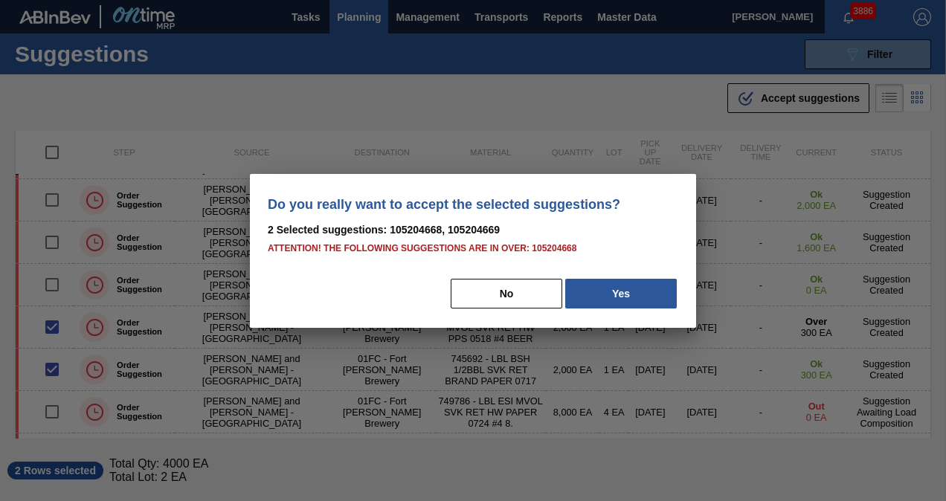
click at [644, 277] on div "No Yes" at bounding box center [473, 293] width 410 height 33
click at [644, 283] on button "Yes" at bounding box center [621, 294] width 112 height 30
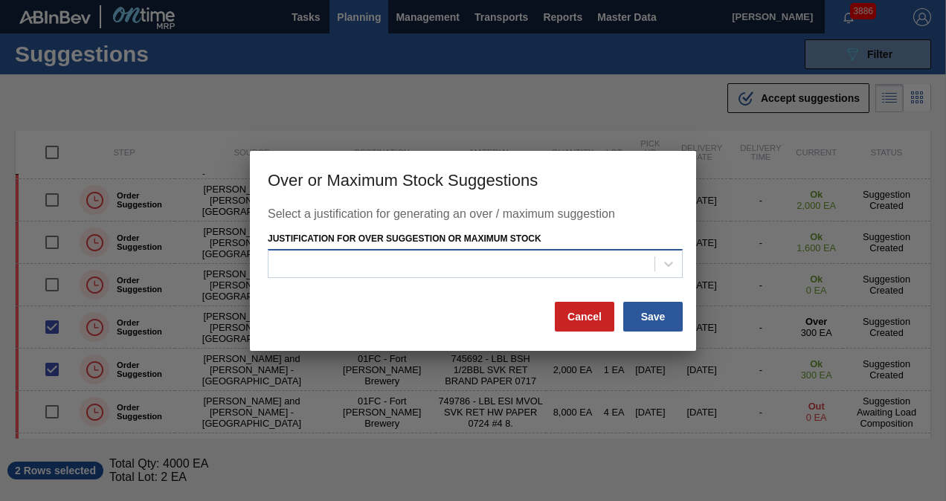
click at [534, 259] on div at bounding box center [461, 265] width 386 height 22
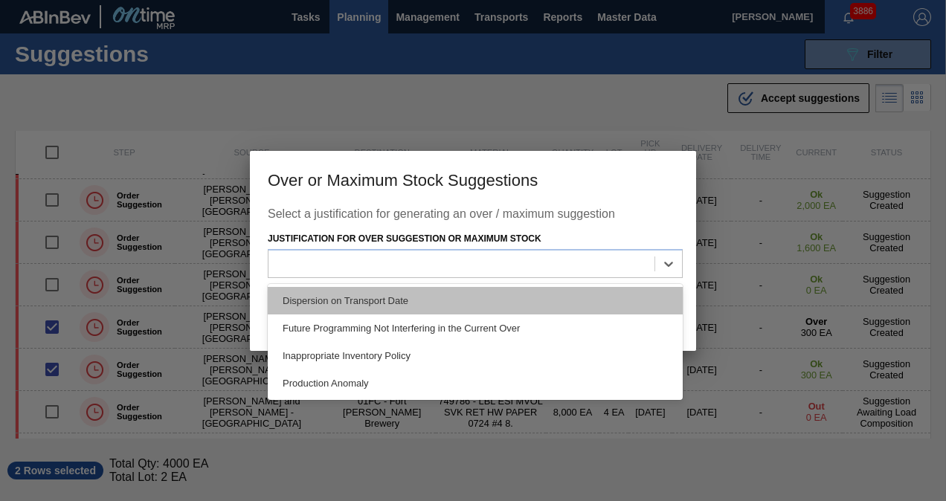
click at [494, 300] on div "Dispersion on Transport Date" at bounding box center [475, 301] width 415 height 28
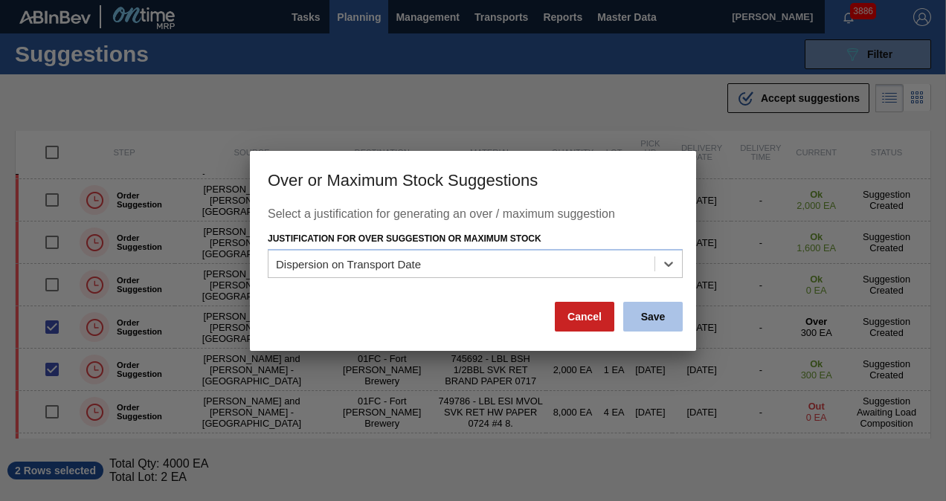
click at [654, 315] on button "Save" at bounding box center [652, 317] width 59 height 30
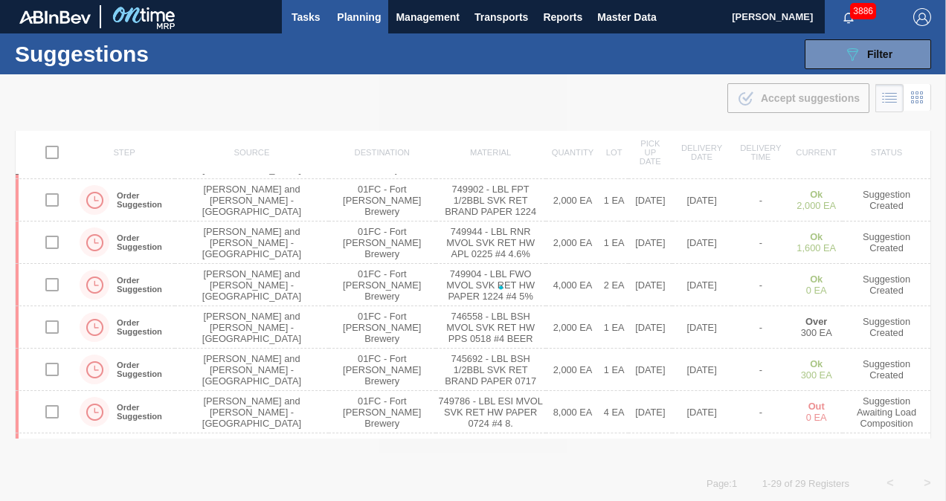
checkbox input "false"
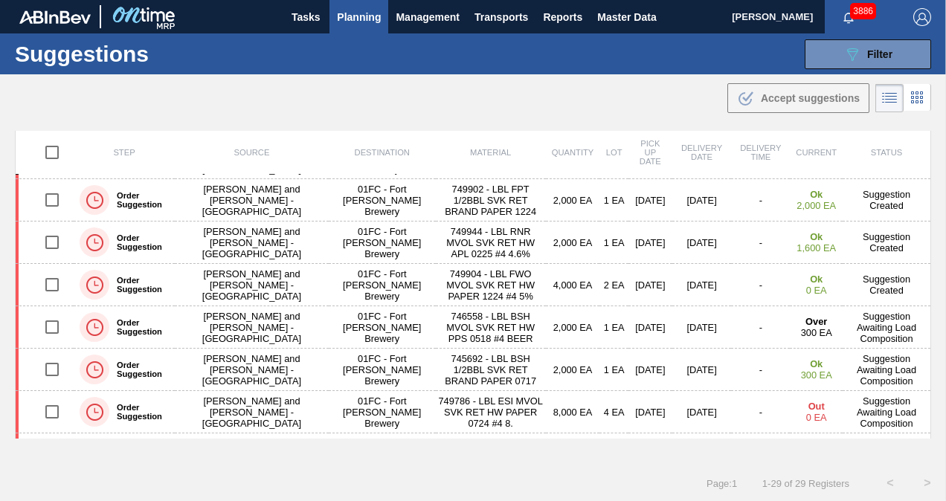
click at [320, 111] on div ".b{fill:var(--color-action-default)} Accept suggestions" at bounding box center [473, 95] width 946 height 42
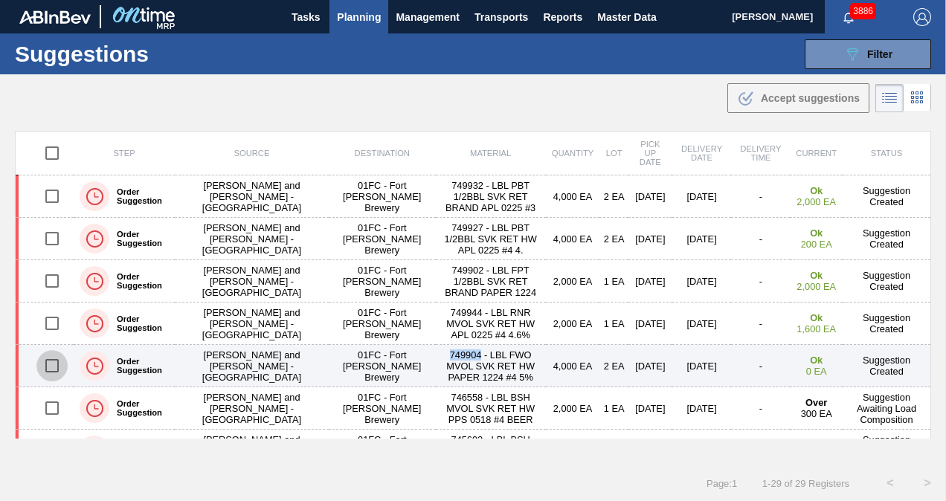
click at [61, 364] on input "checkbox" at bounding box center [51, 365] width 31 height 31
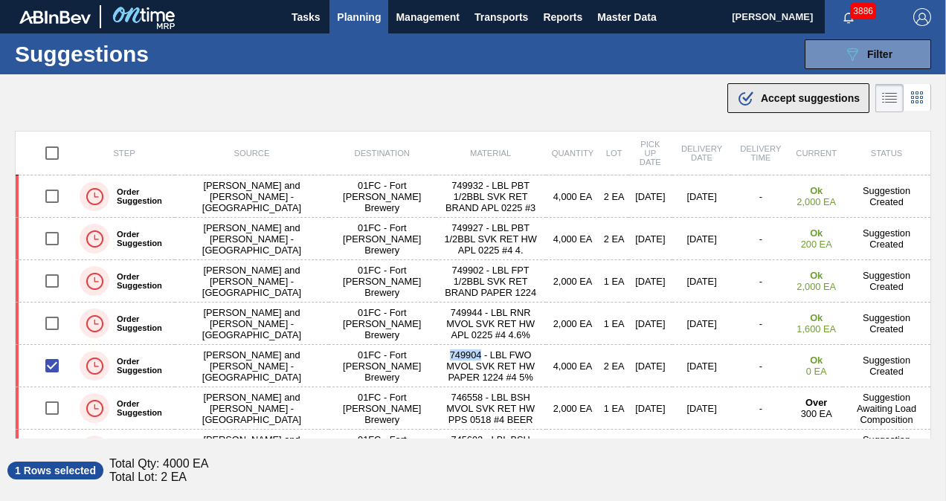
click at [767, 101] on span "Accept suggestions" at bounding box center [810, 98] width 99 height 12
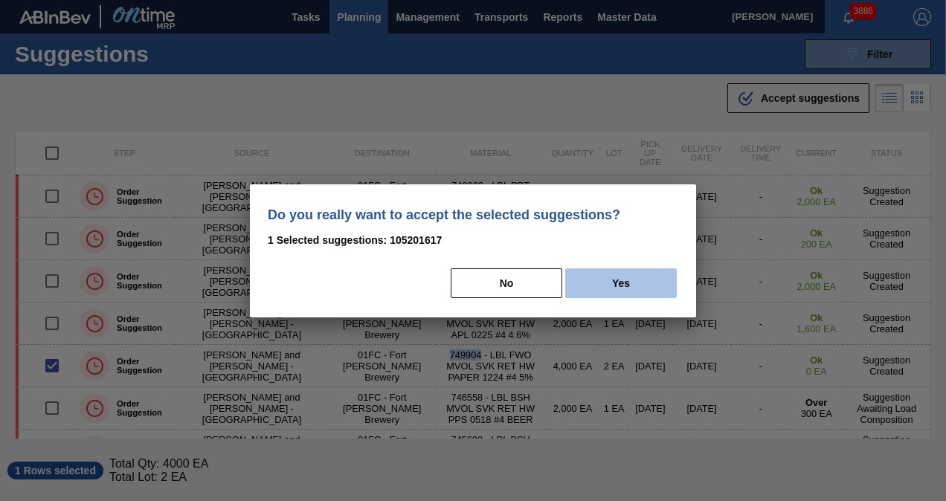
click at [612, 286] on button "Yes" at bounding box center [621, 283] width 112 height 30
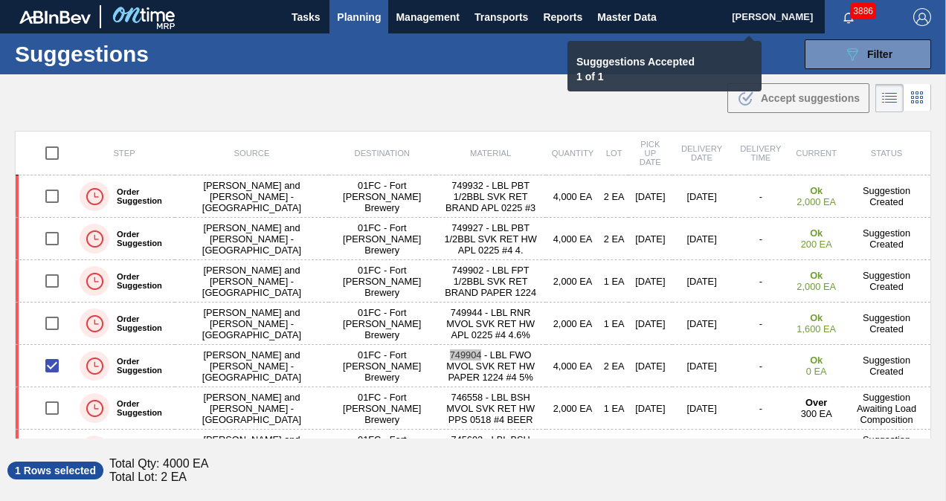
checkbox input "false"
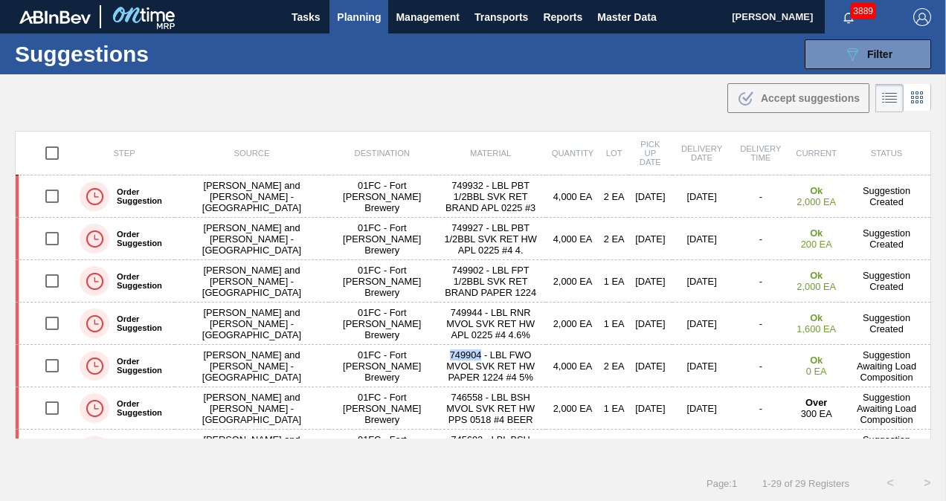
click at [335, 89] on div ".b{fill:var(--color-action-default)} Accept suggestions" at bounding box center [473, 95] width 946 height 42
click at [512, 76] on div ".b{fill:var(--color-action-default)} Accept suggestions" at bounding box center [473, 95] width 946 height 42
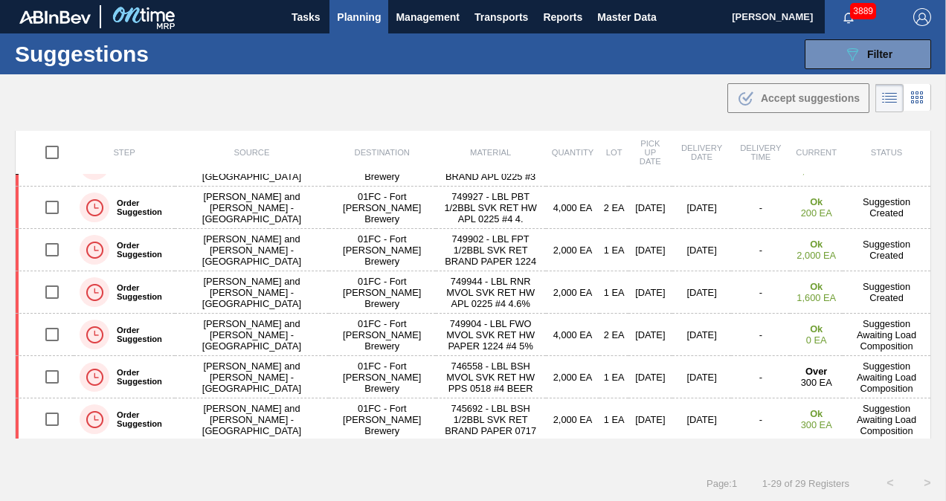
scroll to position [326, 0]
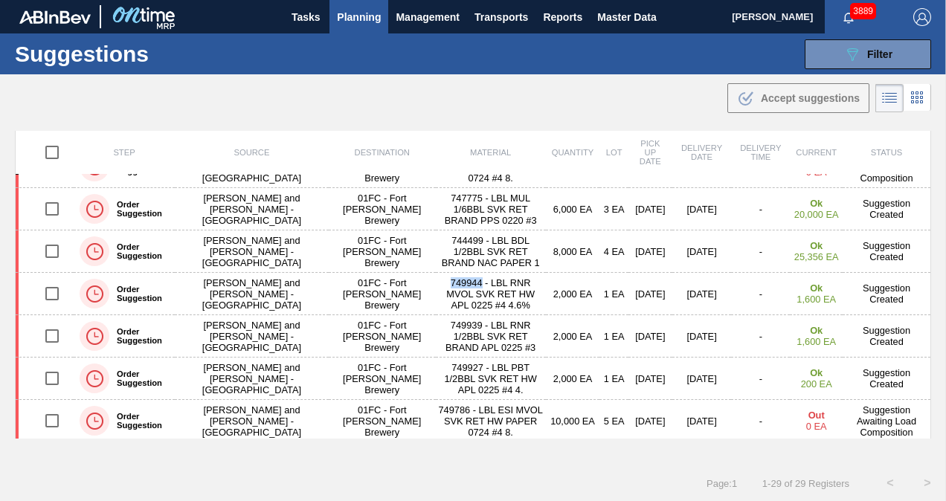
click at [458, 109] on div ".b{fill:var(--color-action-default)} Accept suggestions" at bounding box center [473, 95] width 946 height 42
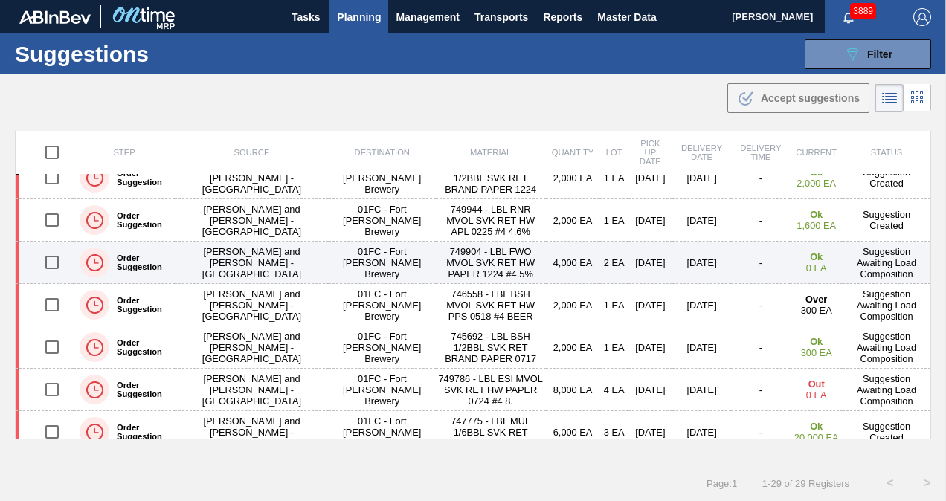
scroll to position [0, 0]
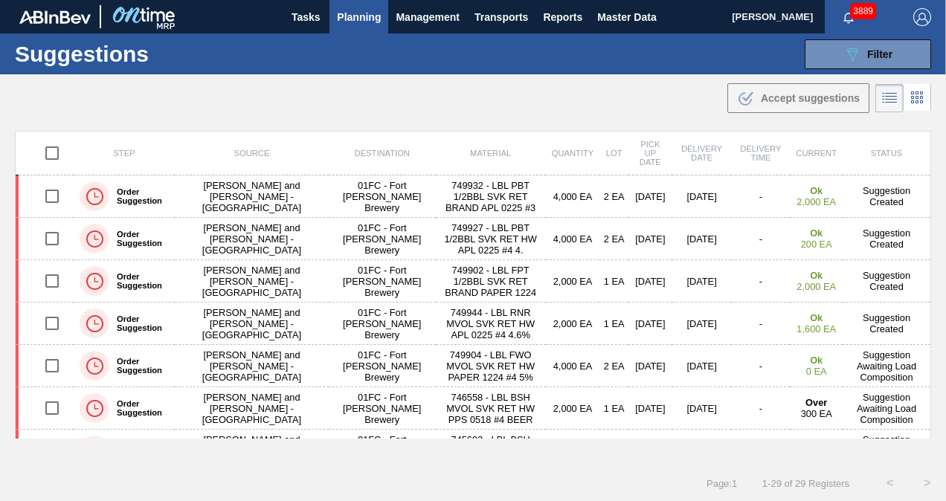
click at [367, 112] on div ".b{fill:var(--color-action-default)} Accept suggestions" at bounding box center [473, 95] width 946 height 42
click at [507, 106] on div ".b{fill:var(--color-action-default)} Accept suggestions" at bounding box center [473, 95] width 946 height 42
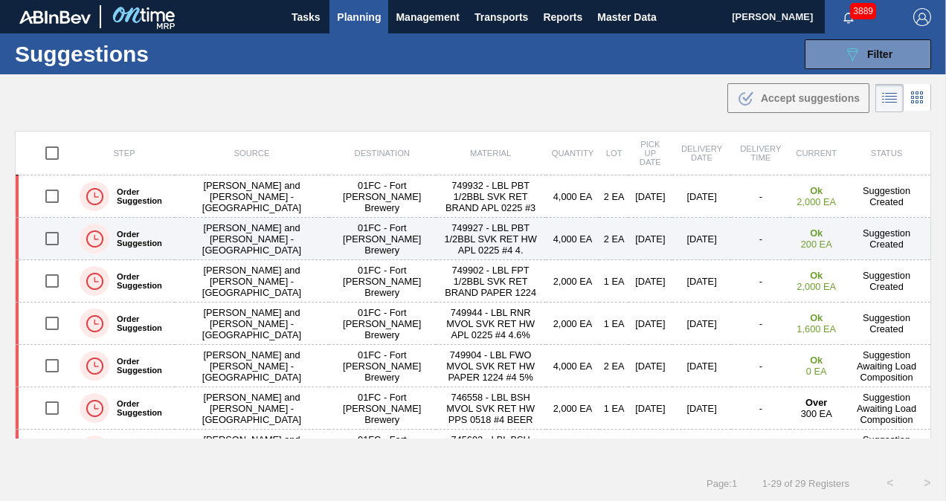
click at [53, 238] on input "checkbox" at bounding box center [51, 238] width 31 height 31
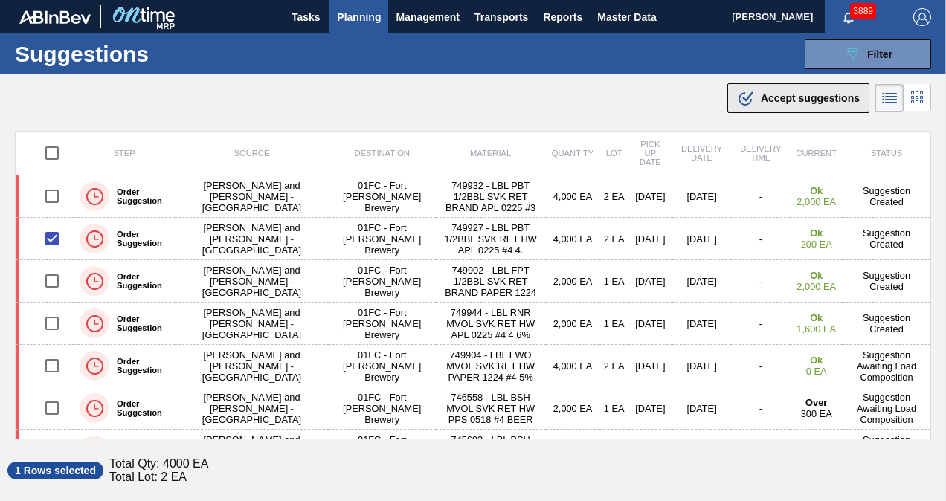
click at [758, 96] on div ".b{fill:var(--color-action-default)} Accept suggestions" at bounding box center [798, 98] width 123 height 18
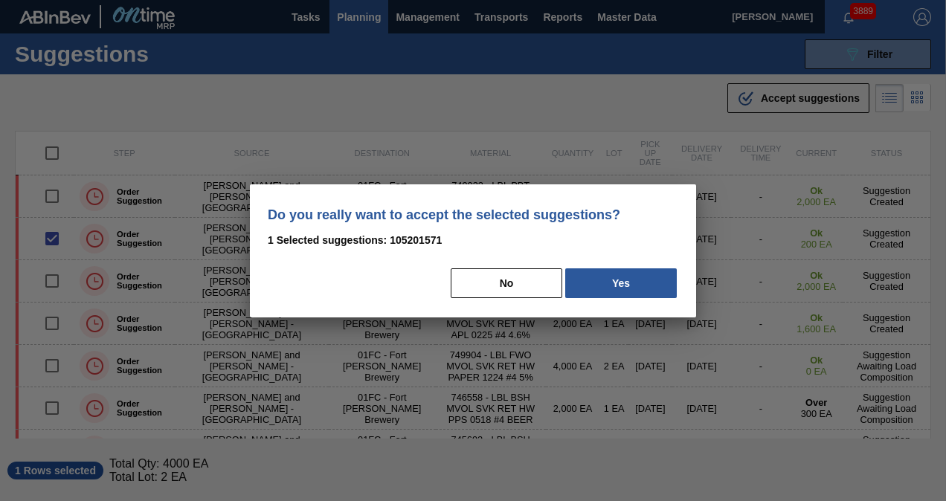
click at [587, 299] on div "No Yes" at bounding box center [473, 283] width 410 height 33
click at [593, 284] on button "Yes" at bounding box center [621, 283] width 112 height 30
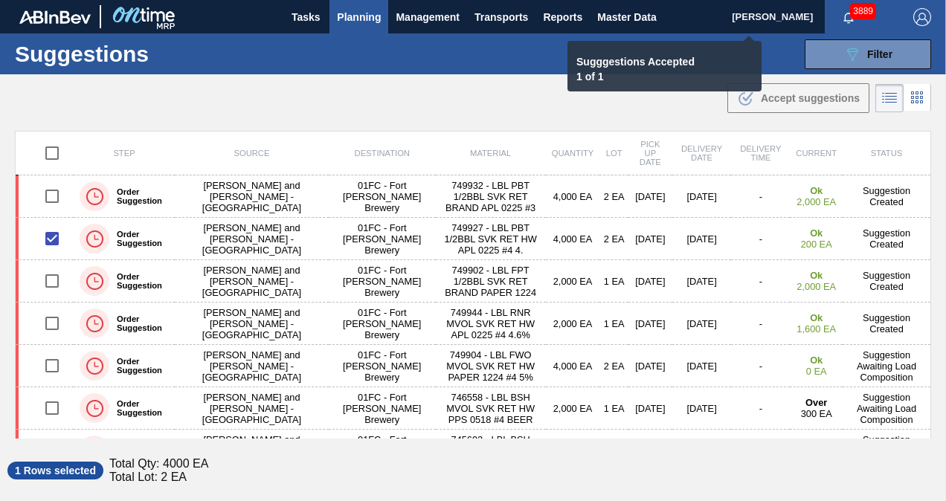
checkbox input "false"
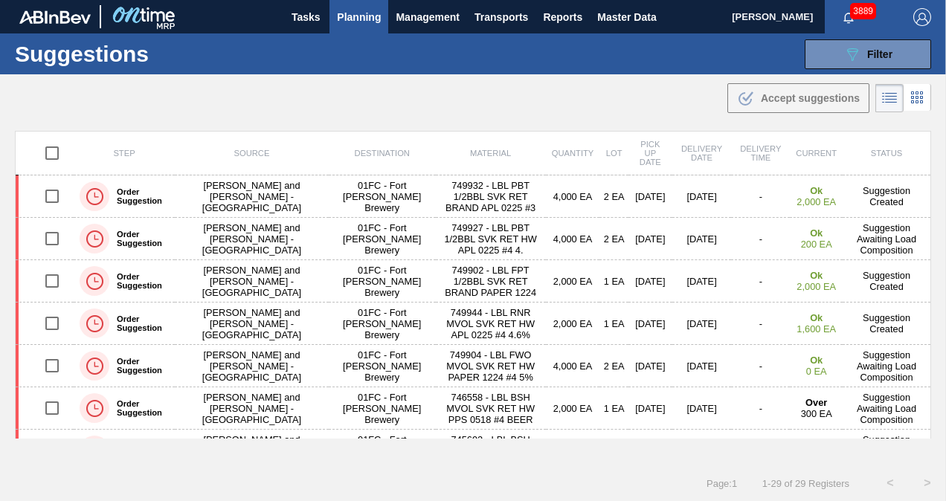
click at [483, 93] on div ".b{fill:var(--color-action-default)} Accept suggestions" at bounding box center [473, 95] width 946 height 42
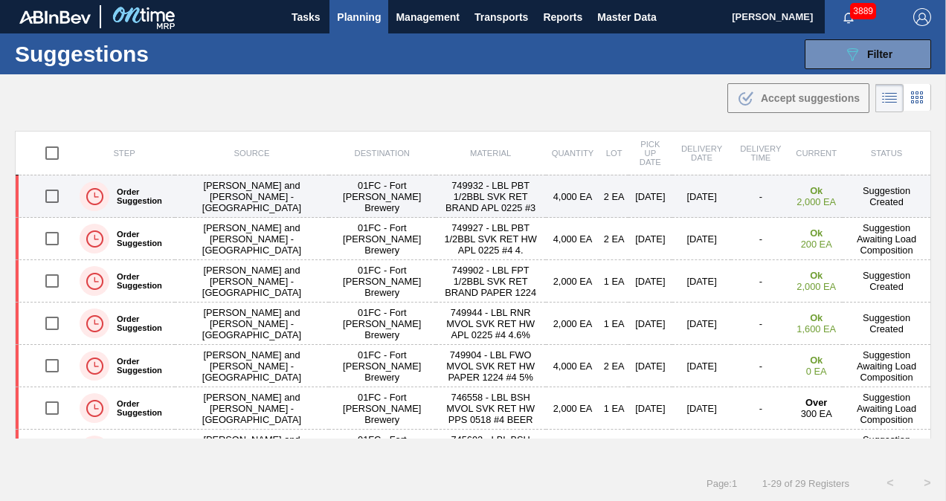
drag, startPoint x: 46, startPoint y: 193, endPoint x: 229, endPoint y: 195, distance: 182.9
click at [46, 193] on input "checkbox" at bounding box center [51, 196] width 31 height 31
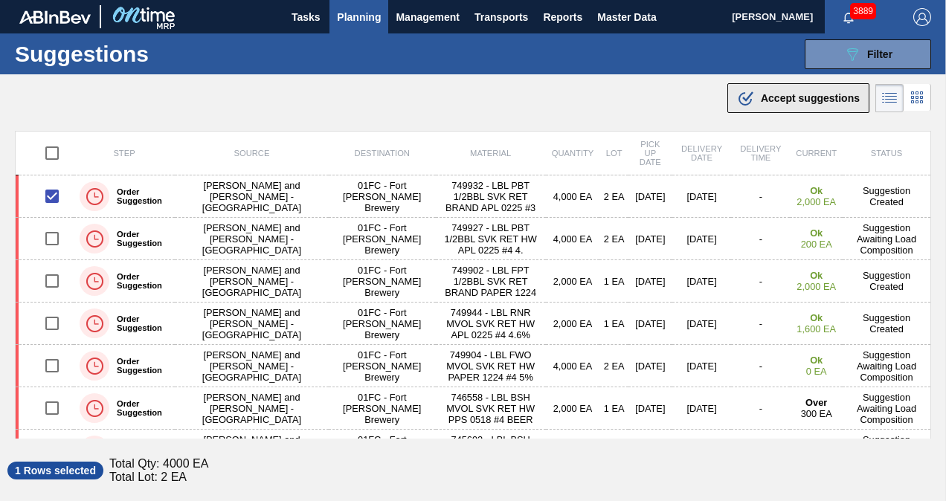
click at [813, 100] on span "Accept suggestions" at bounding box center [810, 98] width 99 height 12
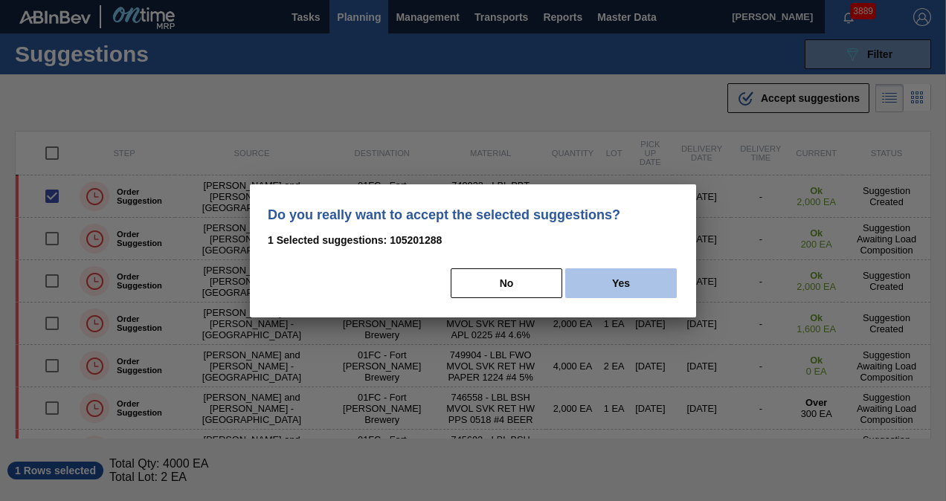
click at [634, 277] on button "Yes" at bounding box center [621, 283] width 112 height 30
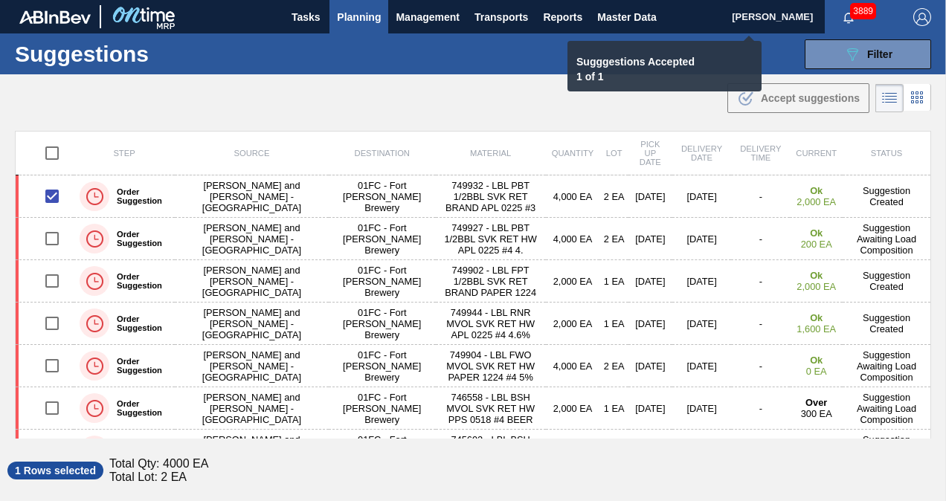
checkbox input "false"
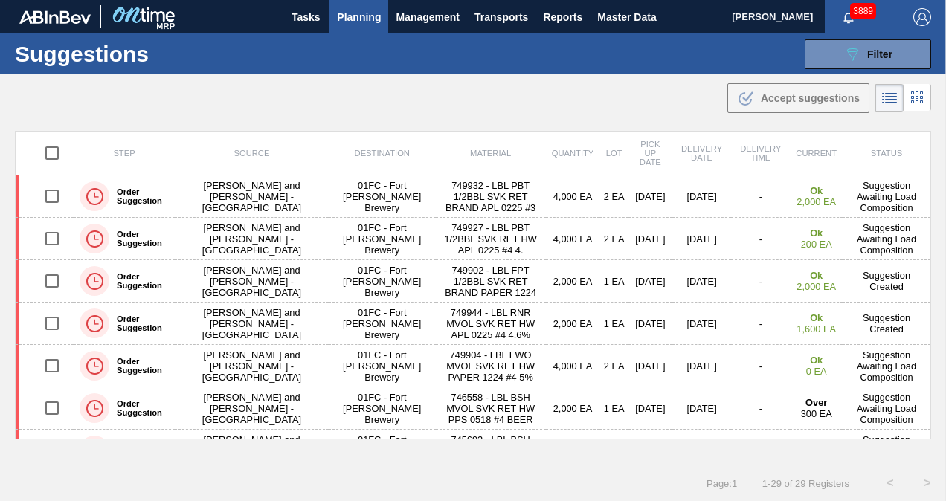
click at [494, 106] on div ".b{fill:var(--color-action-default)} Accept suggestions" at bounding box center [473, 95] width 946 height 42
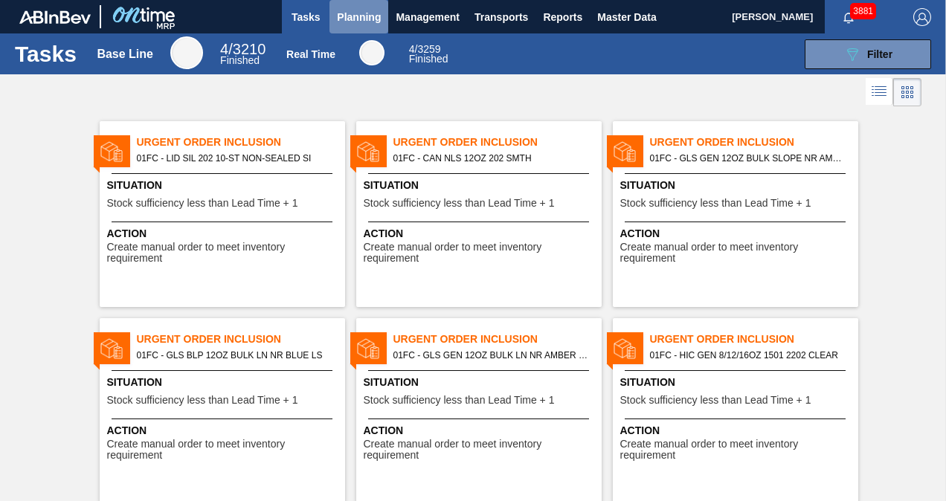
click at [339, 10] on span "Planning" at bounding box center [359, 17] width 44 height 18
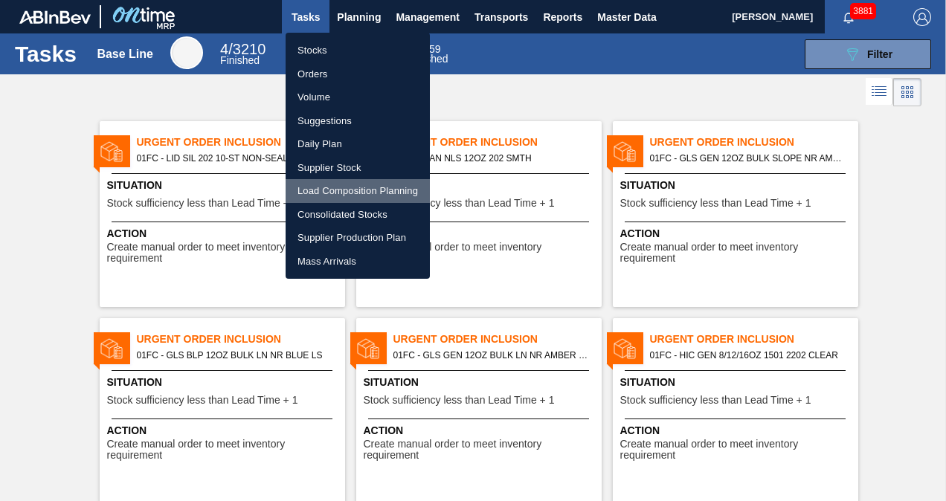
click at [326, 190] on li "Load Composition Planning" at bounding box center [358, 191] width 144 height 24
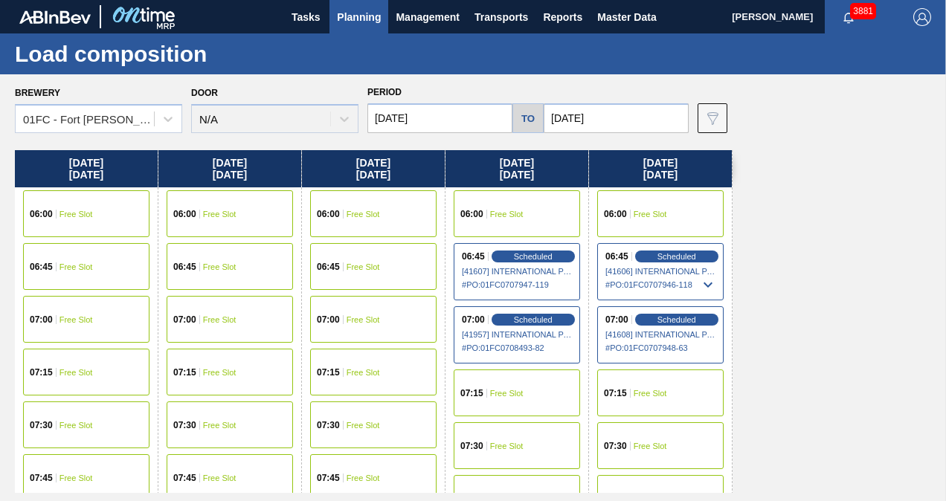
click at [439, 119] on input "[DATE]" at bounding box center [439, 118] width 145 height 30
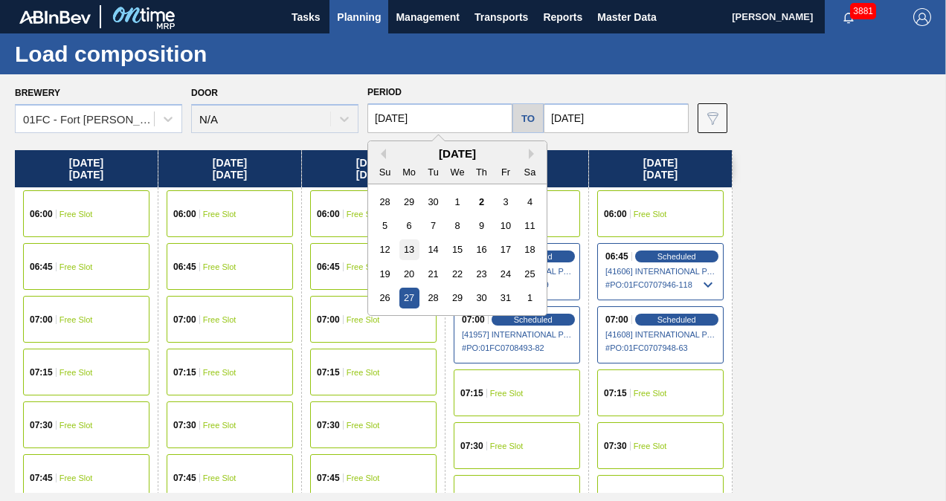
click at [407, 246] on div "13" at bounding box center [409, 249] width 20 height 20
type input "[DATE]"
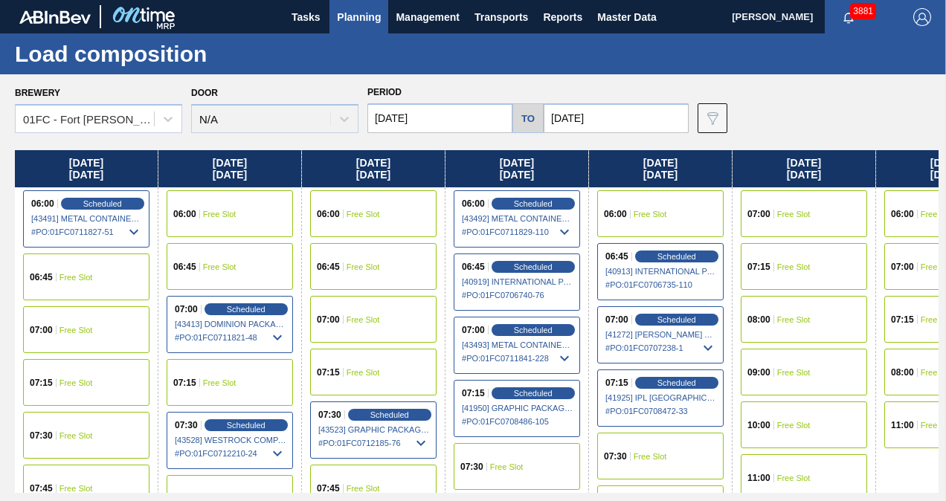
click at [592, 122] on input "[DATE]" at bounding box center [616, 118] width 145 height 30
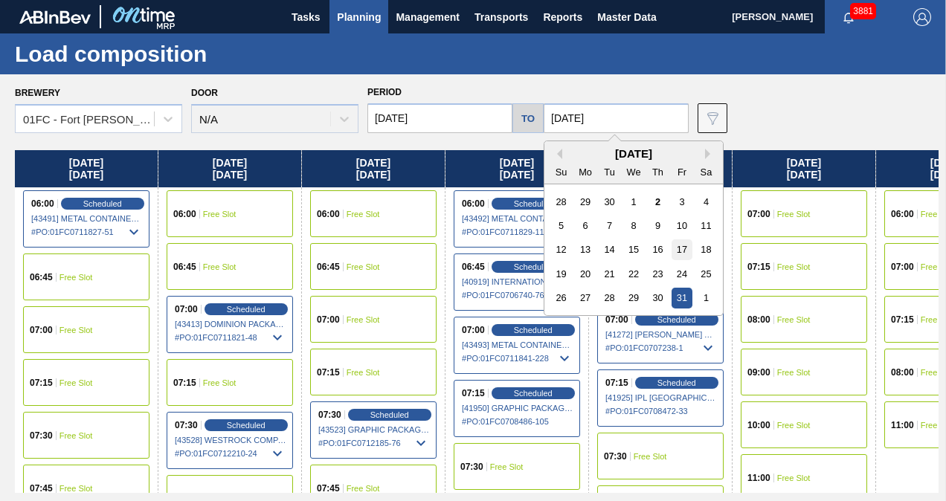
click at [687, 248] on div "17" at bounding box center [681, 249] width 20 height 20
type input "[DATE]"
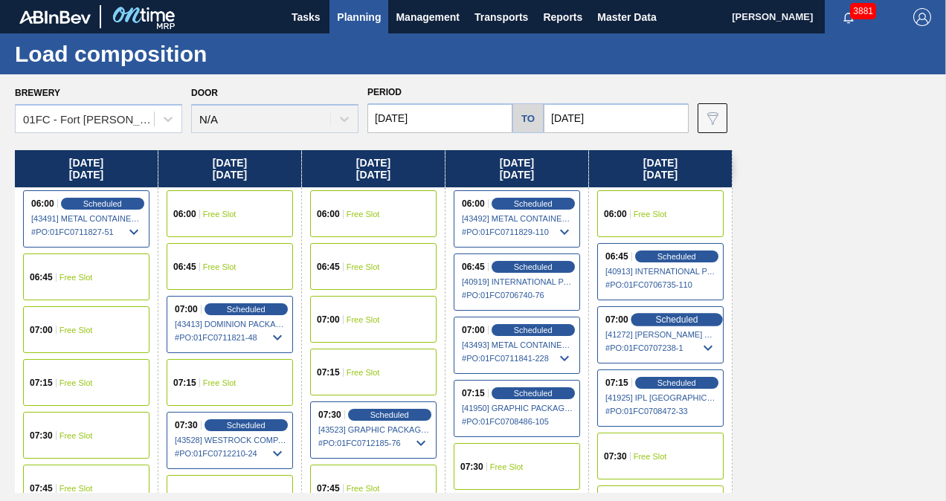
click at [683, 321] on span "Scheduled" at bounding box center [676, 320] width 42 height 10
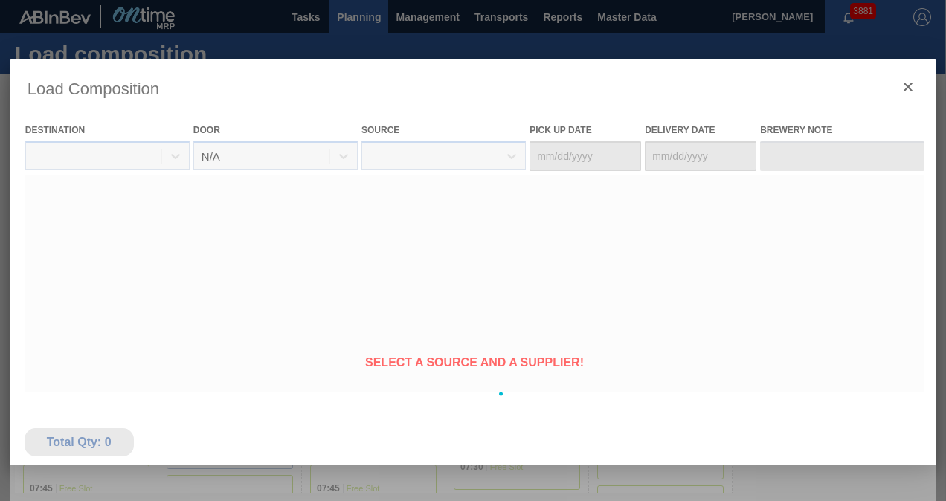
type Date "[DATE]"
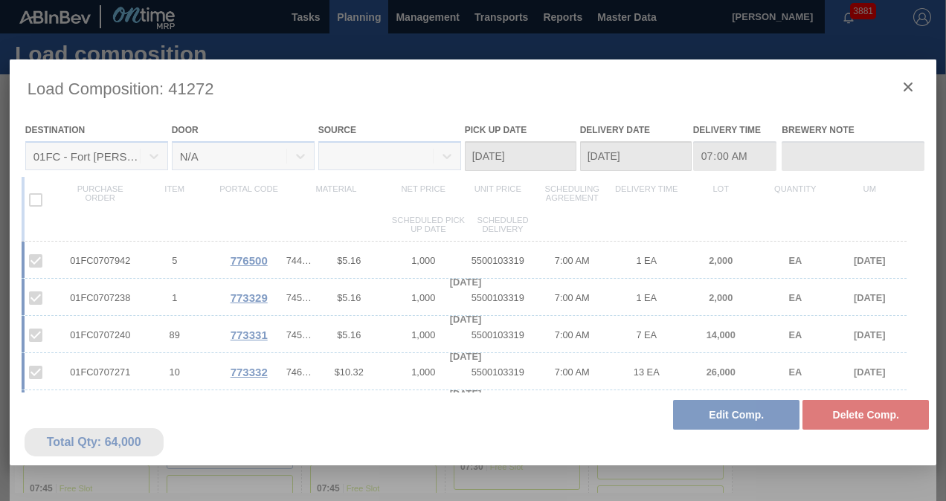
click at [909, 93] on div at bounding box center [473, 393] width 927 height 669
click at [909, 90] on div at bounding box center [473, 393] width 927 height 669
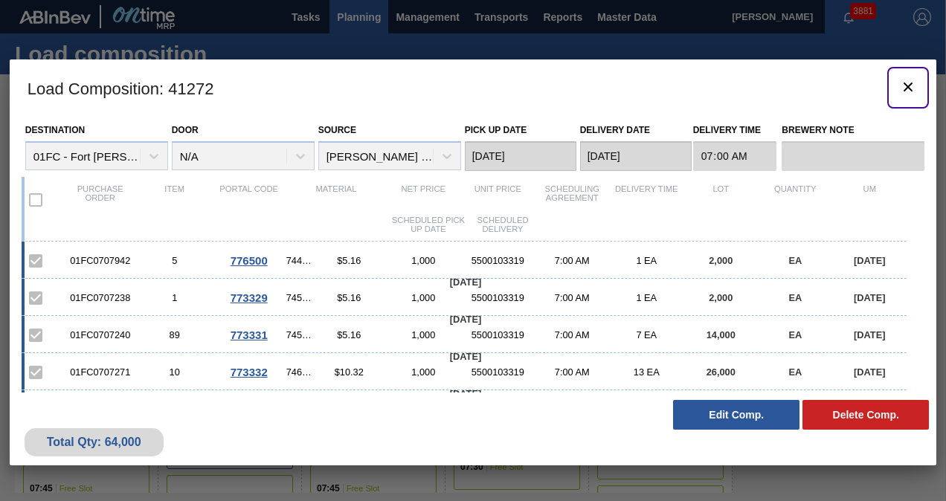
click at [909, 90] on icon "botão de ícone" at bounding box center [908, 87] width 18 height 18
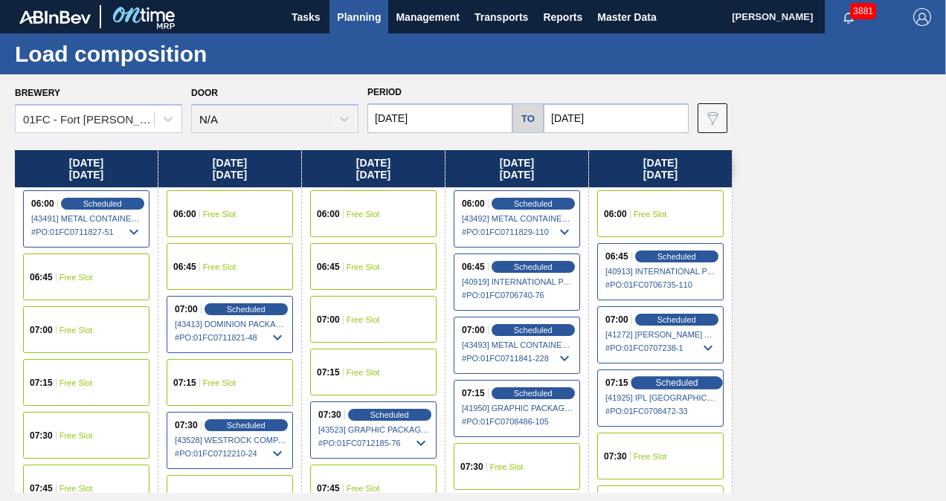
click at [673, 384] on span "Scheduled" at bounding box center [676, 383] width 42 height 10
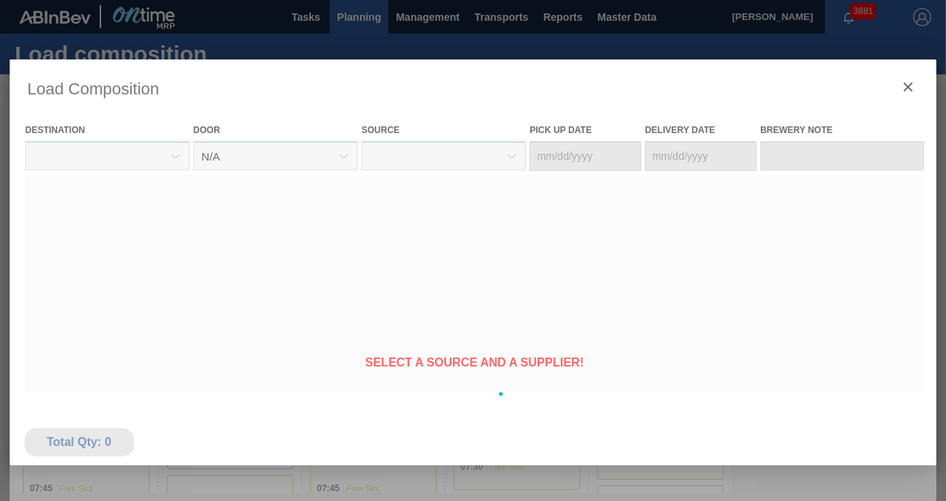
type Date "[DATE]"
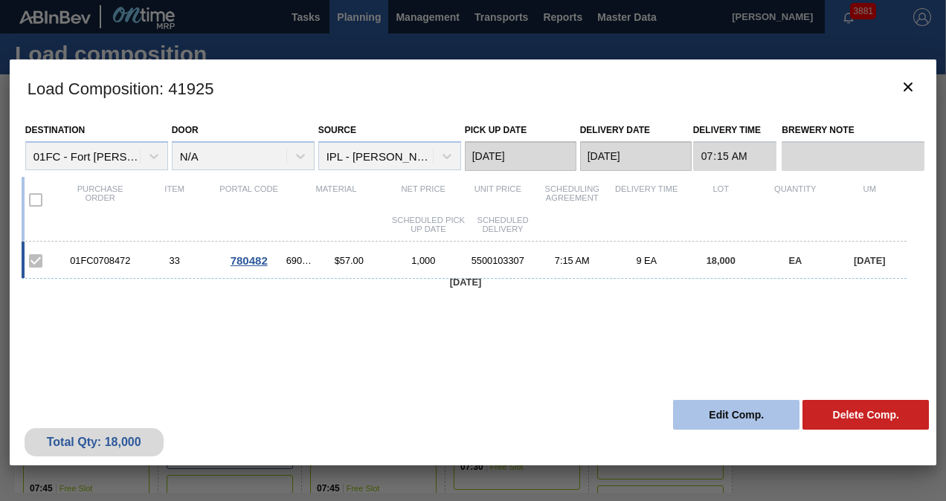
click at [703, 418] on button "Edit Comp." at bounding box center [736, 415] width 126 height 30
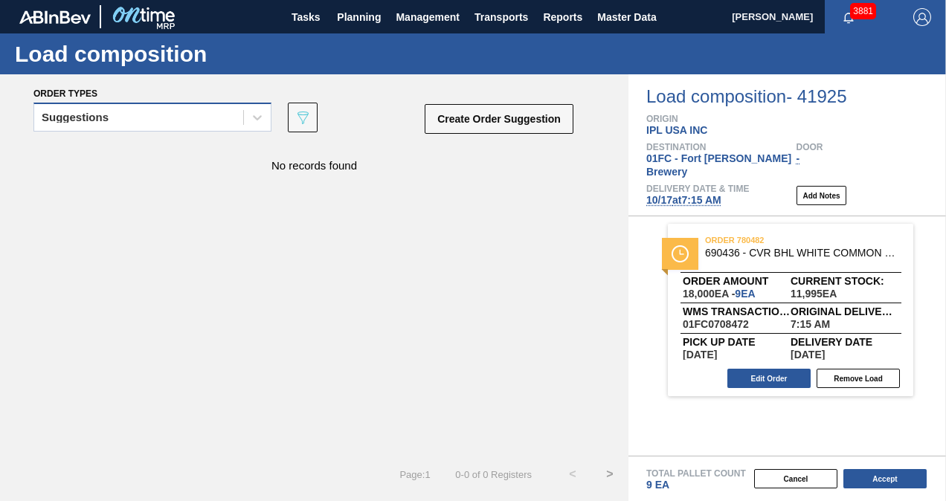
click at [133, 119] on div "Suggestions" at bounding box center [138, 118] width 209 height 22
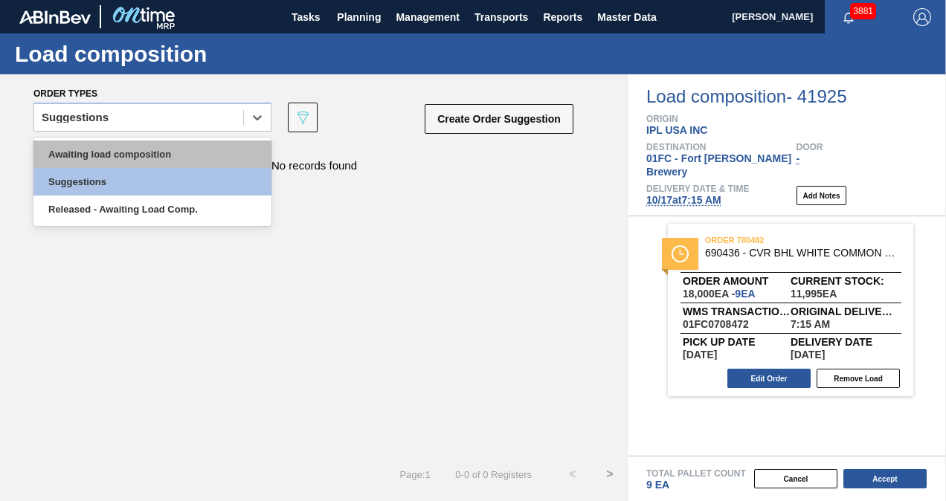
click at [74, 153] on div "Awaiting load composition" at bounding box center [152, 155] width 238 height 28
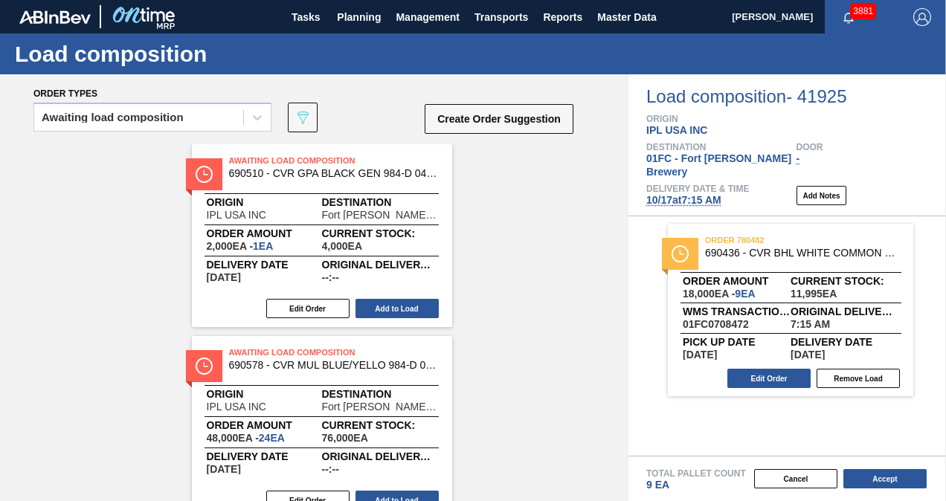
scroll to position [1022, 0]
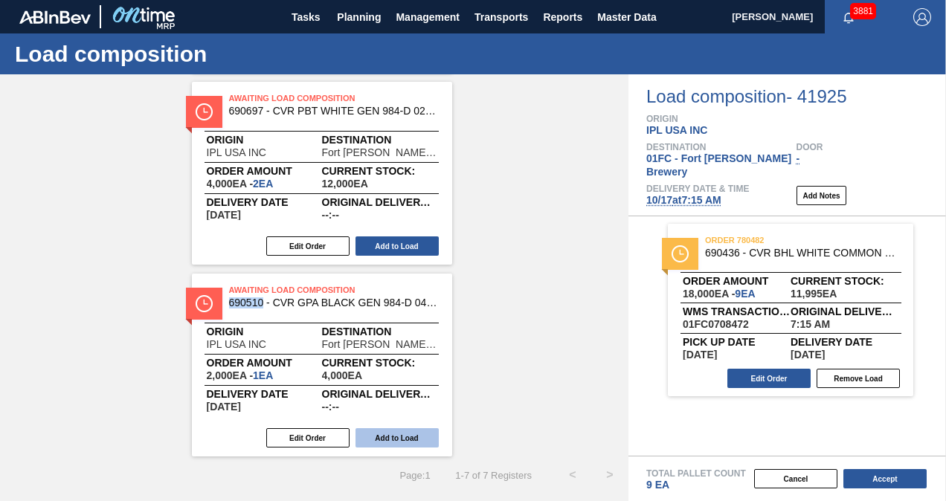
click at [397, 436] on button "Add to Load" at bounding box center [396, 437] width 83 height 19
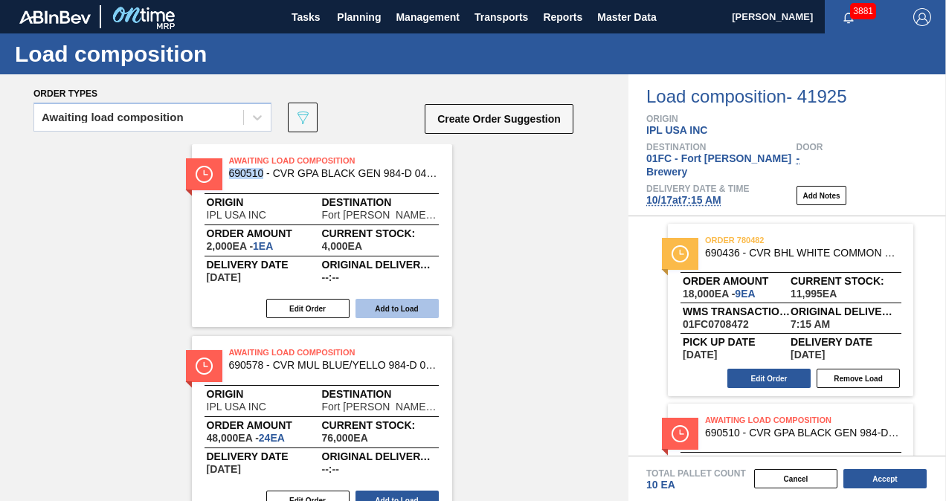
click at [412, 307] on button "Add to Load" at bounding box center [396, 308] width 83 height 19
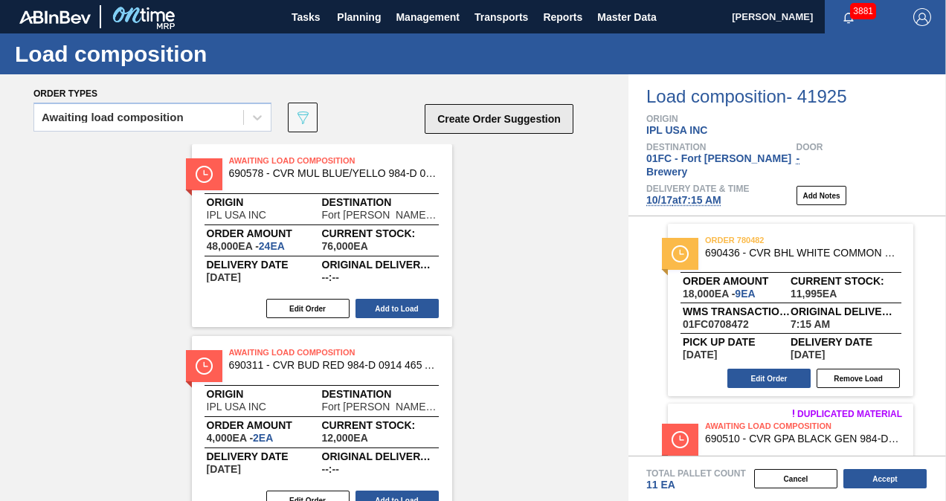
click at [522, 125] on button "Create Order Suggestion" at bounding box center [499, 119] width 149 height 30
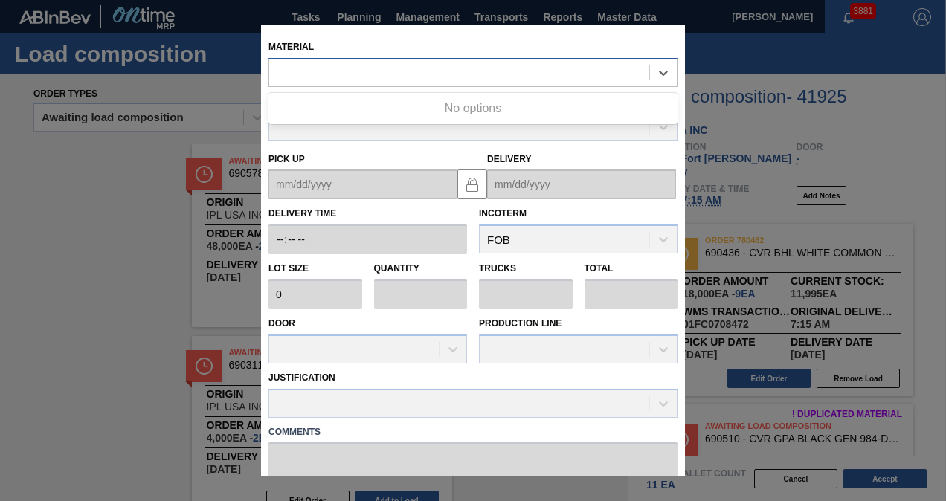
click at [404, 70] on div at bounding box center [459, 73] width 380 height 22
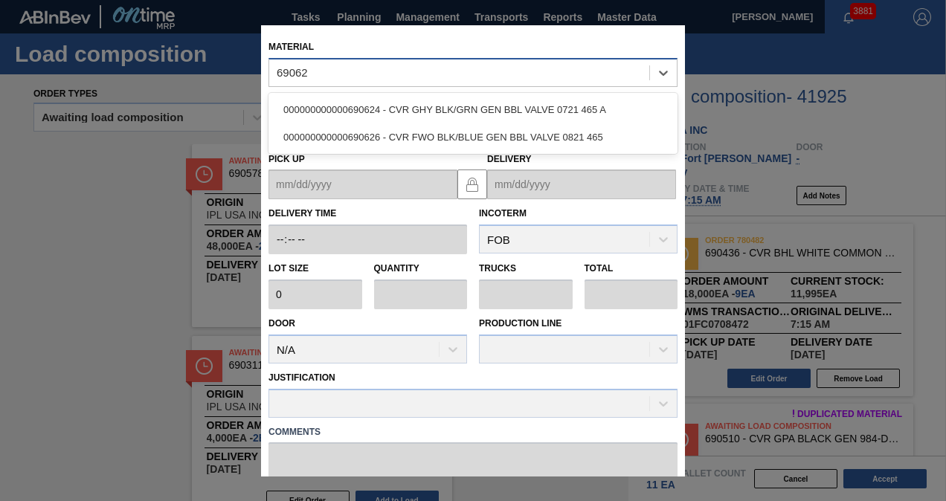
type input "690626"
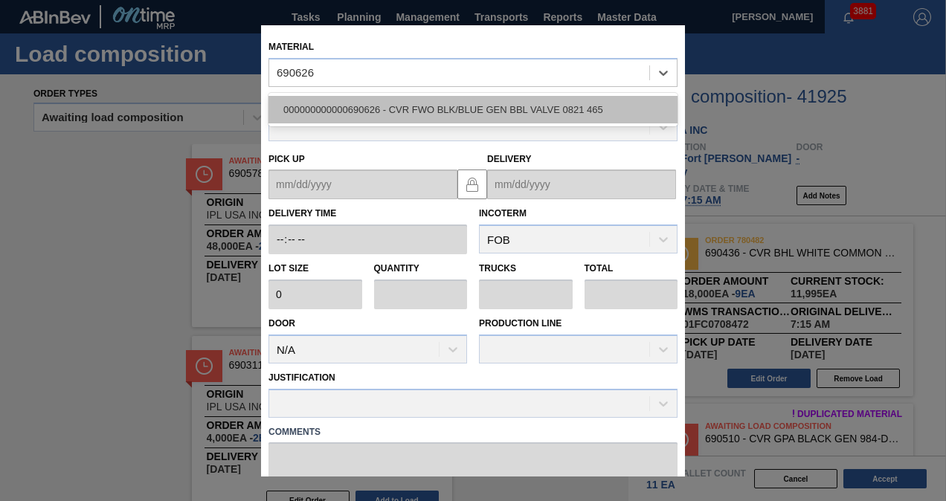
click at [439, 113] on div "000000000000690626 - CVR FWO BLK/BLUE GEN BBL VALVE 0821 465" at bounding box center [472, 110] width 409 height 28
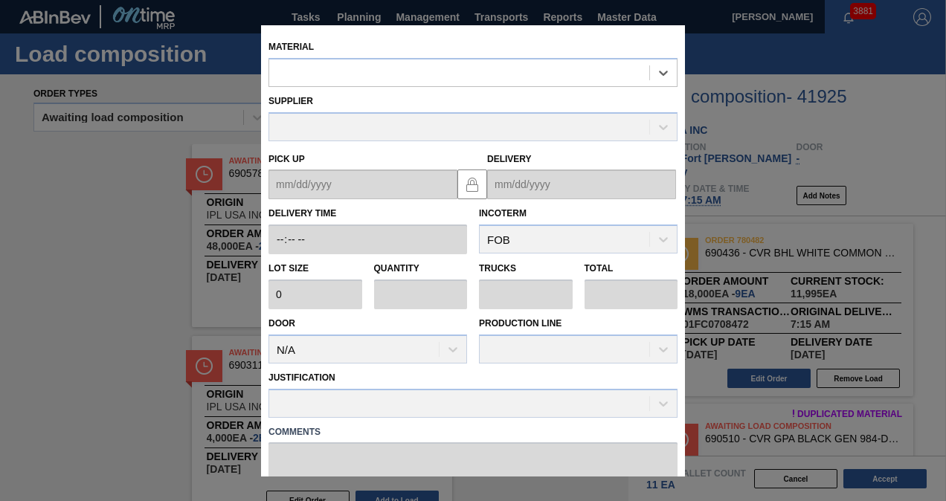
type input "2,000"
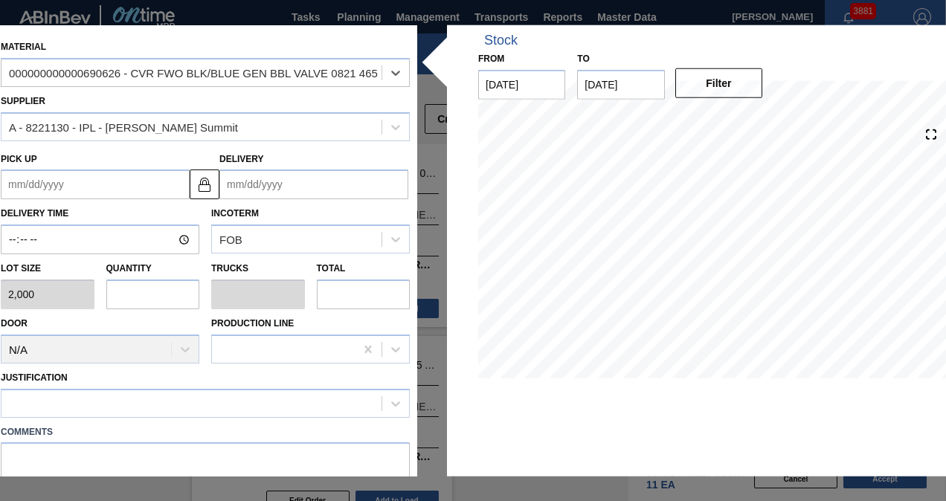
click at [250, 187] on input "Delivery" at bounding box center [313, 185] width 189 height 30
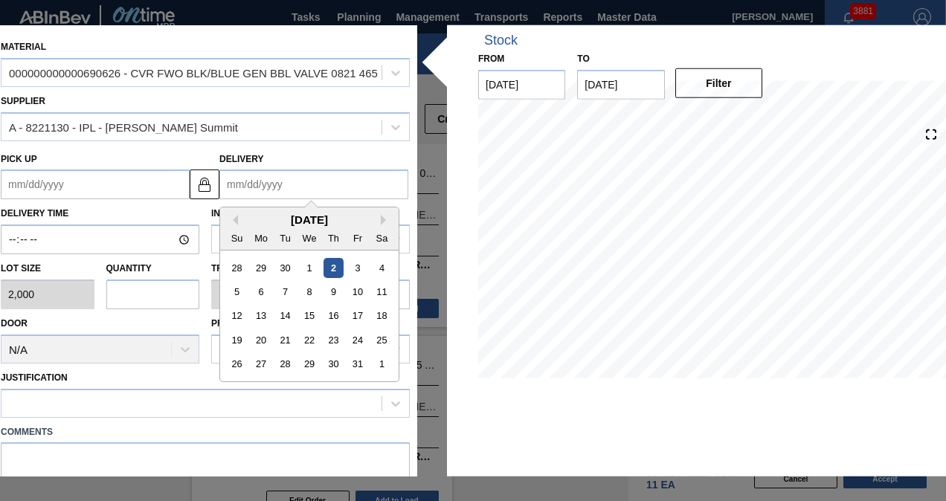
type input "1"
type up "[DATE]"
type input "10"
type up "[DATE]"
type input "10/17"
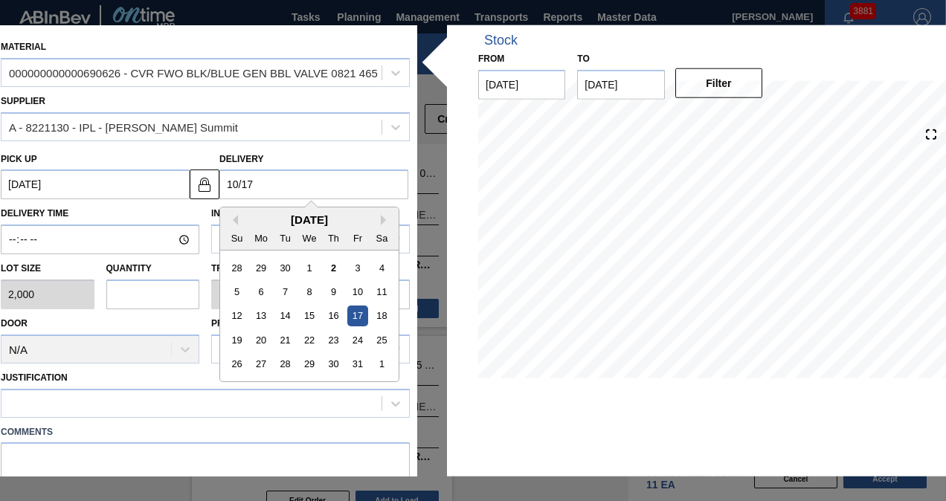
type up "[DATE]"
click at [352, 311] on div "17" at bounding box center [357, 316] width 20 height 20
type input "[DATE]"
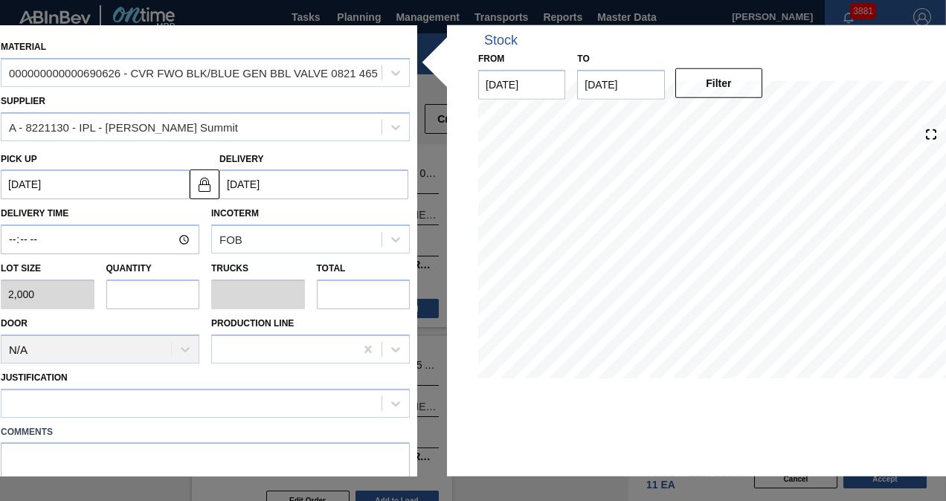
click at [146, 281] on input "text" at bounding box center [153, 295] width 94 height 30
type input "1"
type input "0.02"
type input "2,000"
type input "1"
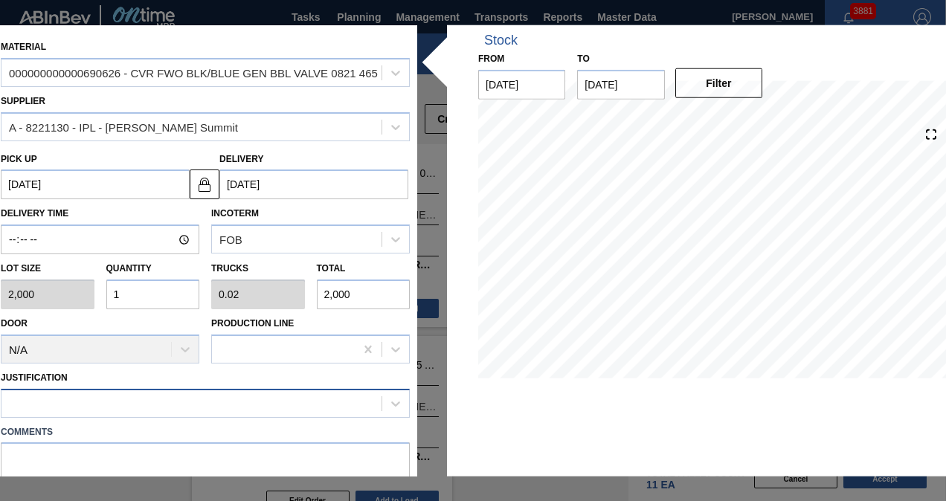
click at [146, 395] on div at bounding box center [191, 404] width 380 height 22
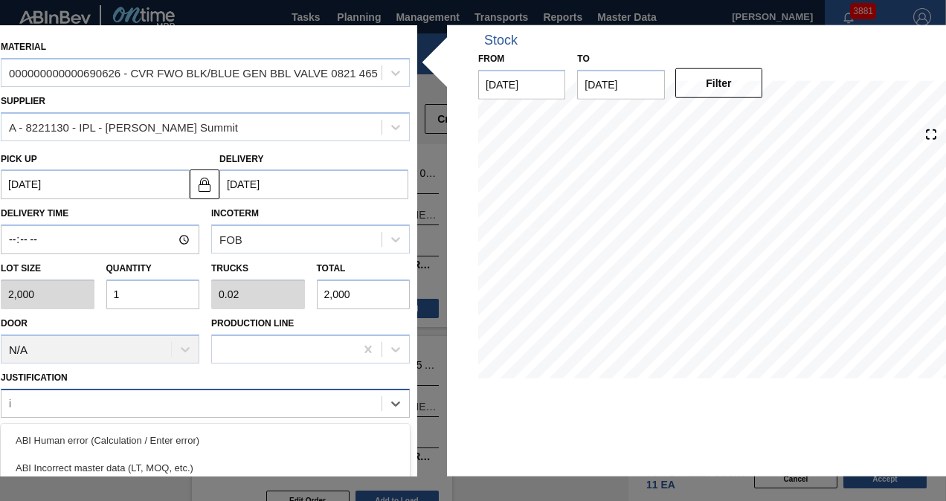
type input "inv"
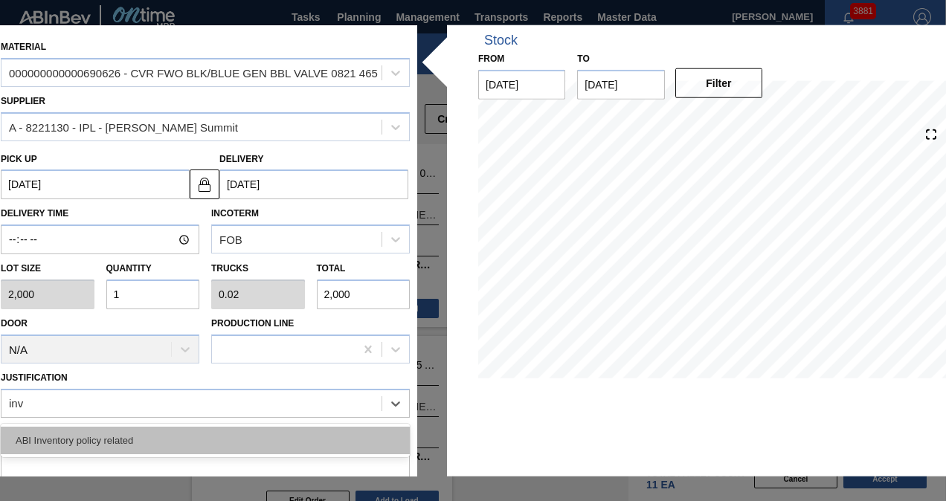
click at [136, 426] on div "ABI Inventory policy related" at bounding box center [205, 440] width 409 height 28
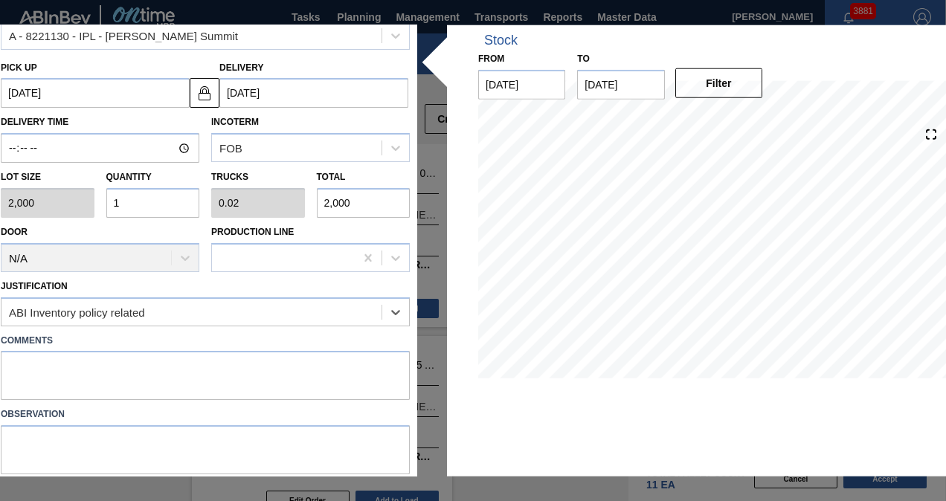
scroll to position [133, 0]
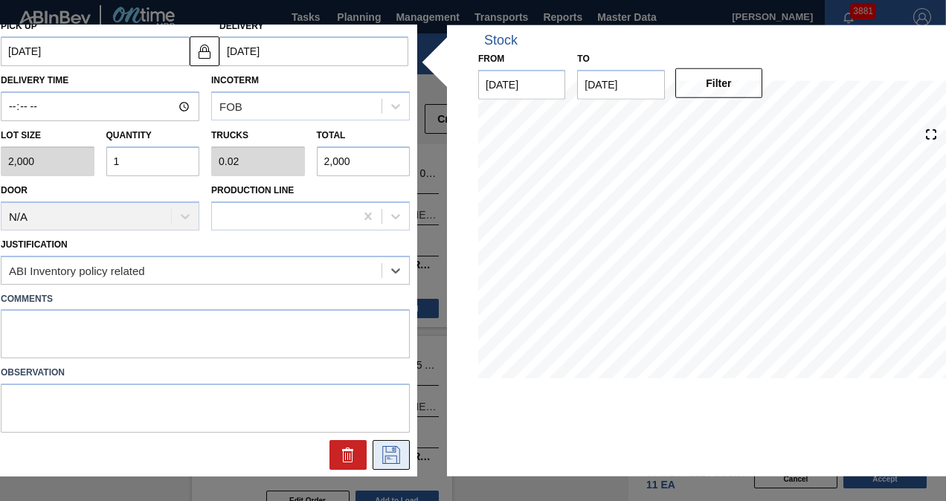
click at [393, 460] on icon at bounding box center [391, 455] width 24 height 18
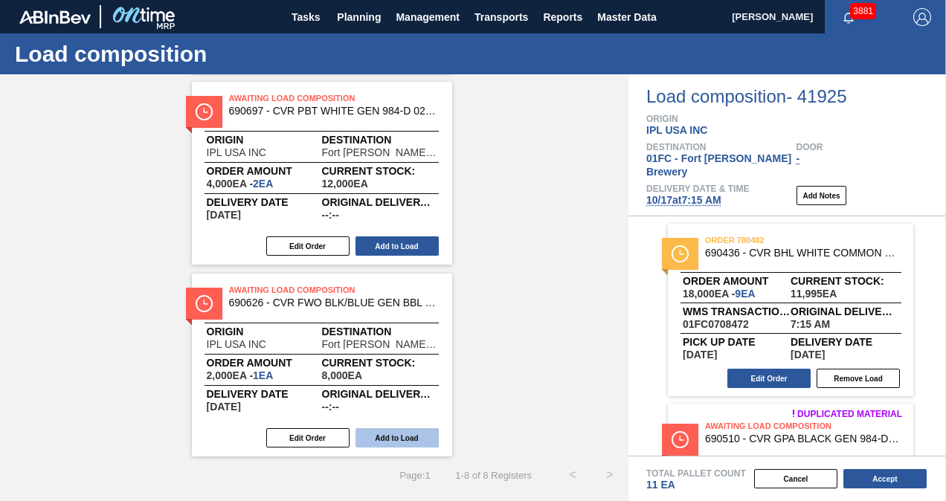
click at [406, 436] on button "Add to Load" at bounding box center [396, 437] width 83 height 19
click at [864, 481] on button "Accept" at bounding box center [884, 478] width 83 height 19
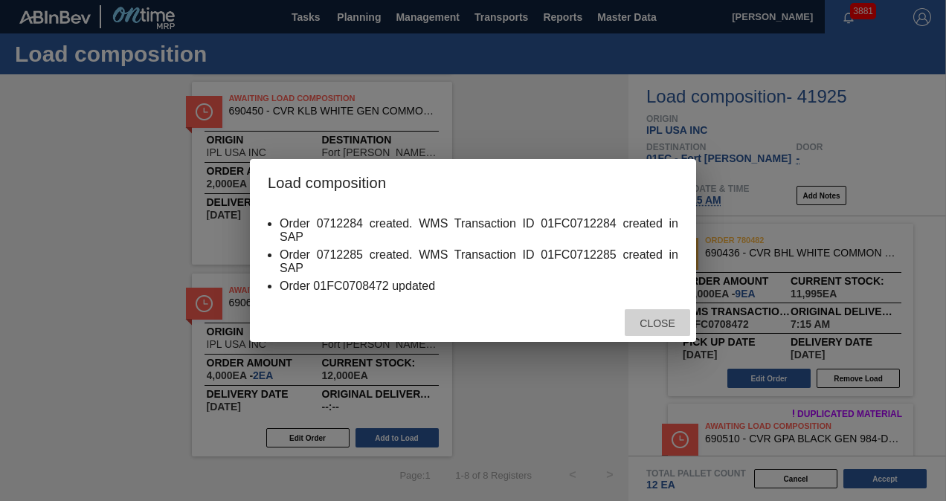
click at [645, 317] on div "Close" at bounding box center [657, 323] width 65 height 28
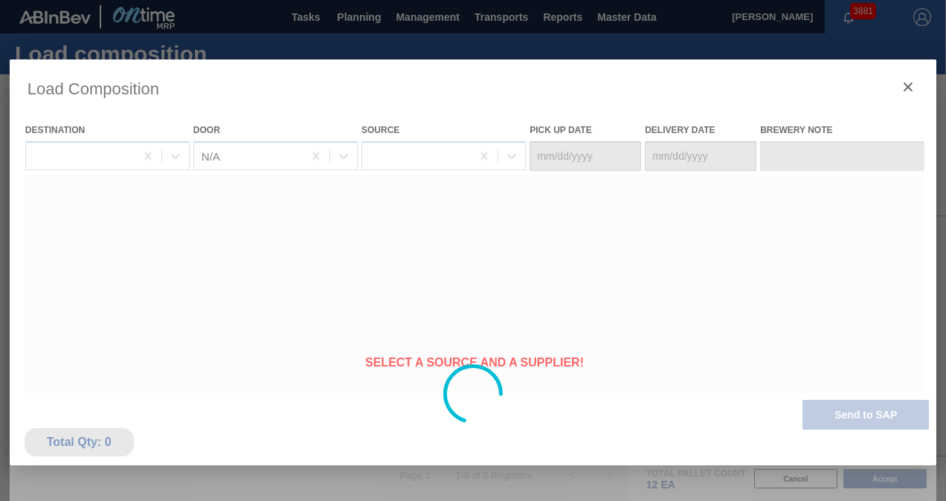
type Date "[DATE]"
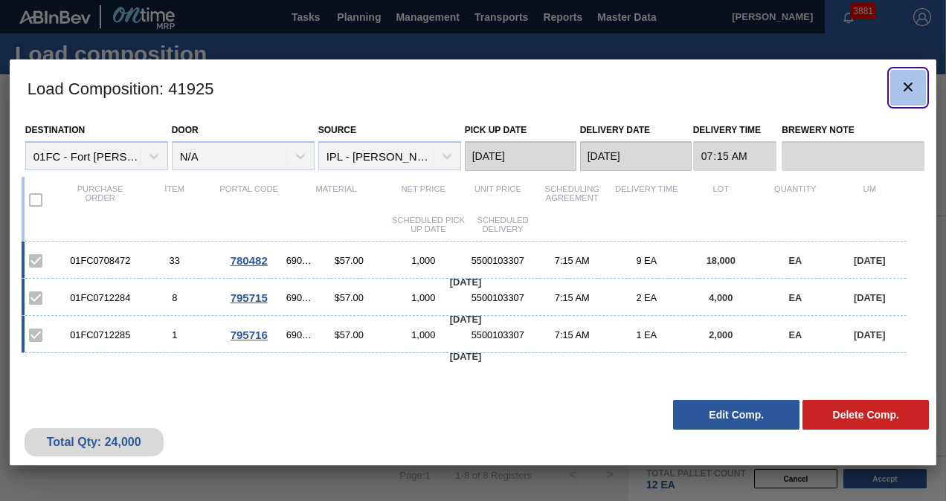
click at [913, 85] on icon "botão de ícone" at bounding box center [908, 87] width 18 height 18
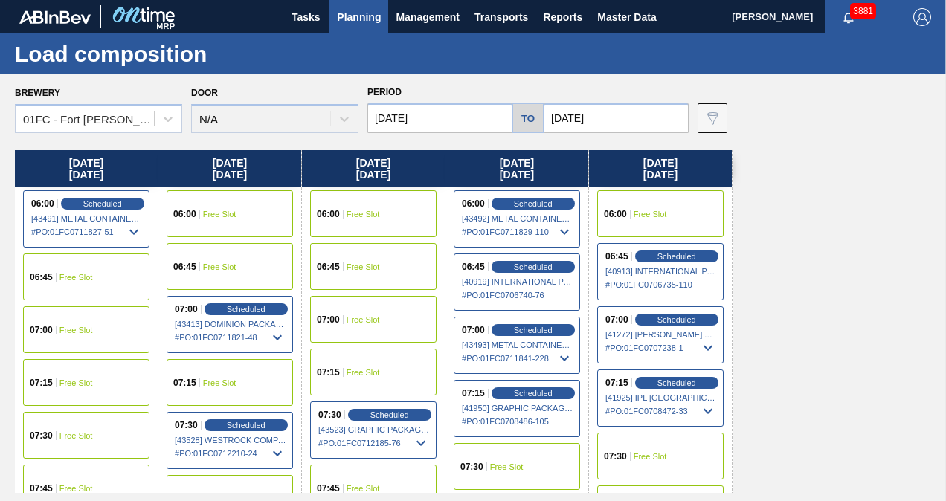
click at [440, 116] on input "[DATE]" at bounding box center [439, 118] width 145 height 30
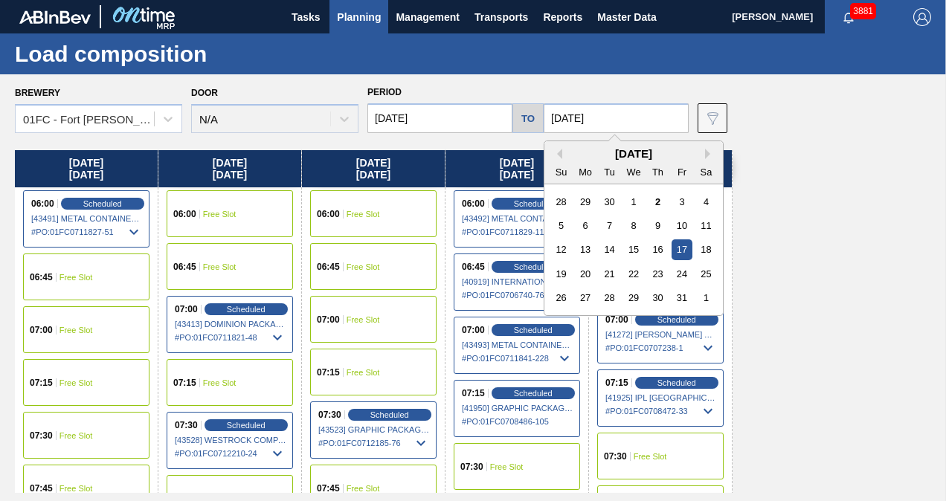
click at [599, 122] on input "[DATE]" at bounding box center [616, 118] width 145 height 30
click at [704, 157] on div "[DATE]" at bounding box center [633, 153] width 178 height 13
click at [707, 155] on button "Next Month" at bounding box center [710, 154] width 10 height 10
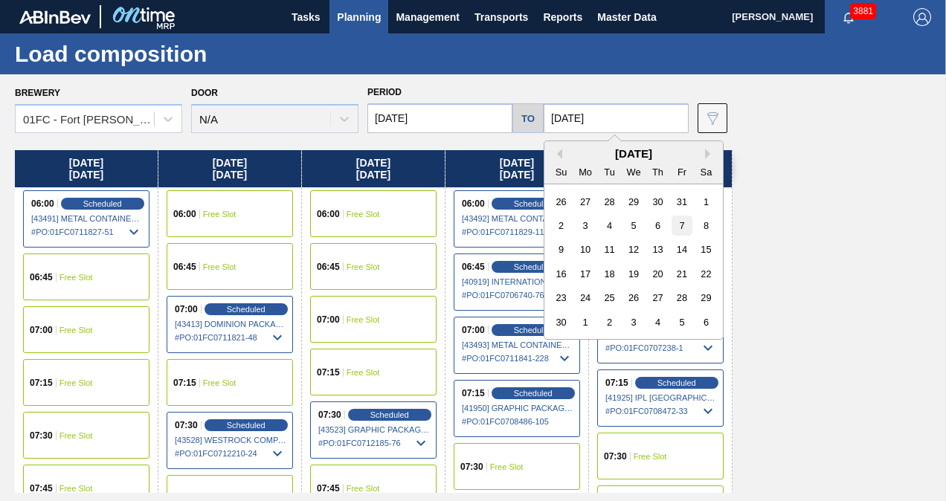
click at [686, 228] on div "7" at bounding box center [681, 226] width 20 height 20
type input "[DATE]"
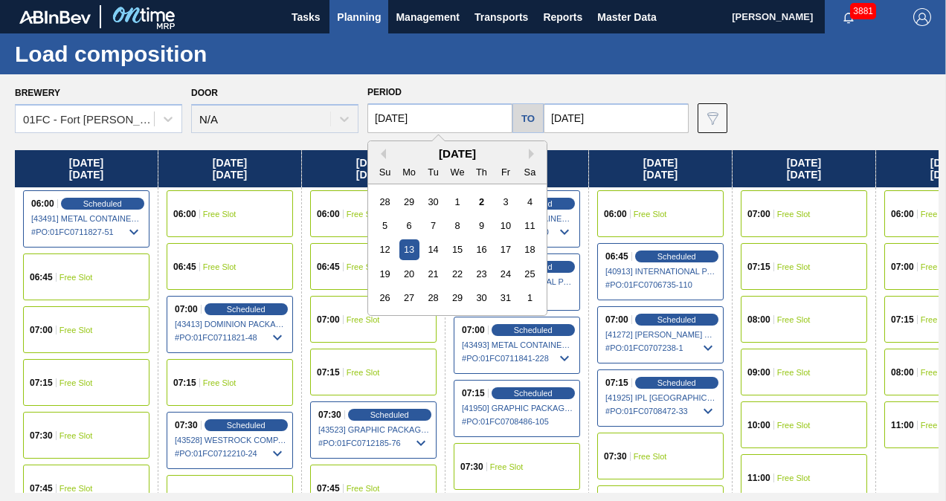
click at [460, 119] on input "[DATE]" at bounding box center [439, 118] width 145 height 30
click at [532, 149] on button "Next Month" at bounding box center [534, 154] width 10 height 10
click at [410, 219] on div "3" at bounding box center [409, 226] width 20 height 20
type input "[DATE]"
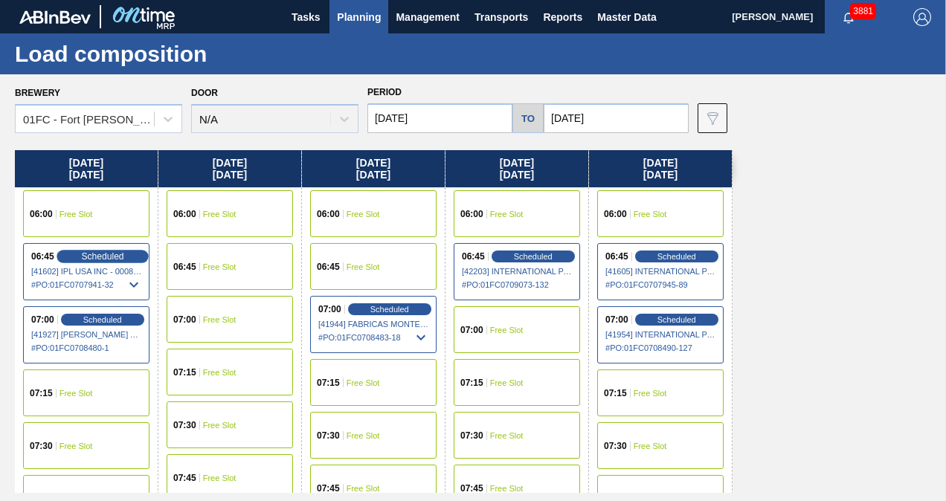
click at [117, 257] on span "Scheduled" at bounding box center [102, 256] width 42 height 10
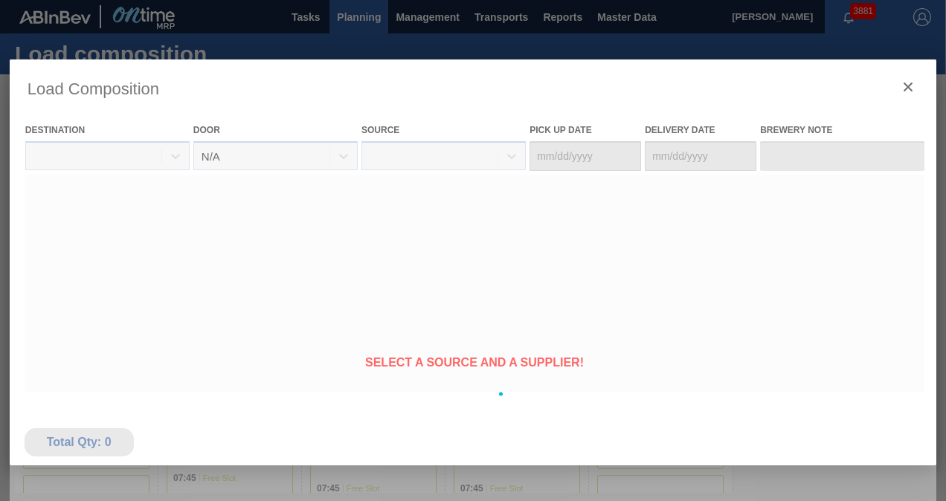
type Date "[DATE]"
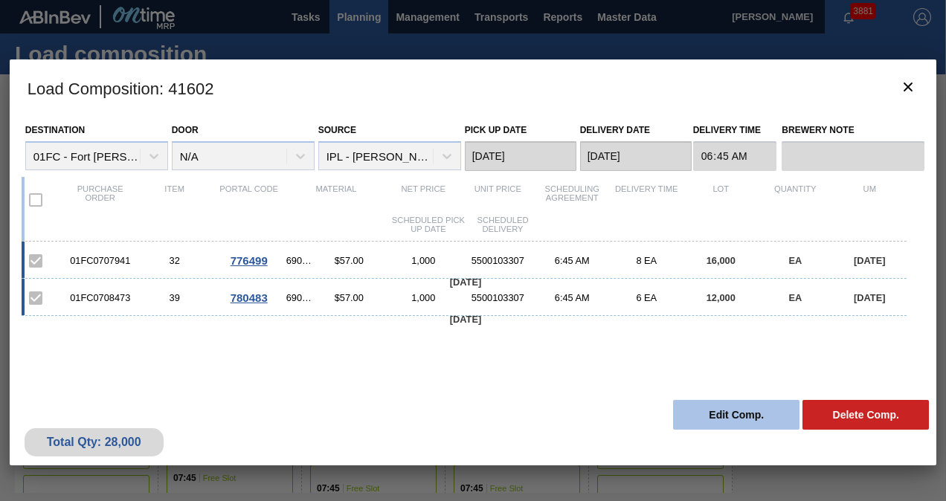
click at [726, 413] on button "Edit Comp." at bounding box center [736, 415] width 126 height 30
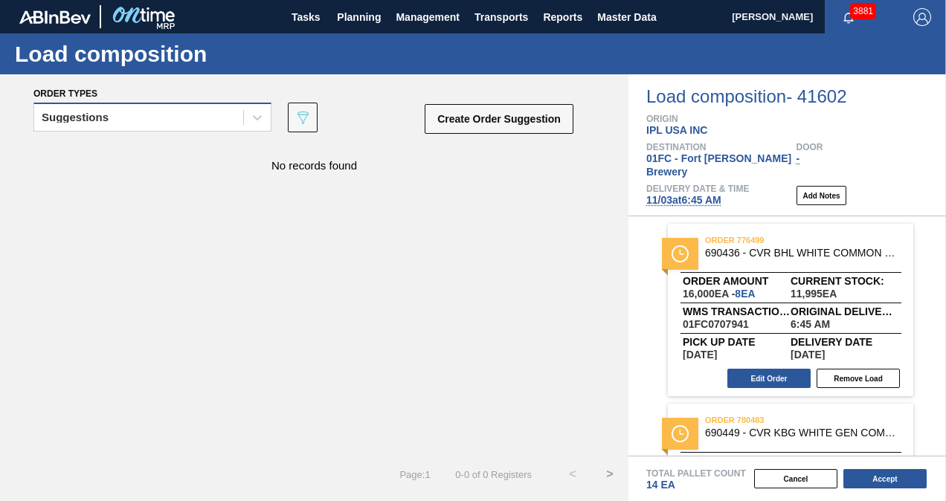
click at [159, 123] on div "Suggestions" at bounding box center [138, 118] width 209 height 22
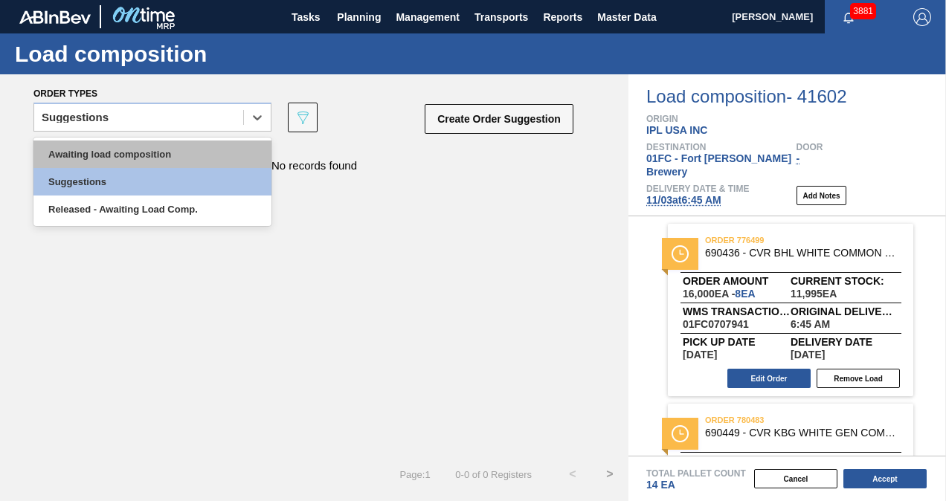
click at [140, 153] on div "Awaiting load composition" at bounding box center [152, 155] width 238 height 28
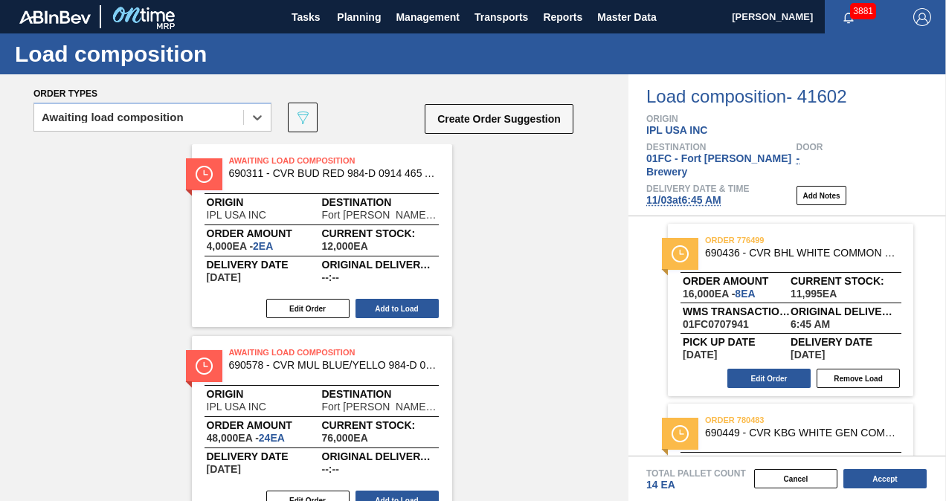
scroll to position [74, 0]
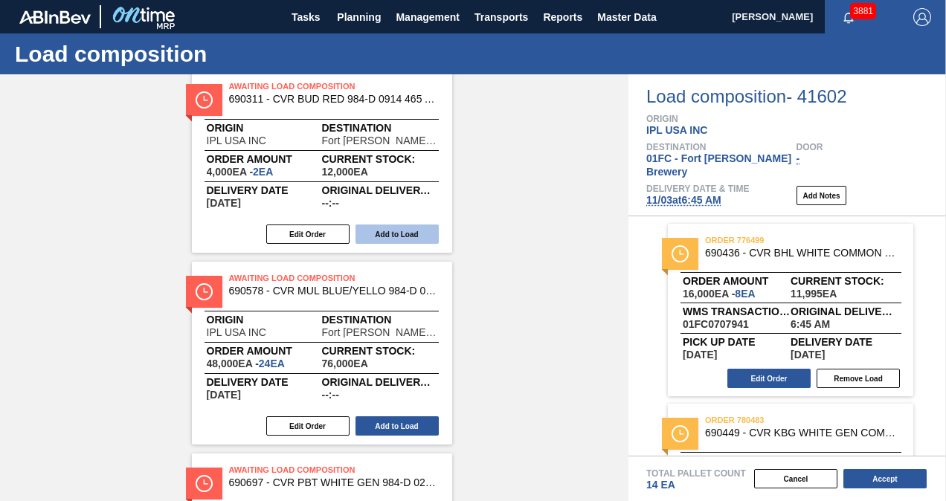
click at [393, 239] on button "Add to Load" at bounding box center [396, 234] width 83 height 19
click at [410, 229] on button "Add to Load" at bounding box center [396, 234] width 83 height 19
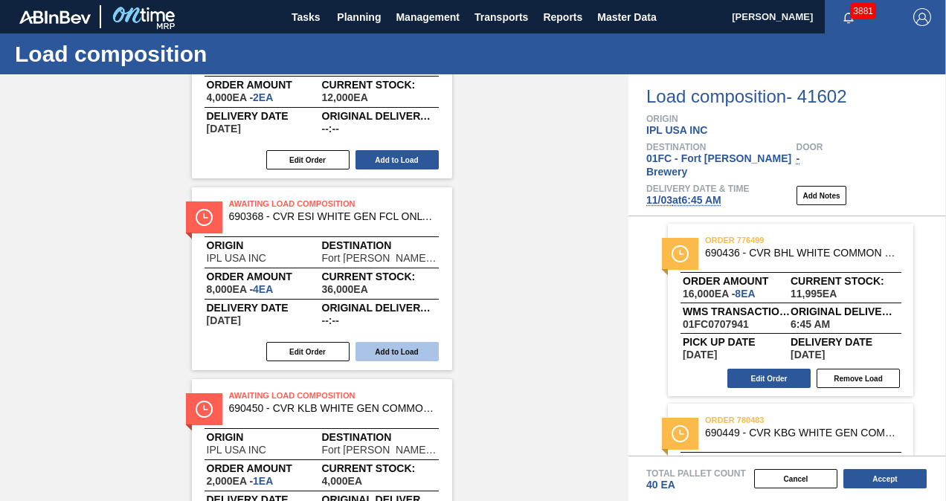
click at [397, 355] on button "Add to Load" at bounding box center [396, 351] width 83 height 19
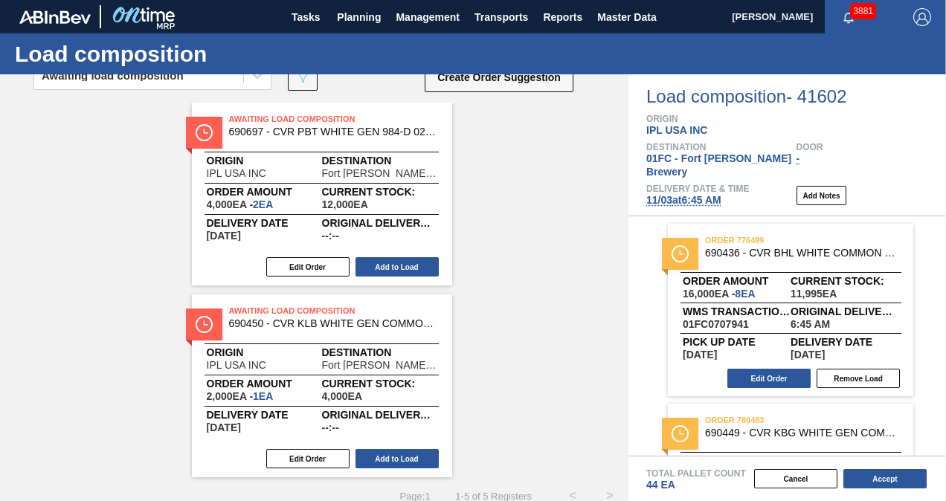
scroll to position [62, 0]
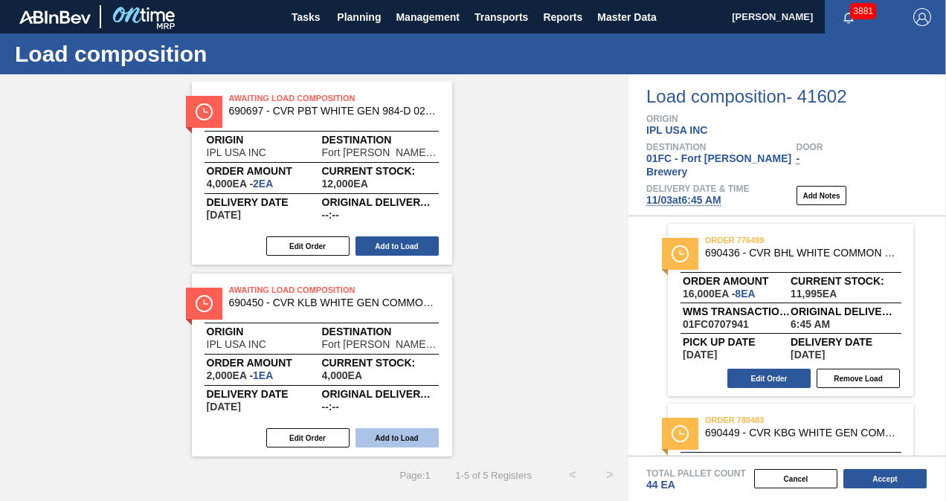
click at [373, 430] on button "Add to Load" at bounding box center [396, 437] width 83 height 19
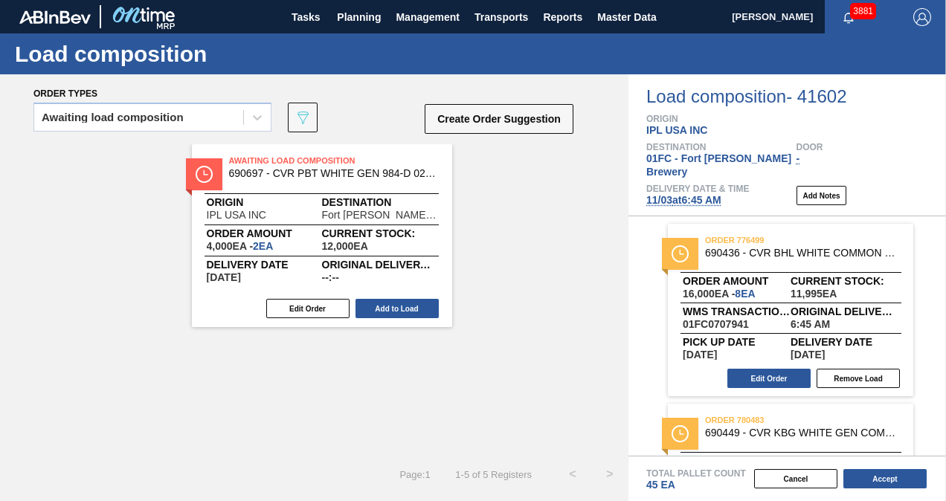
scroll to position [0, 0]
click at [414, 304] on button "Add to Load" at bounding box center [396, 308] width 83 height 19
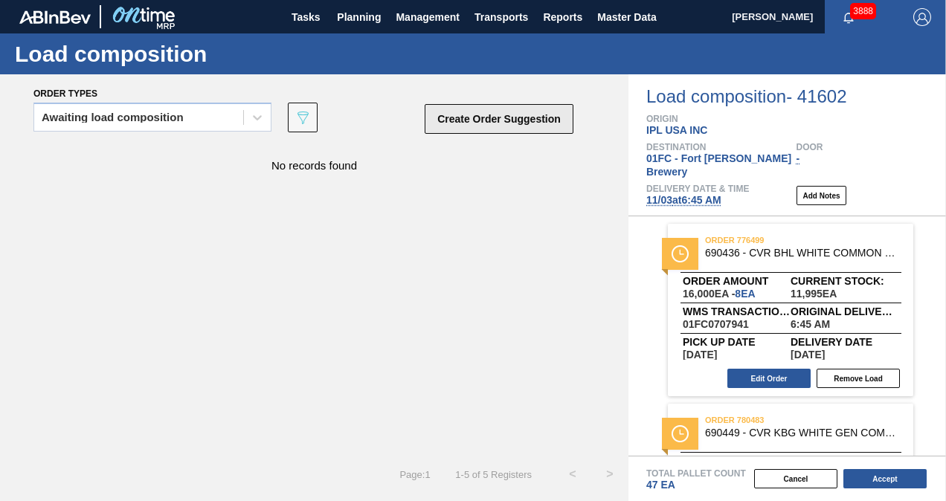
click at [500, 118] on button "Create Order Suggestion" at bounding box center [499, 119] width 149 height 30
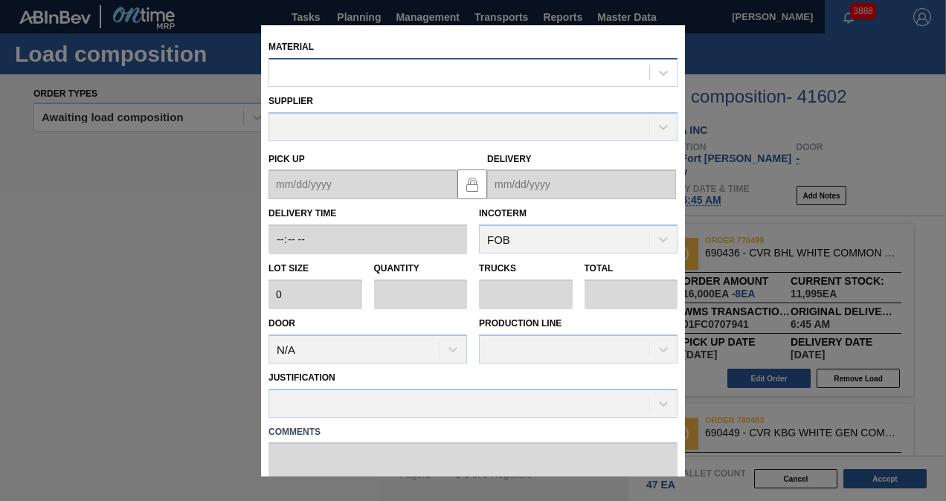
click at [425, 69] on div at bounding box center [459, 73] width 380 height 22
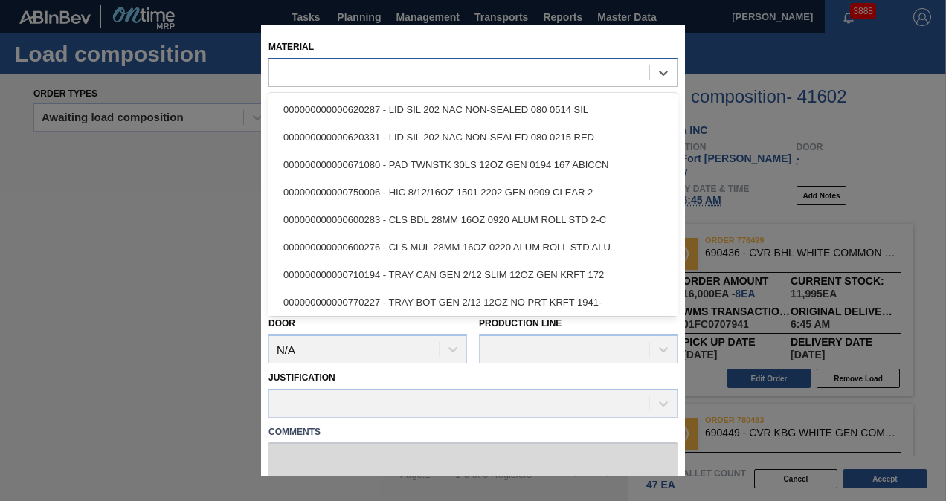
paste input "690698"
type input "690698"
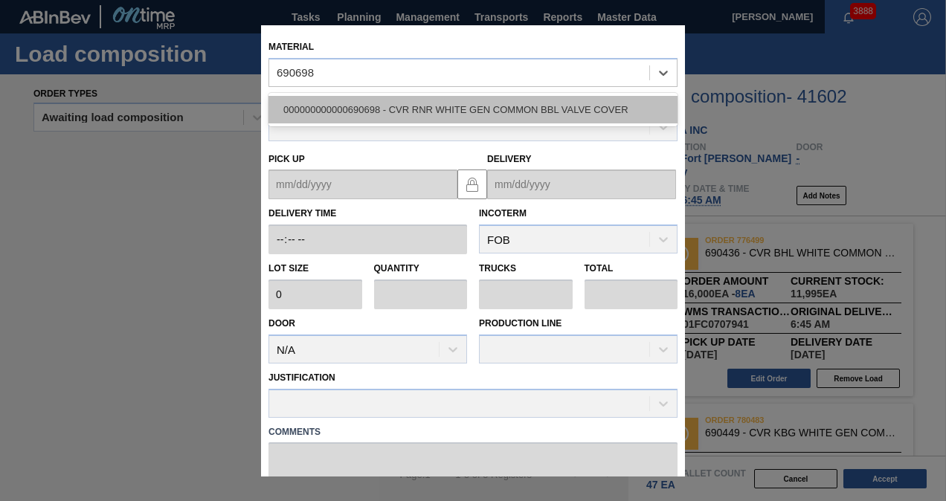
click at [409, 98] on div "000000000000690698 - CVR RNR WHITE GEN COMMON BBL VALVE COVER" at bounding box center [472, 110] width 409 height 28
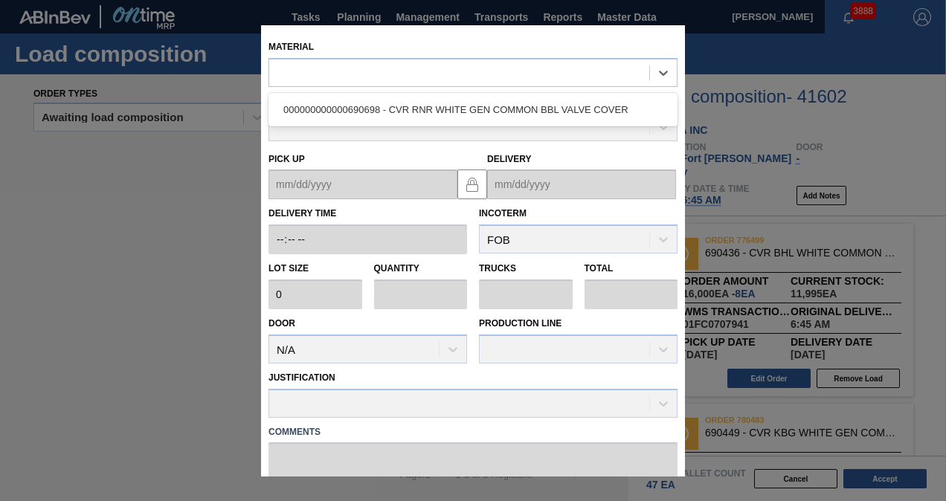
type input "2,000"
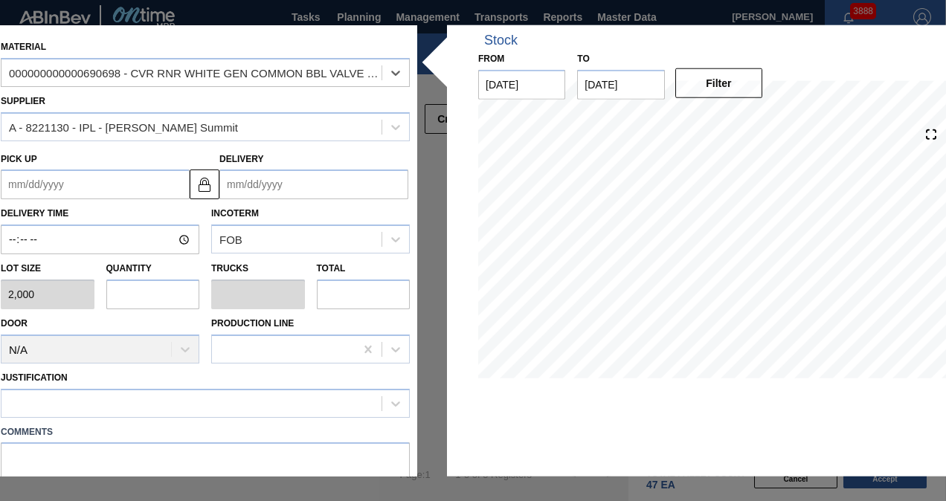
click at [295, 193] on input "Delivery" at bounding box center [313, 185] width 189 height 30
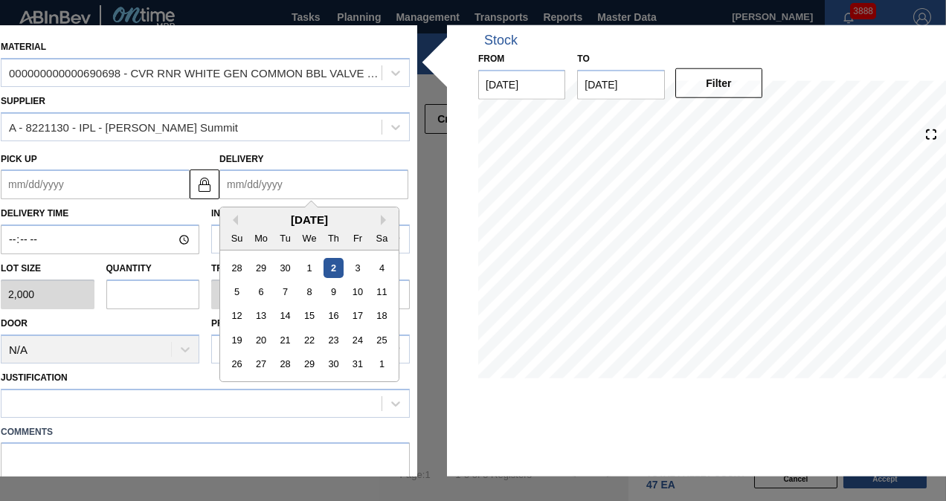
type input "1"
type up "[DATE]"
type input "11"
type up "[DATE]"
type input "11/3"
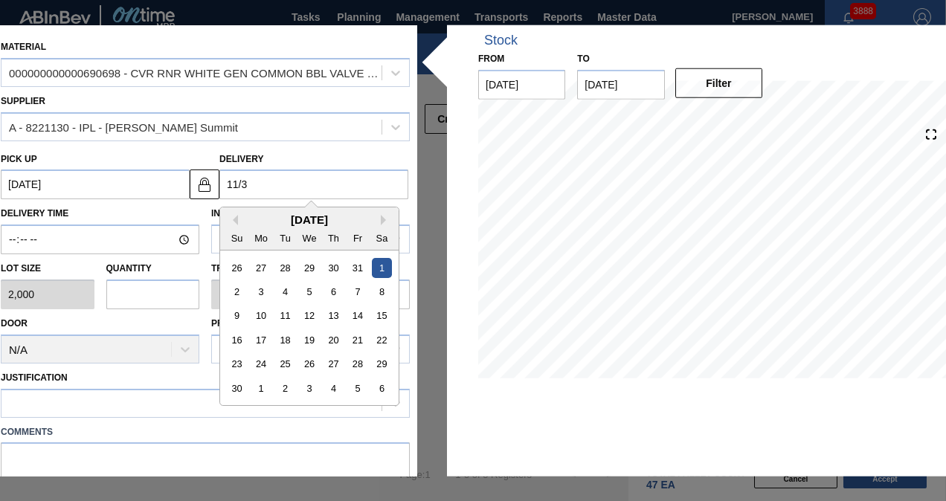
type up "[DATE]"
click at [257, 295] on div "3" at bounding box center [261, 292] width 20 height 20
type input "[DATE]"
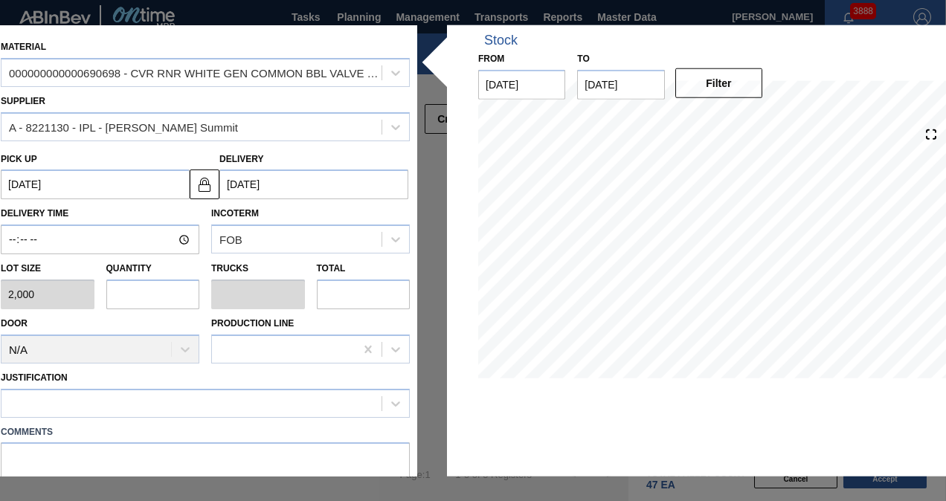
click at [186, 306] on input "text" at bounding box center [153, 295] width 94 height 30
type input "1"
type input "0.125"
type input "2,000"
type input "1"
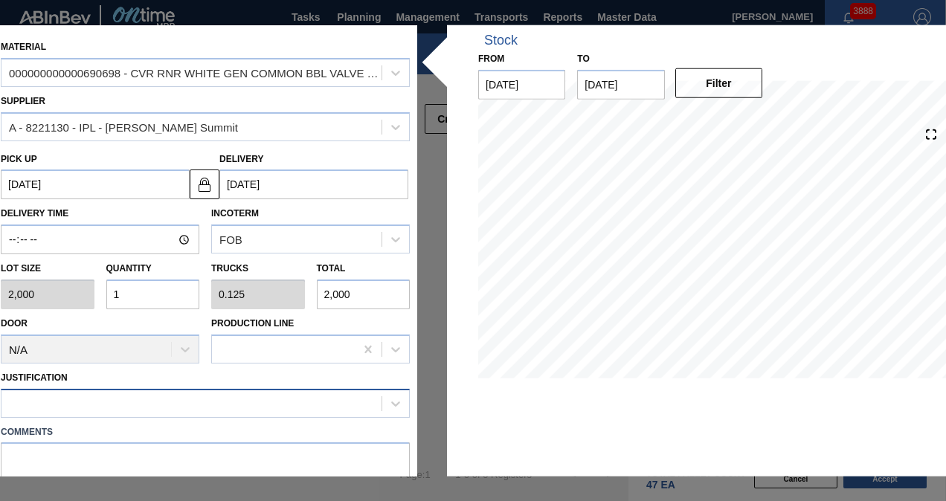
click at [158, 413] on div at bounding box center [205, 402] width 409 height 29
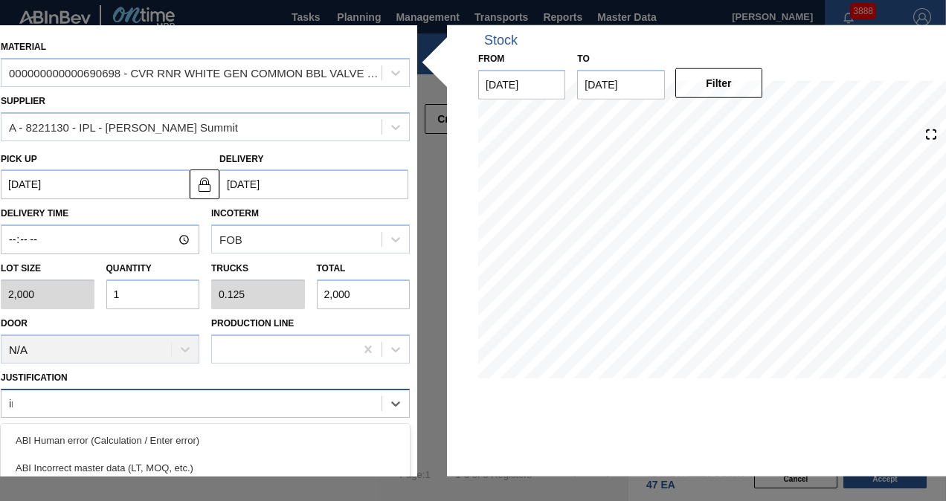
type input "inv"
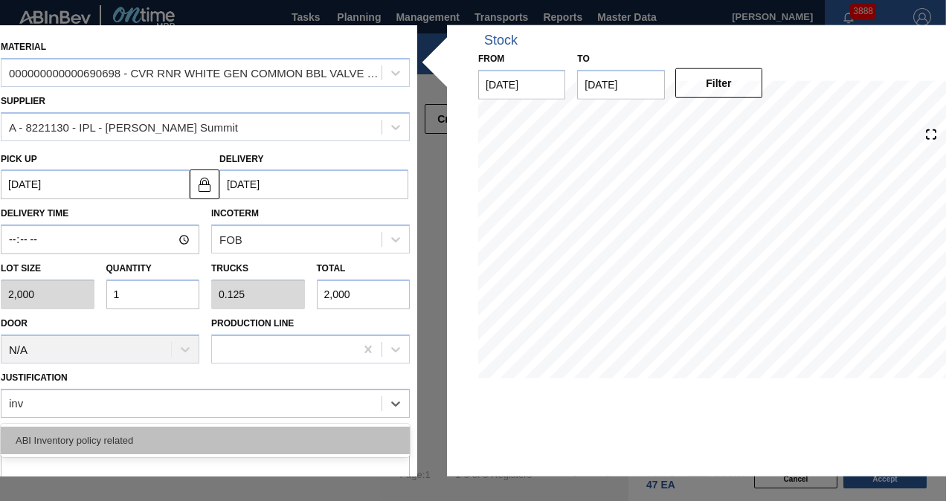
click at [152, 440] on div "ABI Inventory policy related" at bounding box center [205, 440] width 409 height 28
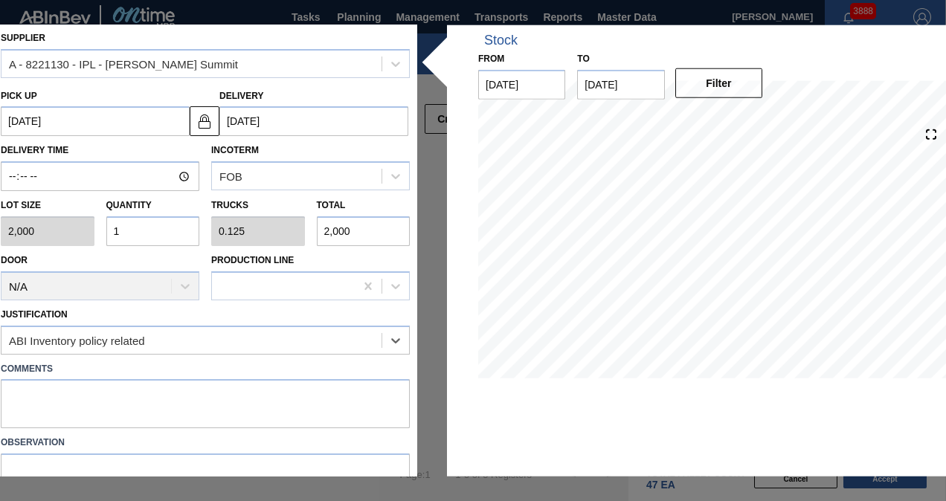
scroll to position [133, 0]
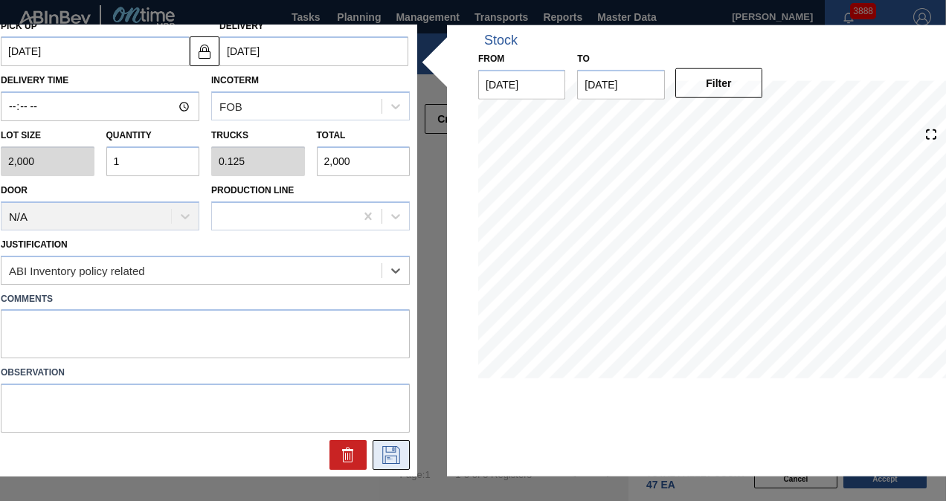
click at [390, 454] on icon at bounding box center [391, 455] width 24 height 18
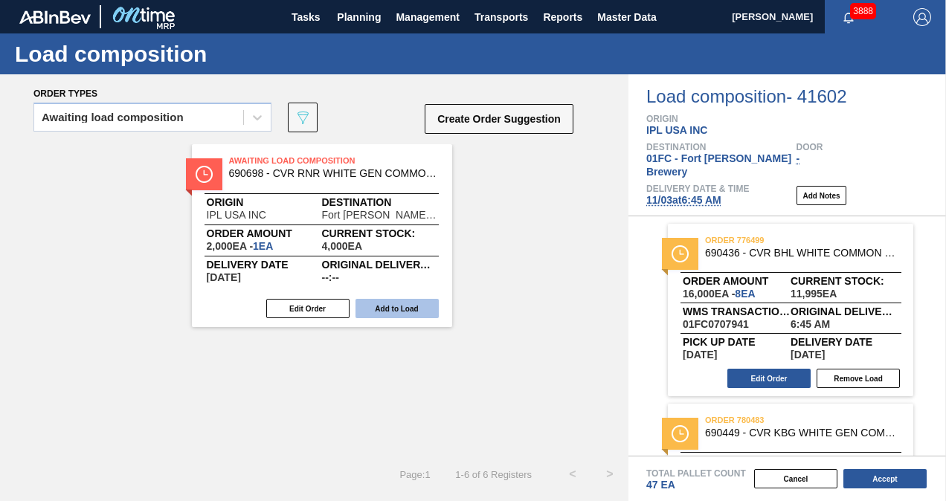
click at [390, 313] on button "Add to Load" at bounding box center [396, 308] width 83 height 19
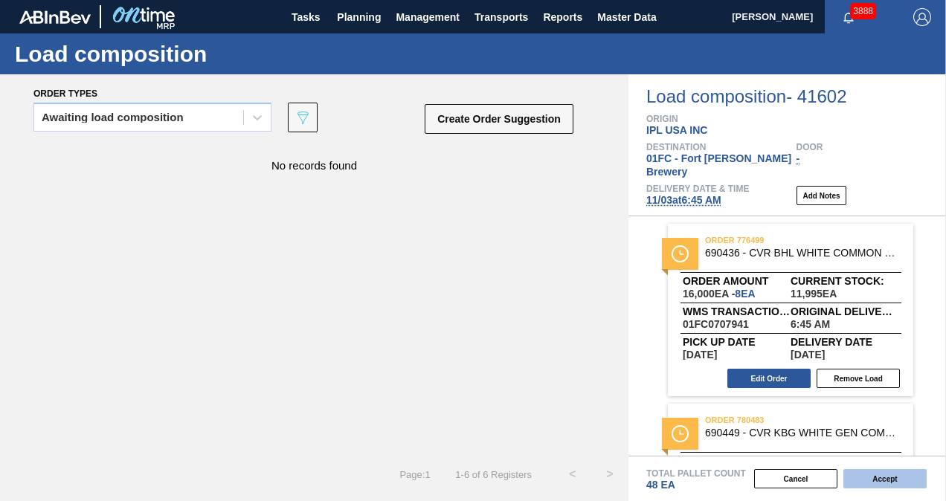
click at [886, 482] on button "Accept" at bounding box center [884, 478] width 83 height 19
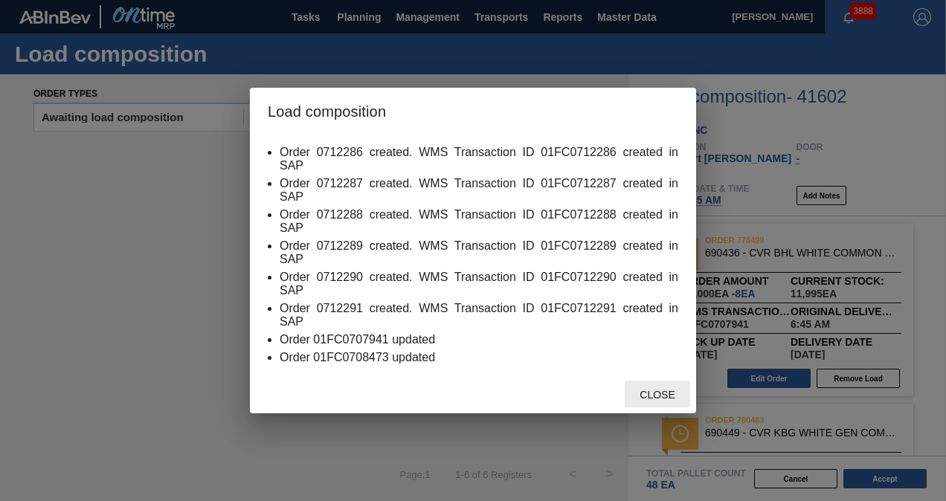
click at [652, 399] on span "Close" at bounding box center [657, 395] width 59 height 12
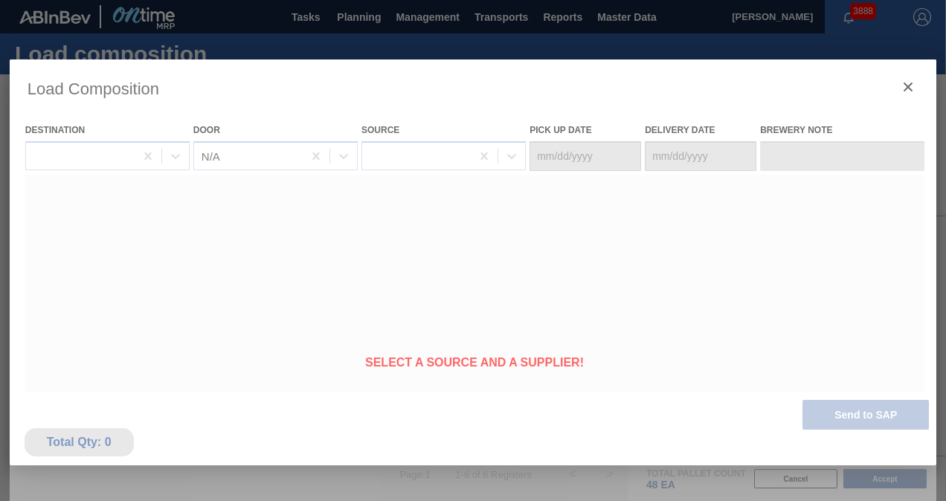
type Date "[DATE]"
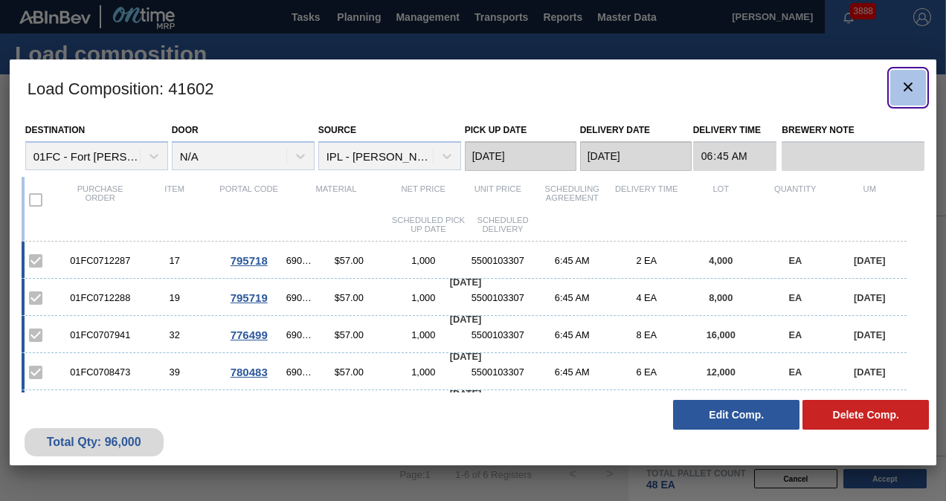
click at [908, 95] on span "botão de ícone" at bounding box center [908, 87] width 18 height 18
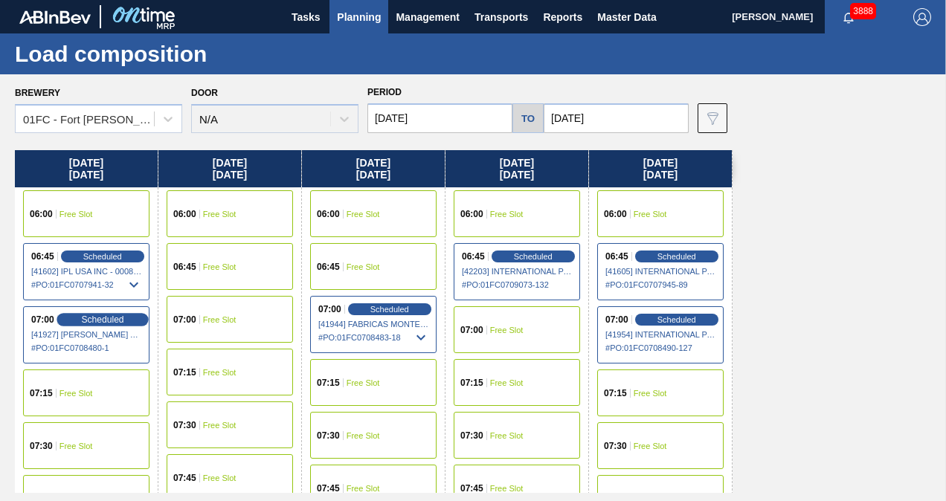
click at [115, 319] on span "Scheduled" at bounding box center [102, 320] width 42 height 10
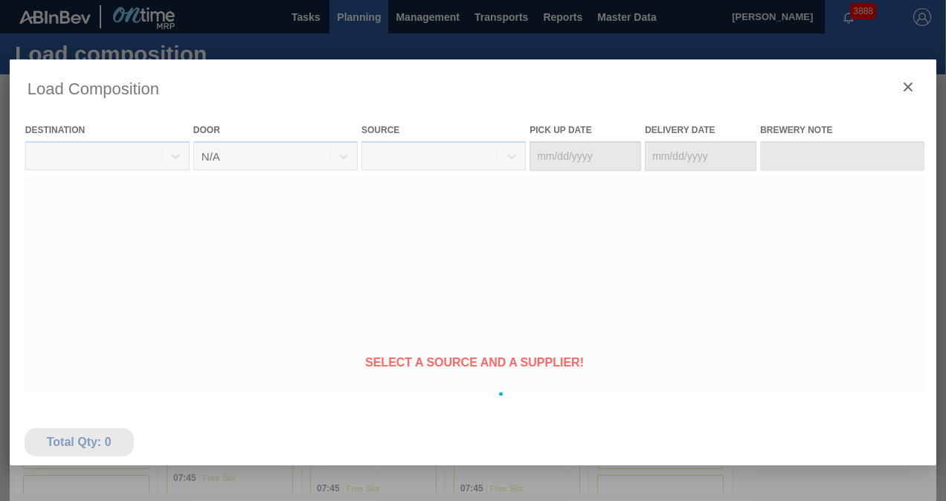
type Date "[DATE]"
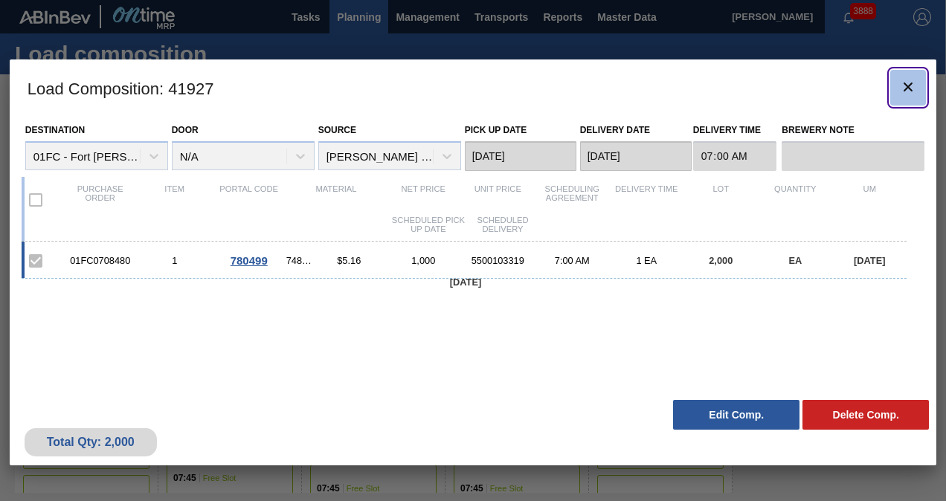
click at [912, 76] on button "botão de ícone" at bounding box center [908, 88] width 36 height 36
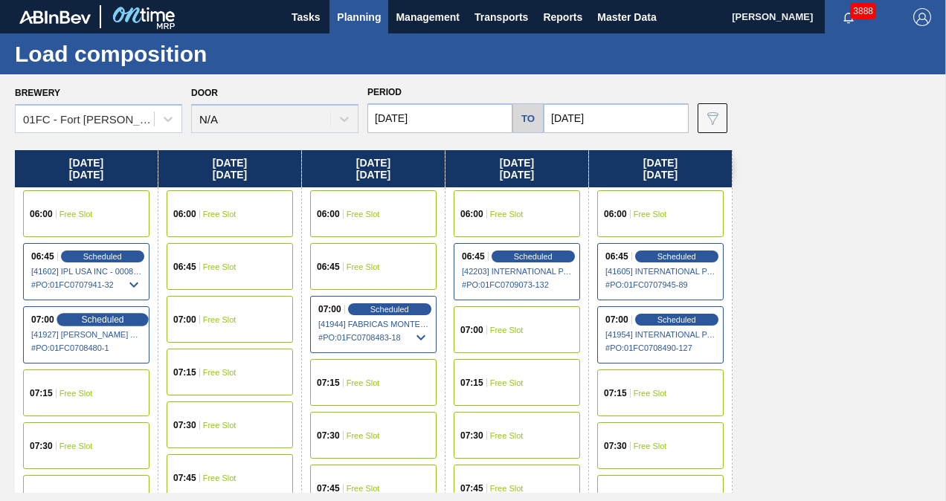
click at [113, 321] on span "Scheduled" at bounding box center [102, 320] width 42 height 10
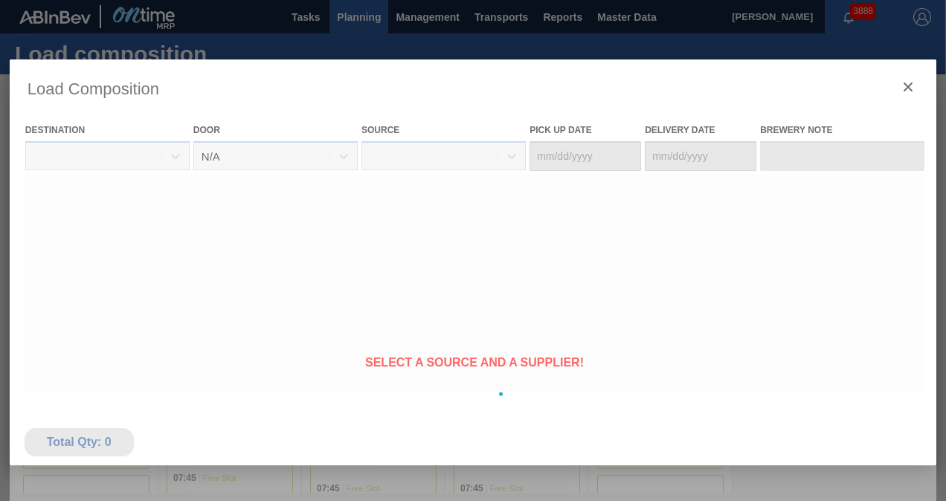
type Date "[DATE]"
